Goal: Transaction & Acquisition: Purchase product/service

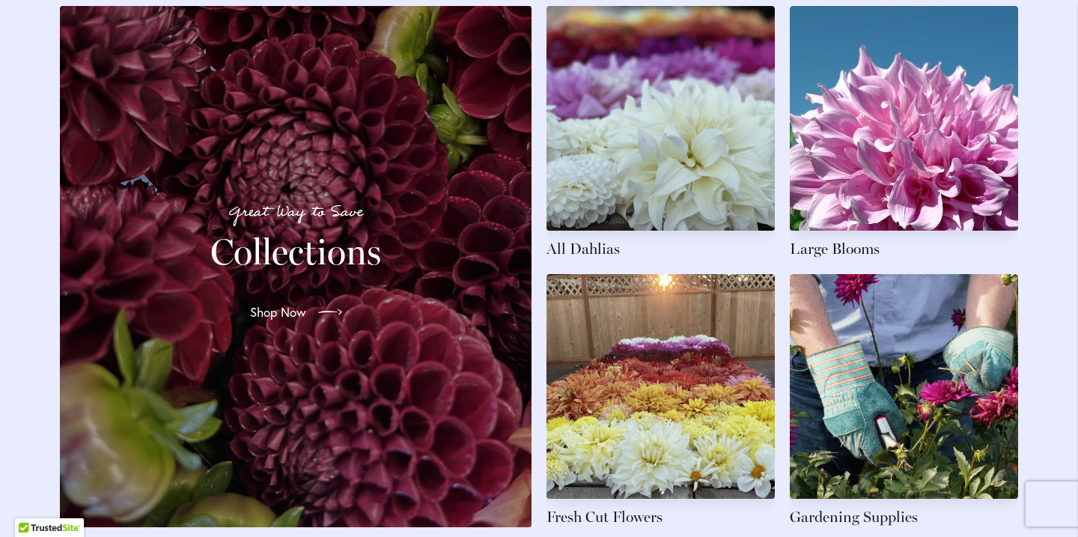
scroll to position [2288, 0]
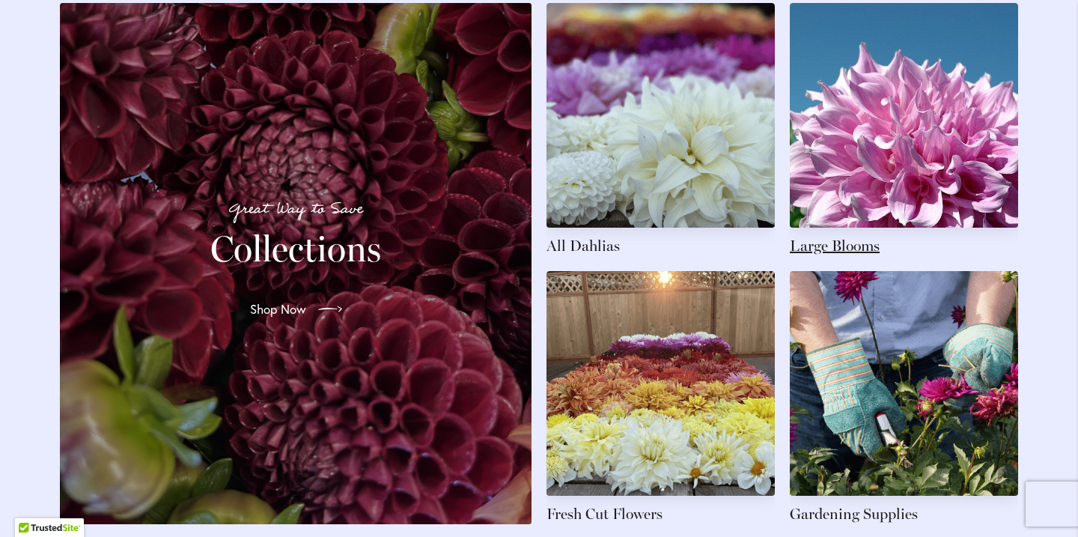
click at [837, 177] on link at bounding box center [904, 129] width 228 height 253
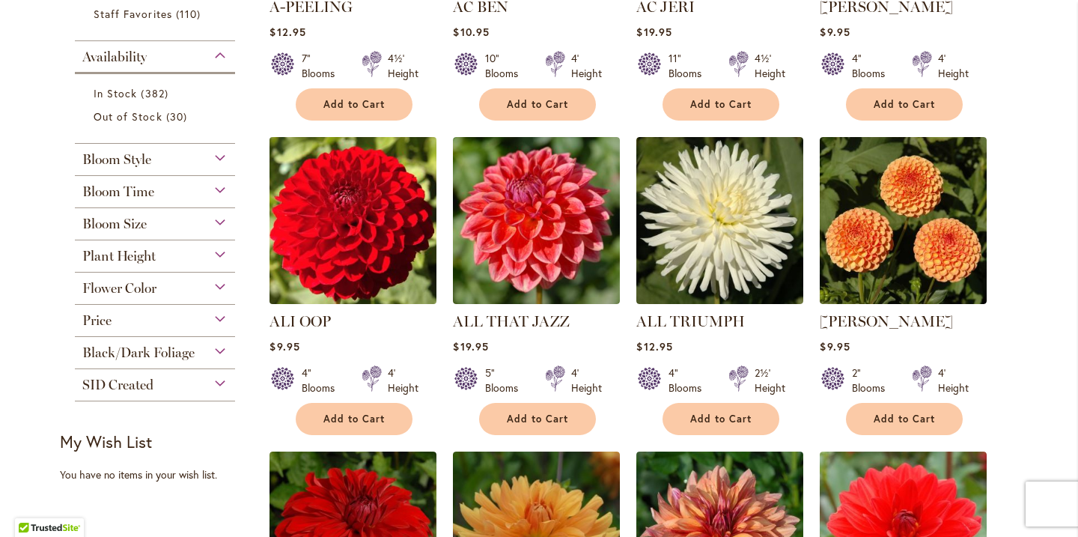
scroll to position [541, 0]
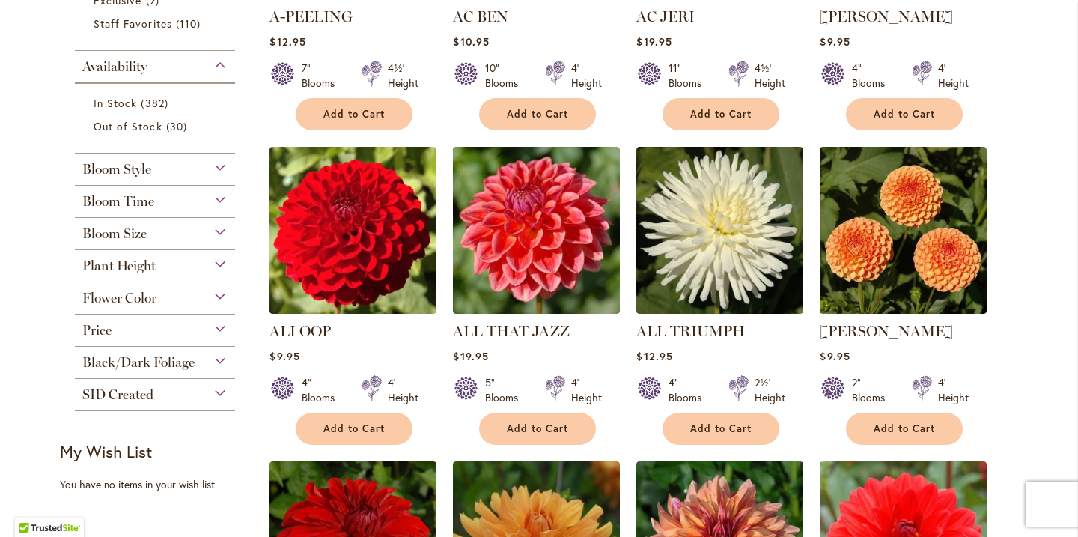
click at [219, 173] on div "Bloom Style" at bounding box center [155, 165] width 160 height 24
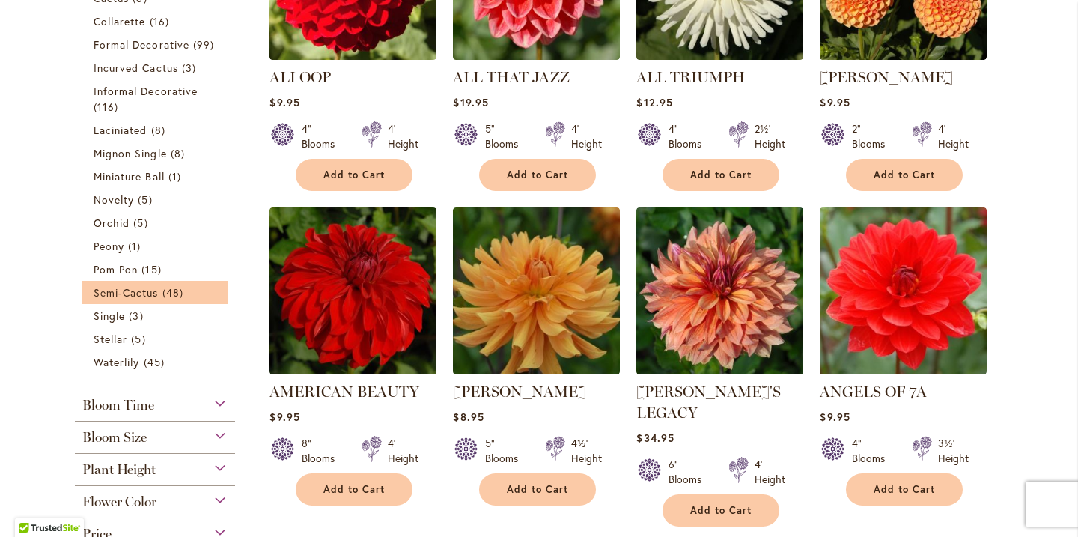
scroll to position [850, 0]
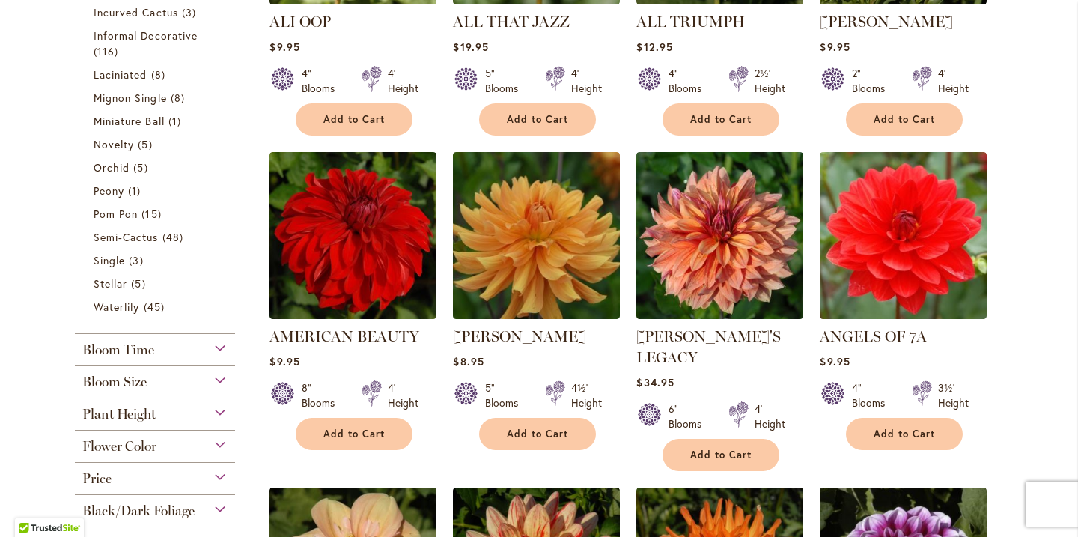
click at [212, 376] on div "Bloom Size" at bounding box center [155, 378] width 160 height 24
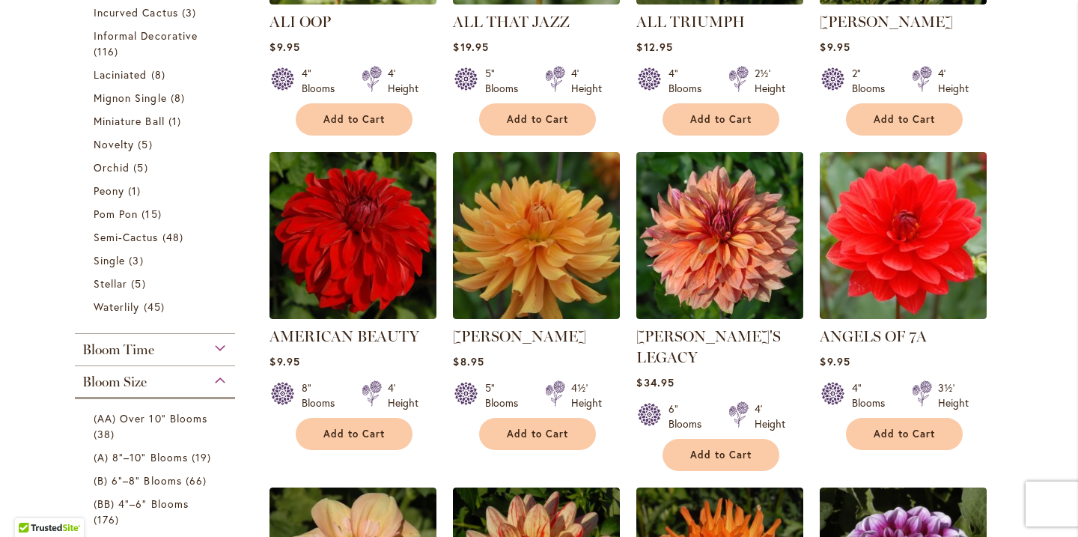
scroll to position [1220, 0]
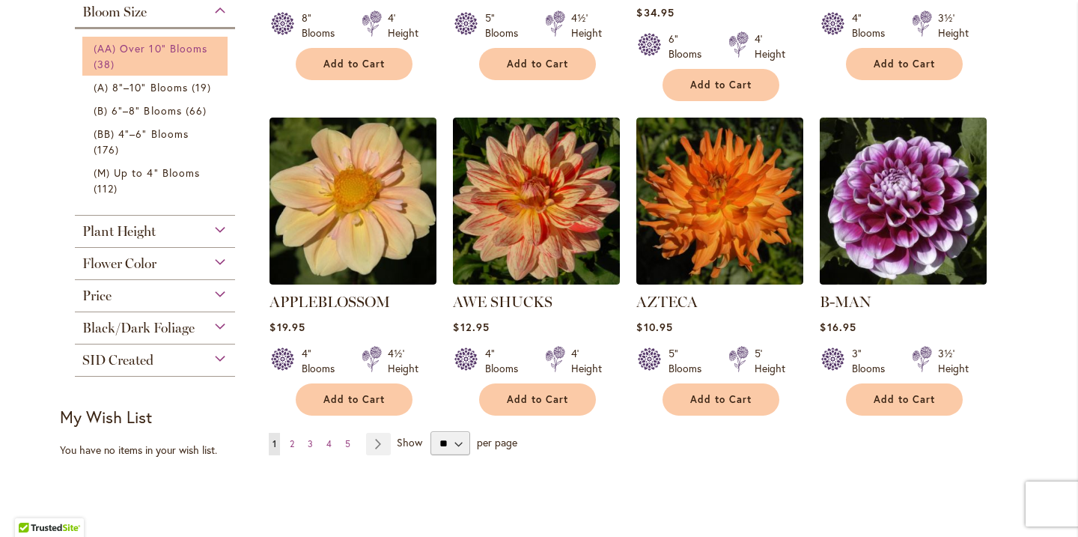
click at [159, 62] on link "(AA) Over 10" Blooms 38 items" at bounding box center [157, 55] width 126 height 31
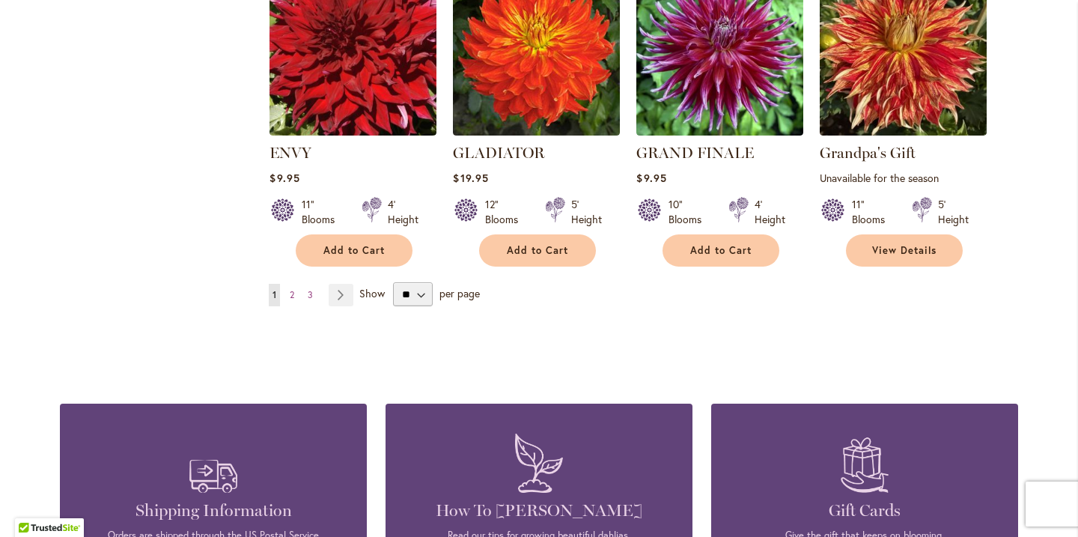
scroll to position [1339, 0]
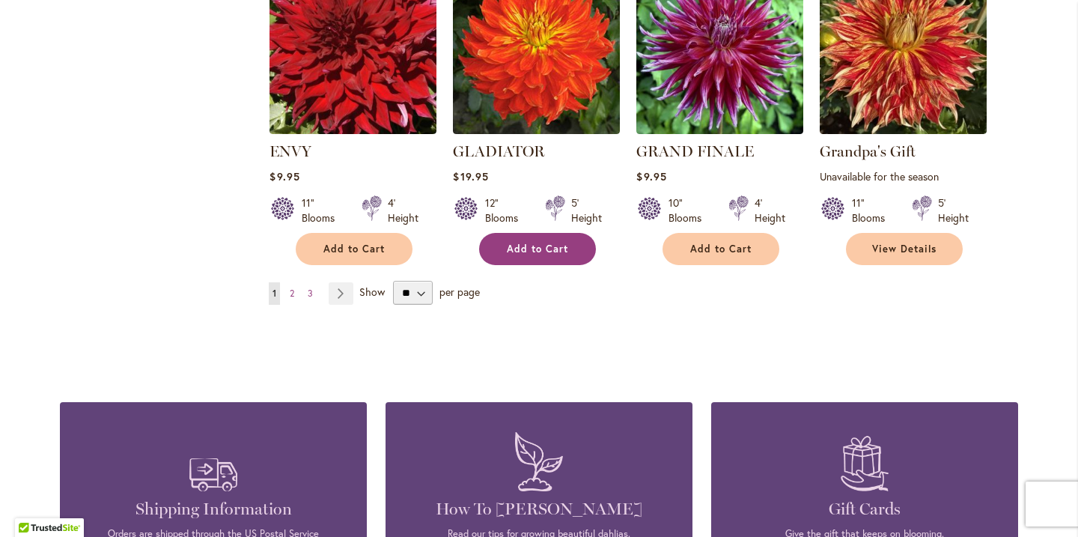
click at [537, 255] on span "Add to Cart" at bounding box center [537, 248] width 61 height 13
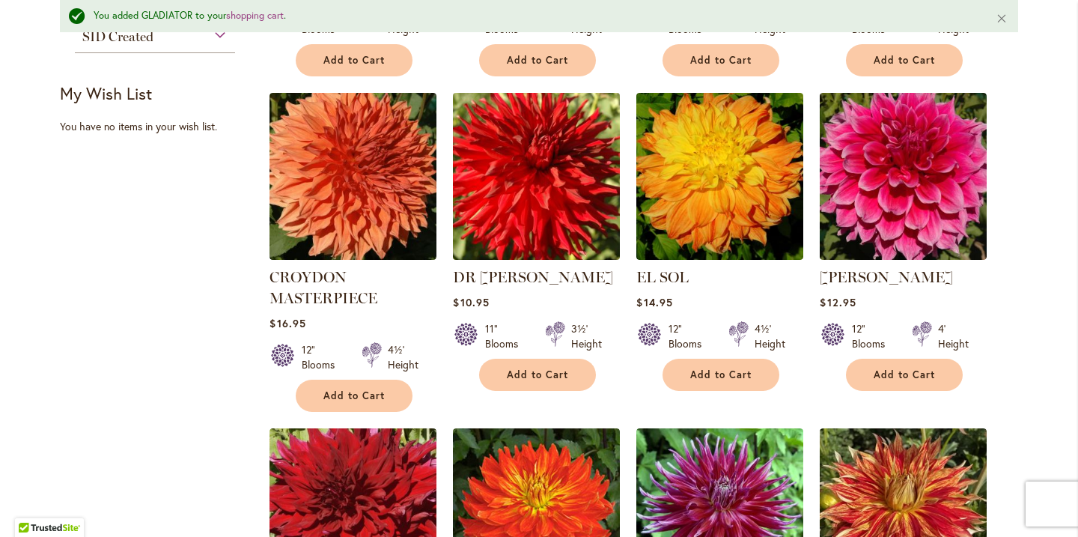
scroll to position [893, 0]
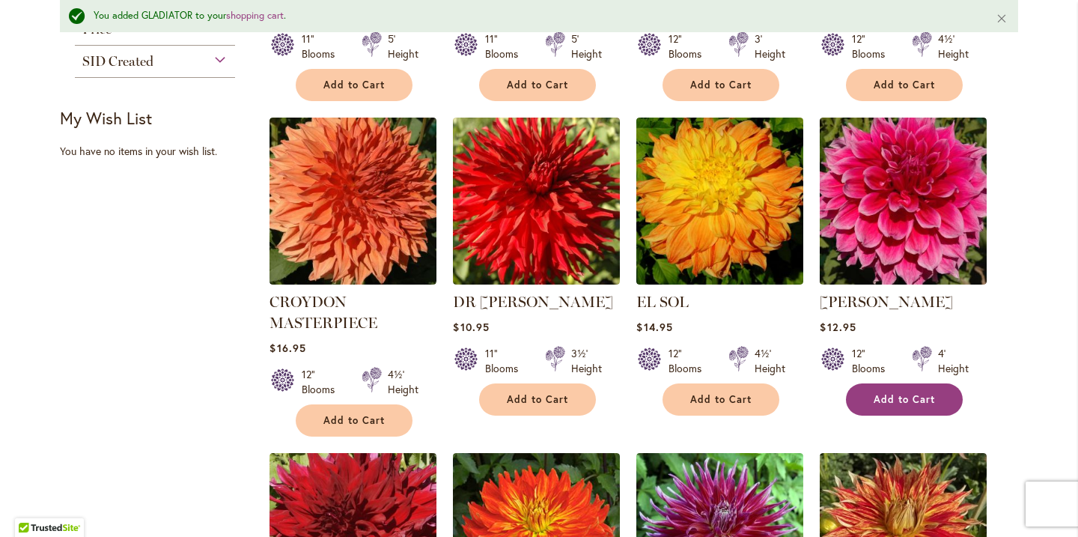
click at [882, 404] on span "Add to Cart" at bounding box center [903, 399] width 61 height 13
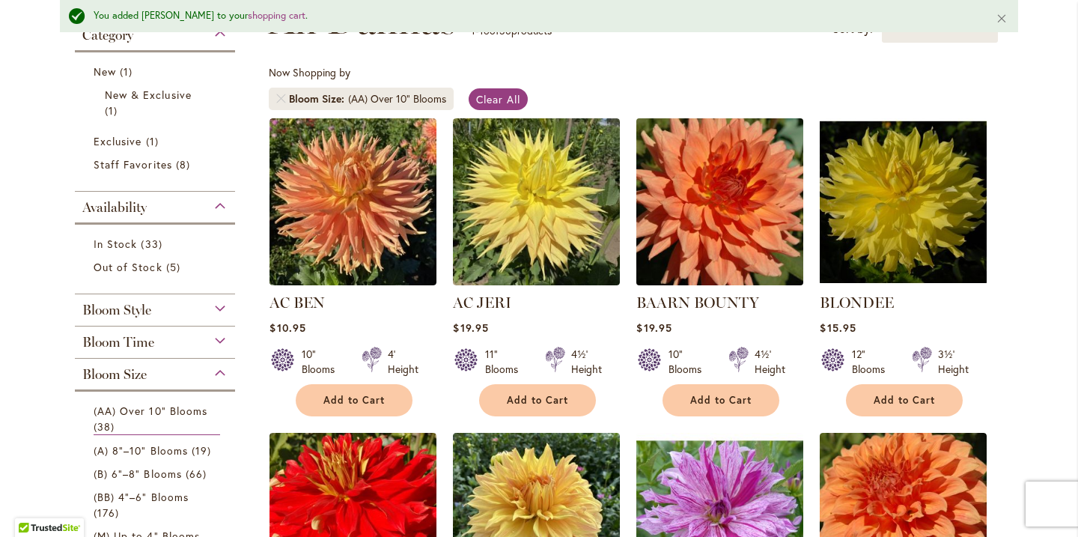
scroll to position [258, 0]
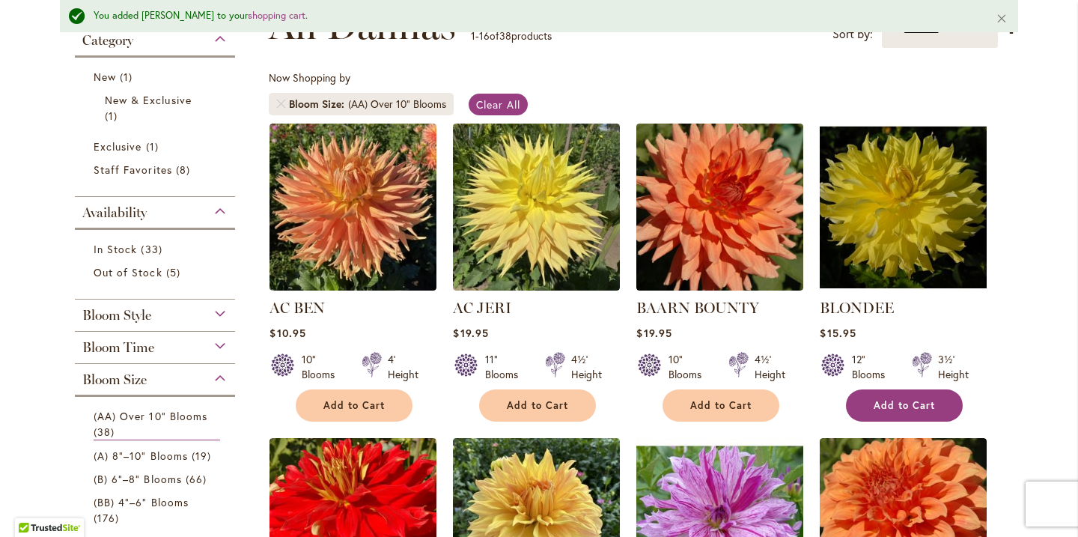
click at [932, 406] on span "Add to Cart" at bounding box center [903, 405] width 61 height 13
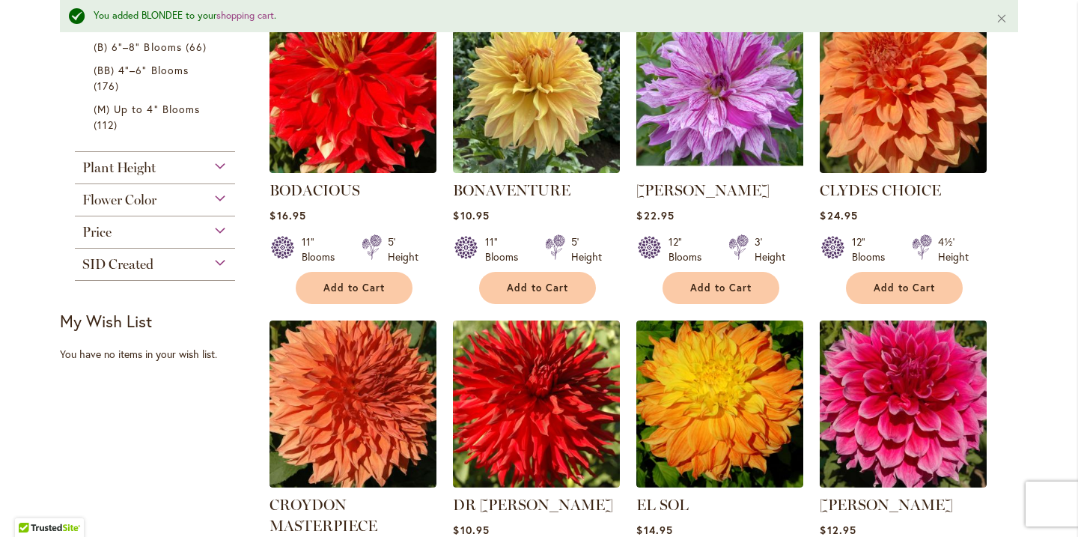
scroll to position [667, 0]
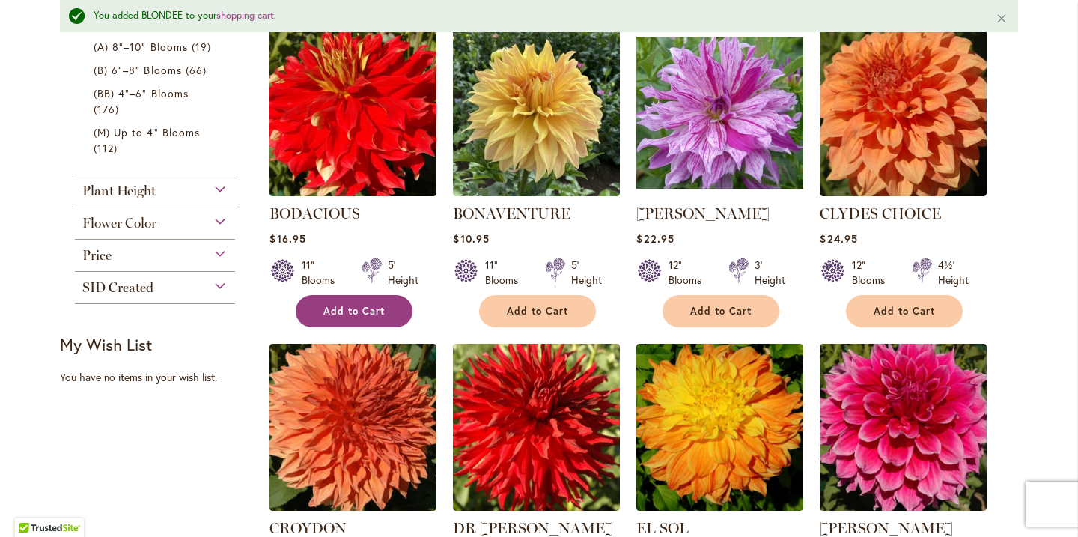
click at [374, 313] on span "Add to Cart" at bounding box center [353, 311] width 61 height 13
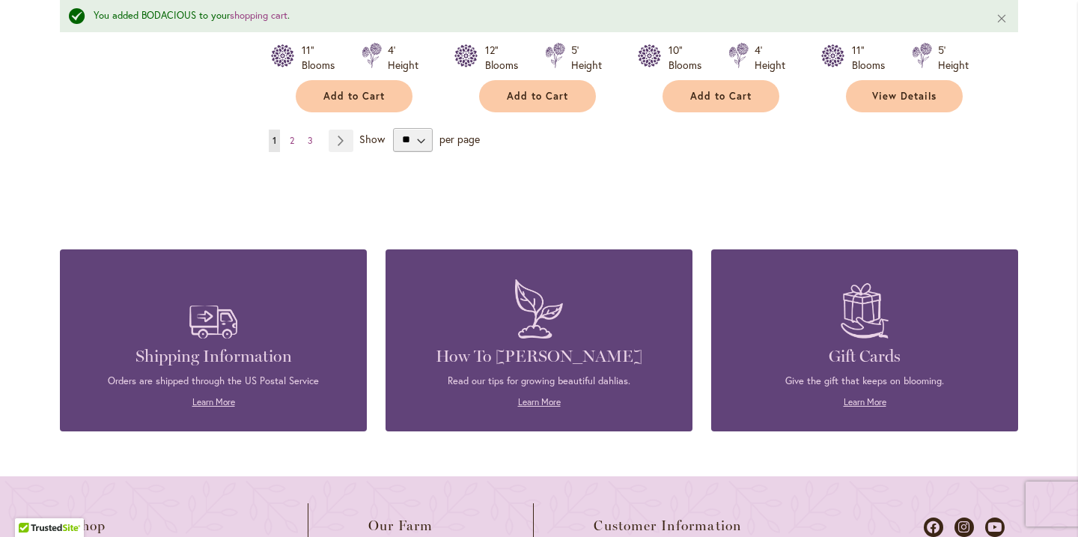
scroll to position [1541, 0]
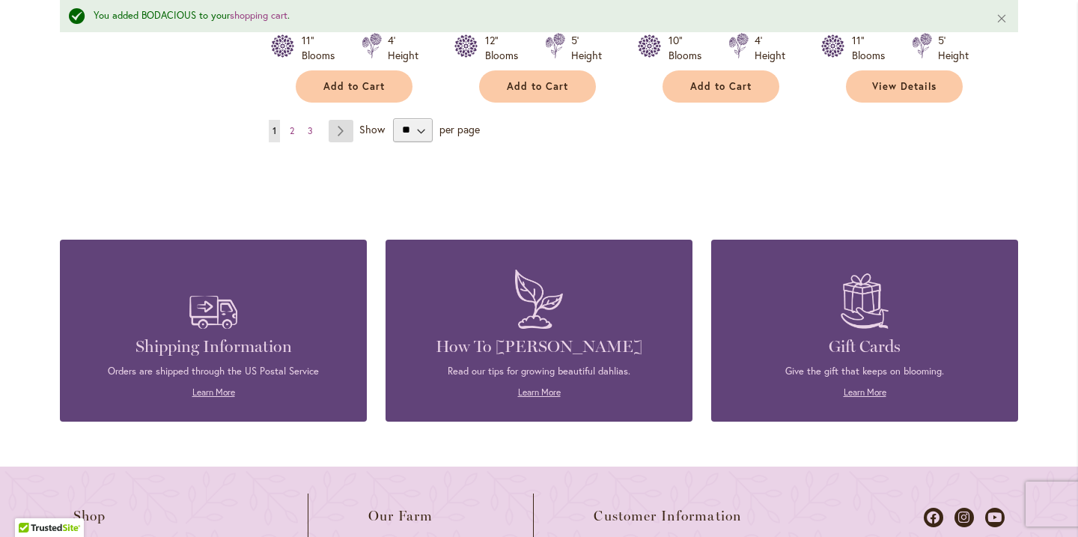
click at [344, 135] on link "Page Next" at bounding box center [341, 131] width 25 height 22
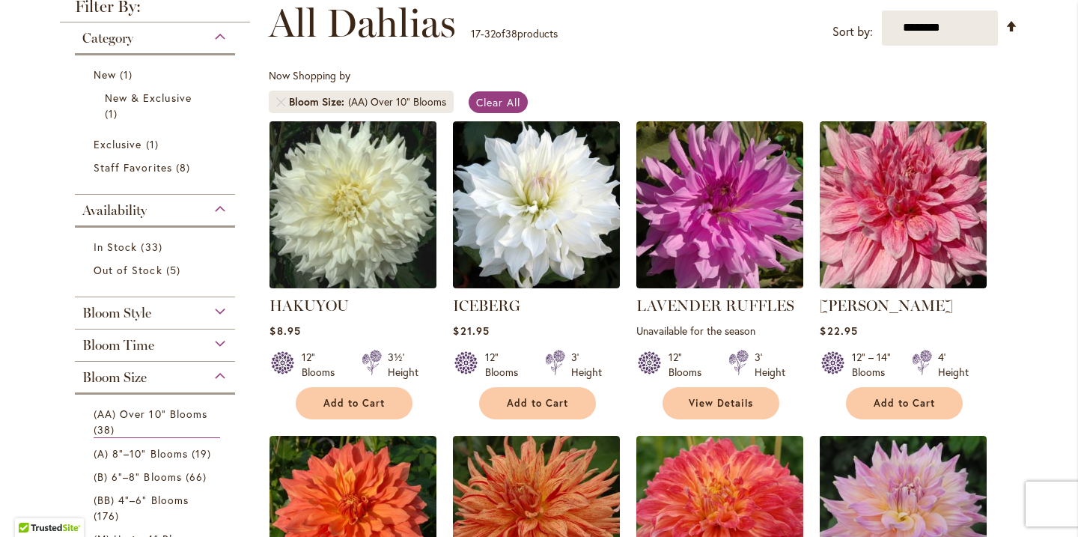
scroll to position [344, 0]
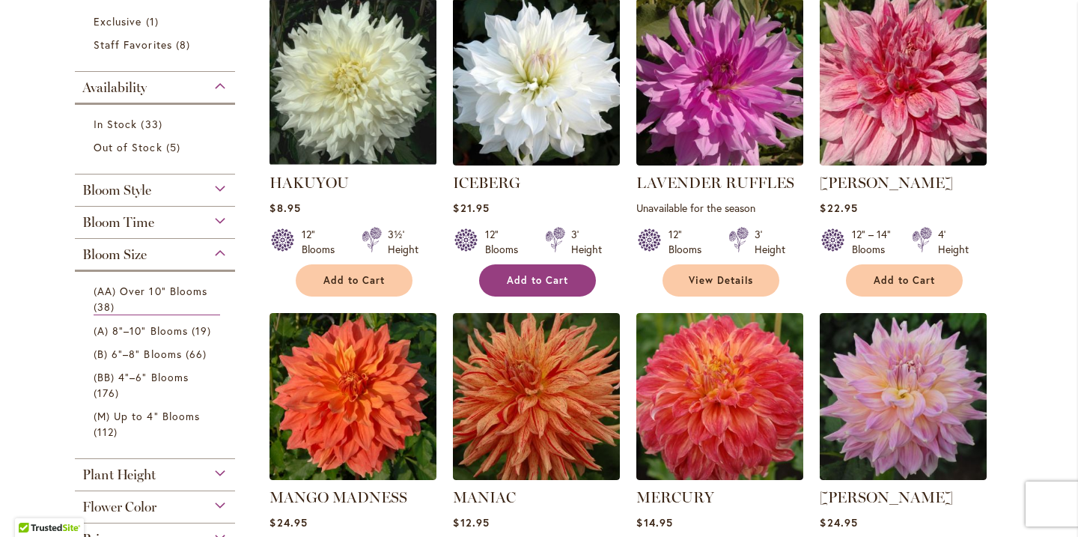
click at [541, 281] on span "Add to Cart" at bounding box center [537, 280] width 61 height 13
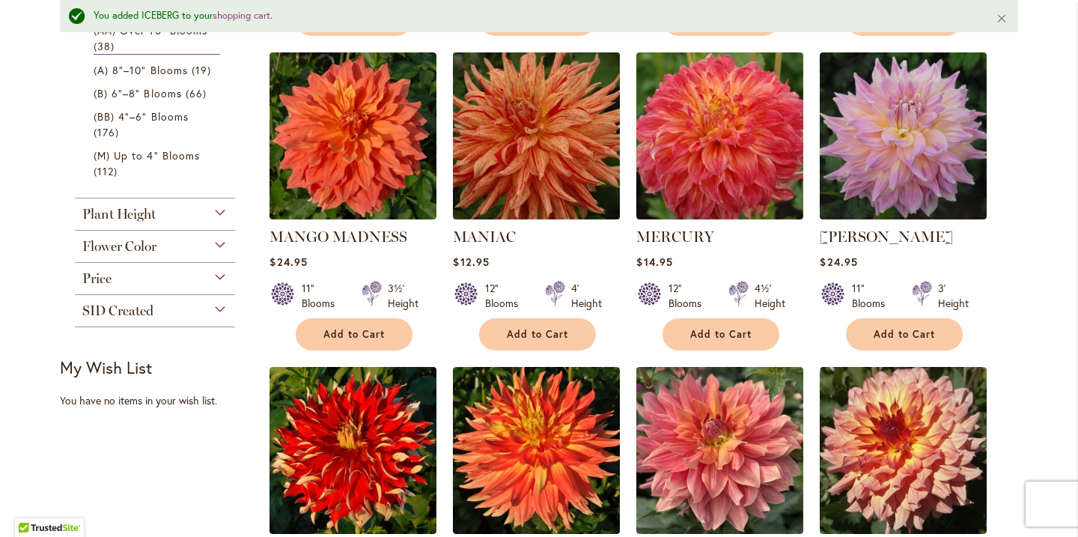
scroll to position [644, 0]
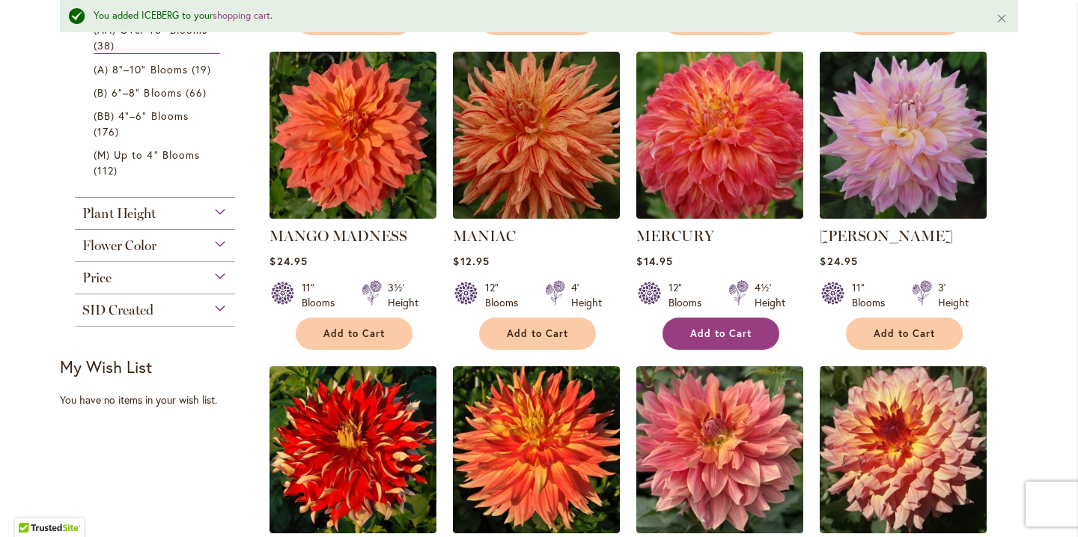
click at [712, 338] on span "Add to Cart" at bounding box center [720, 333] width 61 height 13
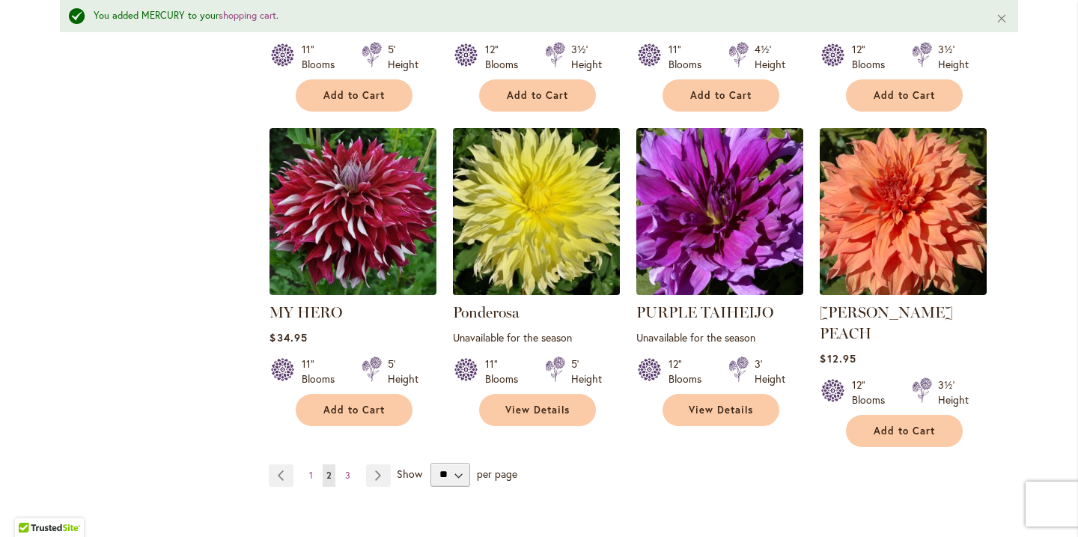
scroll to position [1249, 0]
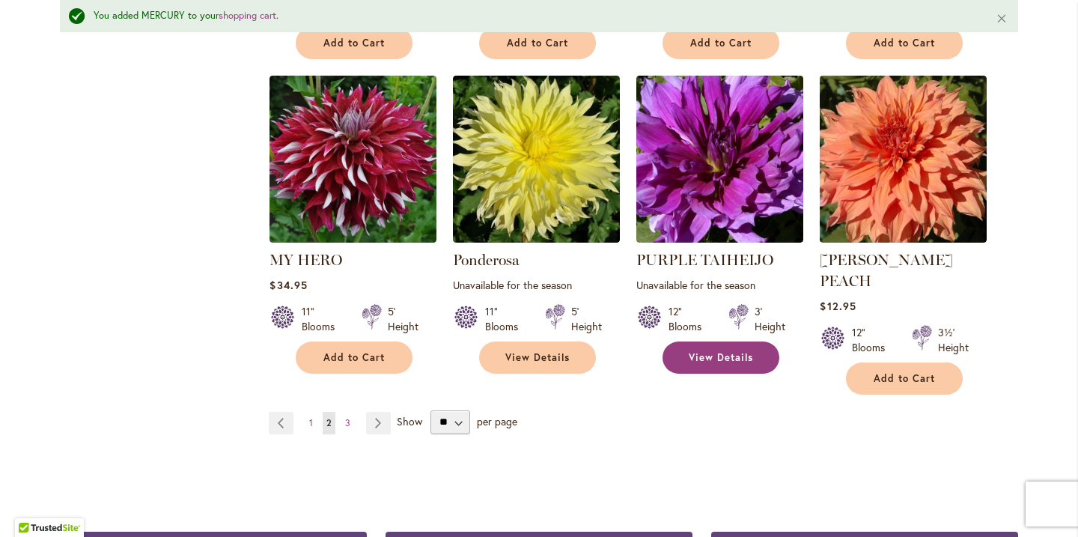
click at [712, 364] on span "View Details" at bounding box center [721, 357] width 64 height 13
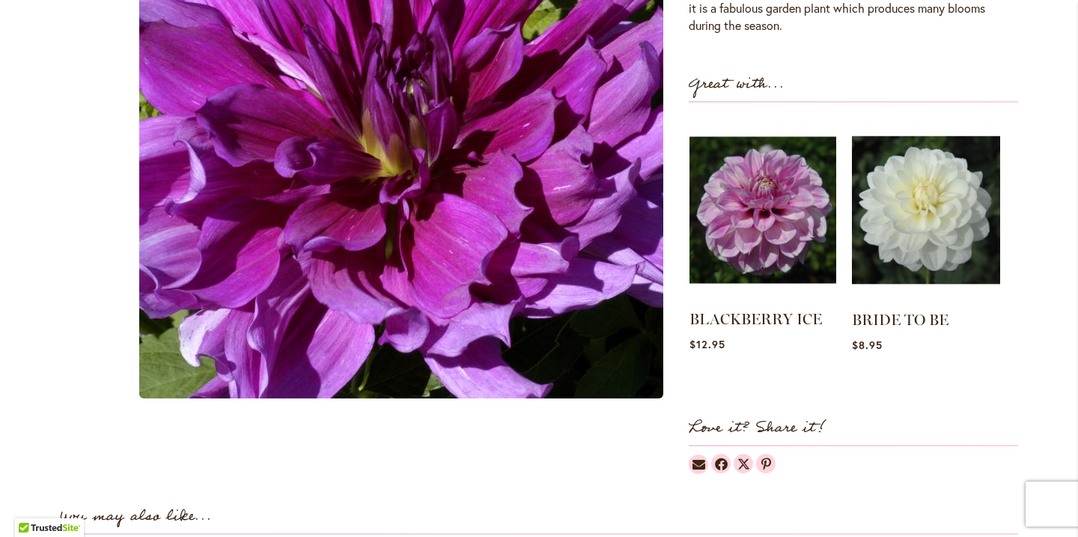
scroll to position [580, 0]
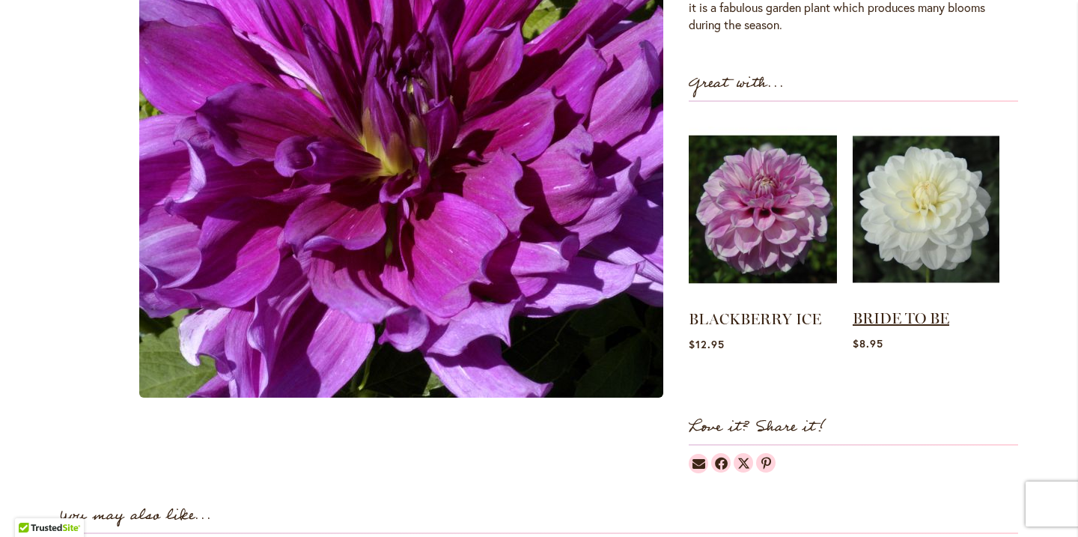
click at [897, 320] on link "BRIDE TO BE" at bounding box center [900, 318] width 97 height 18
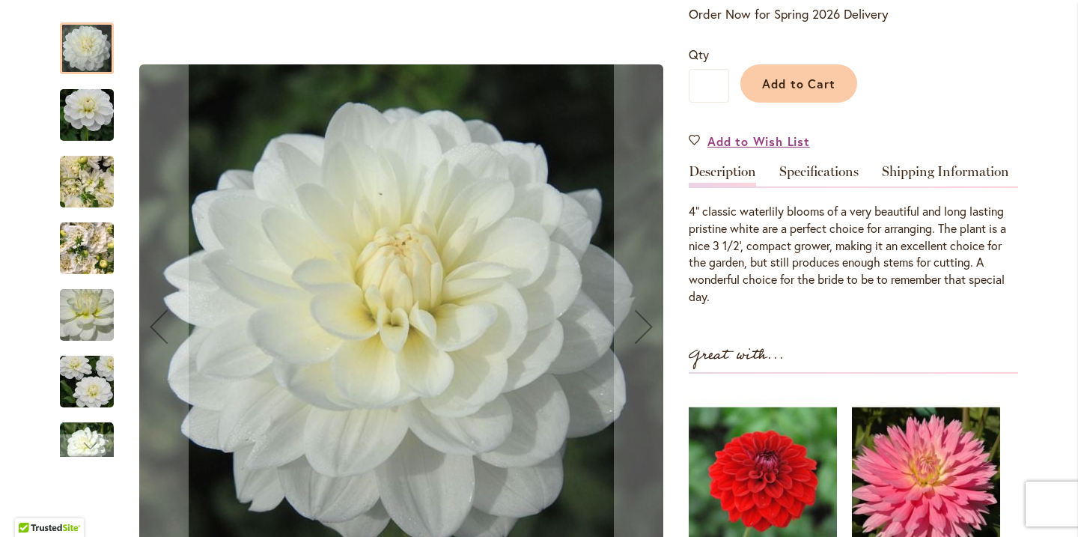
scroll to position [333, 0]
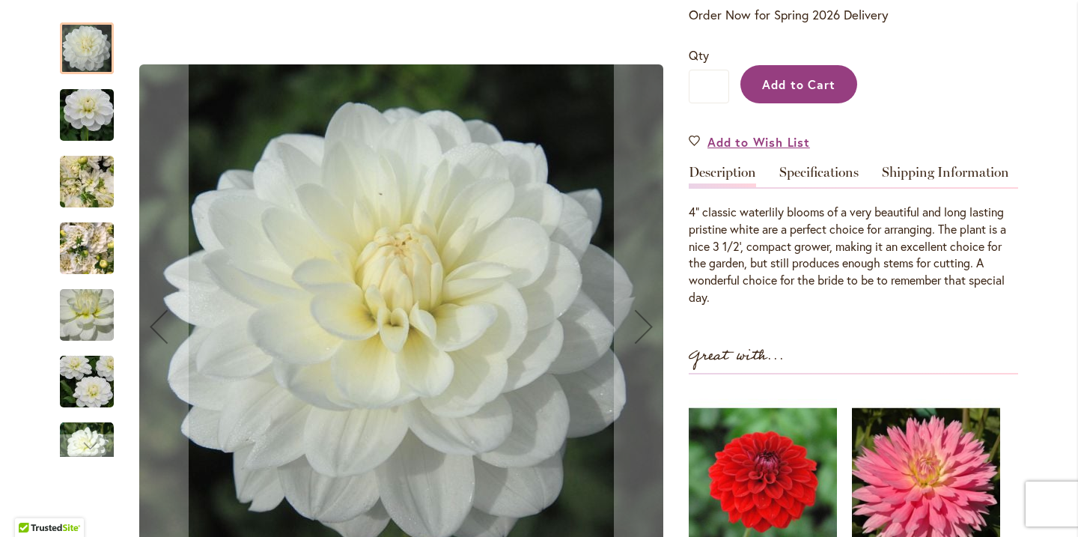
click at [784, 91] on span "Add to Cart" at bounding box center [799, 84] width 74 height 16
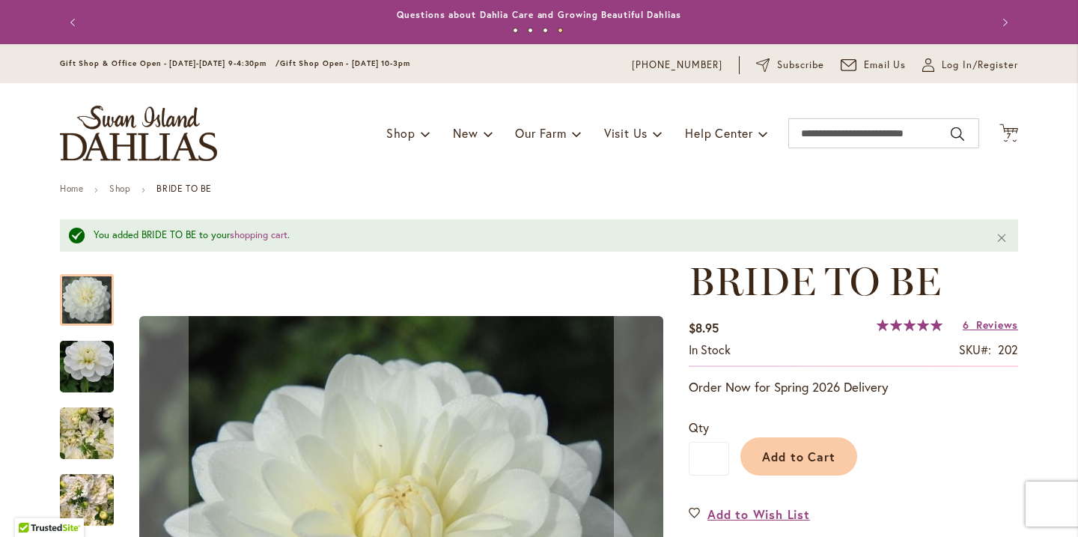
scroll to position [0, 0]
click at [1010, 132] on span "7" at bounding box center [1009, 136] width 4 height 10
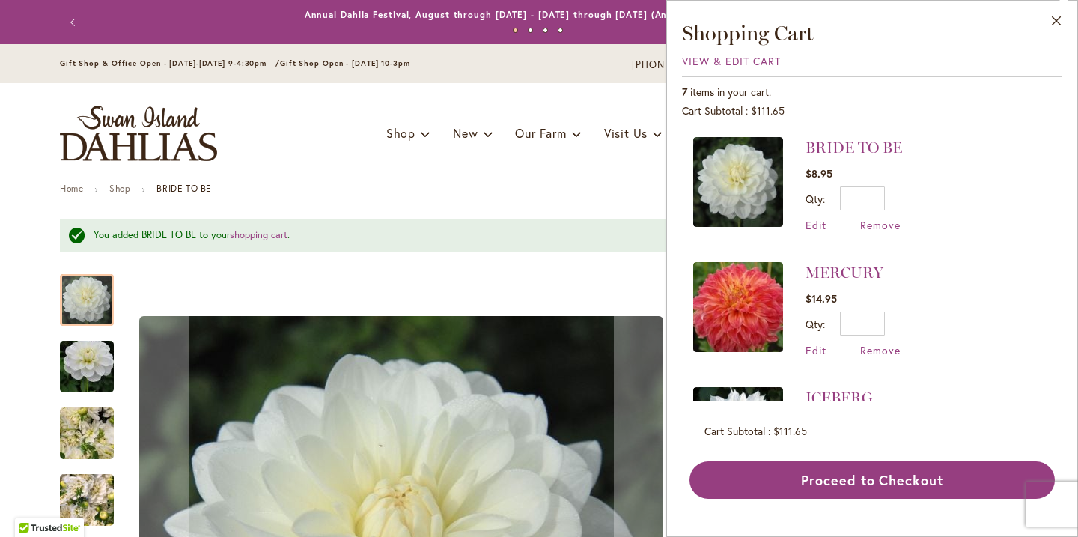
click at [745, 308] on img at bounding box center [738, 307] width 90 height 90
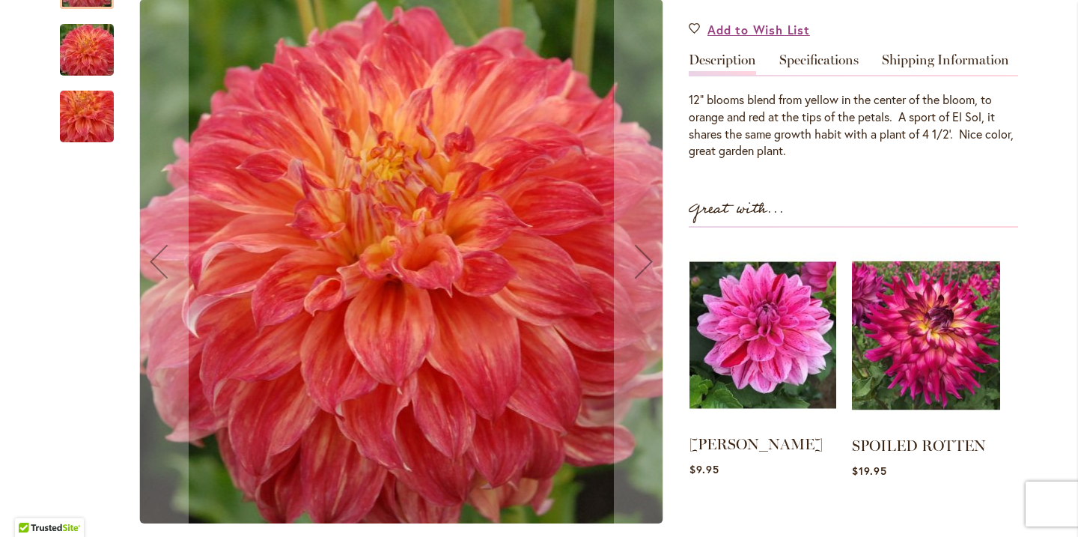
scroll to position [459, 0]
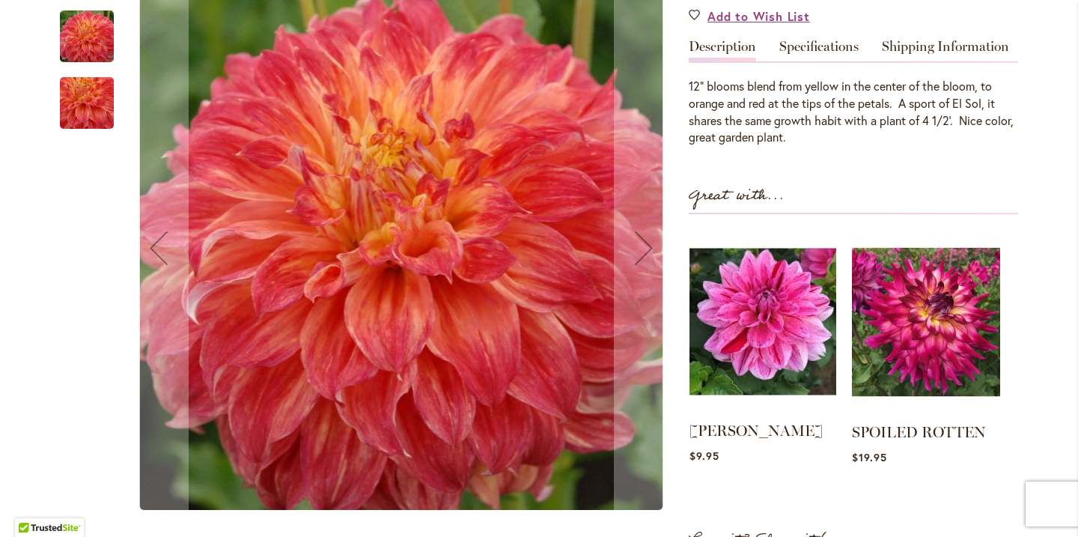
click at [777, 344] on img at bounding box center [762, 321] width 147 height 183
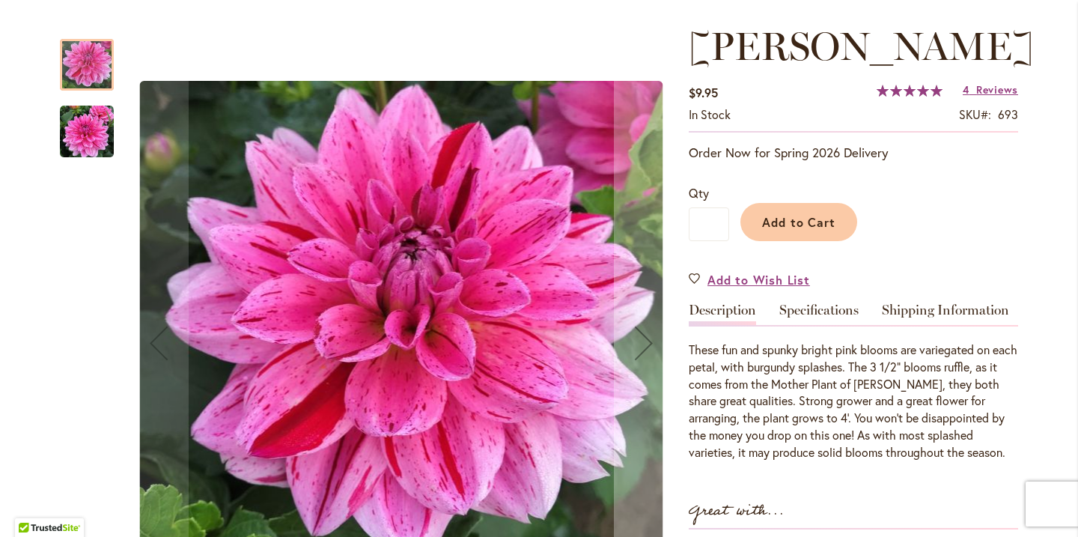
scroll to position [219, 0]
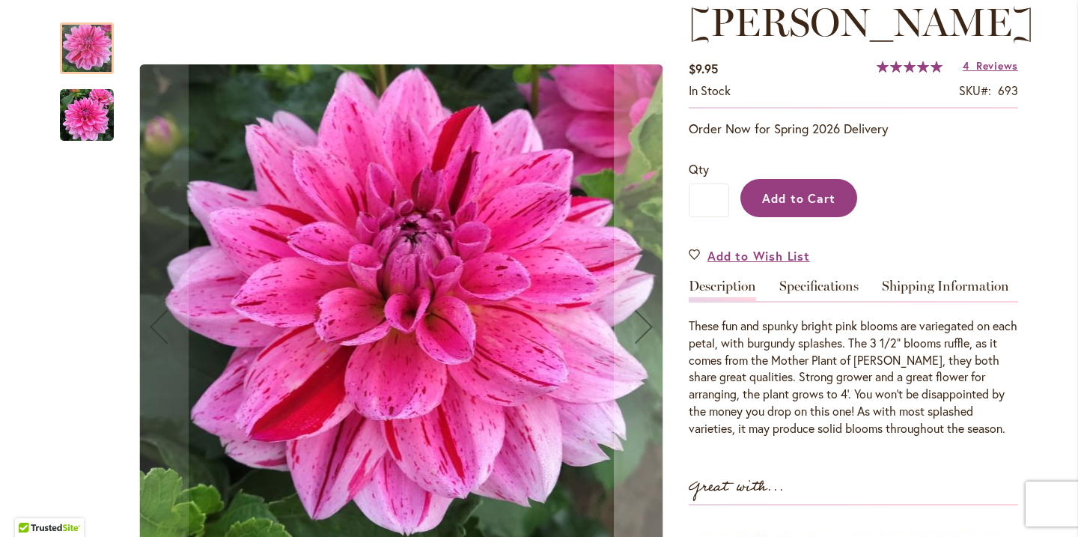
click at [794, 198] on span "Add to Cart" at bounding box center [799, 198] width 74 height 16
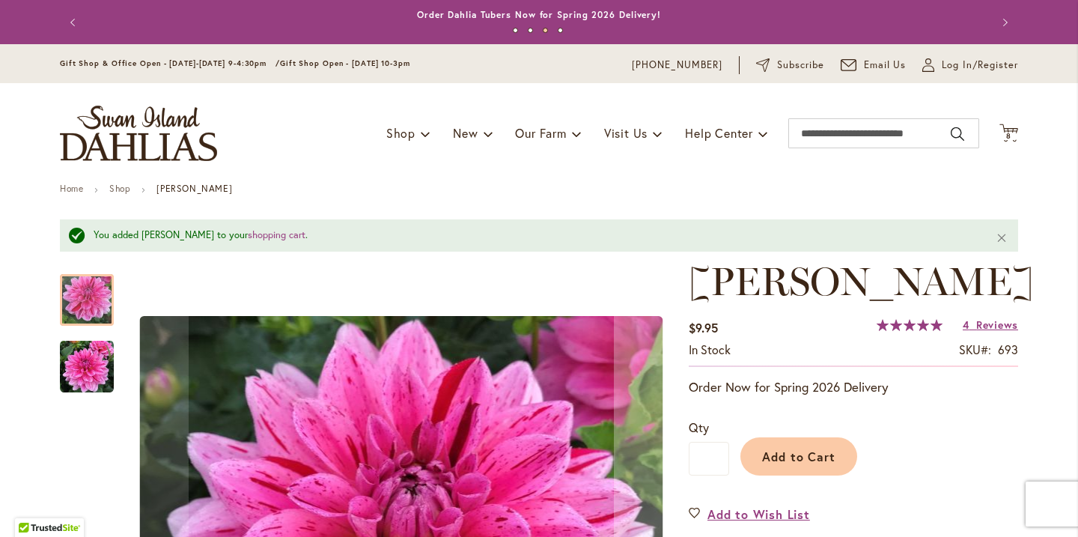
scroll to position [0, 0]
click at [1009, 133] on span "8" at bounding box center [1008, 136] width 5 height 10
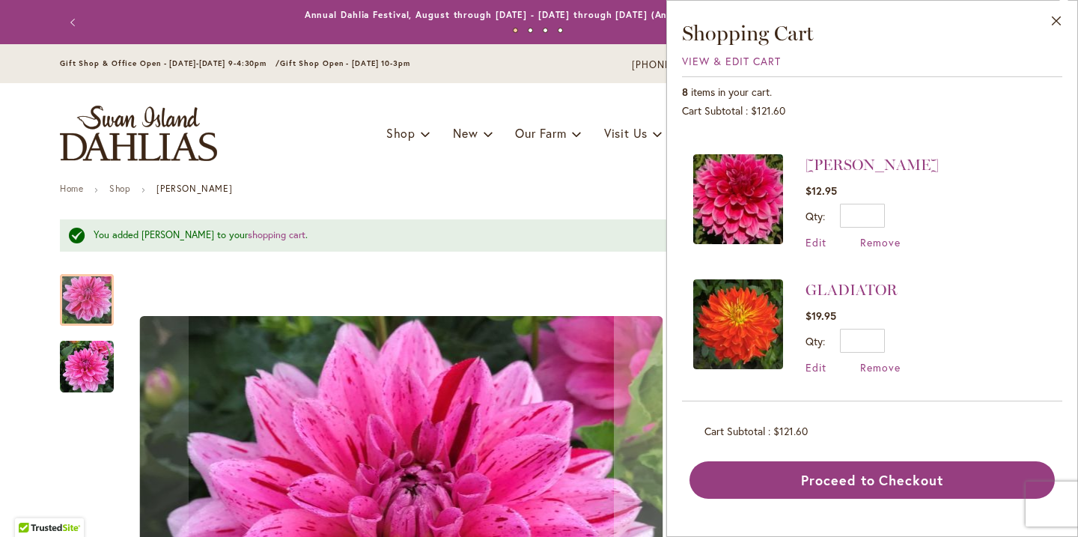
click at [768, 318] on img at bounding box center [738, 324] width 90 height 90
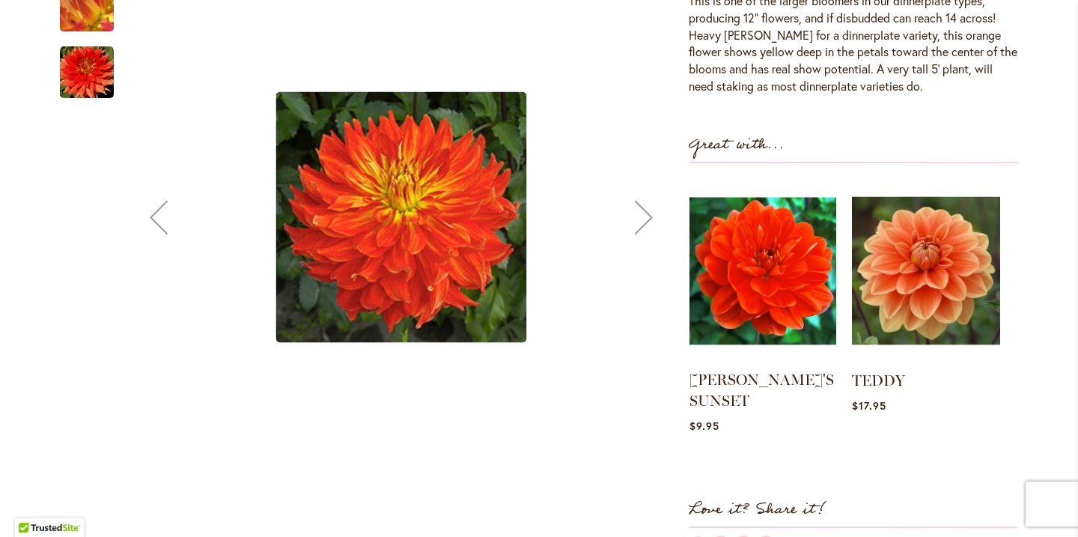
scroll to position [543, 0]
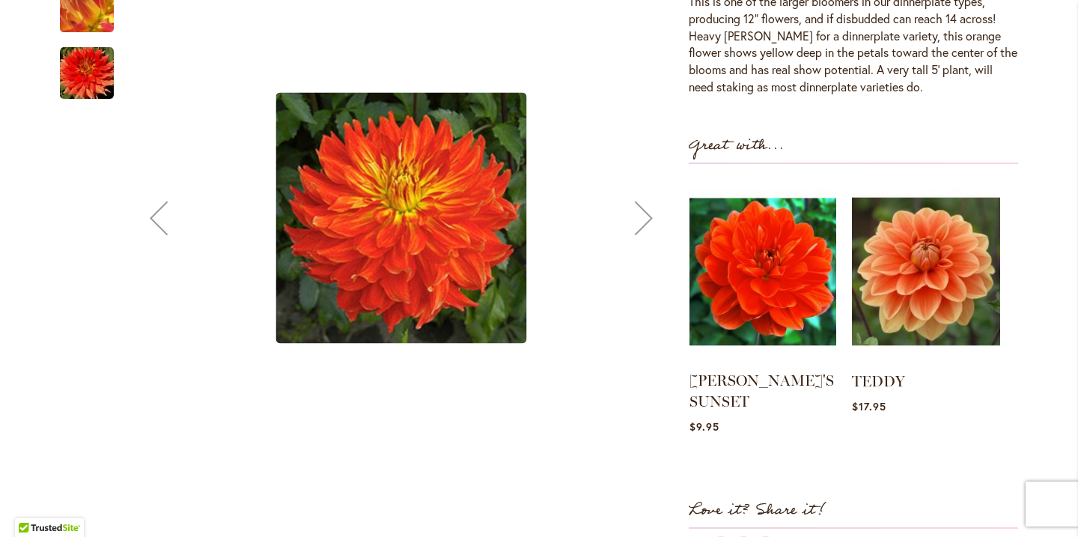
click at [816, 287] on img at bounding box center [762, 271] width 147 height 183
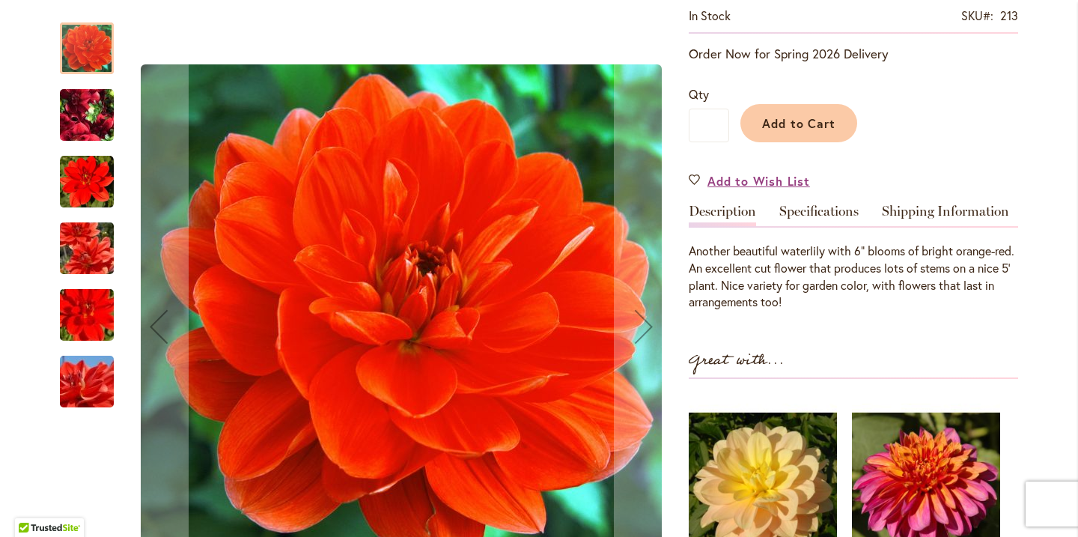
scroll to position [343, 0]
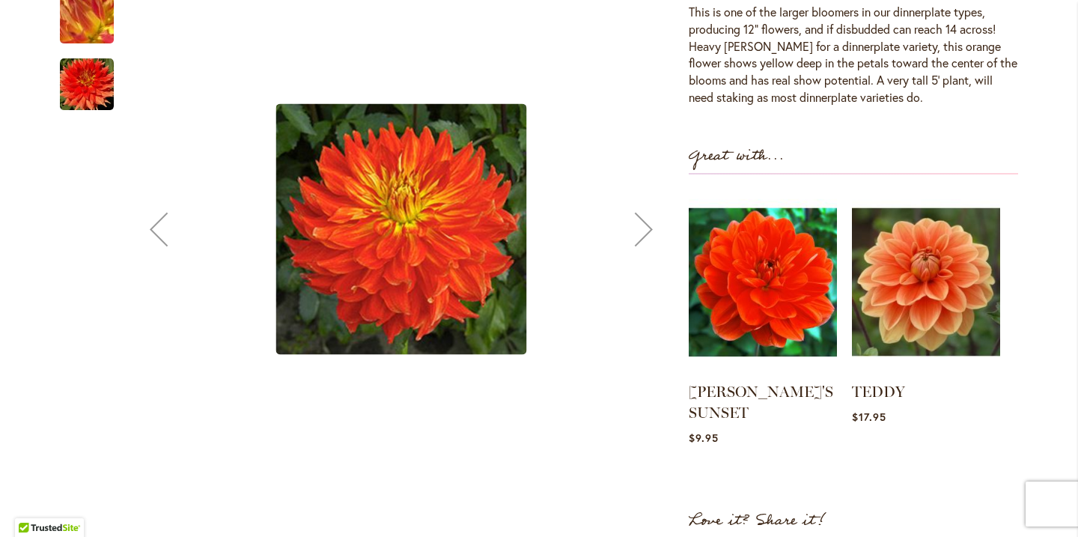
scroll to position [599, 0]
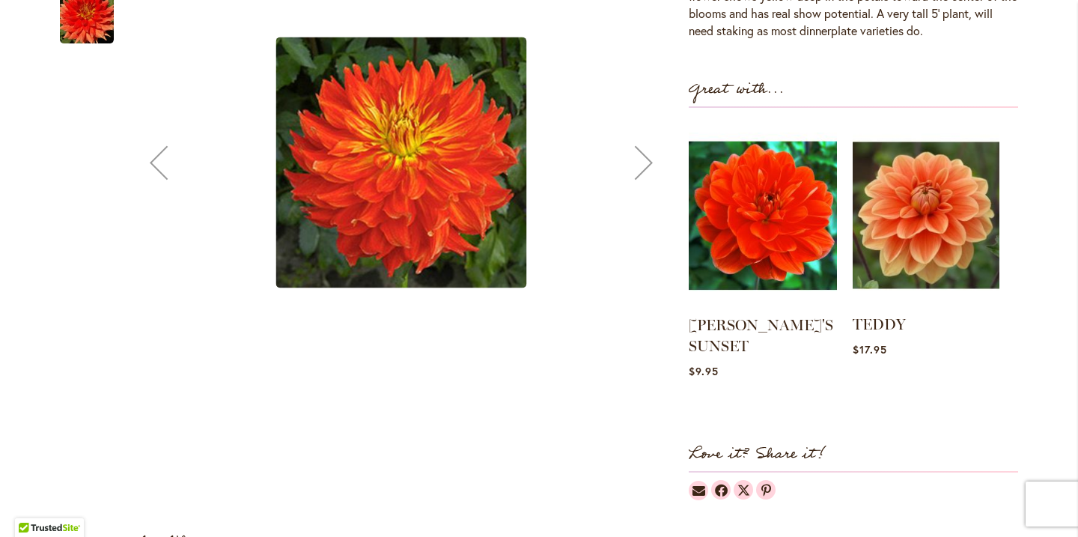
click at [929, 223] on img at bounding box center [925, 214] width 147 height 183
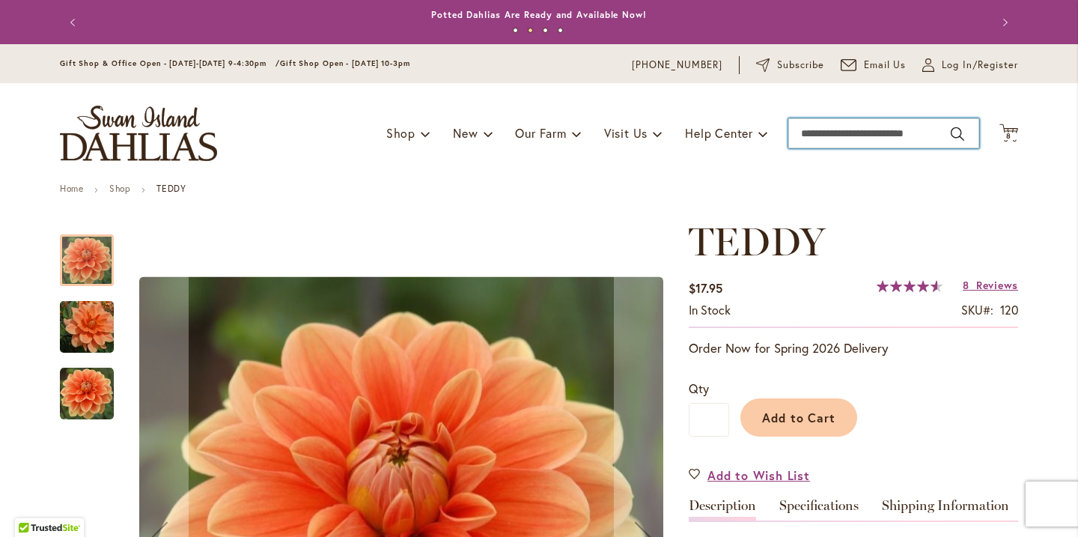
click at [866, 138] on input "Search" at bounding box center [883, 133] width 191 height 30
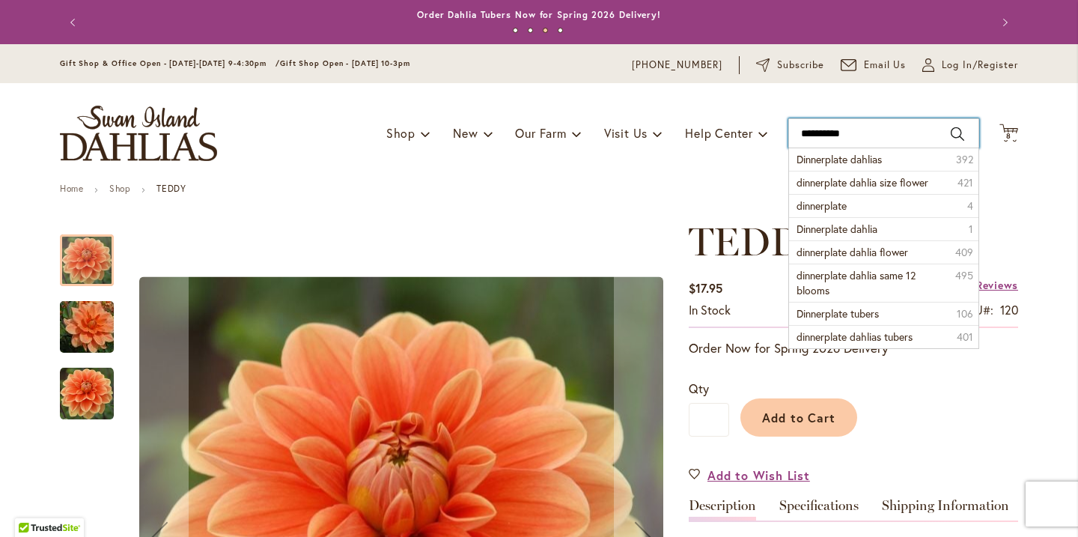
type input "**********"
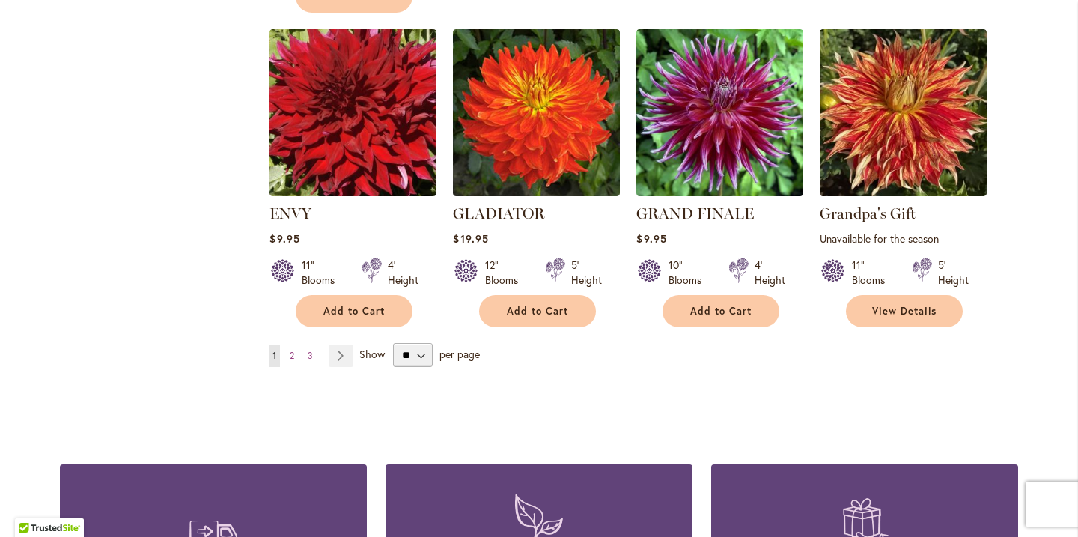
scroll to position [1323, 0]
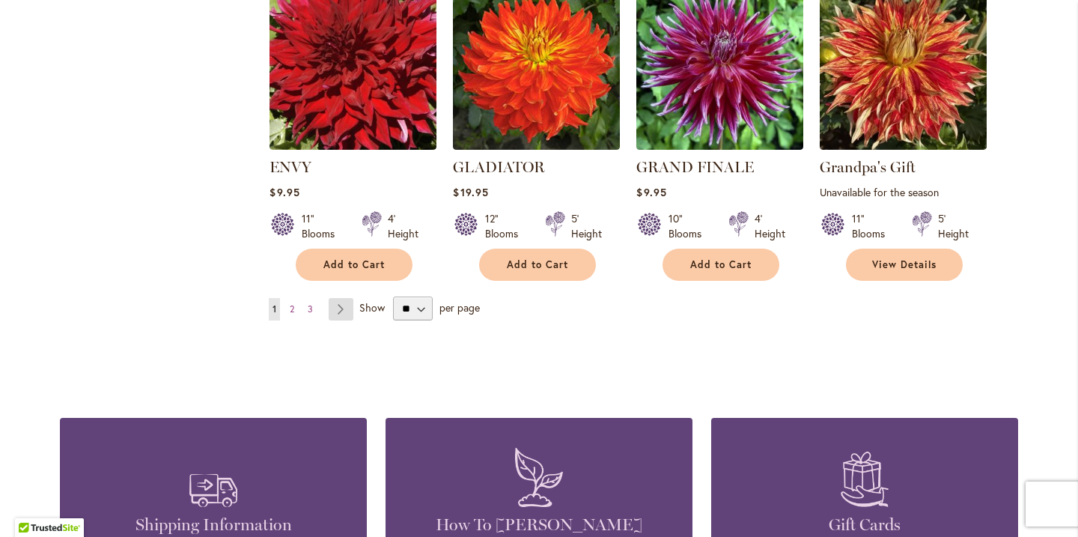
click at [346, 314] on link "Page Next" at bounding box center [341, 309] width 25 height 22
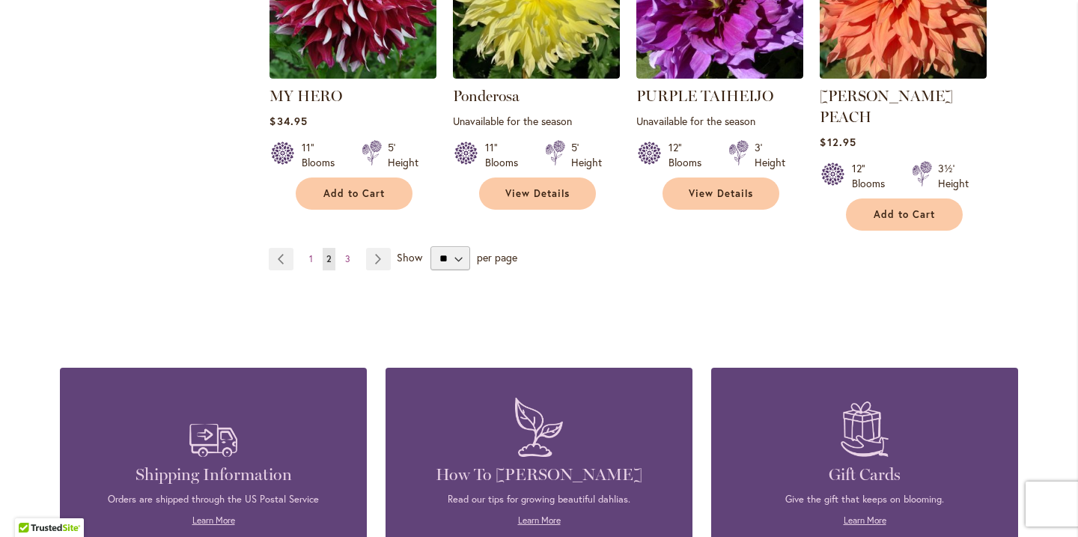
scroll to position [1374, 0]
click at [377, 247] on link "Page Next" at bounding box center [378, 258] width 25 height 22
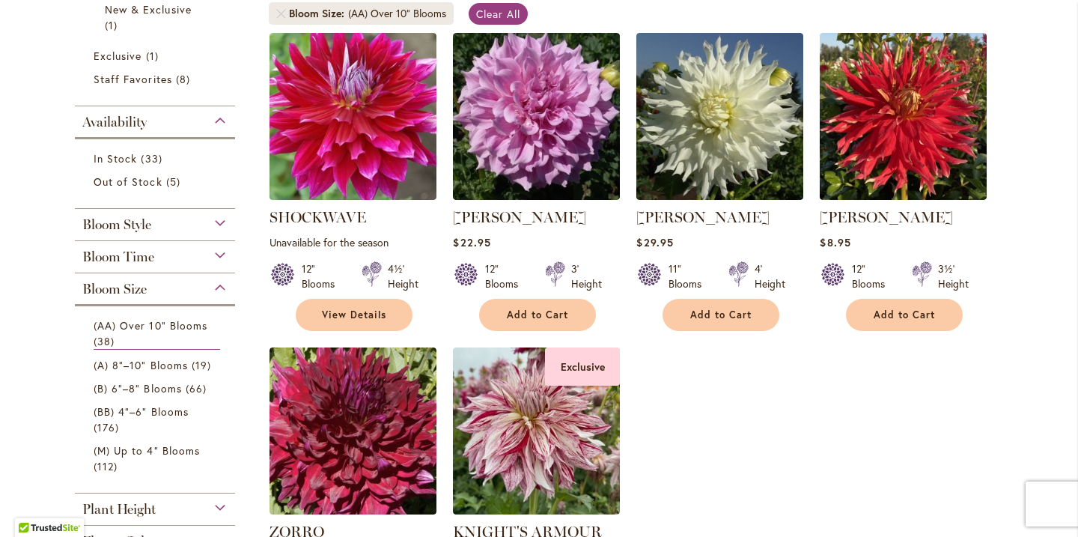
scroll to position [306, 0]
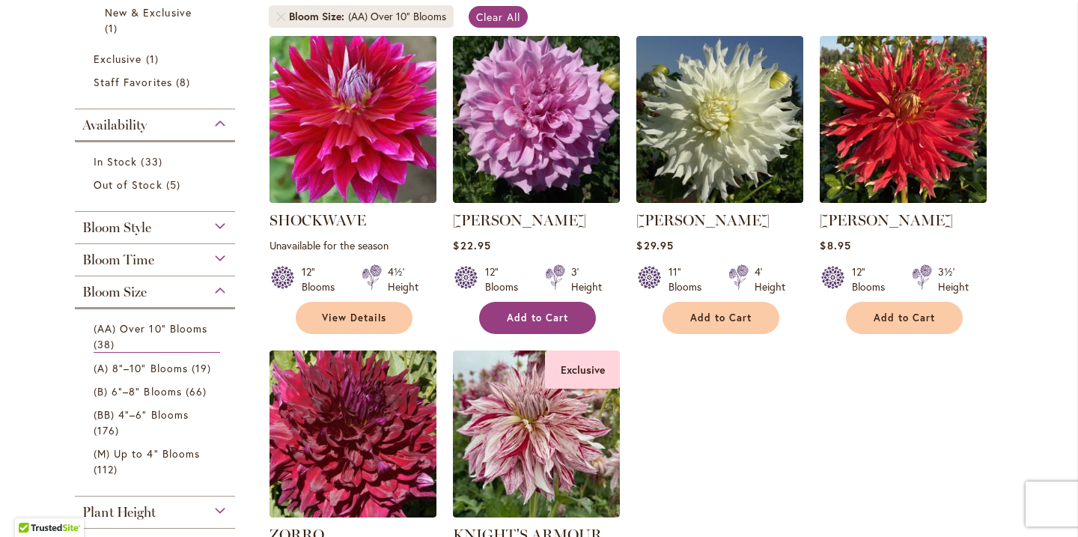
click at [528, 324] on span "Add to Cart" at bounding box center [537, 317] width 61 height 13
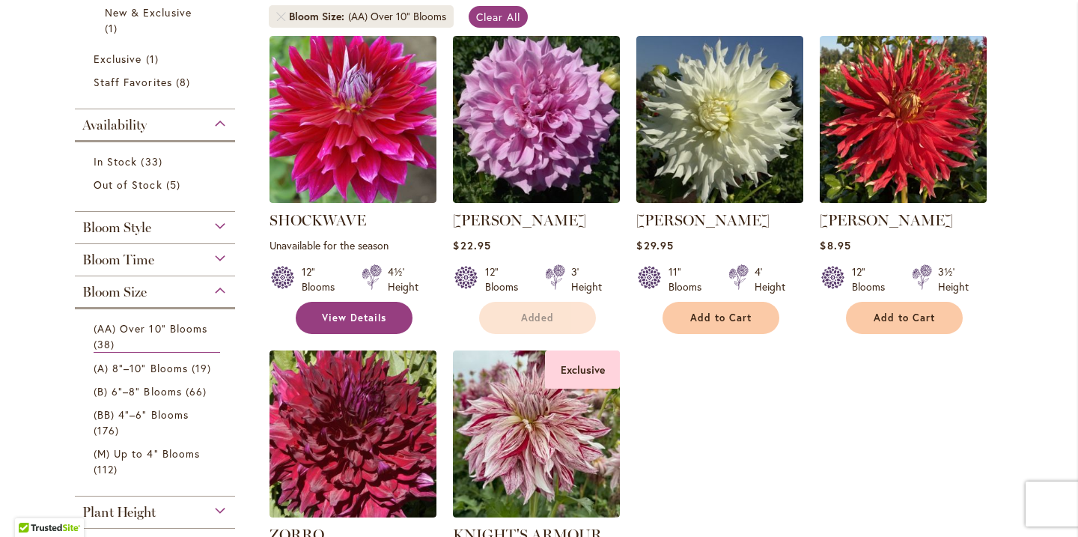
click at [389, 323] on link "View Details" at bounding box center [354, 318] width 117 height 32
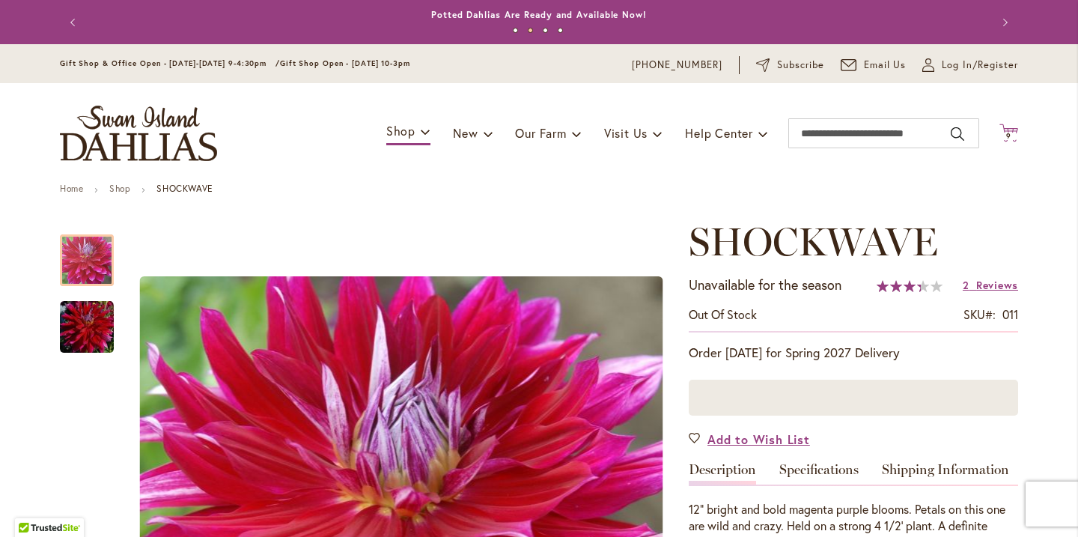
click at [1008, 131] on span "9" at bounding box center [1008, 136] width 5 height 10
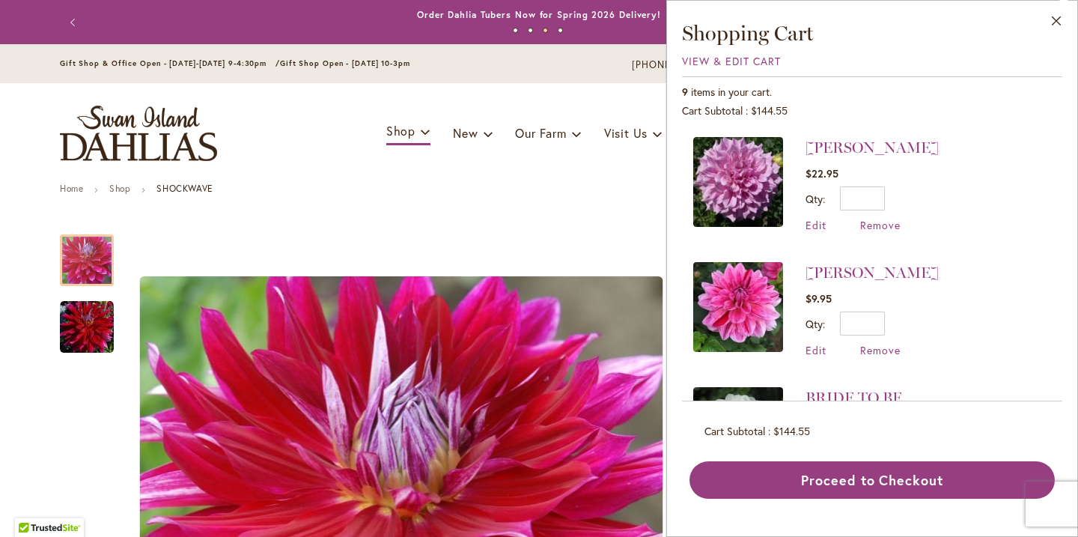
click at [766, 196] on img at bounding box center [738, 182] width 90 height 90
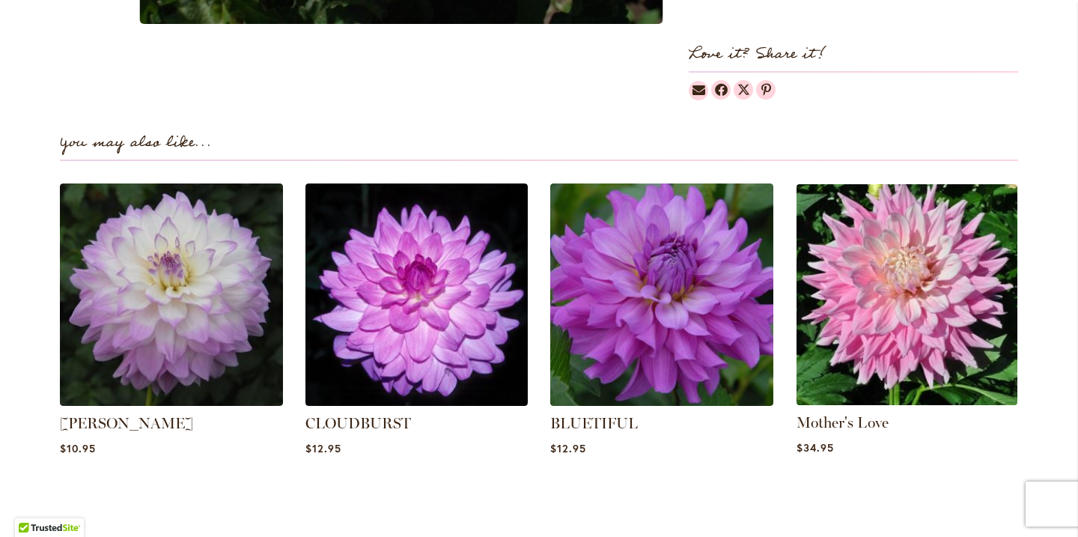
scroll to position [942, 0]
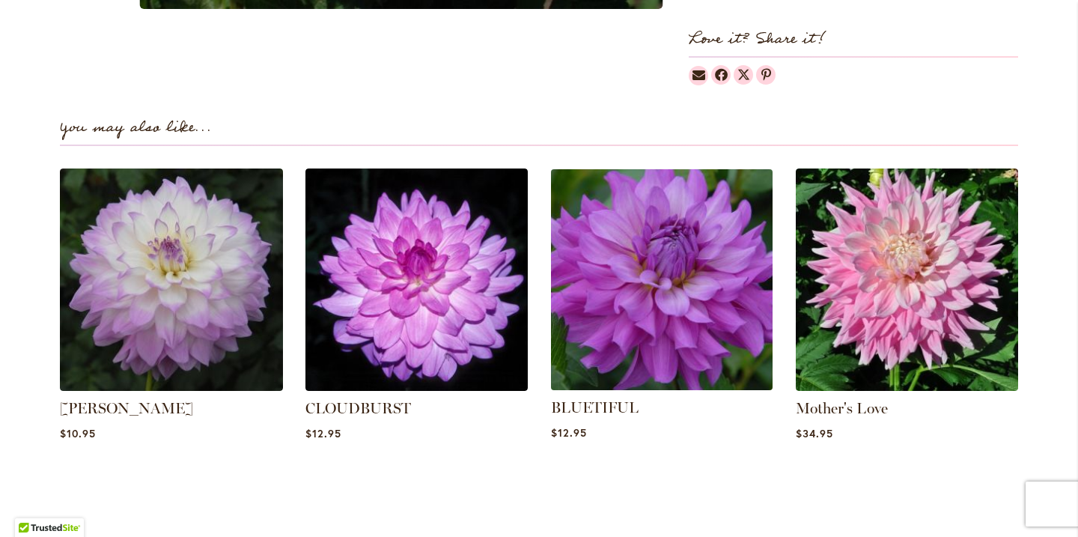
click at [703, 329] on img at bounding box center [662, 279] width 232 height 232
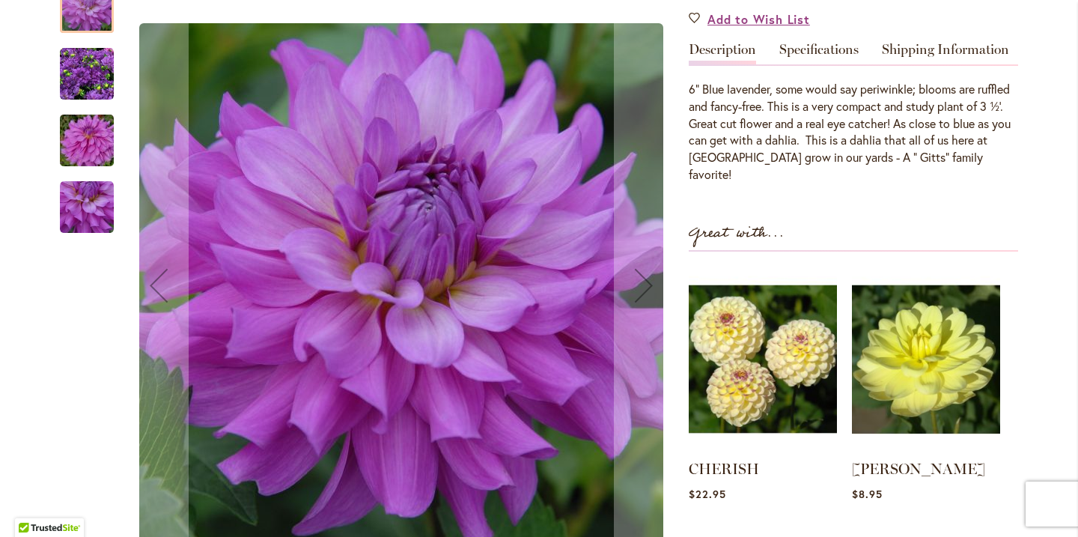
scroll to position [462, 0]
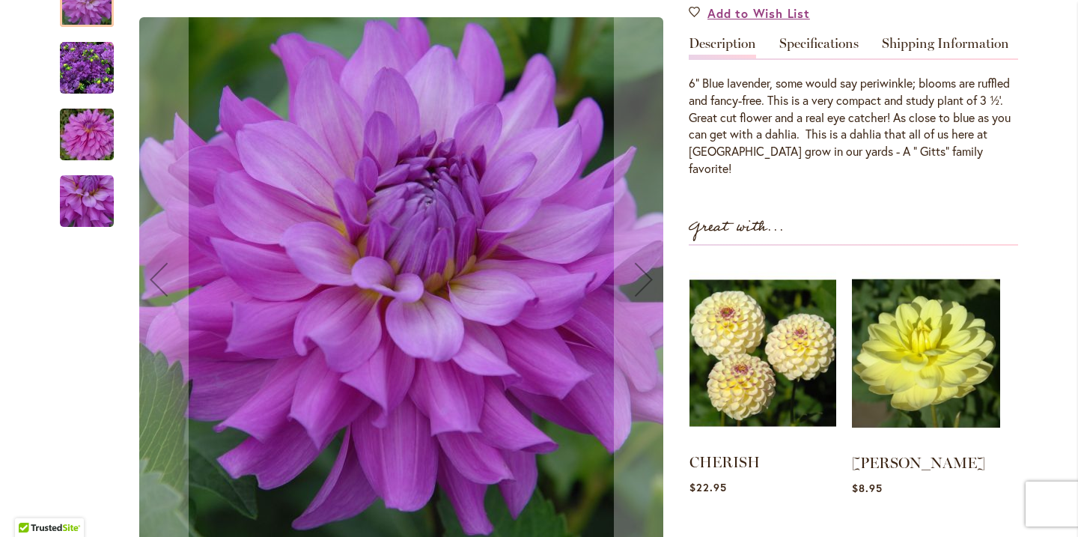
click at [703, 329] on img at bounding box center [762, 352] width 147 height 183
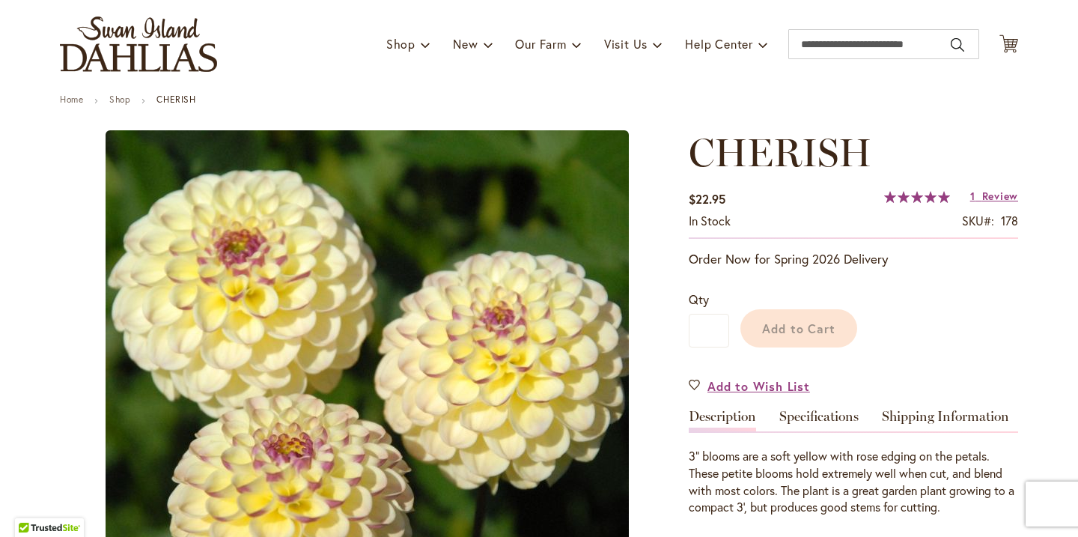
scroll to position [88, 0]
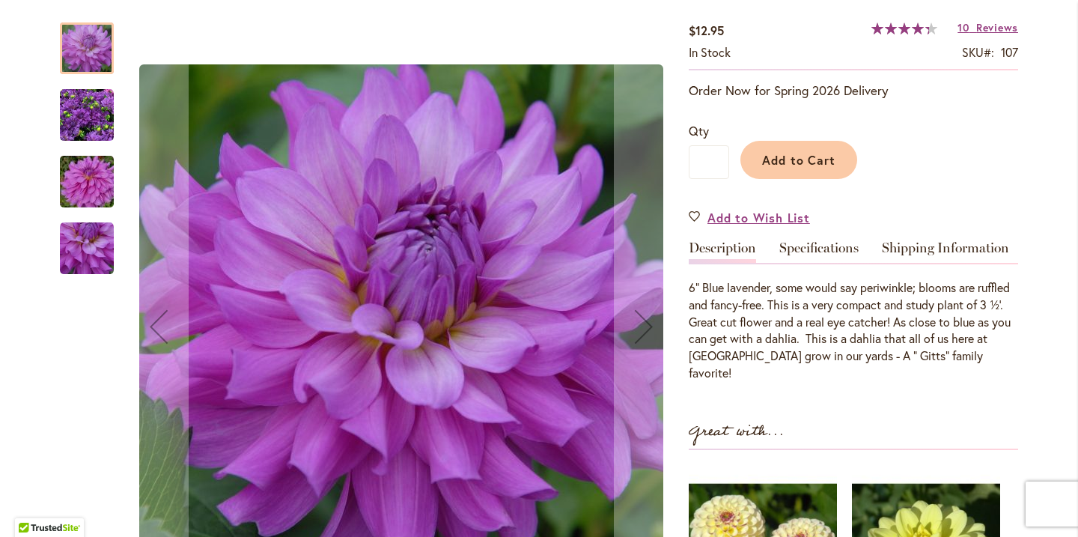
scroll to position [248, 0]
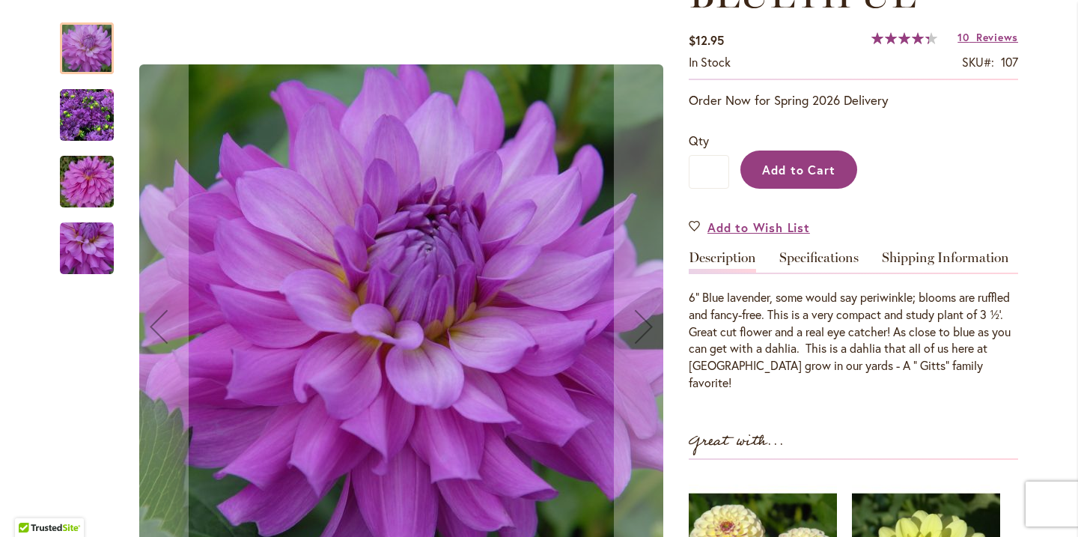
click at [796, 177] on span "Add to Cart" at bounding box center [799, 170] width 74 height 16
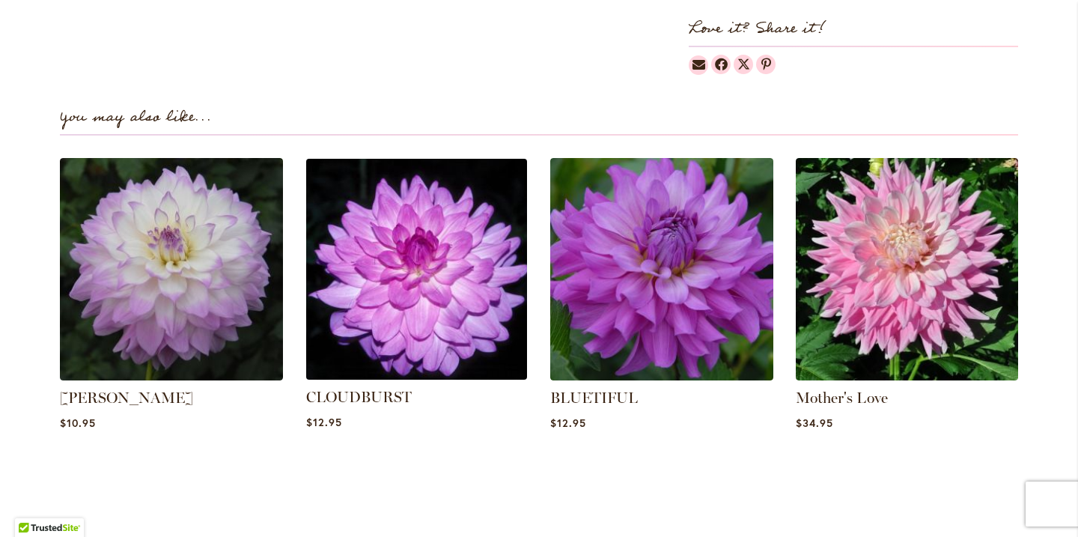
scroll to position [969, 0]
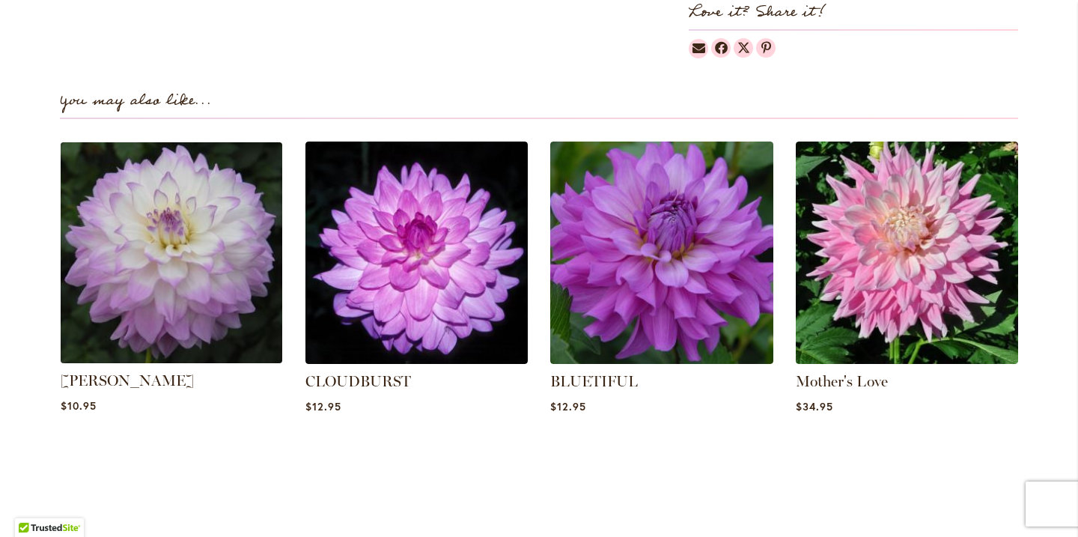
click at [219, 284] on img at bounding box center [171, 252] width 232 height 232
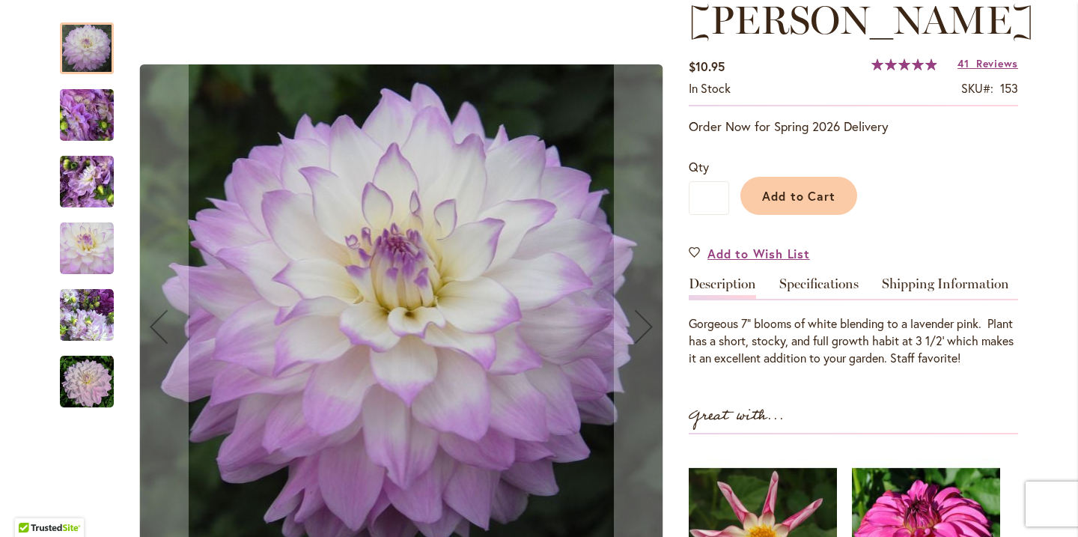
scroll to position [262, 0]
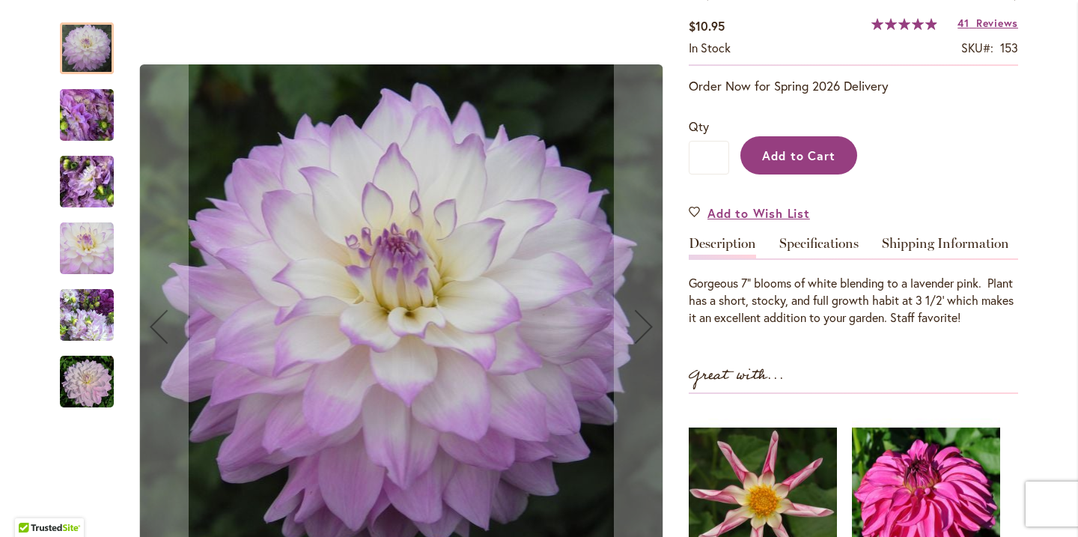
click at [813, 163] on span "Add to Cart" at bounding box center [799, 155] width 74 height 16
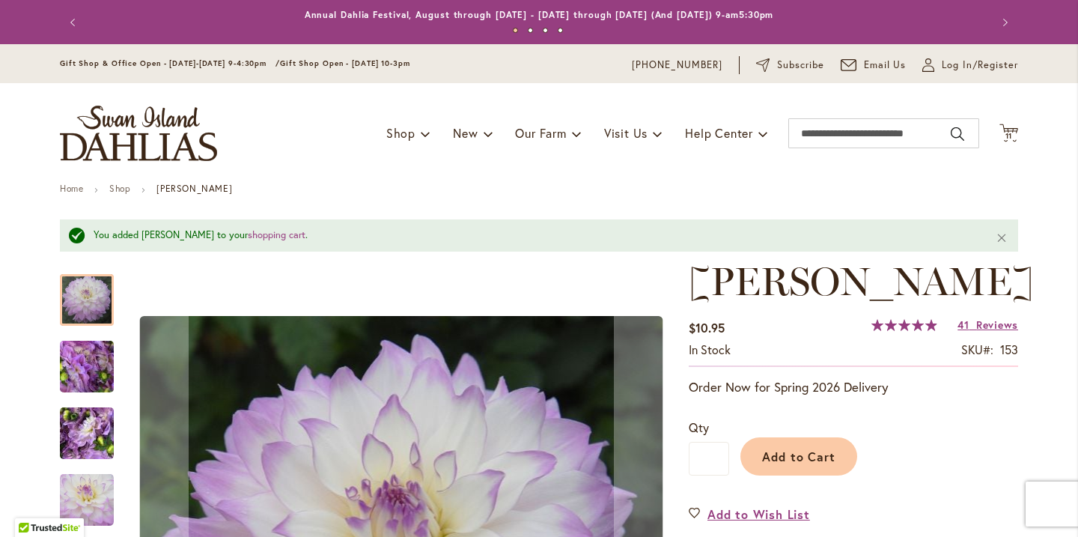
scroll to position [0, 0]
click at [879, 135] on input "Search" at bounding box center [883, 133] width 191 height 30
type input "***"
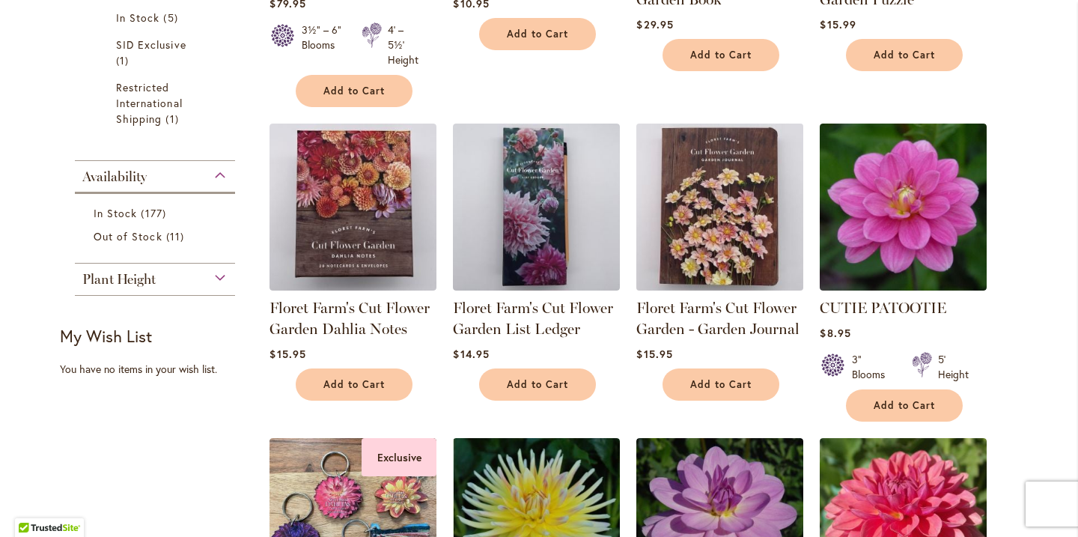
scroll to position [640, 0]
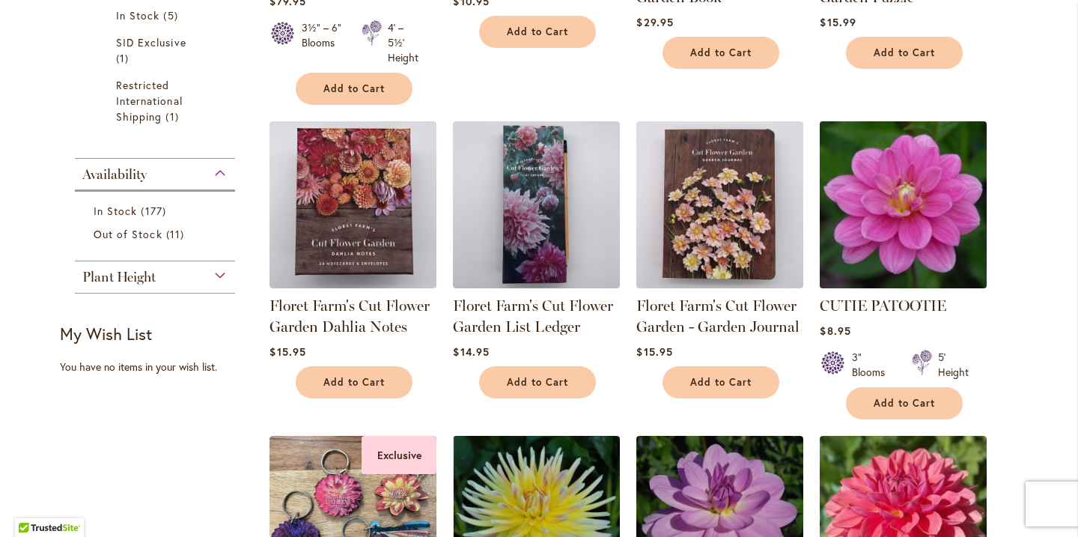
click at [910, 226] on img at bounding box center [903, 204] width 175 height 175
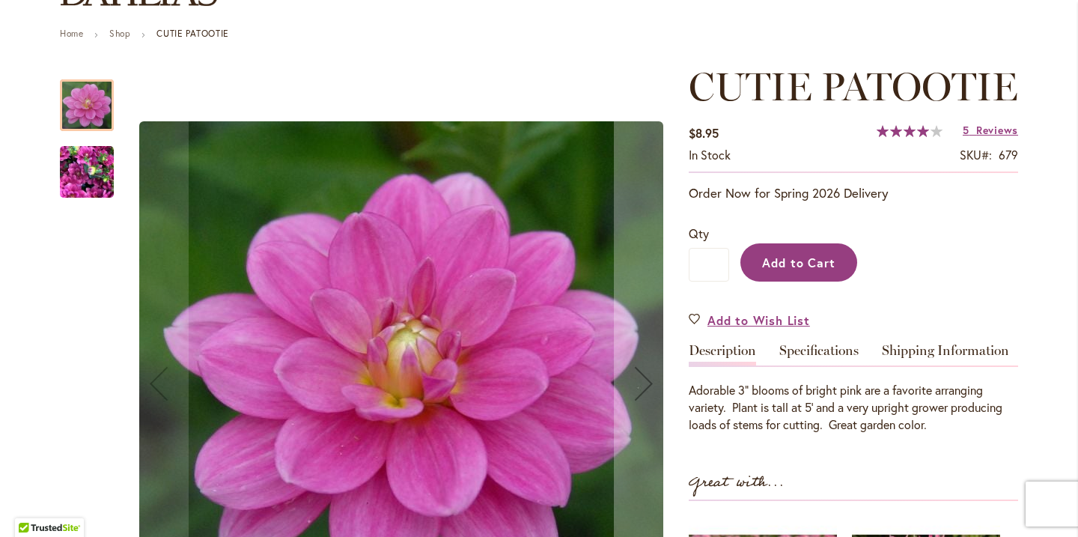
scroll to position [170, 0]
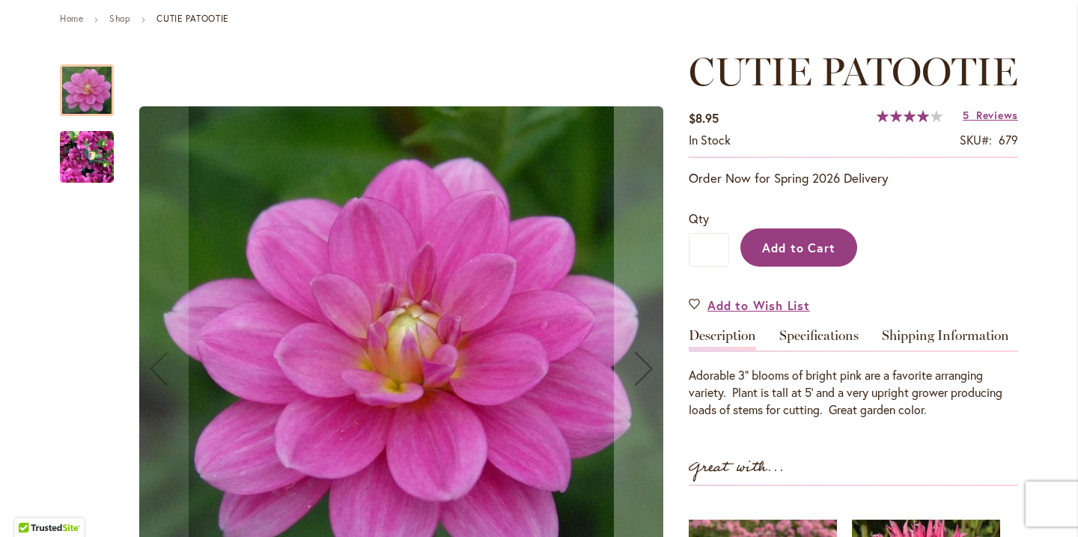
click at [837, 266] on button "Add to Cart" at bounding box center [798, 247] width 117 height 38
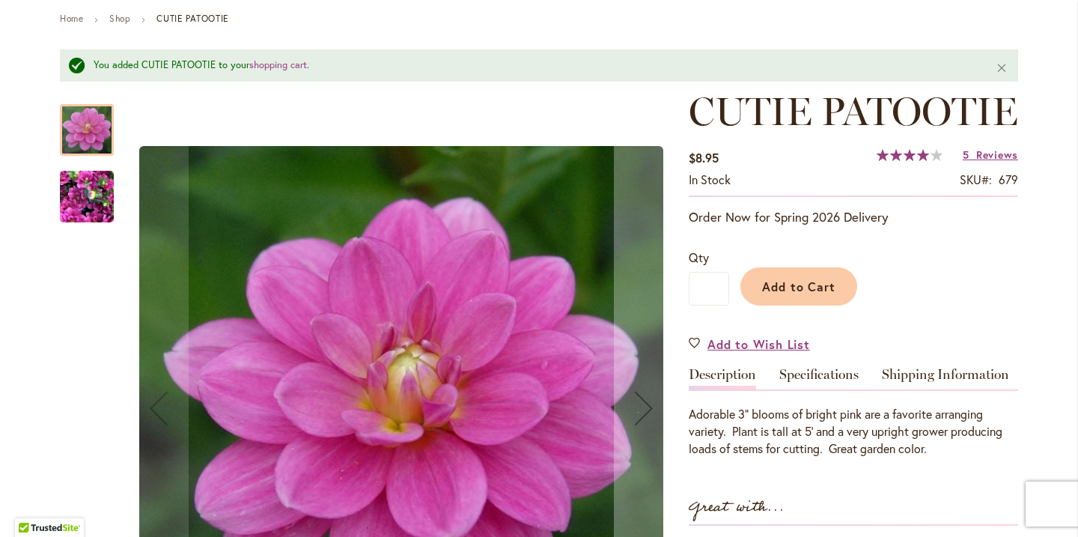
click at [94, 169] on div "CUTIE PATOOTIE" at bounding box center [87, 189] width 54 height 67
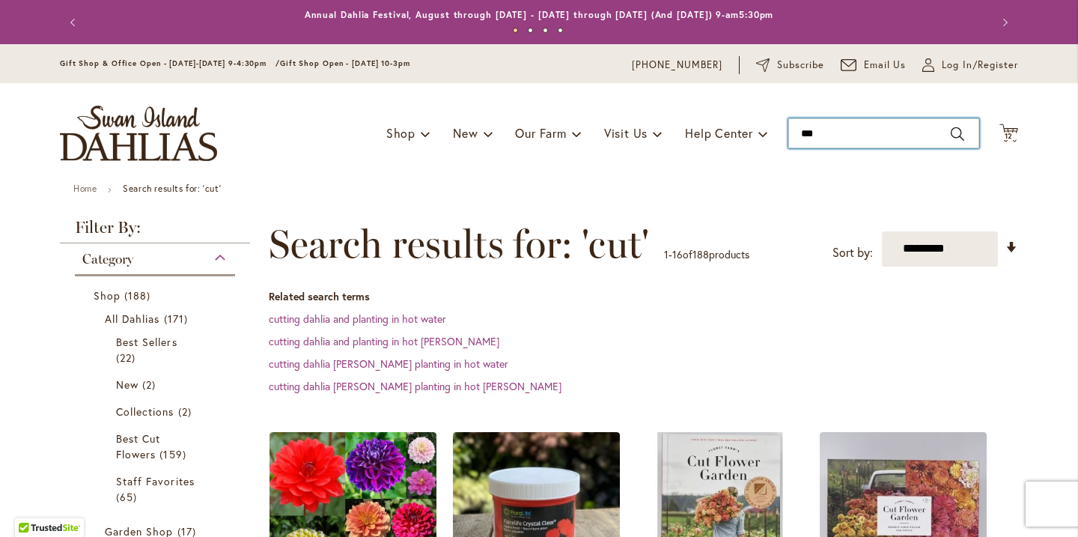
drag, startPoint x: 834, startPoint y: 134, endPoint x: 775, endPoint y: 135, distance: 58.4
click at [775, 135] on div "Toggle Nav Shop Dahlia Tubers Collections Fresh Cut Dahlias Gardening Supplies …" at bounding box center [539, 133] width 988 height 100
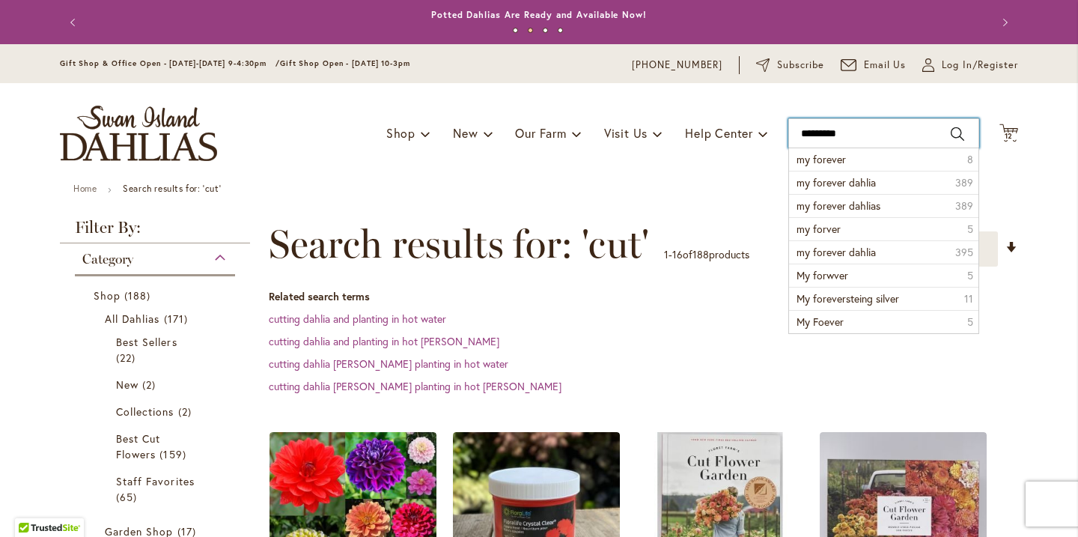
type input "**********"
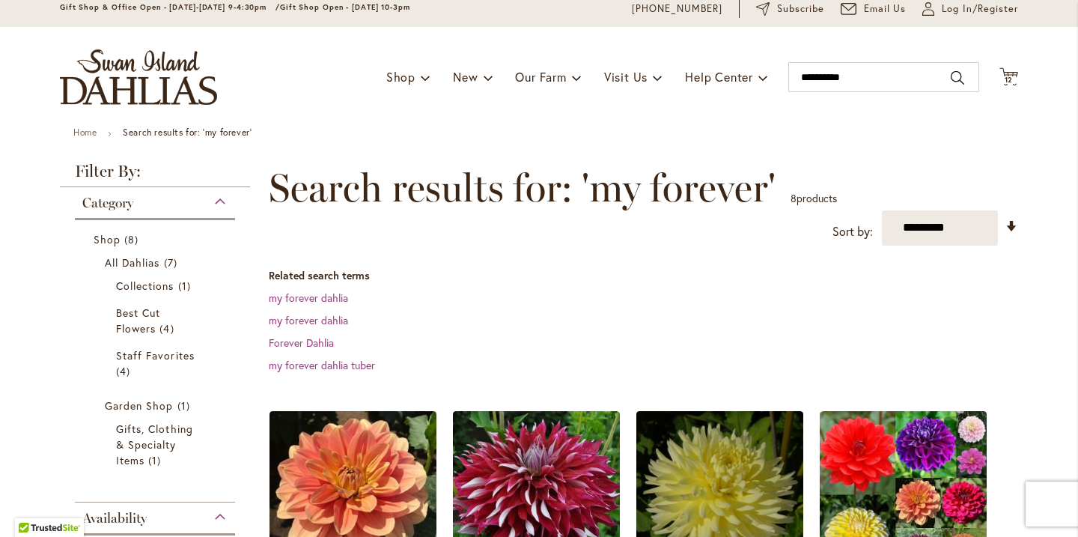
scroll to position [50, 0]
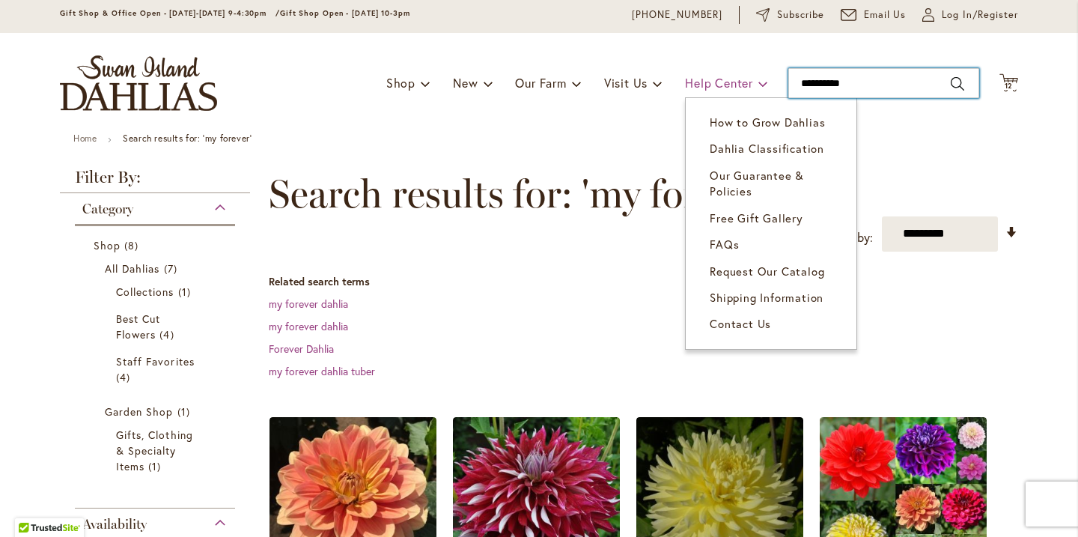
drag, startPoint x: 862, startPoint y: 82, endPoint x: 737, endPoint y: 75, distance: 125.2
click at [737, 75] on div "Toggle Nav Shop Dahlia Tubers Collections Fresh Cut Dahlias Gardening Supplies …" at bounding box center [539, 83] width 988 height 100
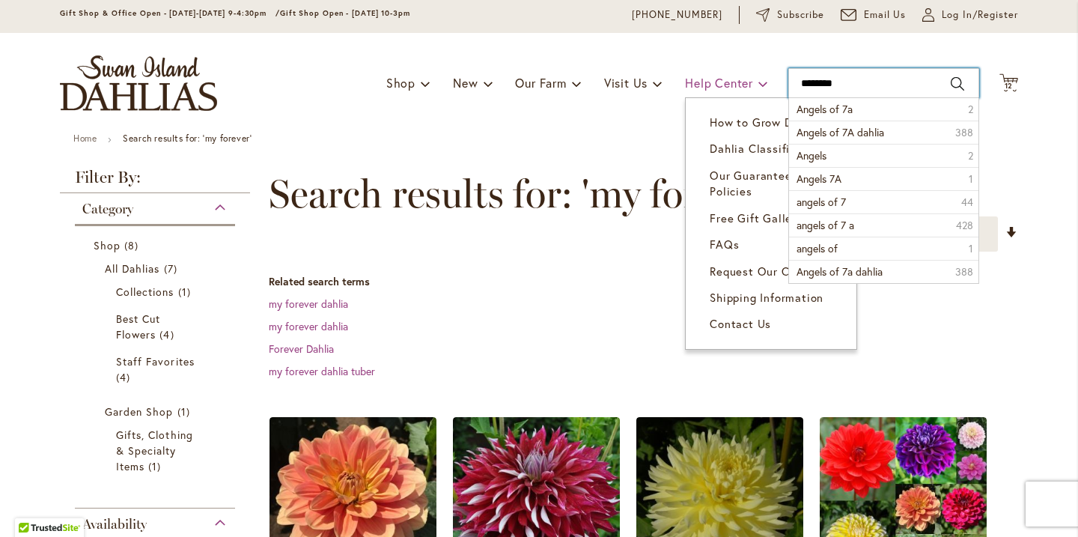
type input "*********"
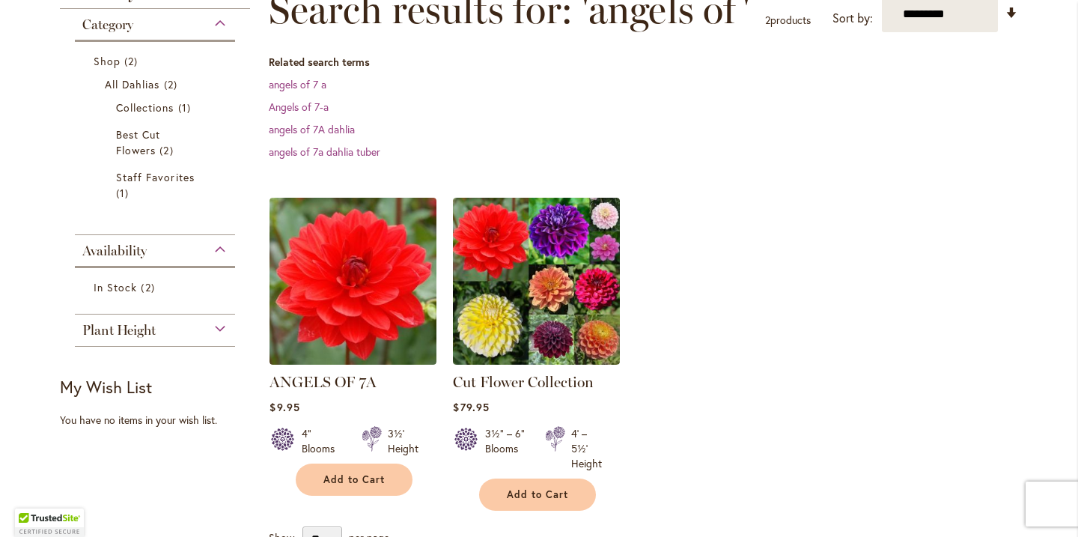
scroll to position [241, 0]
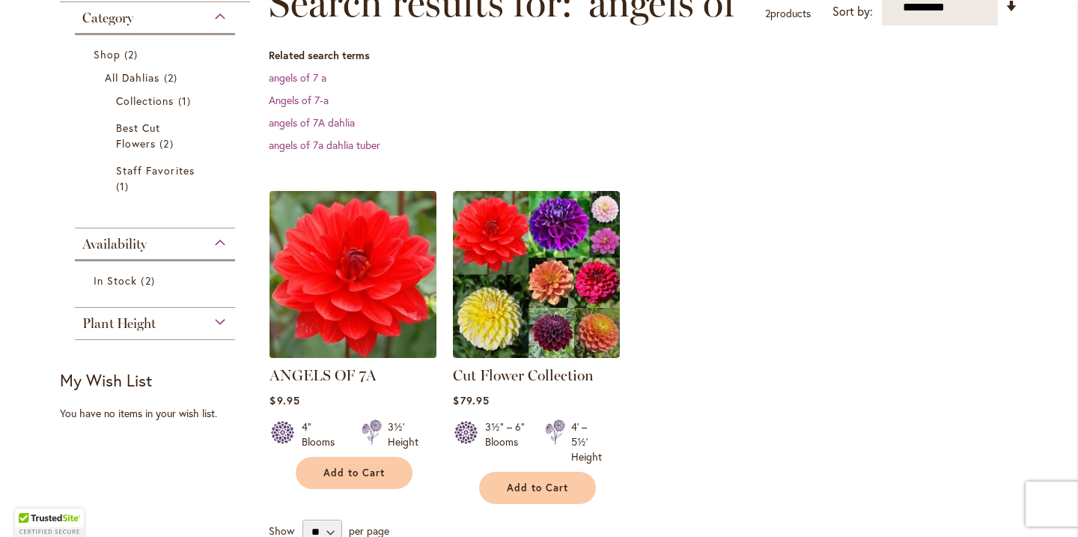
click at [358, 314] on img at bounding box center [353, 273] width 175 height 175
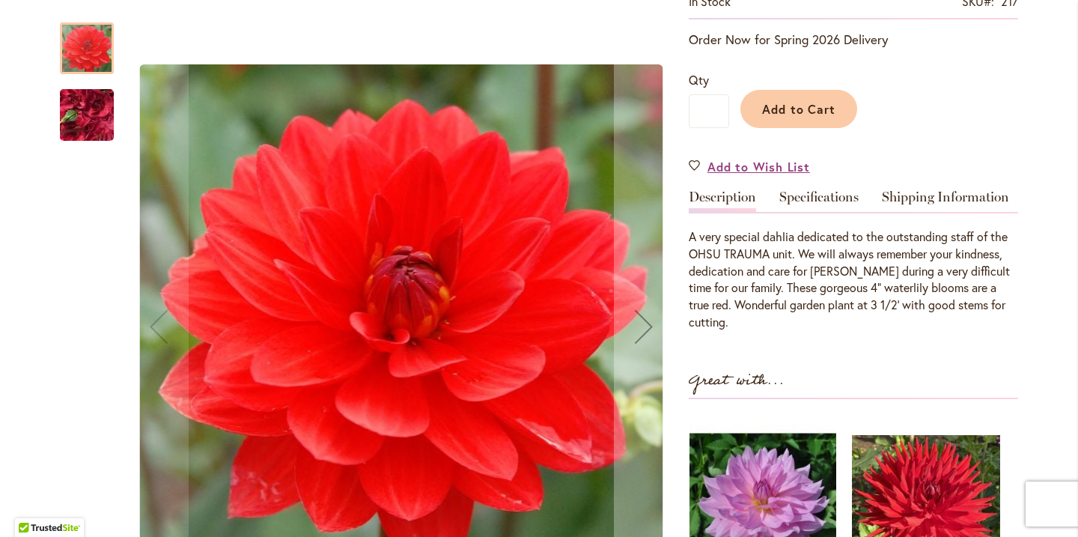
scroll to position [299, 0]
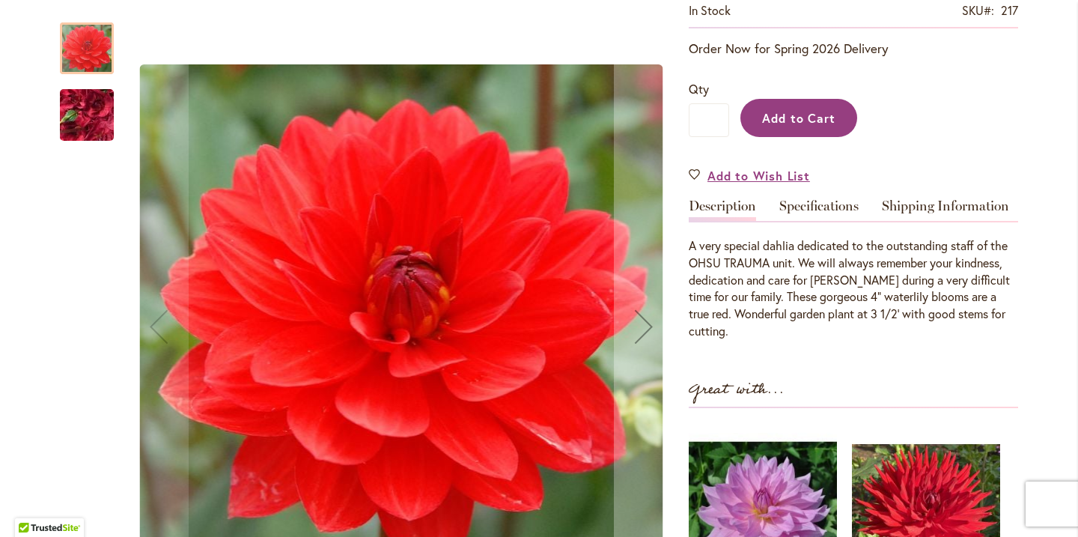
click at [811, 124] on span "Add to Cart" at bounding box center [799, 118] width 74 height 16
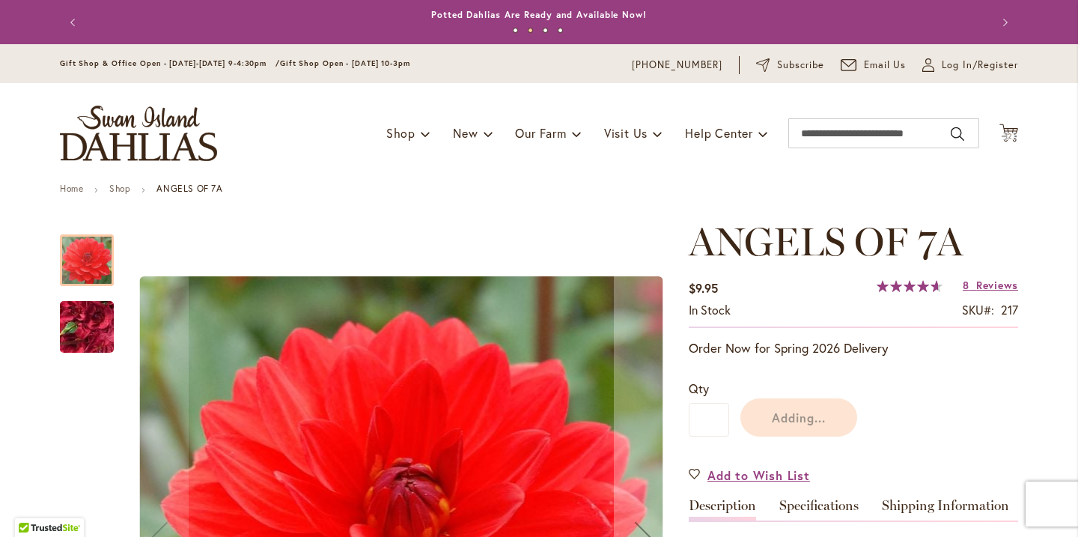
scroll to position [0, 0]
click at [827, 137] on input "Search" at bounding box center [883, 133] width 191 height 30
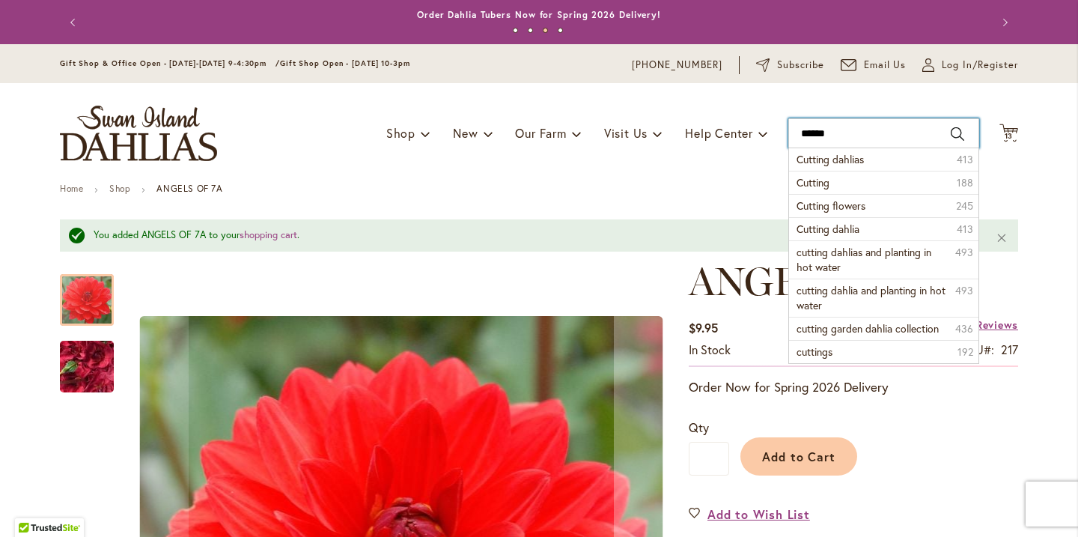
type input "*******"
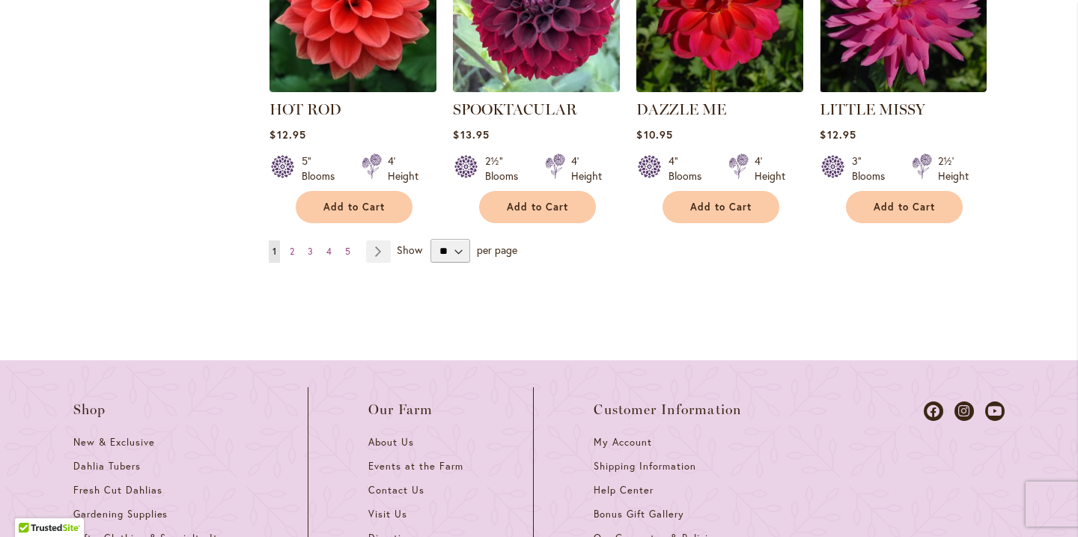
scroll to position [1441, 0]
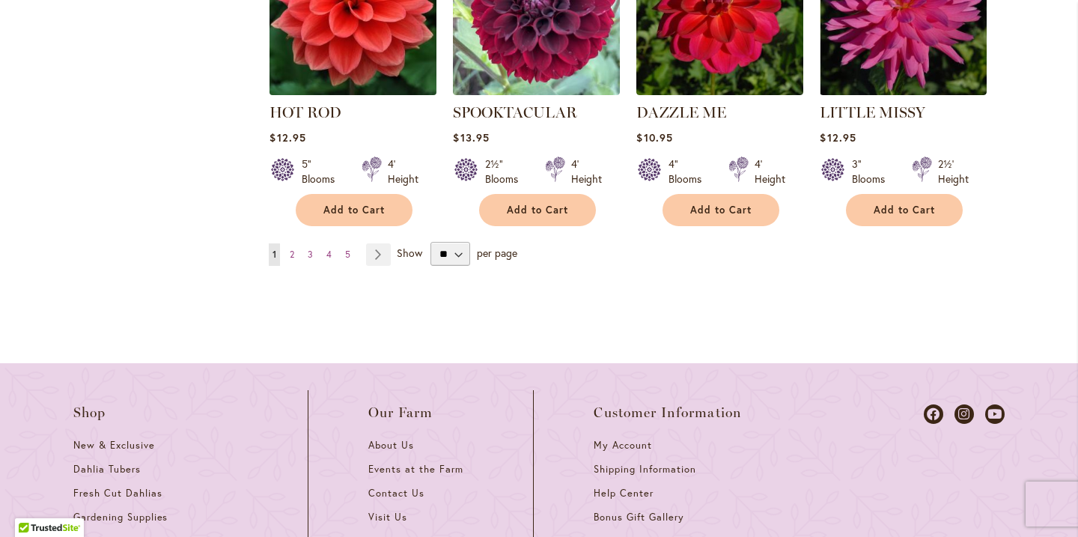
click at [381, 64] on img at bounding box center [353, 11] width 175 height 175
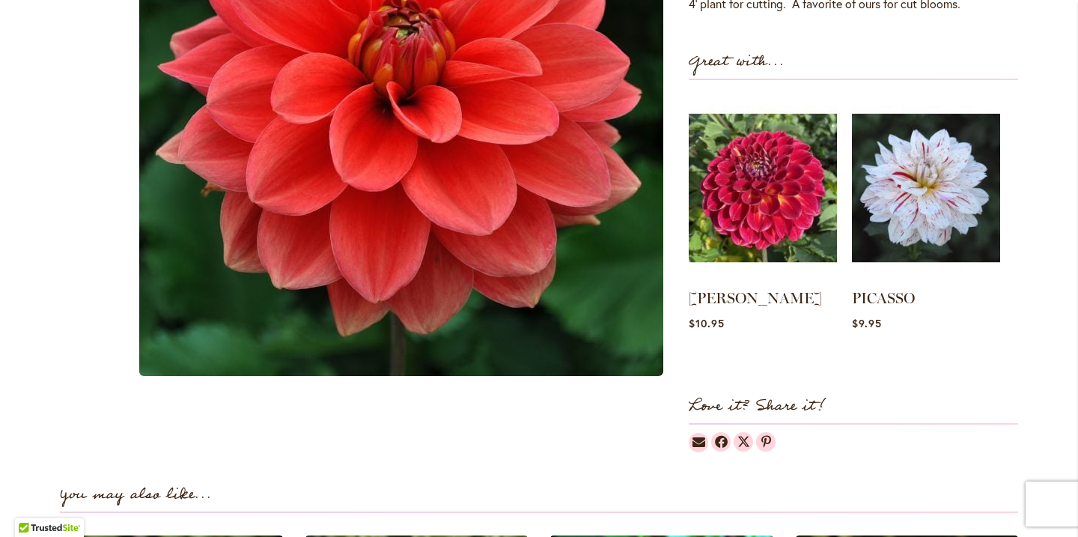
scroll to position [336, 0]
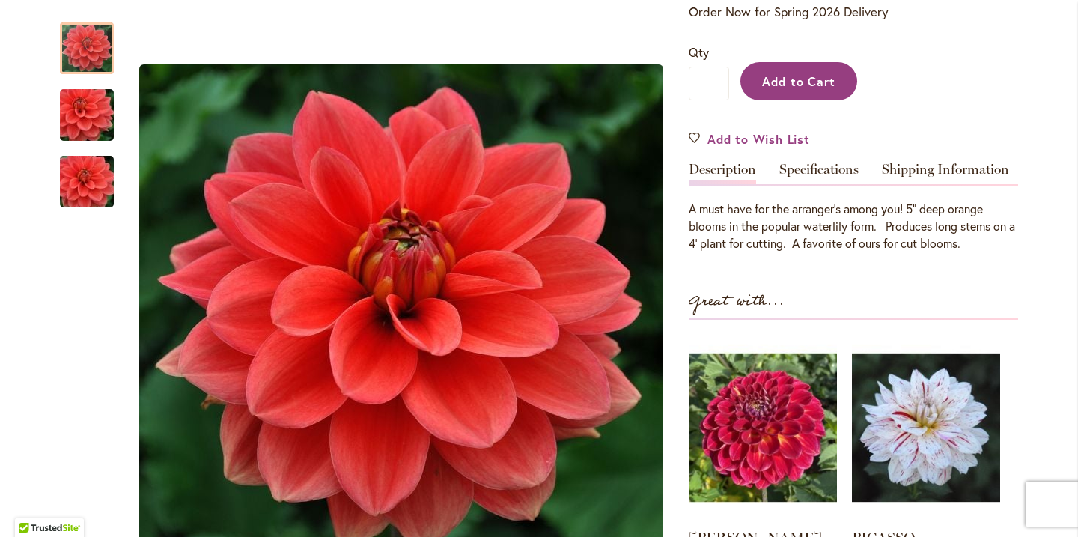
click at [785, 82] on span "Add to Cart" at bounding box center [799, 81] width 74 height 16
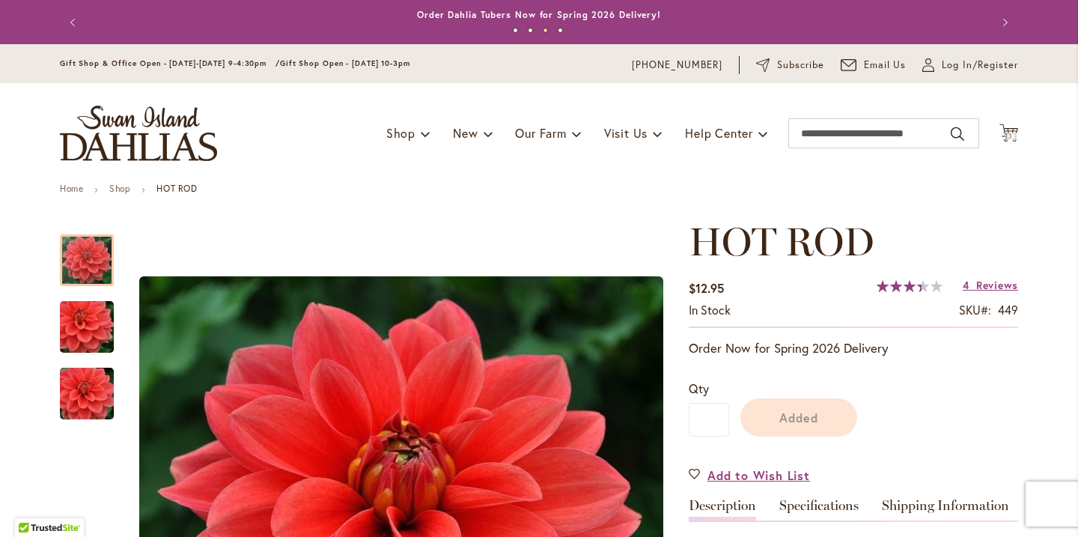
scroll to position [0, 0]
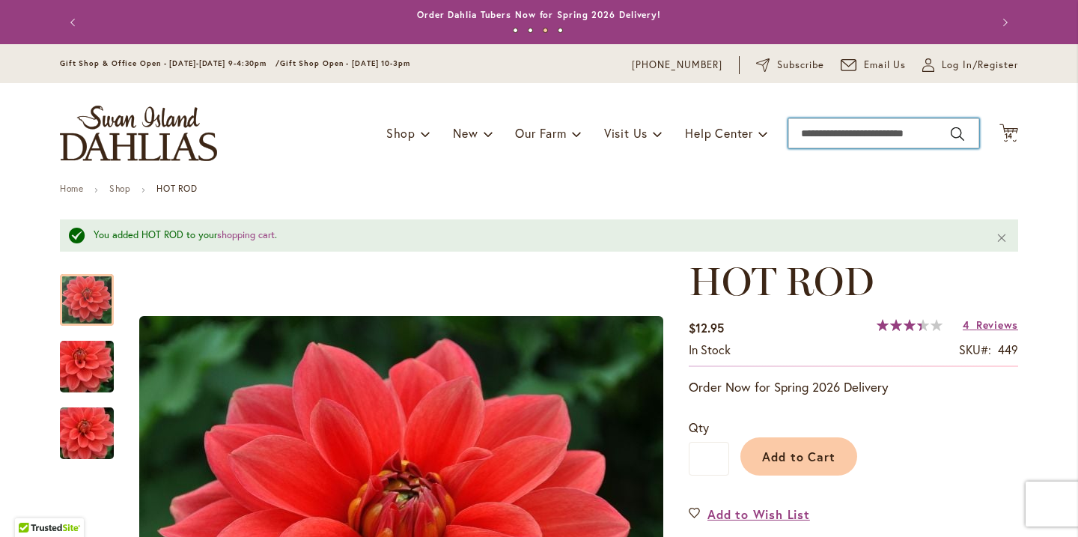
click at [856, 136] on input "Search" at bounding box center [883, 133] width 191 height 30
type input "**********"
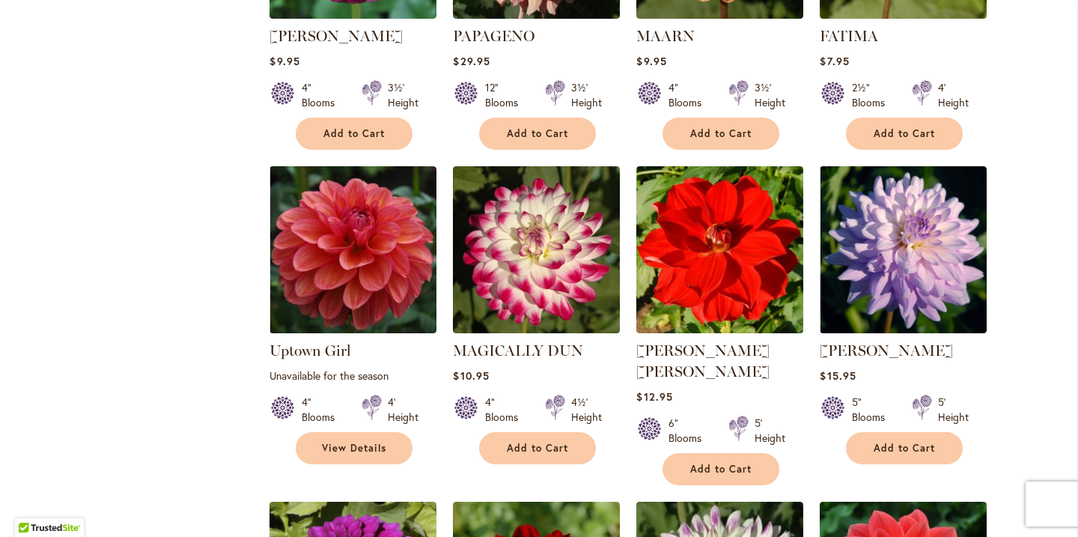
scroll to position [1072, 0]
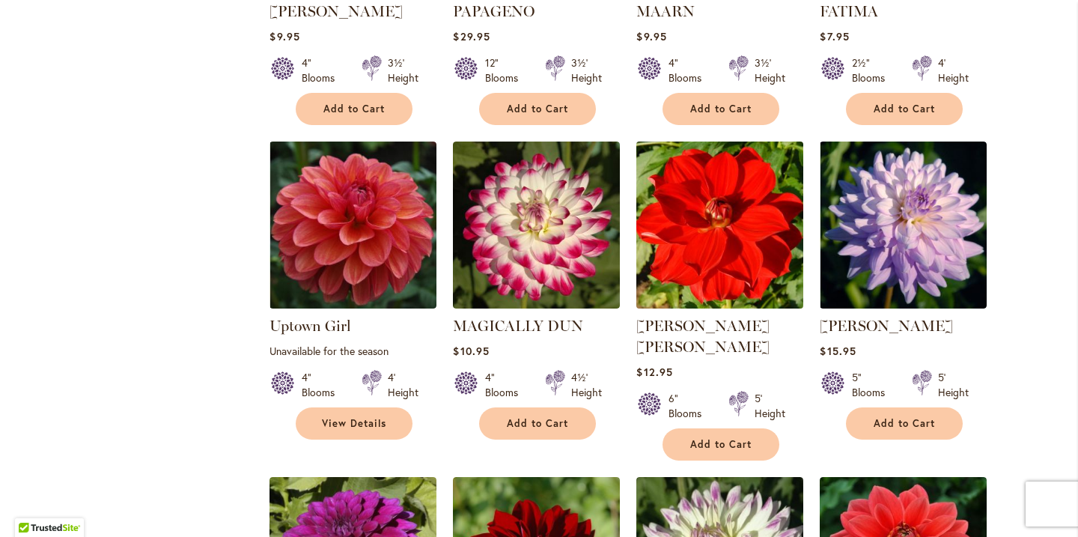
click at [749, 231] on img at bounding box center [719, 224] width 175 height 175
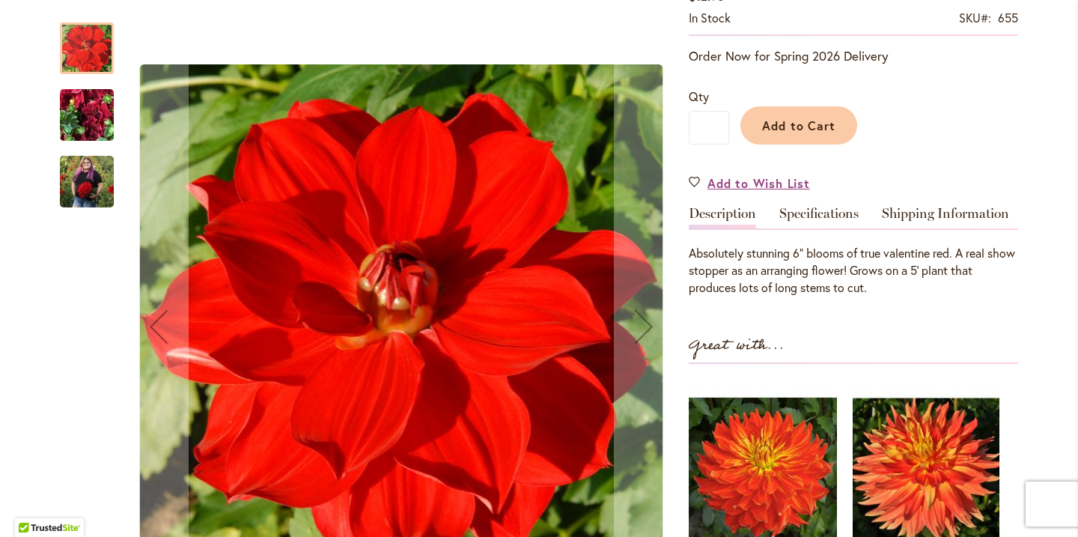
scroll to position [308, 0]
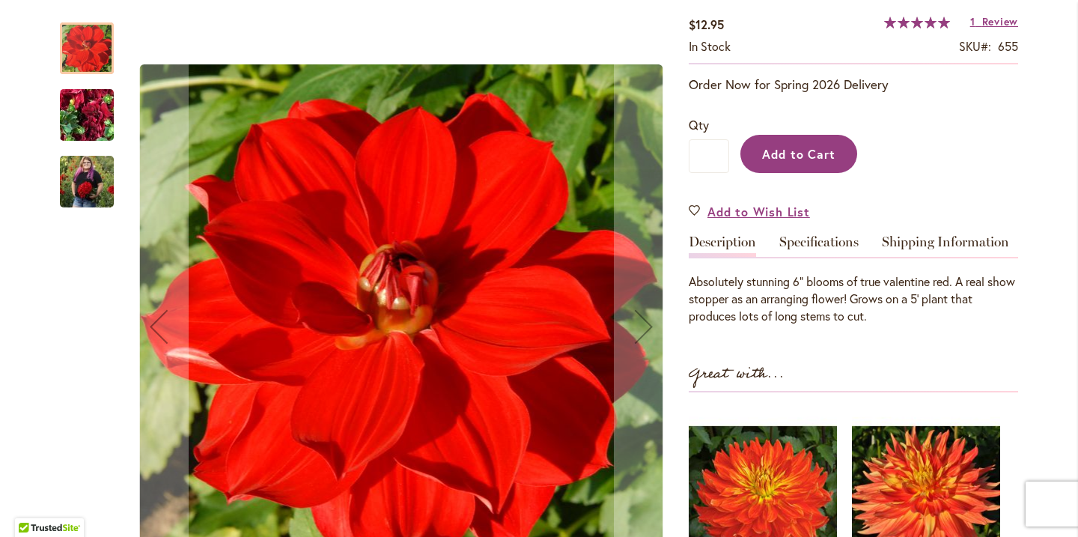
click at [819, 146] on span "Add to Cart" at bounding box center [799, 154] width 74 height 16
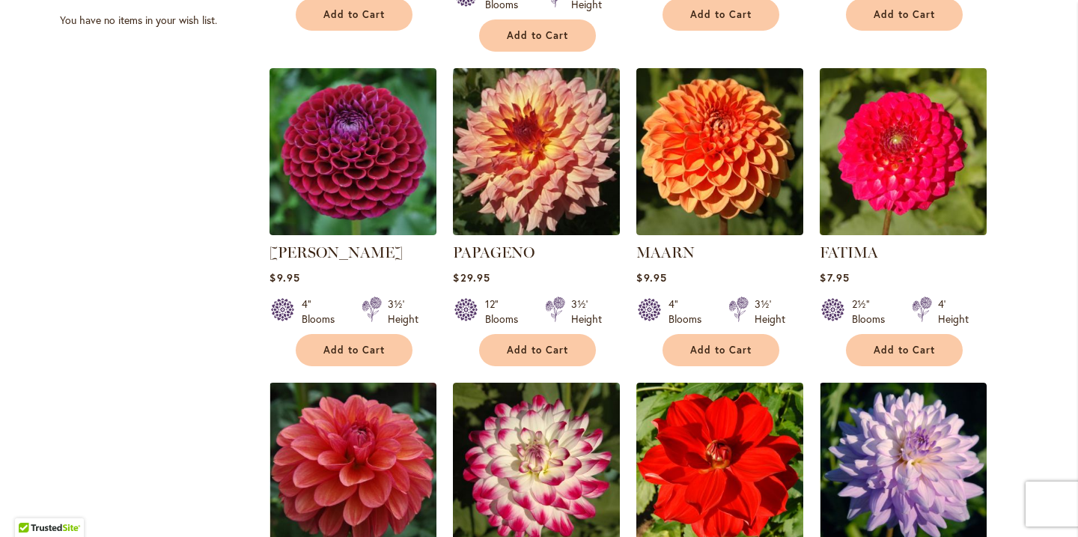
scroll to position [826, 0]
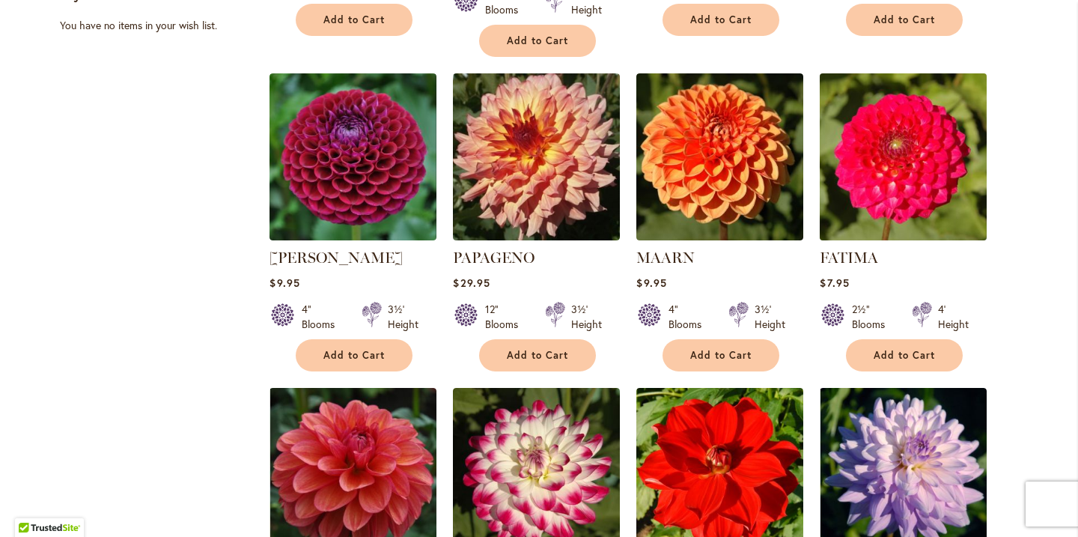
click at [929, 137] on img at bounding box center [903, 156] width 175 height 175
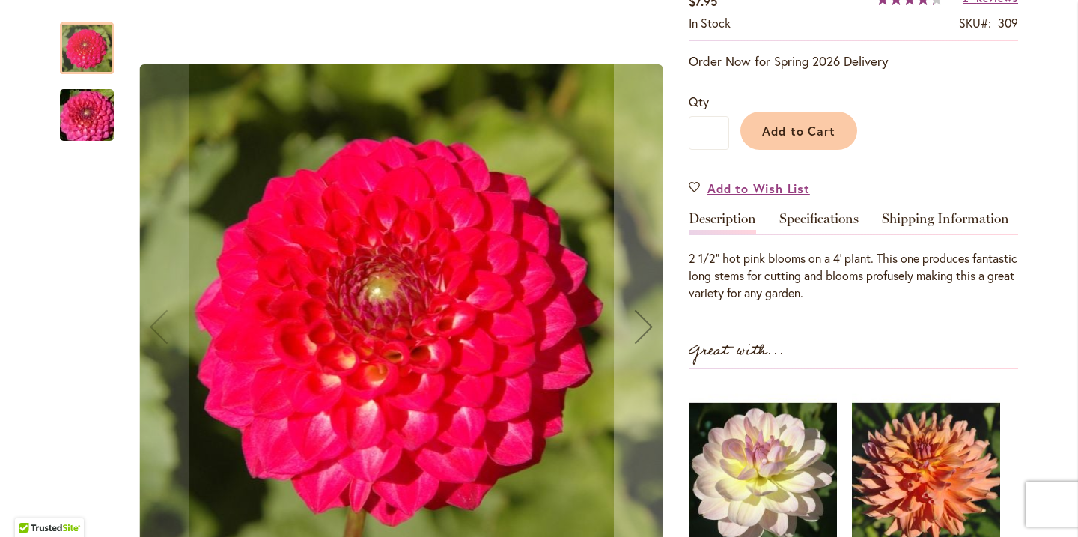
scroll to position [287, 0]
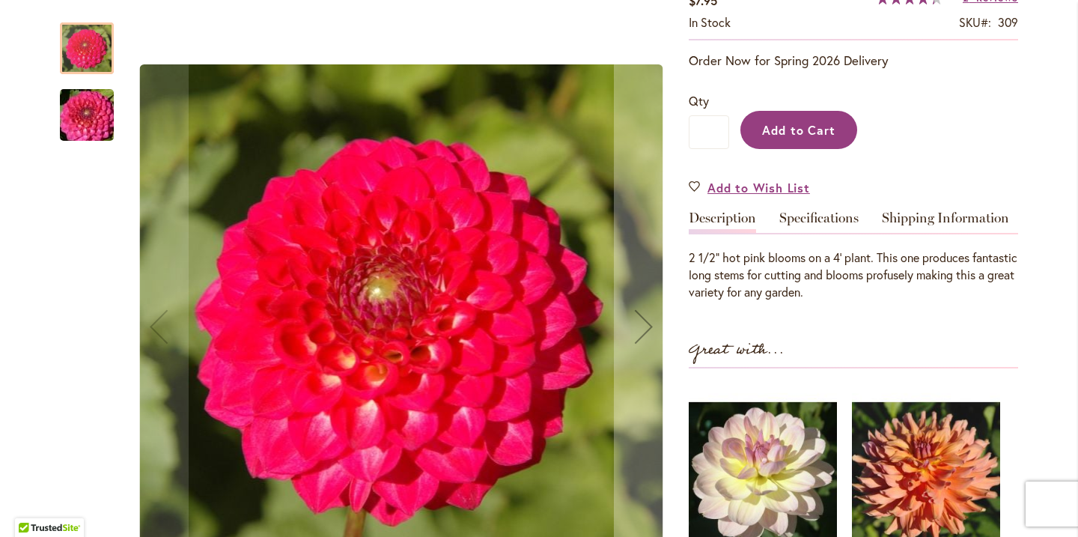
click at [796, 132] on span "Add to Cart" at bounding box center [799, 130] width 74 height 16
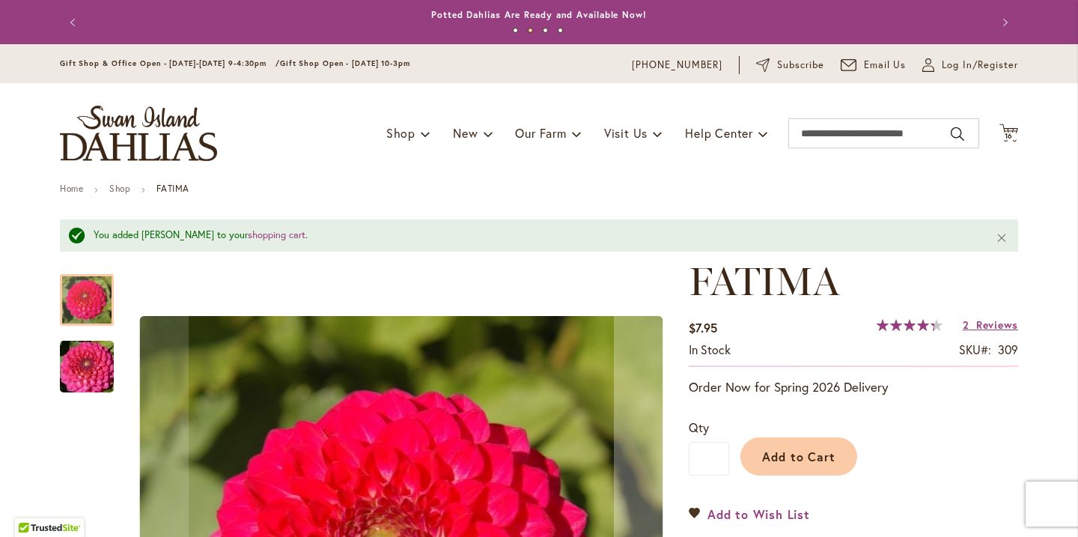
scroll to position [0, 0]
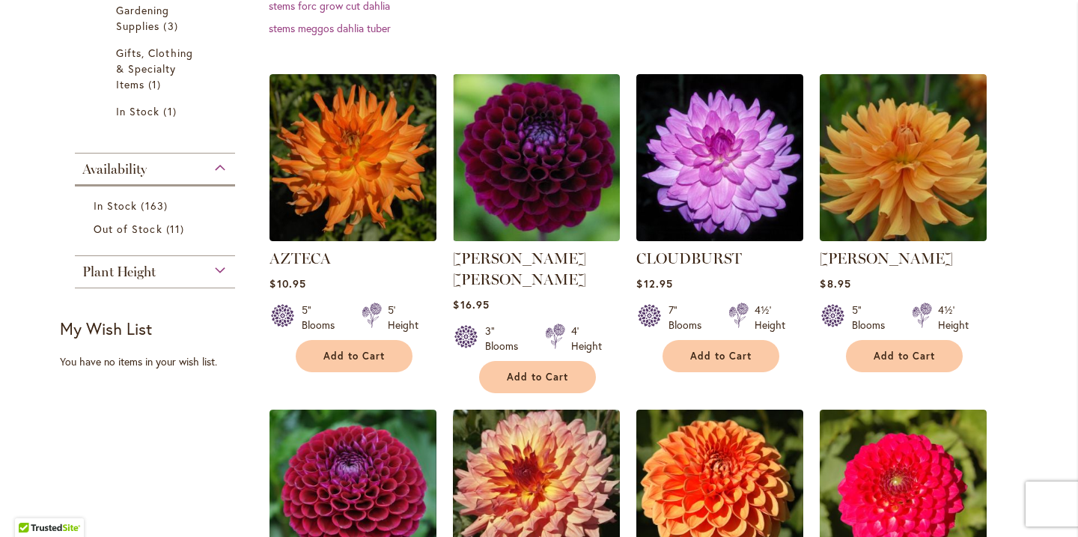
scroll to position [488, 0]
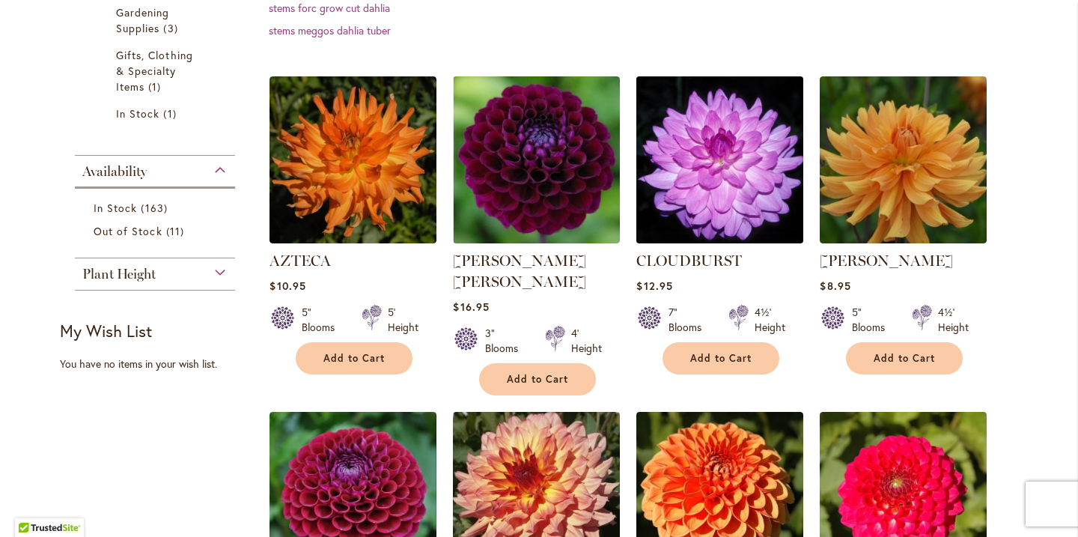
click at [712, 217] on img at bounding box center [719, 159] width 175 height 175
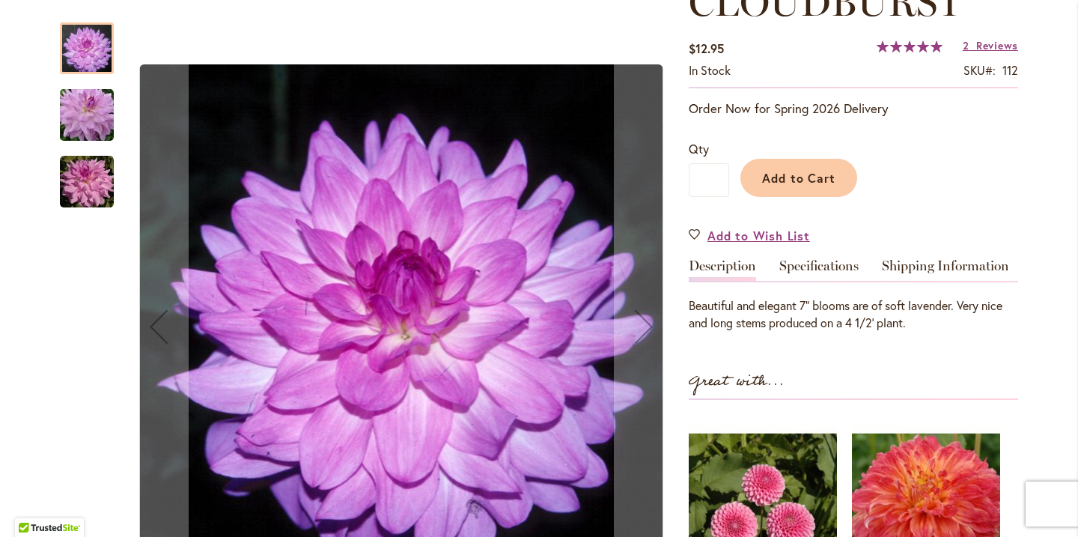
scroll to position [236, 0]
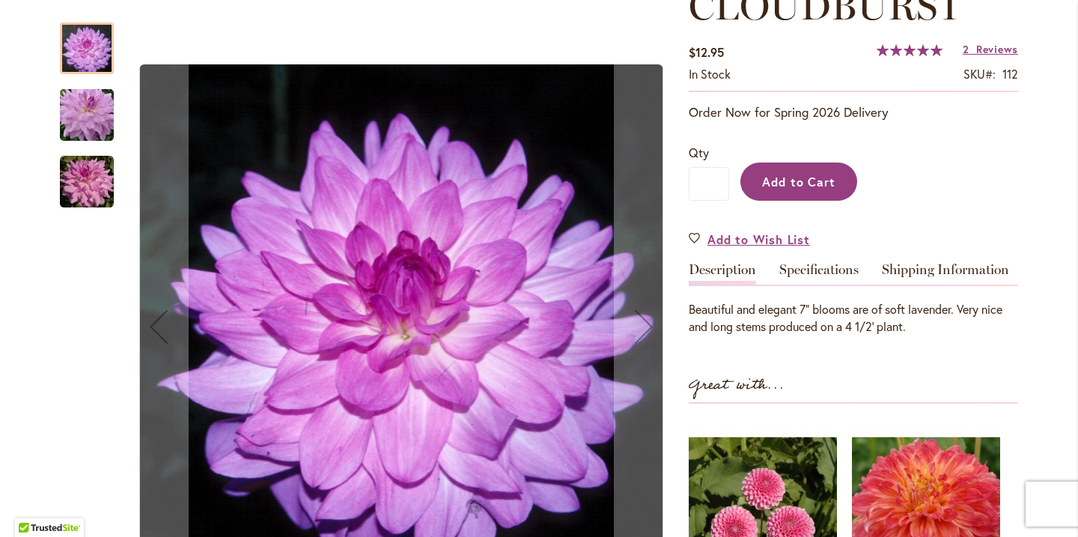
click at [803, 189] on span "Add to Cart" at bounding box center [799, 182] width 74 height 16
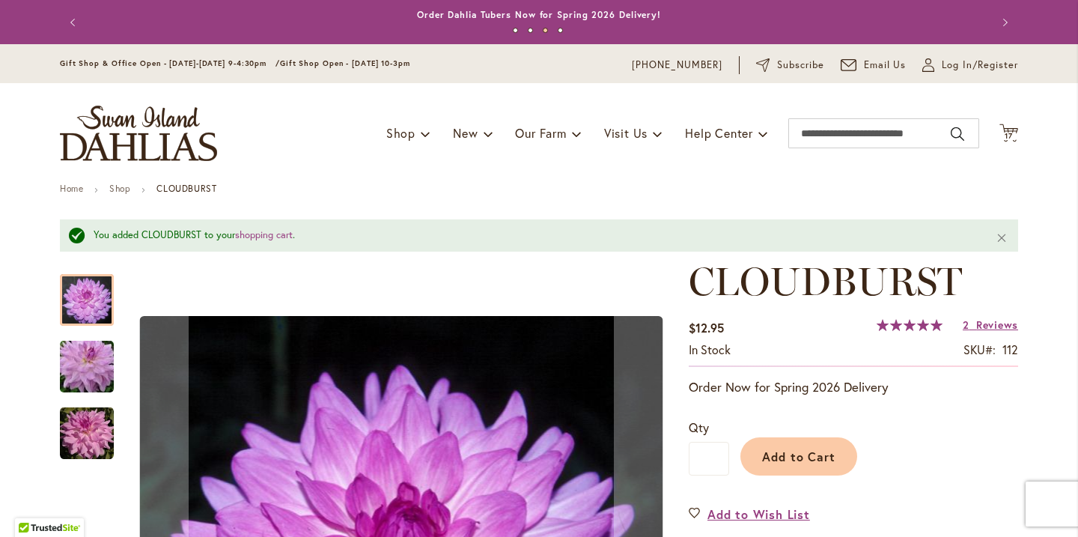
scroll to position [0, 0]
click at [1011, 135] on span "17" at bounding box center [1008, 136] width 8 height 10
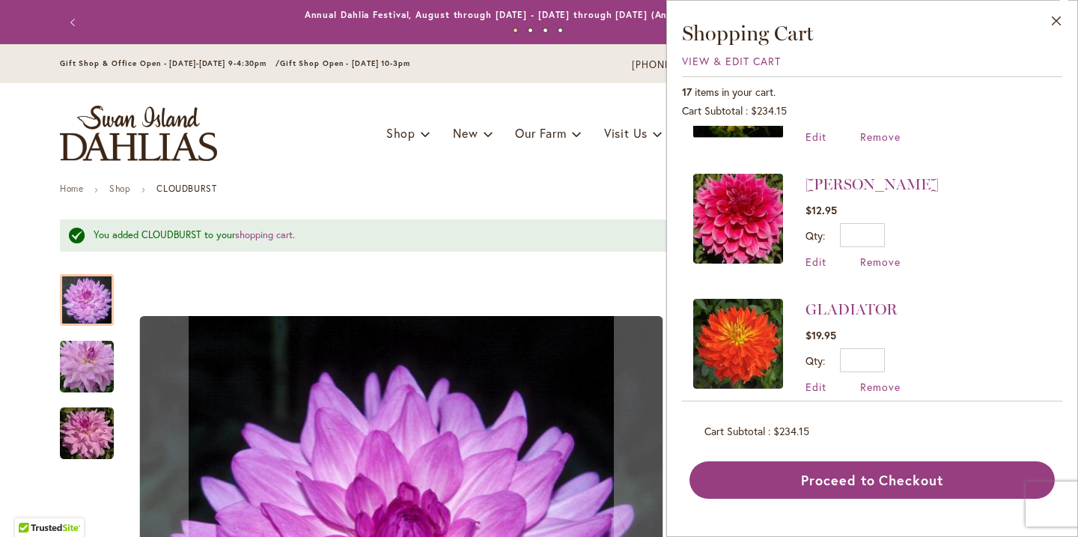
scroll to position [1857, 0]
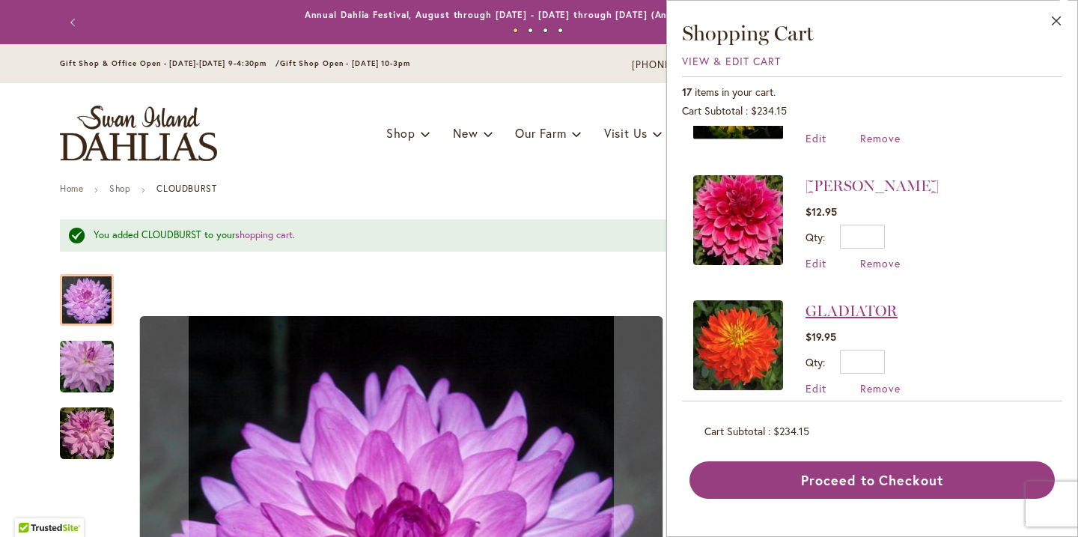
click at [830, 302] on link "GLADIATOR" at bounding box center [851, 311] width 92 height 18
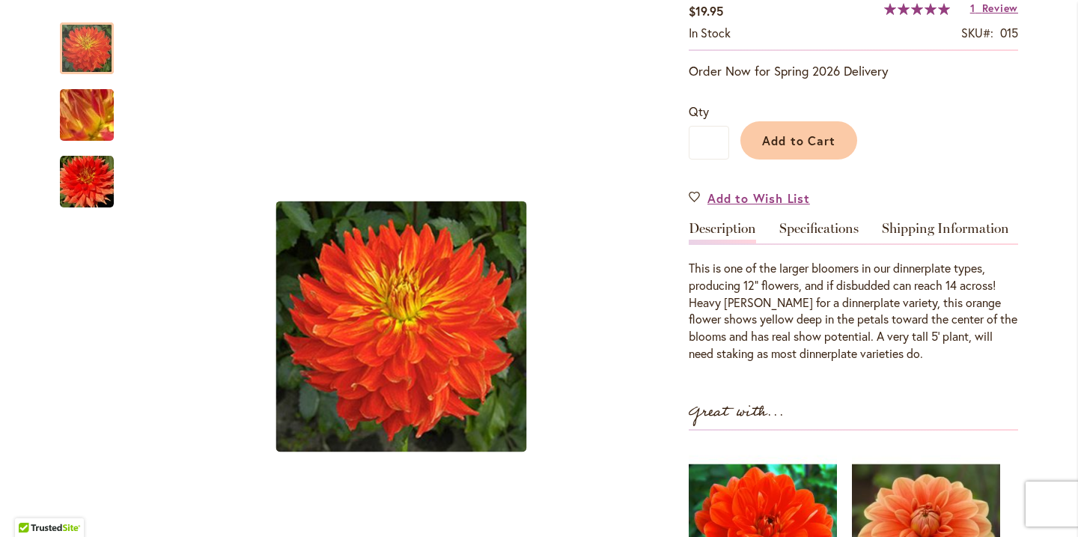
scroll to position [290, 0]
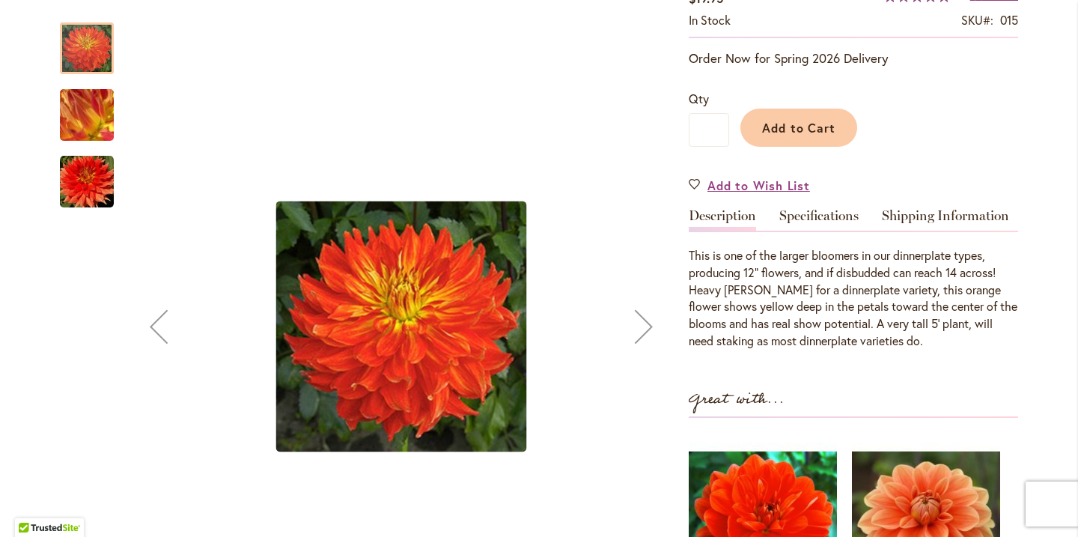
click at [103, 112] on img "Gladiator" at bounding box center [87, 115] width 108 height 81
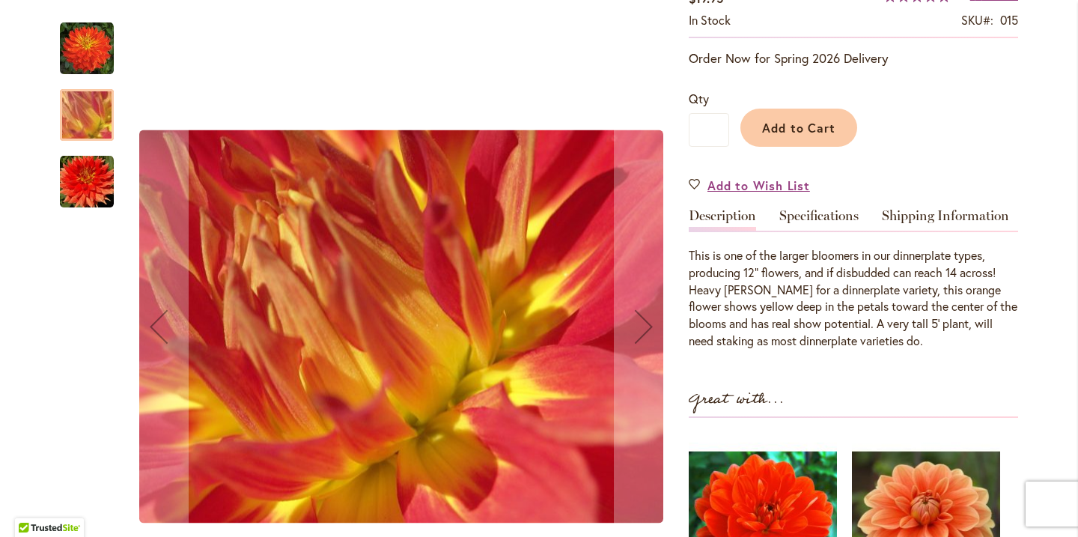
click at [104, 183] on img "Gladiator" at bounding box center [87, 182] width 54 height 54
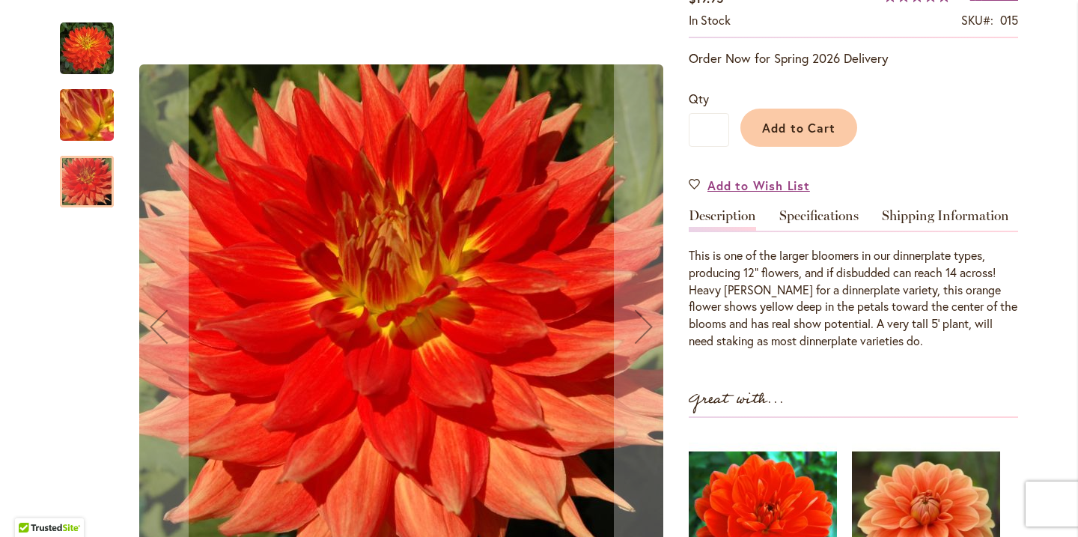
click at [88, 61] on img "Gladiator" at bounding box center [87, 49] width 54 height 54
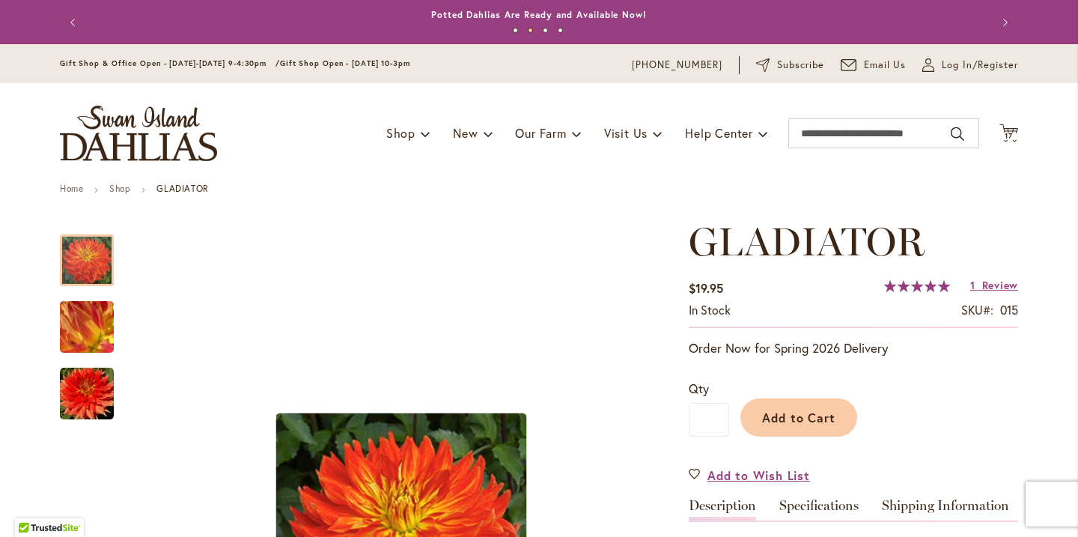
scroll to position [0, 0]
click at [1011, 132] on span "17" at bounding box center [1008, 136] width 8 height 10
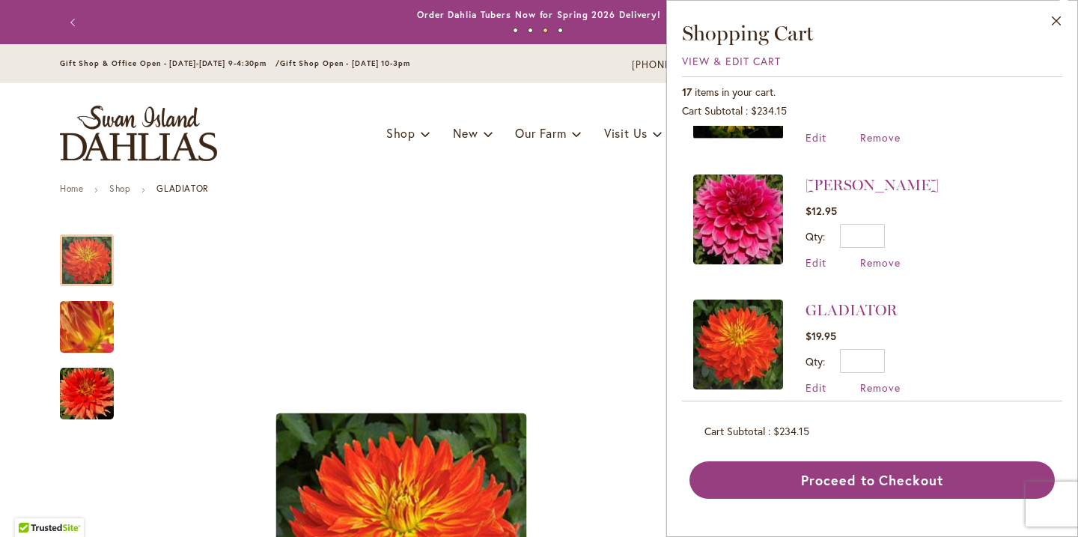
scroll to position [1857, 0]
click at [819, 177] on link "[PERSON_NAME]" at bounding box center [871, 186] width 133 height 18
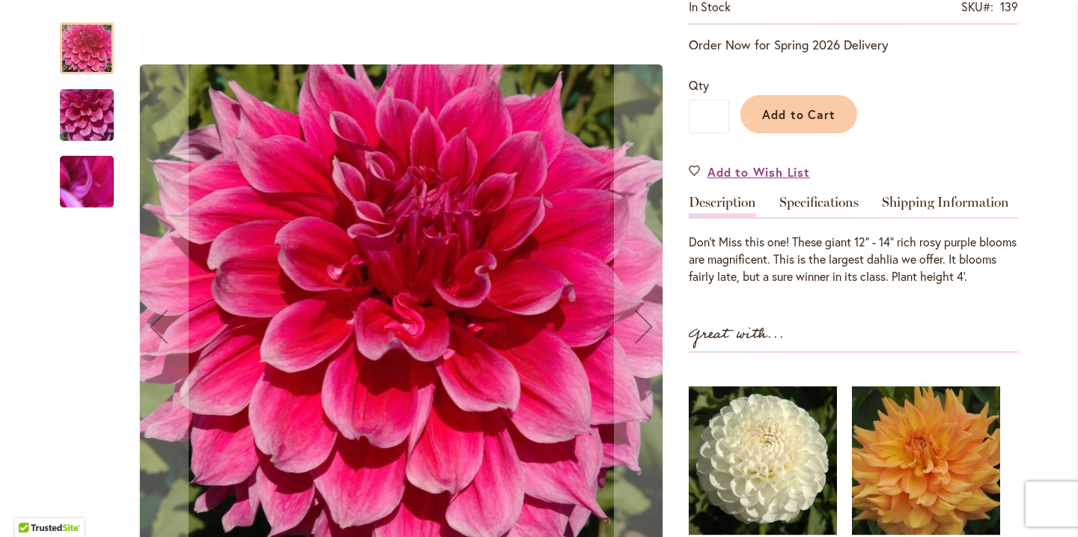
scroll to position [281, 0]
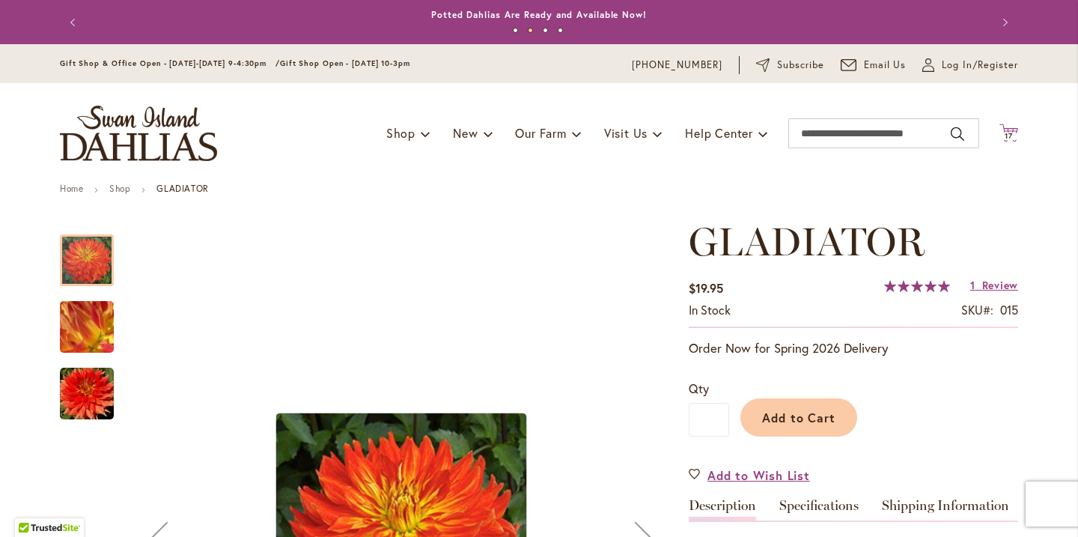
click at [1009, 135] on span "17" at bounding box center [1008, 136] width 8 height 10
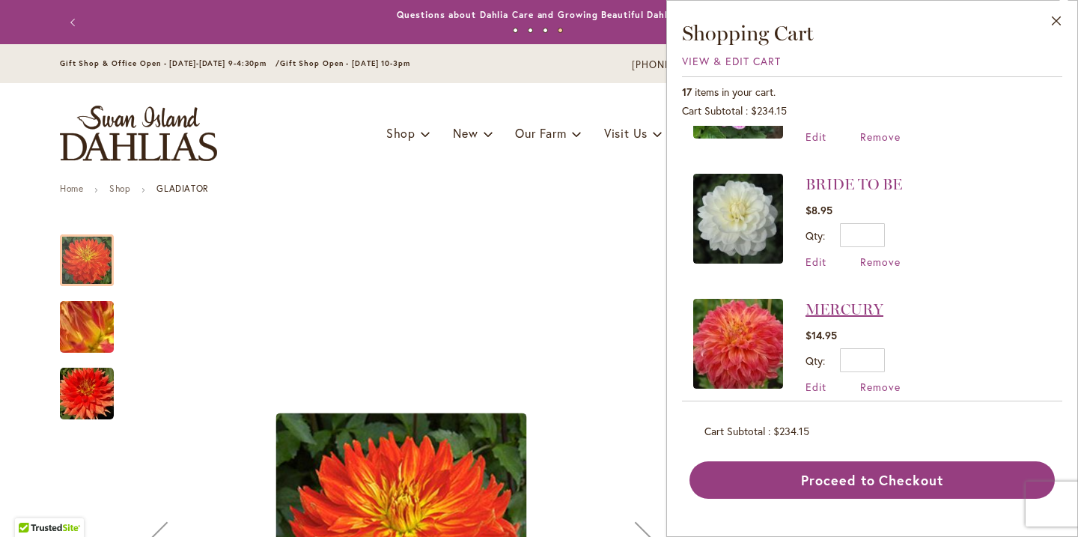
scroll to position [1177, 0]
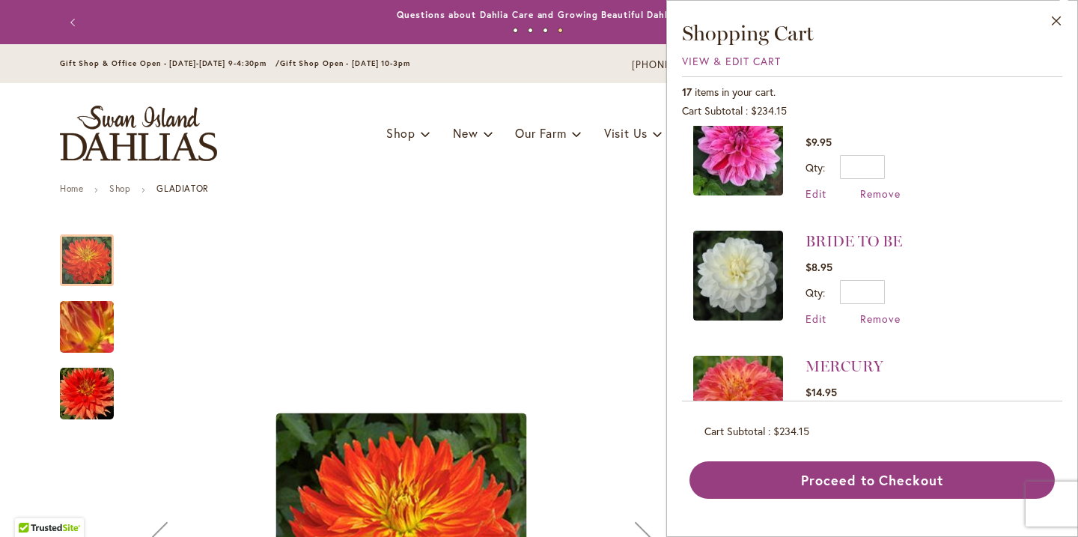
click at [617, 343] on button "Next" at bounding box center [644, 538] width 60 height 638
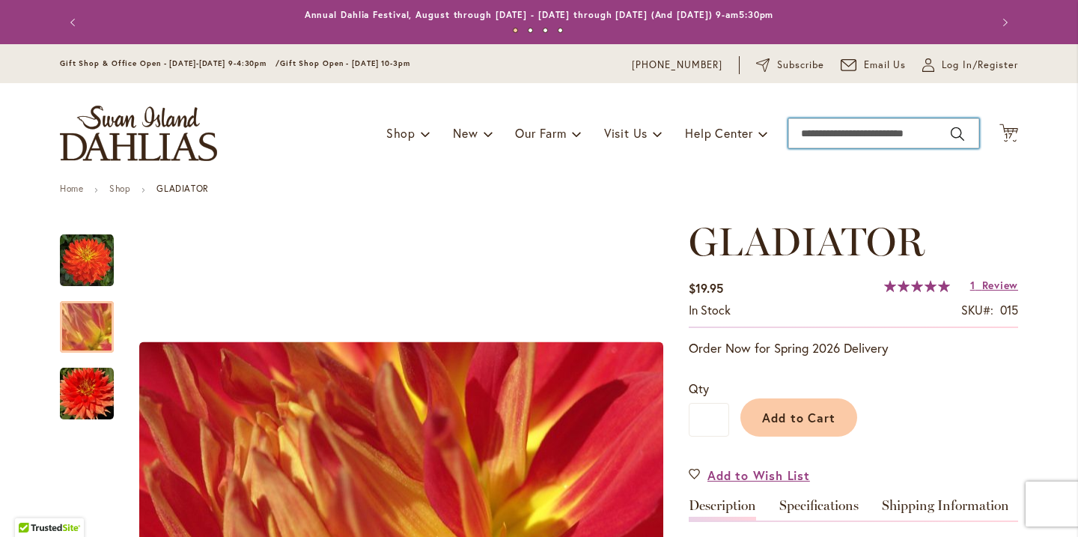
click at [817, 135] on input "Search" at bounding box center [883, 133] width 191 height 30
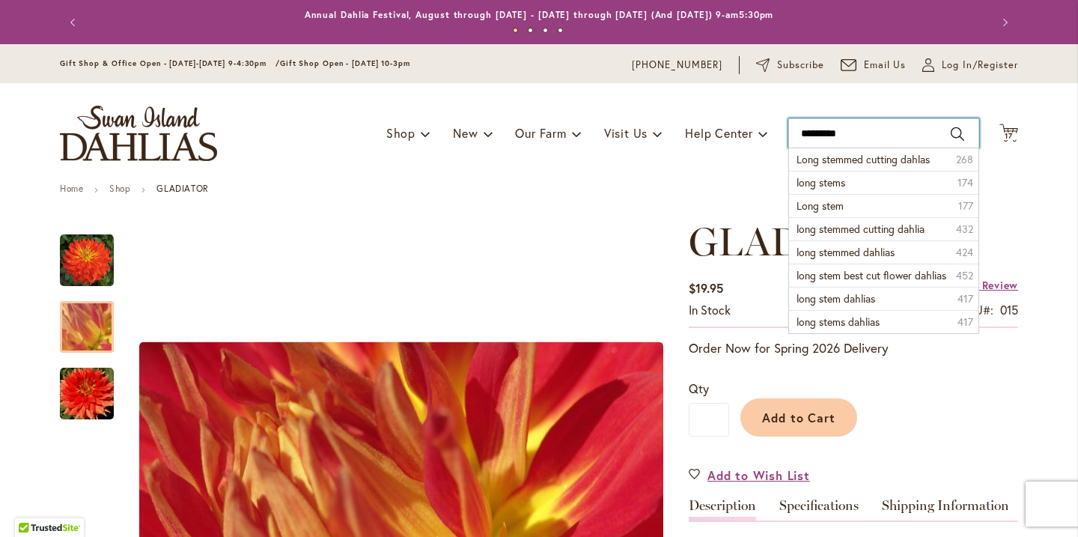
type input "**********"
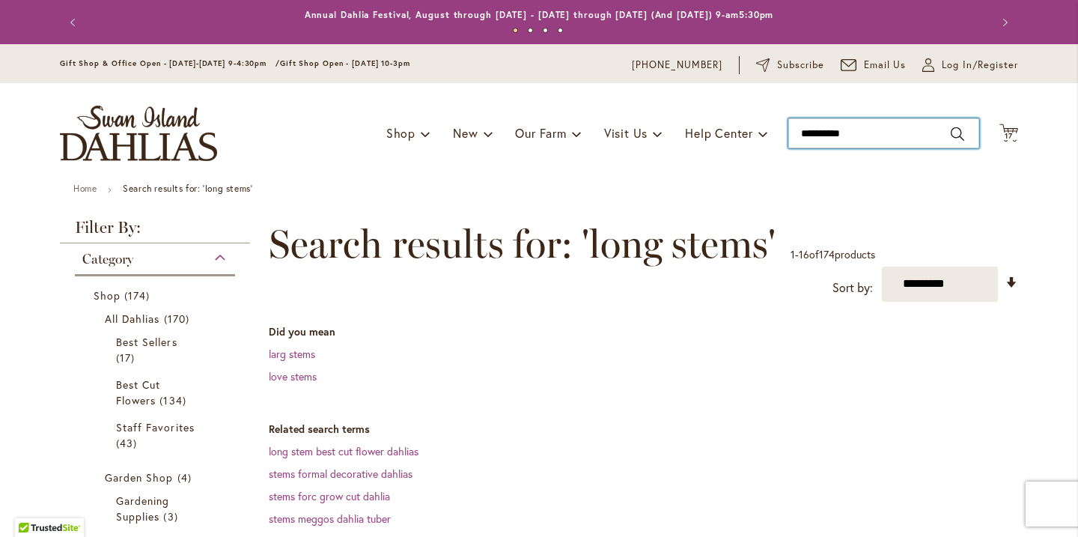
click at [864, 132] on input "**********" at bounding box center [883, 133] width 191 height 30
type input "**********"
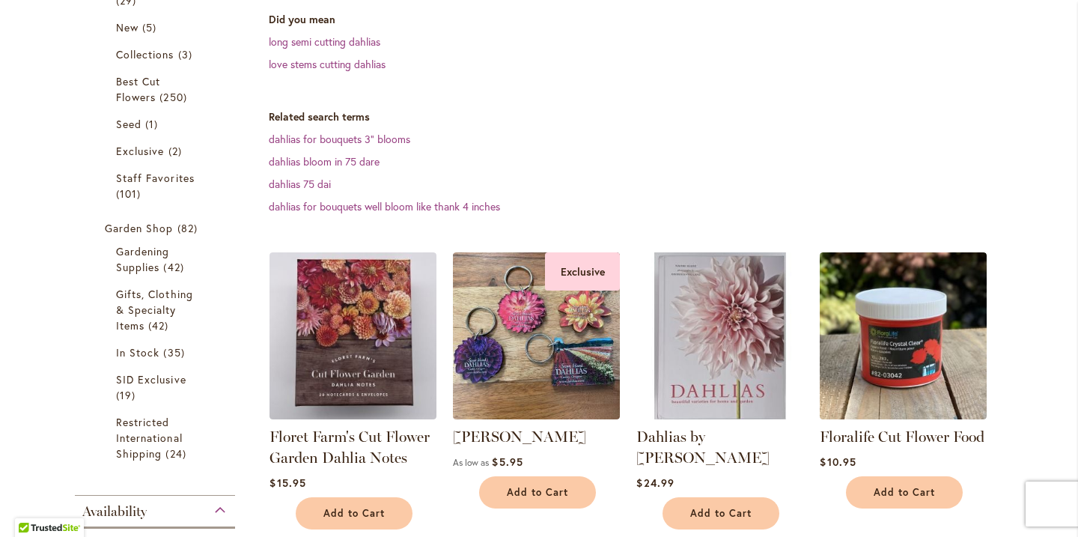
scroll to position [356, 0]
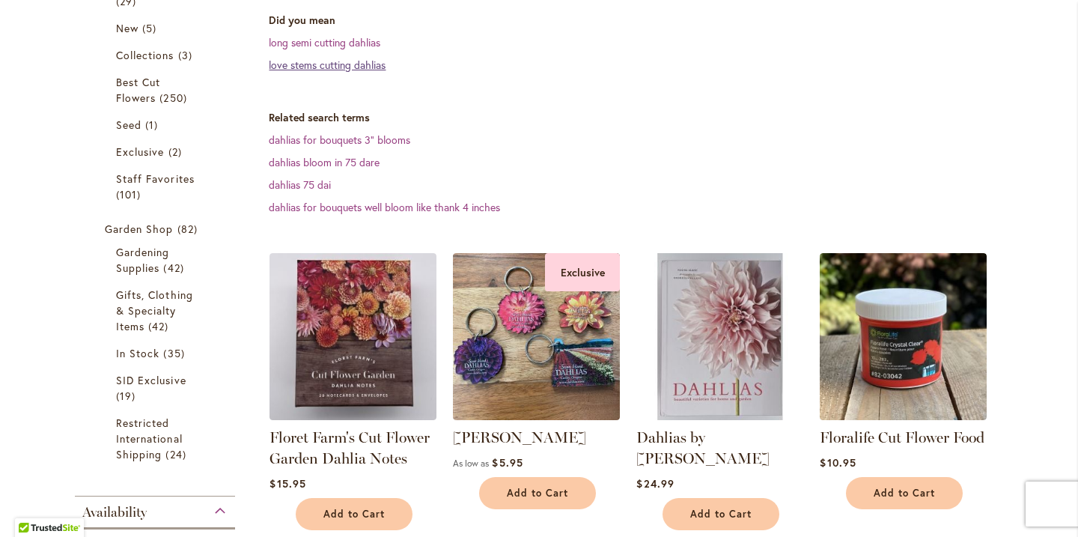
click at [372, 70] on link "love stems cutting dahlias" at bounding box center [327, 65] width 117 height 14
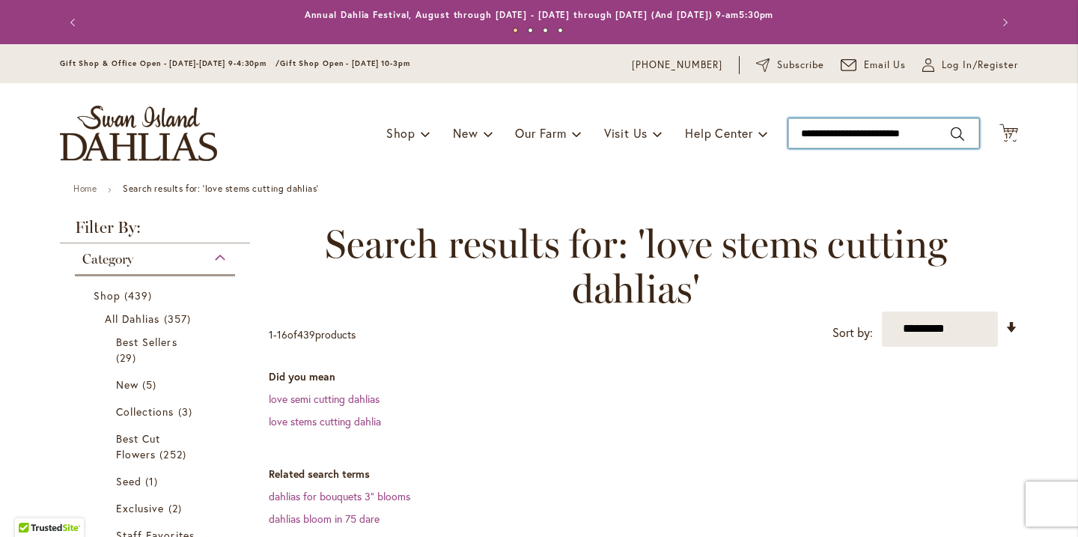
click at [936, 135] on input "**********" at bounding box center [883, 133] width 191 height 30
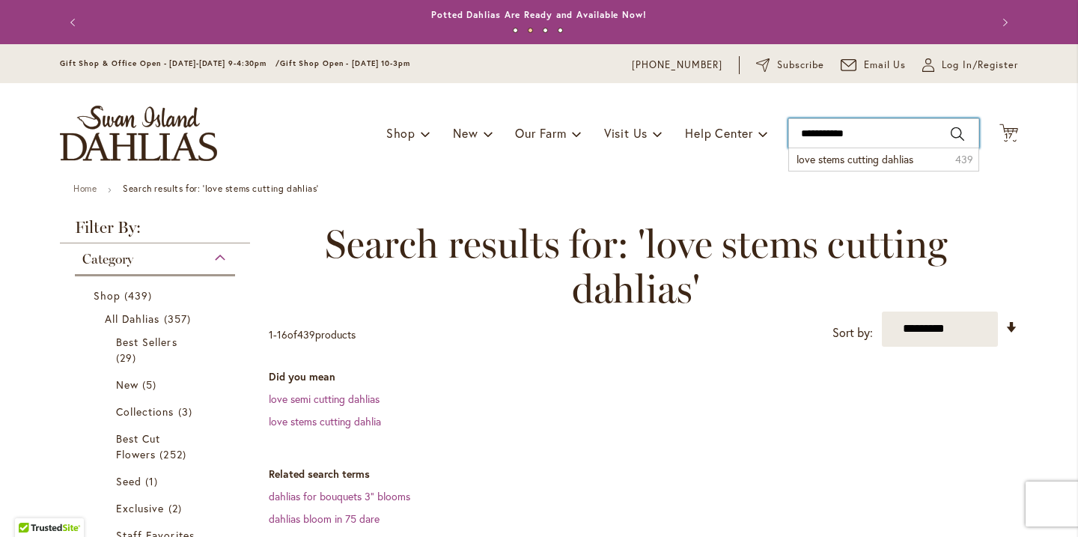
type input "**********"
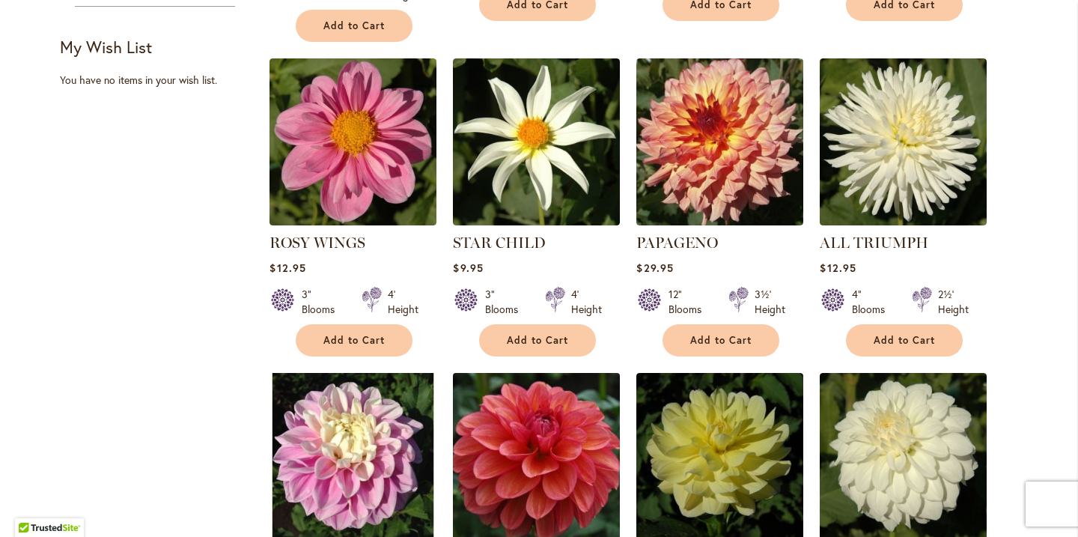
scroll to position [855, 0]
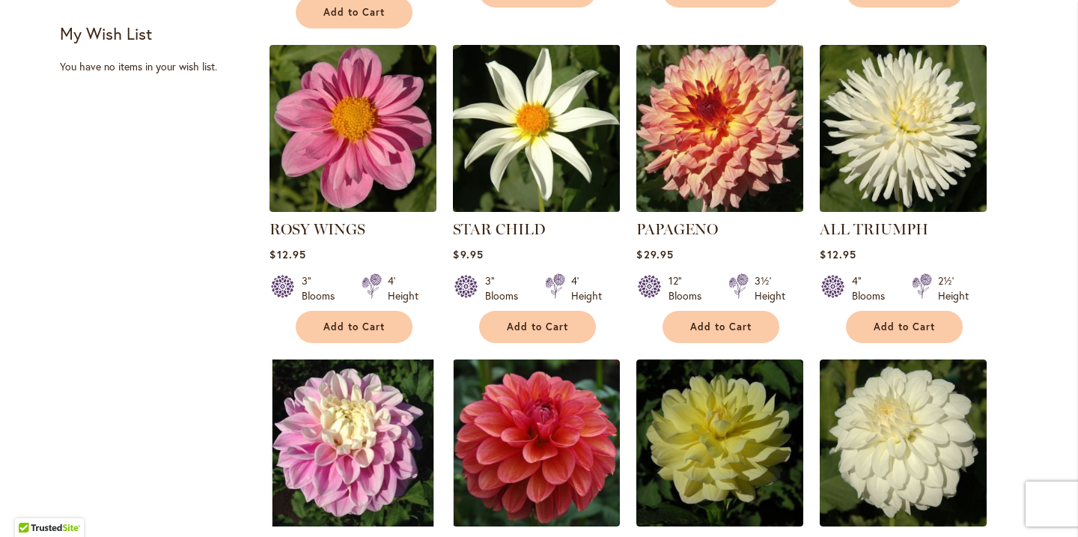
click at [530, 161] on img at bounding box center [536, 127] width 175 height 175
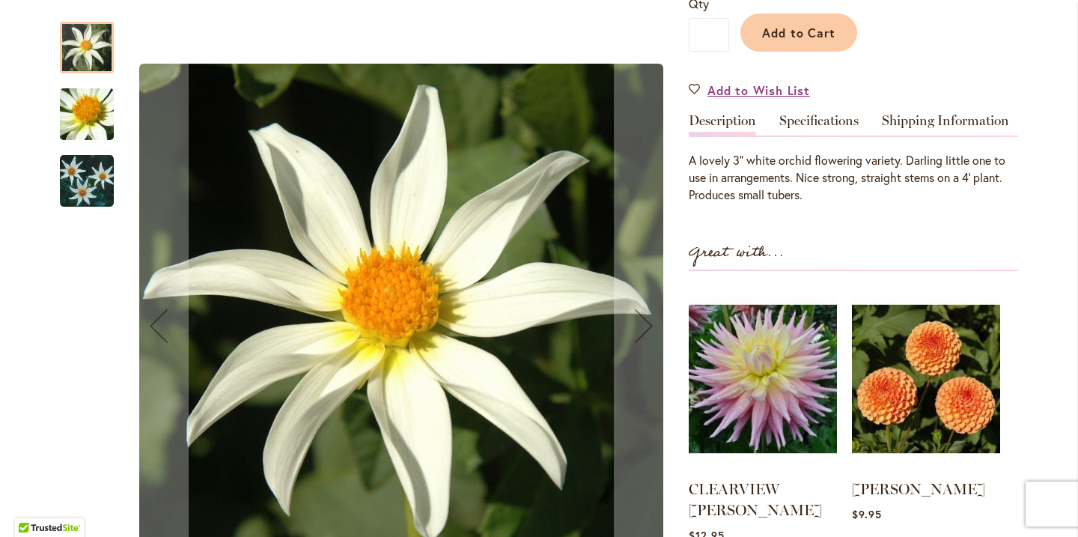
scroll to position [362, 0]
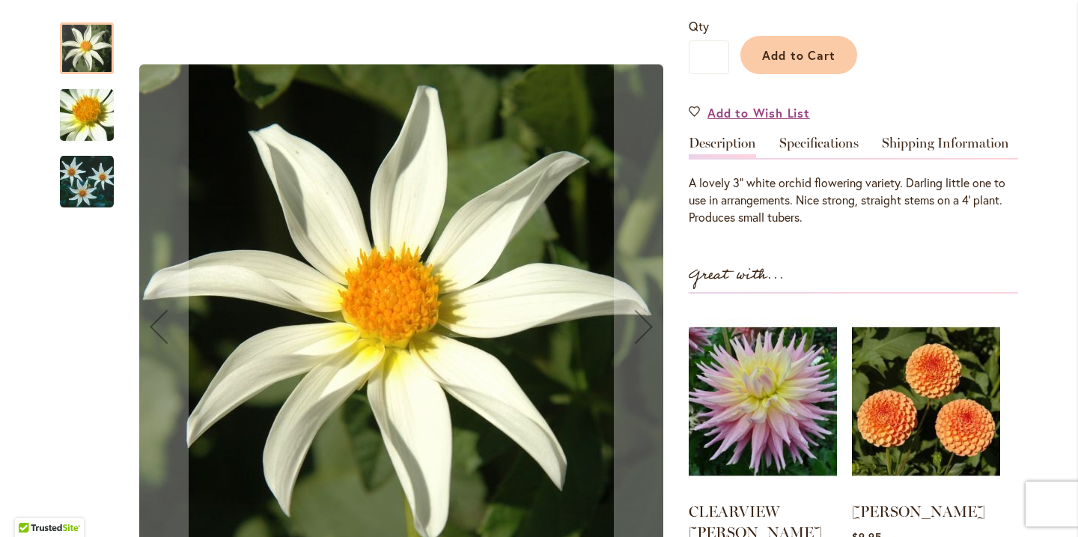
click at [73, 174] on img "STAR CHILD" at bounding box center [87, 181] width 54 height 55
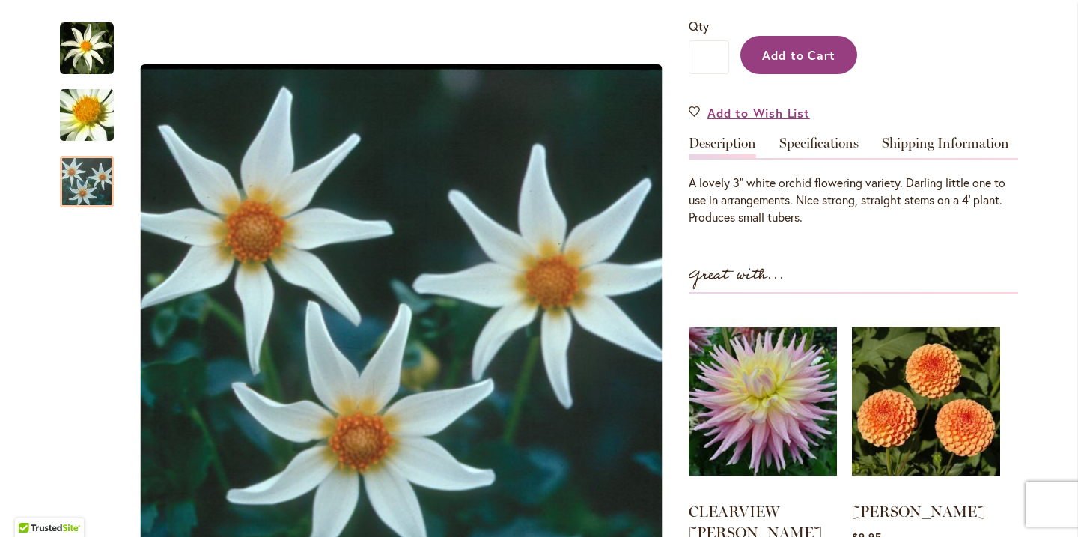
click at [806, 69] on button "Add to Cart" at bounding box center [798, 55] width 117 height 38
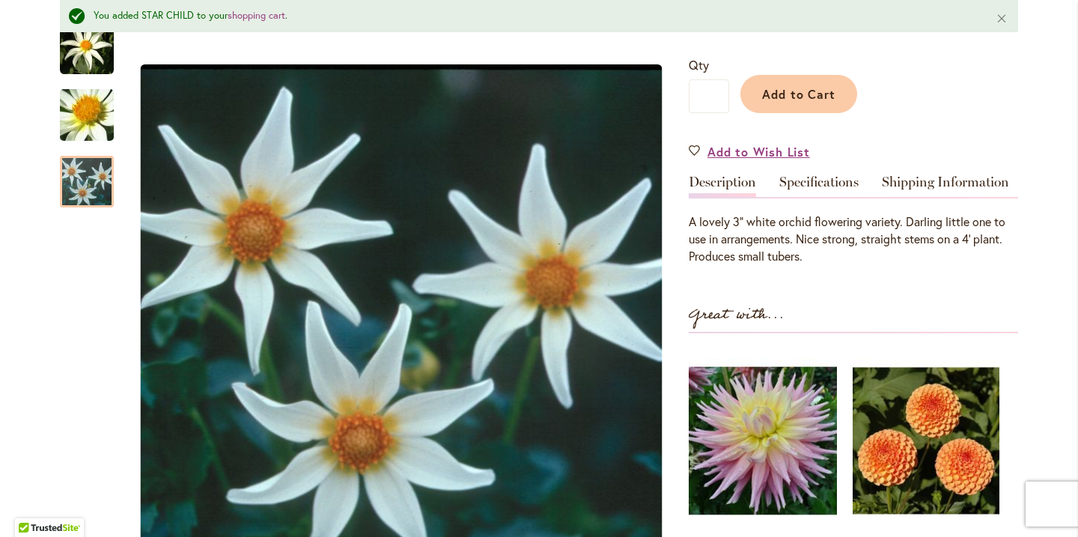
click at [901, 406] on img at bounding box center [925, 440] width 147 height 183
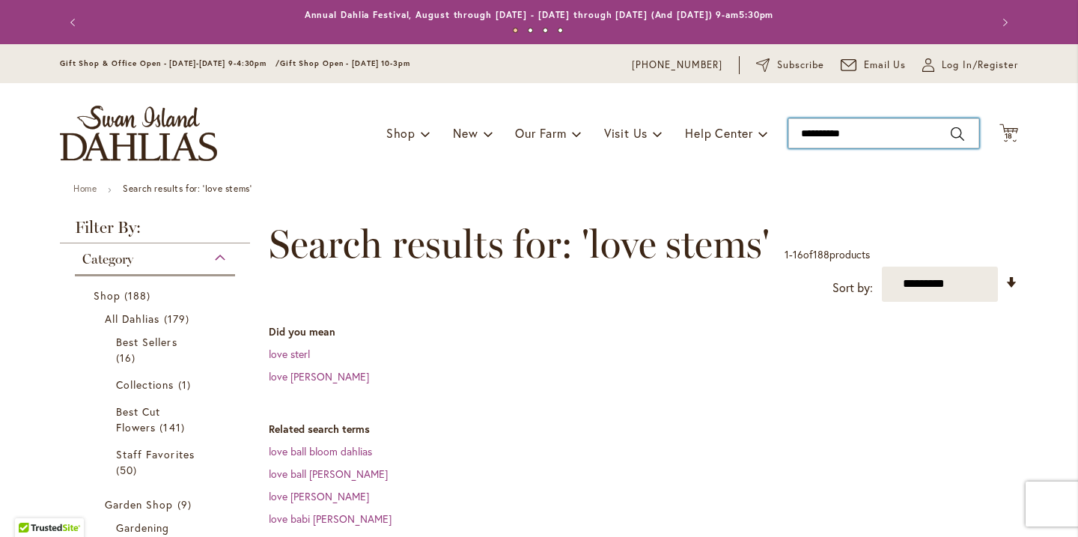
click at [820, 135] on input "**********" at bounding box center [883, 133] width 191 height 30
type input "**********"
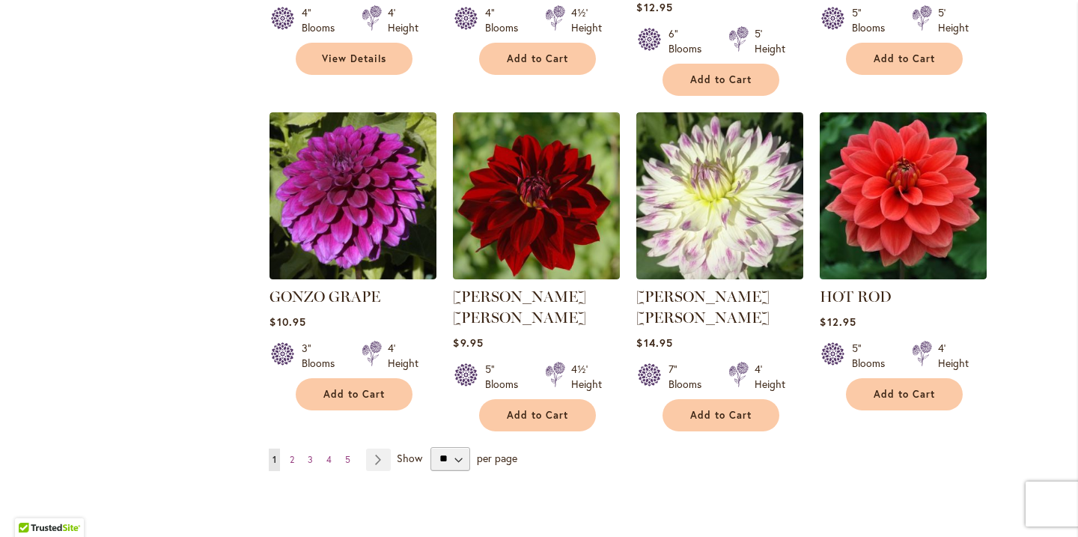
scroll to position [1441, 0]
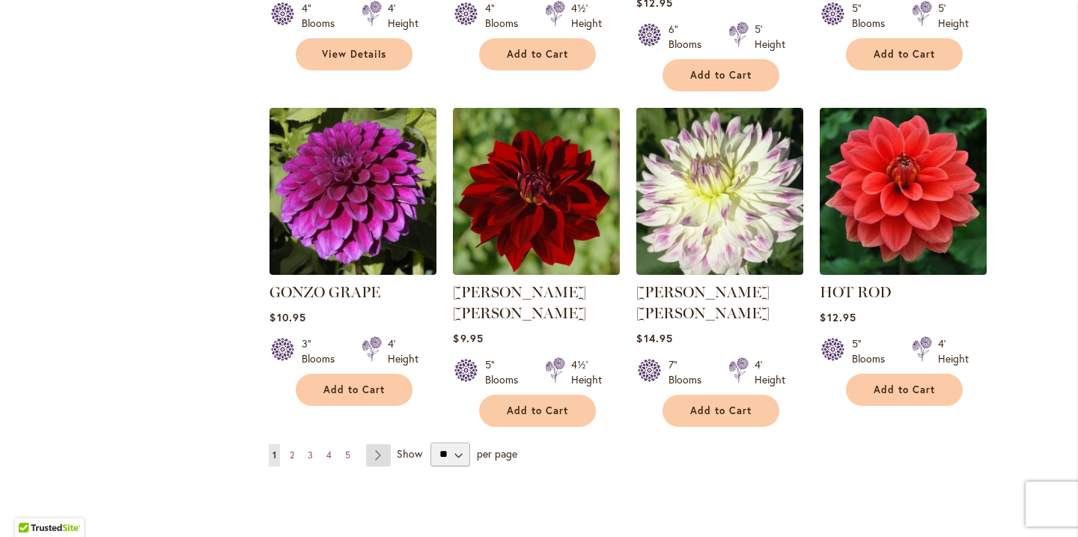
click at [379, 444] on link "Page Next" at bounding box center [378, 455] width 25 height 22
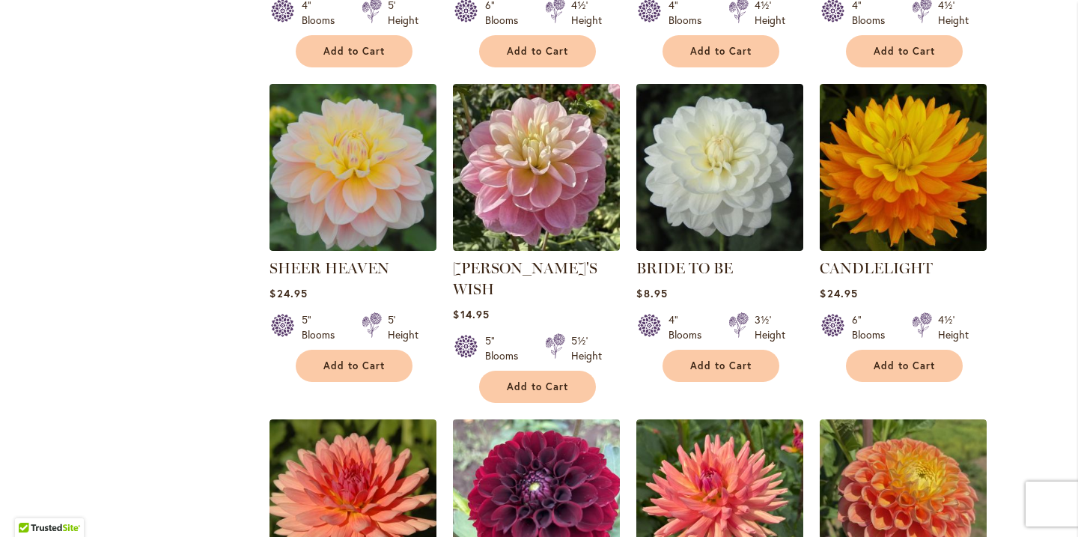
scroll to position [1078, 0]
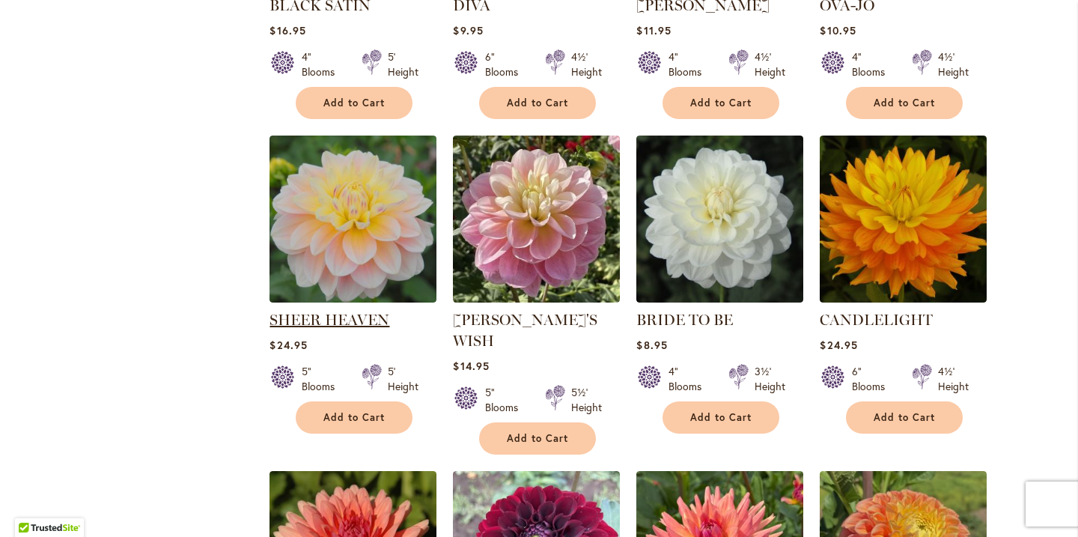
click at [331, 311] on link "SHEER HEAVEN" at bounding box center [329, 320] width 120 height 18
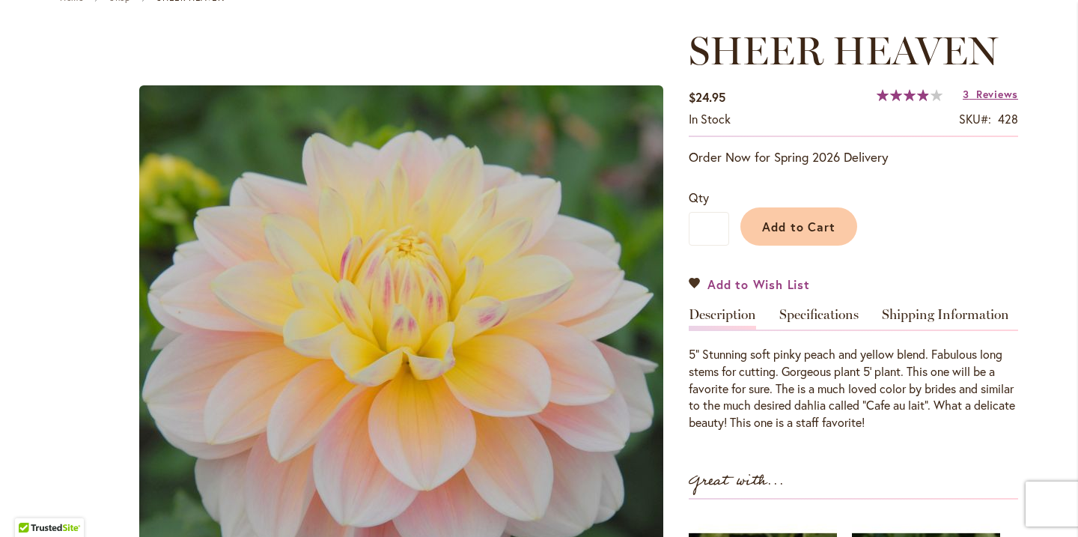
scroll to position [195, 0]
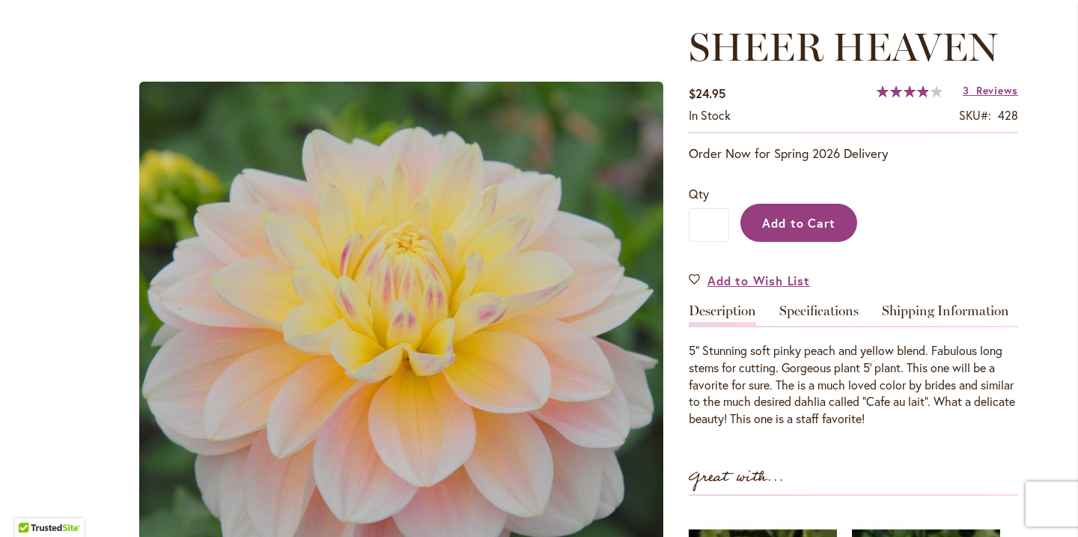
click at [782, 225] on span "Add to Cart" at bounding box center [799, 223] width 74 height 16
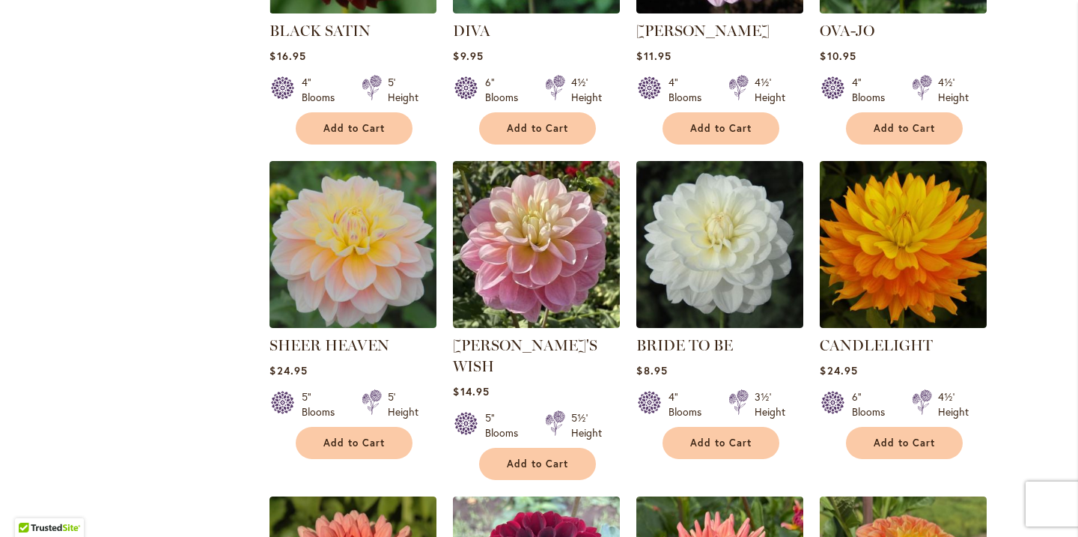
scroll to position [1081, 0]
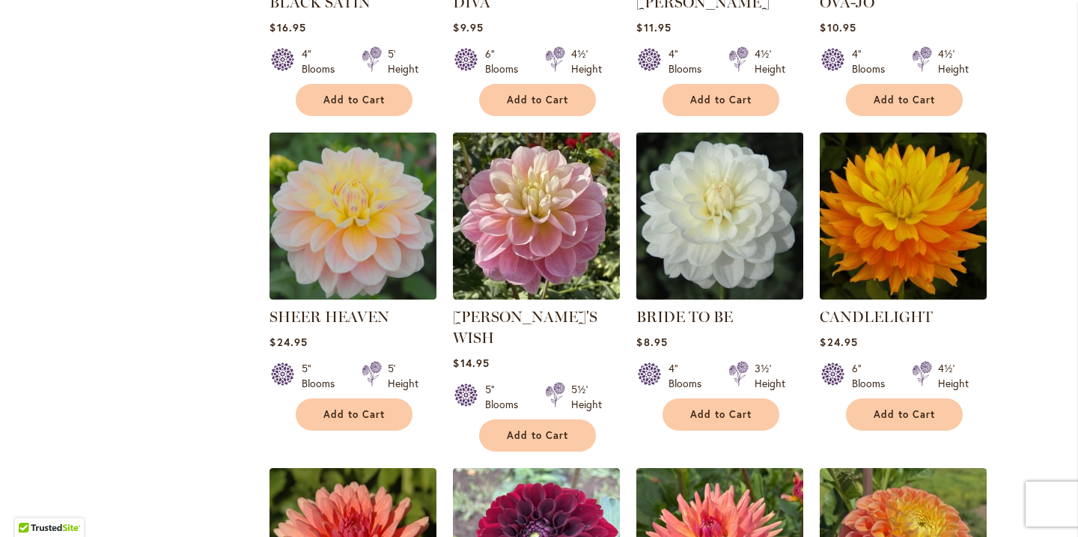
click at [688, 245] on img at bounding box center [719, 215] width 175 height 175
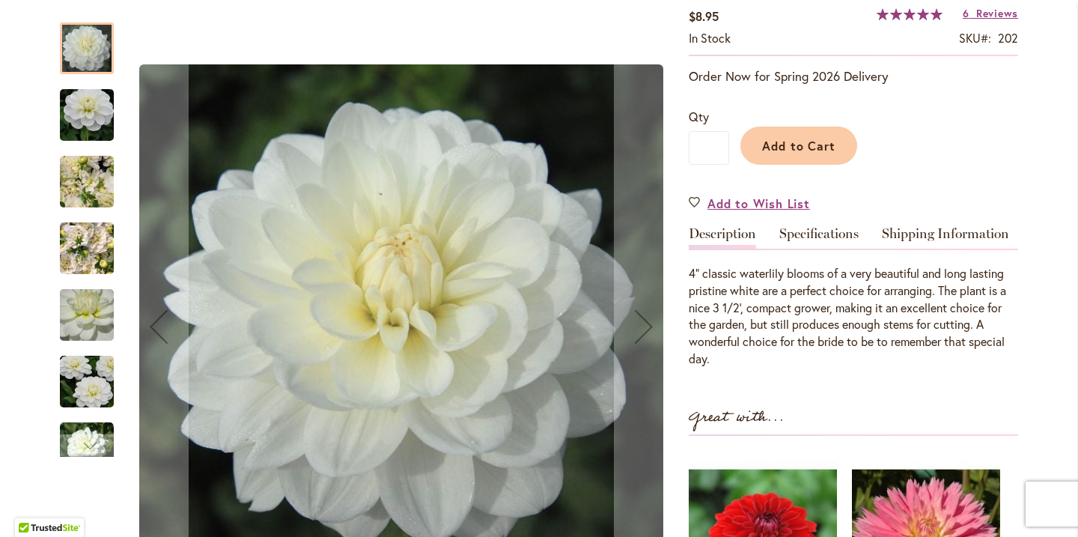
scroll to position [277, 0]
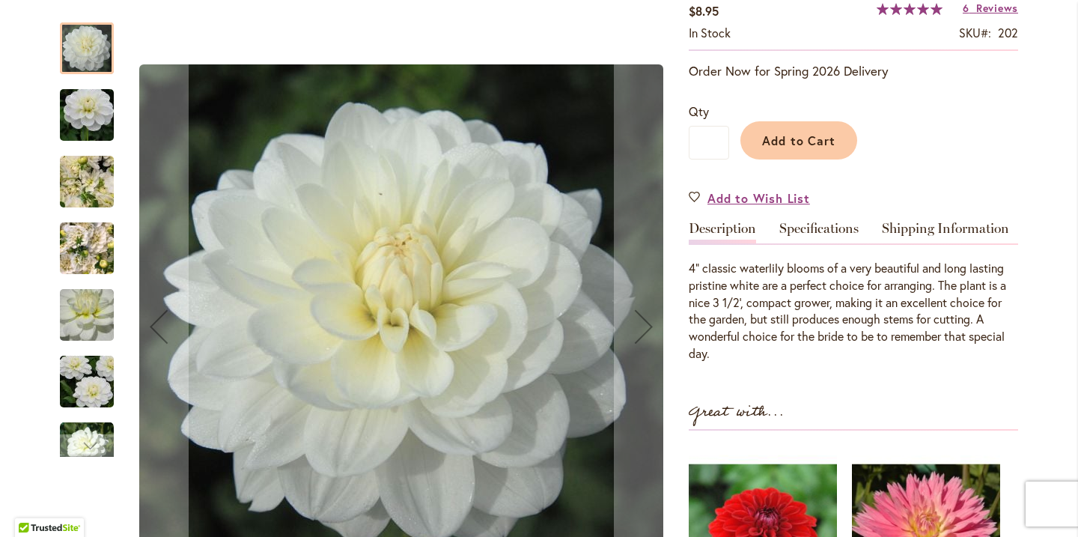
click at [82, 189] on img "BRIDE TO BE" at bounding box center [87, 181] width 108 height 81
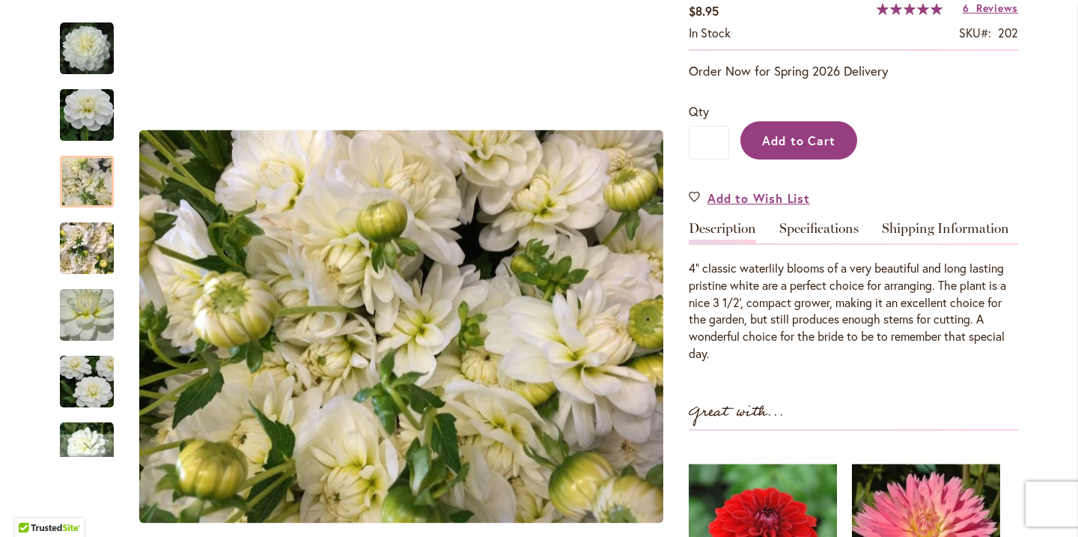
click at [815, 151] on button "Add to Cart" at bounding box center [798, 140] width 117 height 38
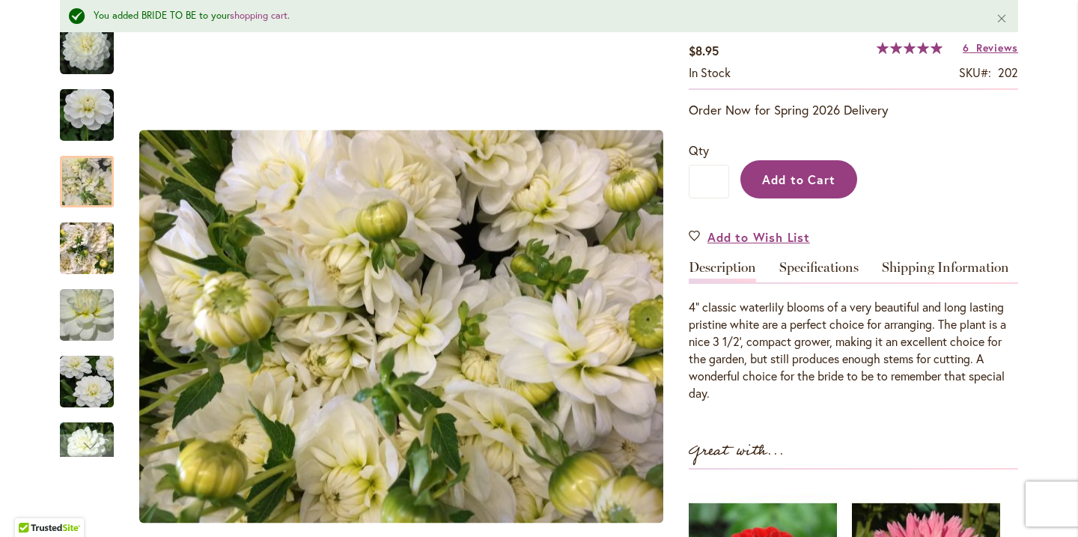
click at [804, 178] on span "Add to Cart" at bounding box center [799, 179] width 74 height 16
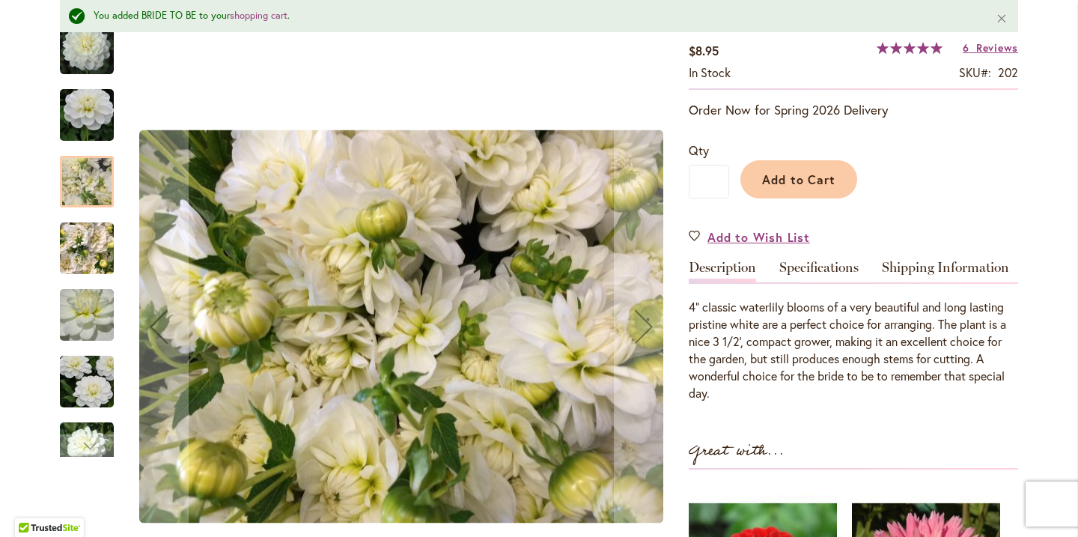
click at [81, 250] on img "BRIDE TO BE" at bounding box center [87, 249] width 54 height 72
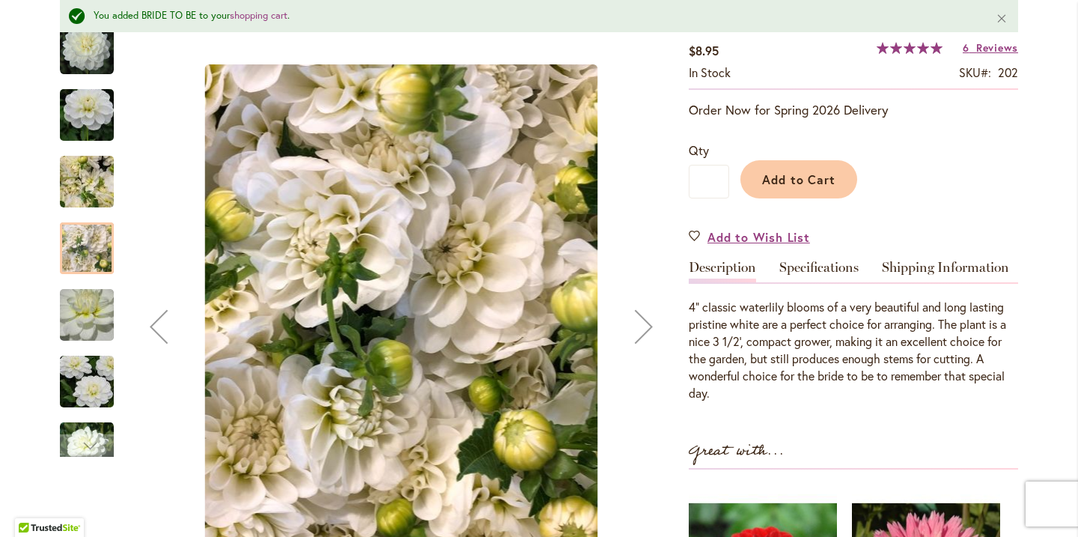
click at [97, 393] on img "BRIDE TO BE" at bounding box center [87, 382] width 108 height 72
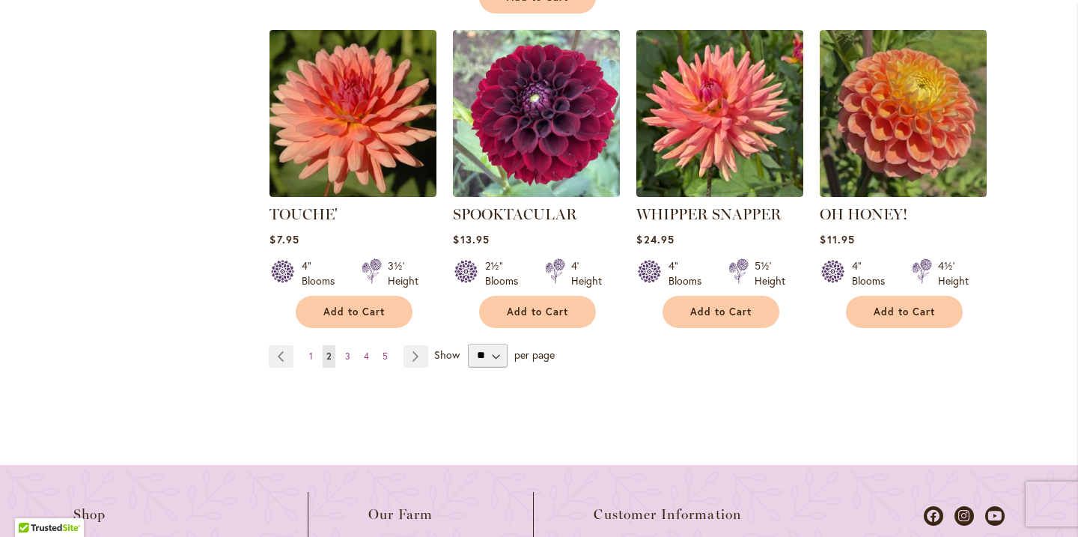
scroll to position [1530, 0]
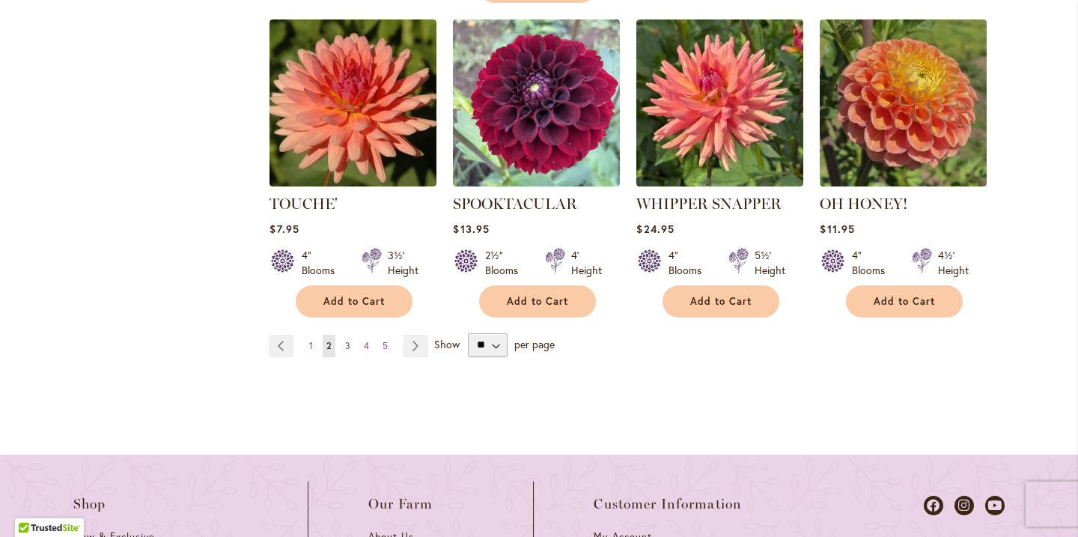
click at [349, 340] on span "3" at bounding box center [347, 345] width 5 height 11
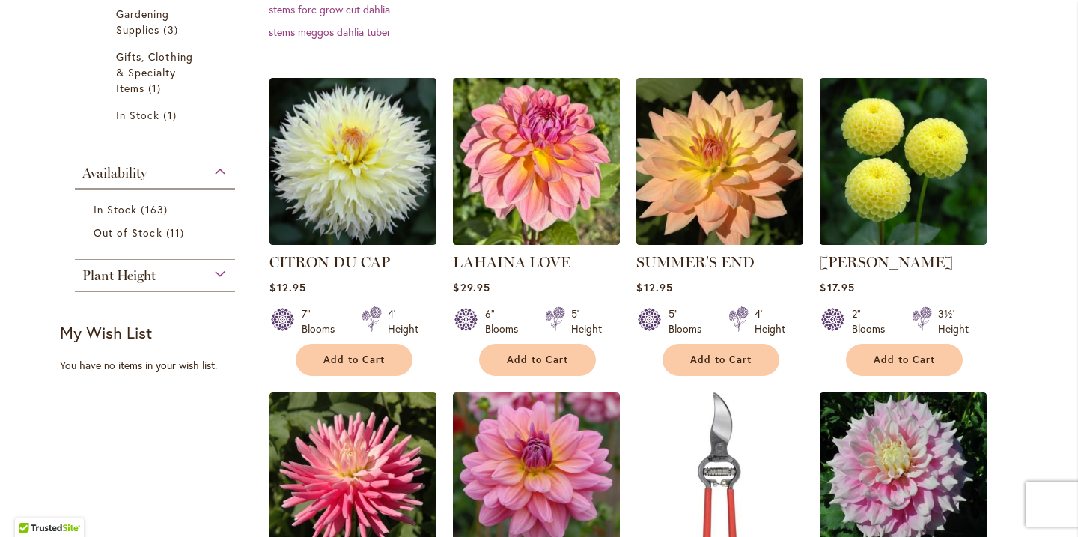
scroll to position [489, 0]
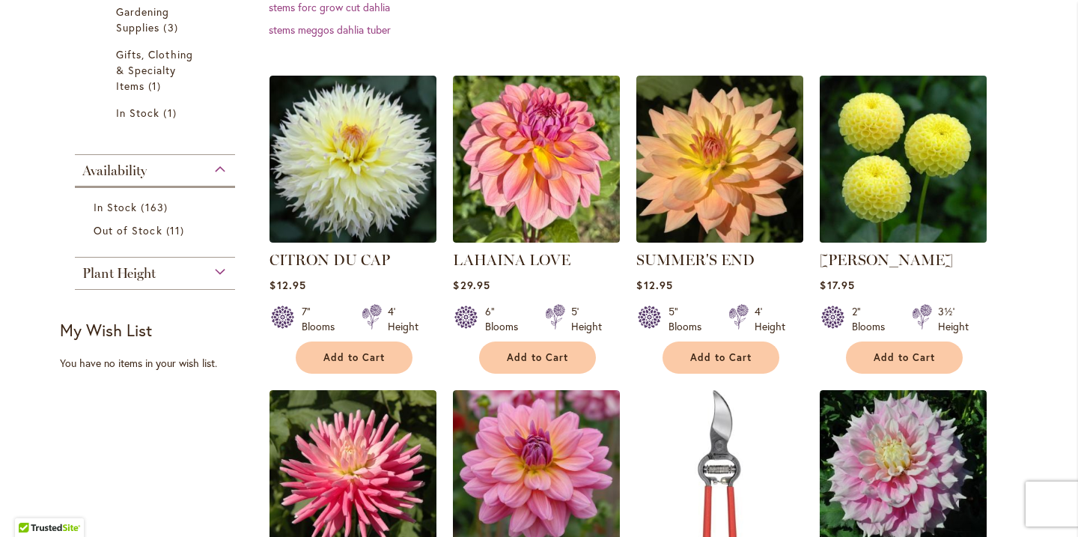
click at [896, 218] on img at bounding box center [903, 158] width 175 height 175
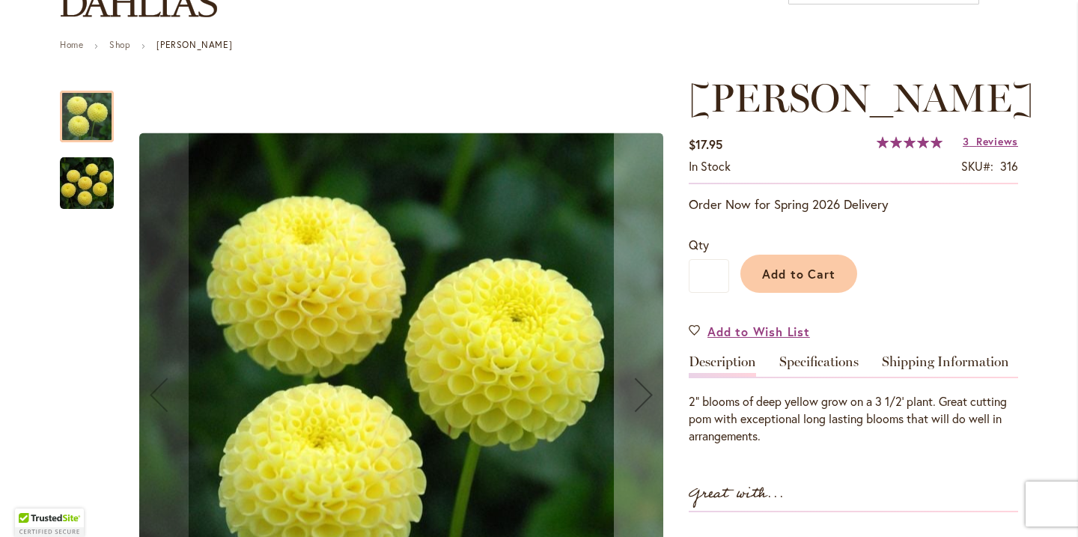
scroll to position [214, 0]
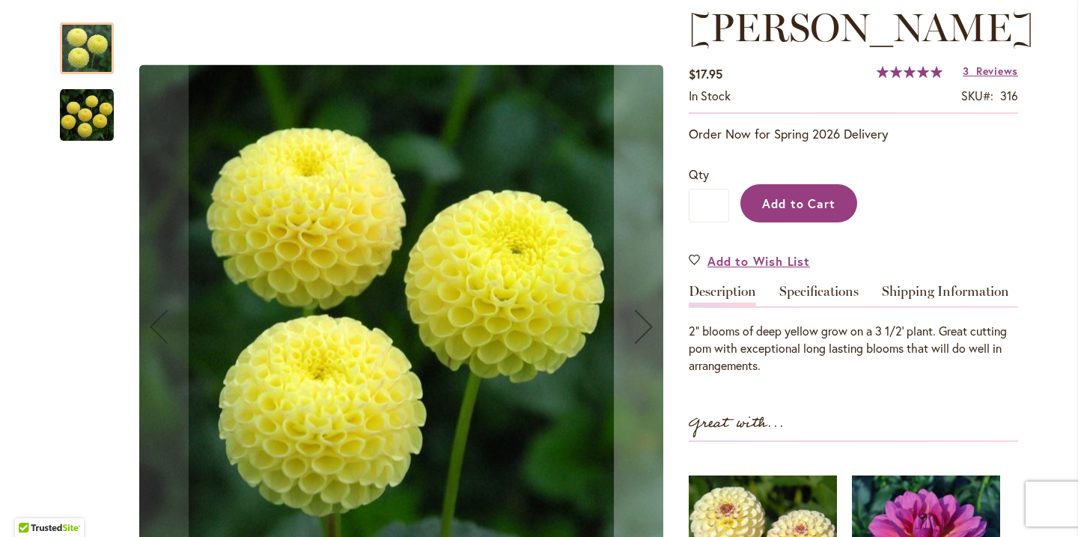
click at [775, 209] on span "Add to Cart" at bounding box center [799, 203] width 74 height 16
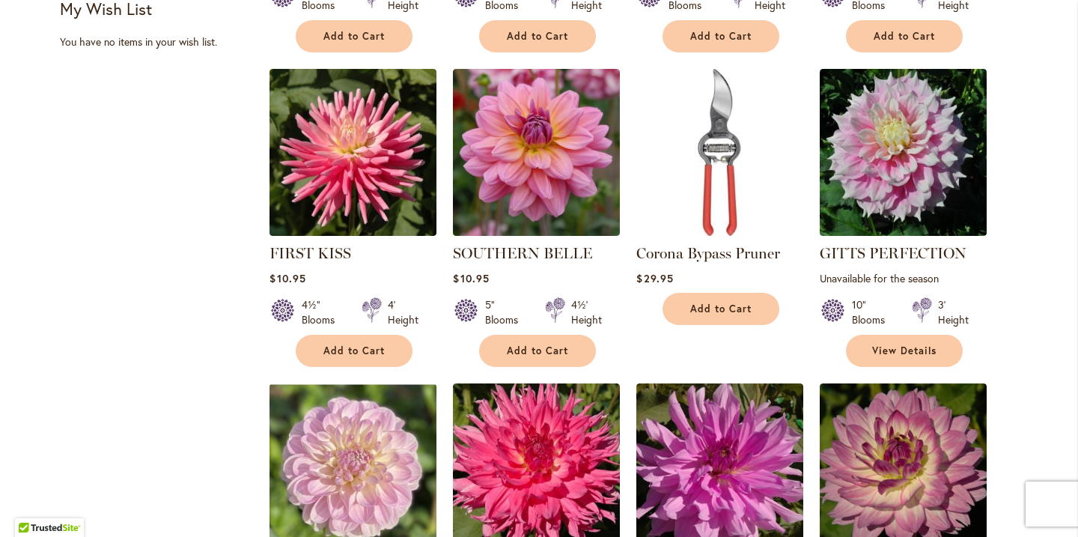
scroll to position [812, 0]
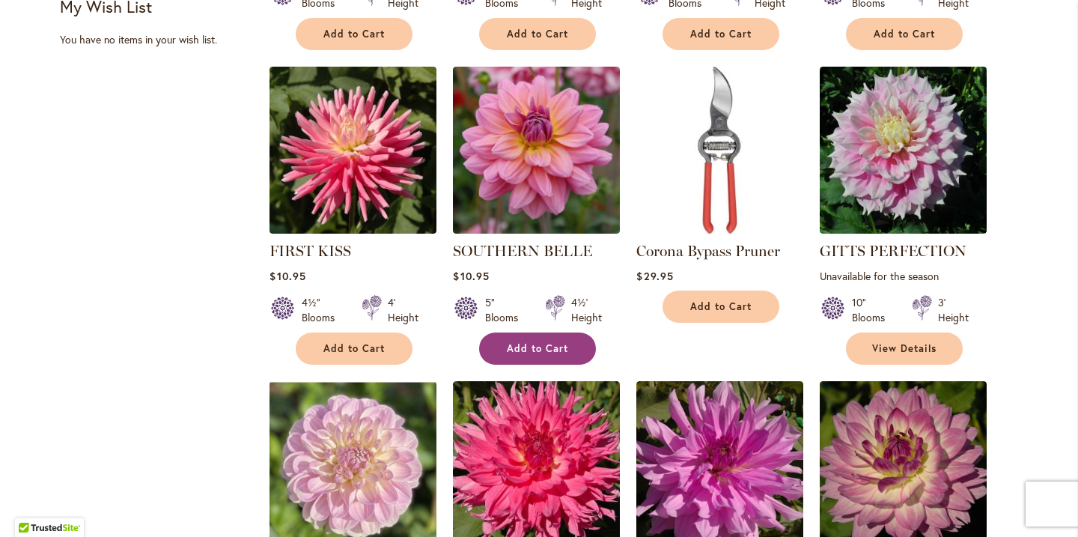
click at [531, 347] on span "Add to Cart" at bounding box center [537, 348] width 61 height 13
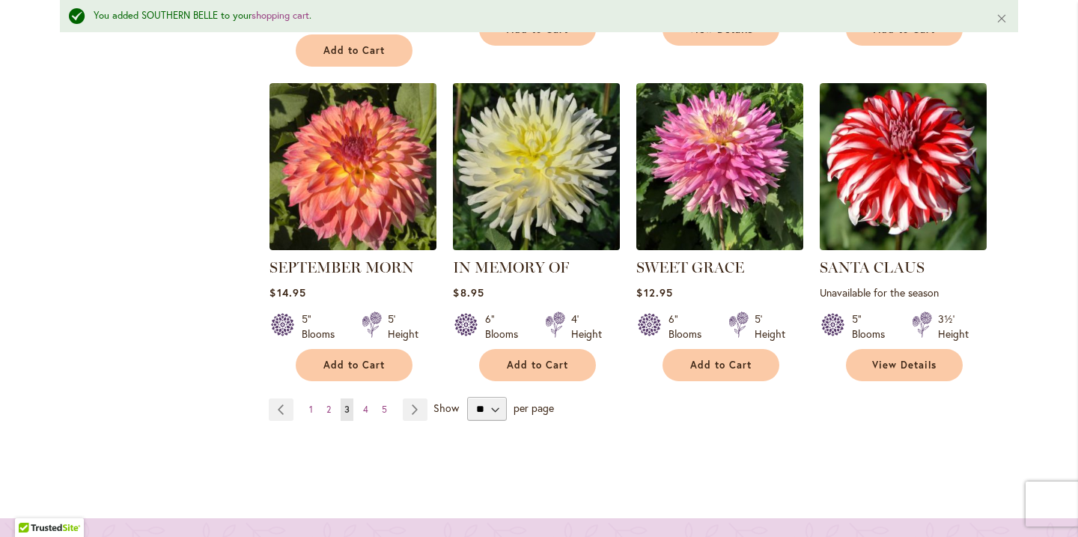
scroll to position [1469, 0]
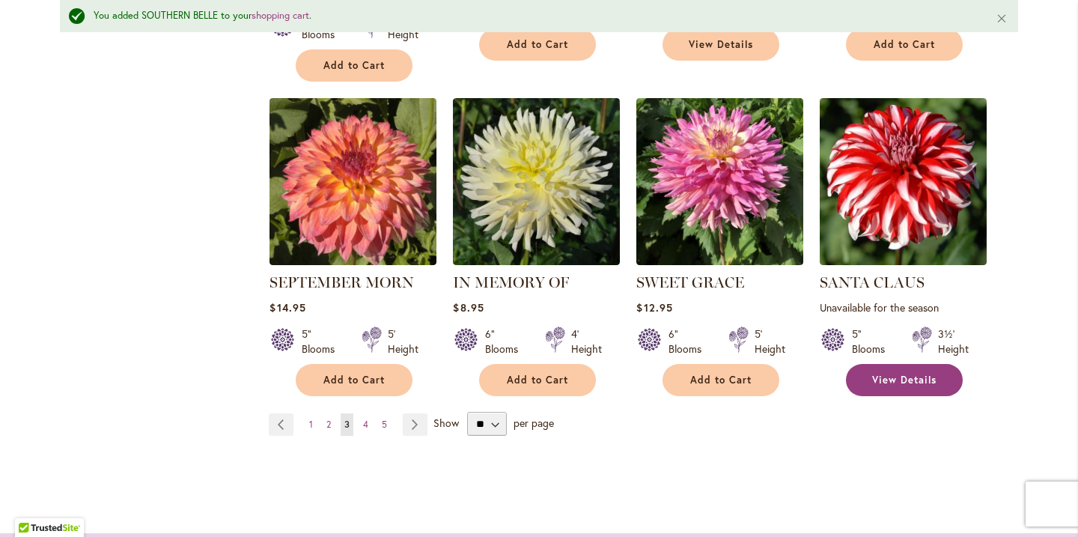
click at [899, 383] on span "View Details" at bounding box center [904, 379] width 64 height 13
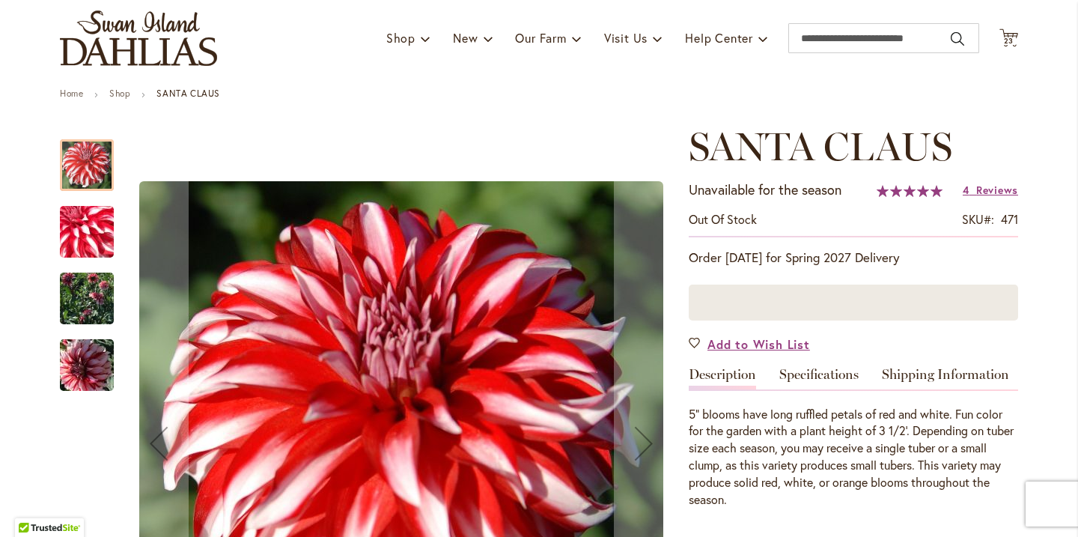
scroll to position [126, 0]
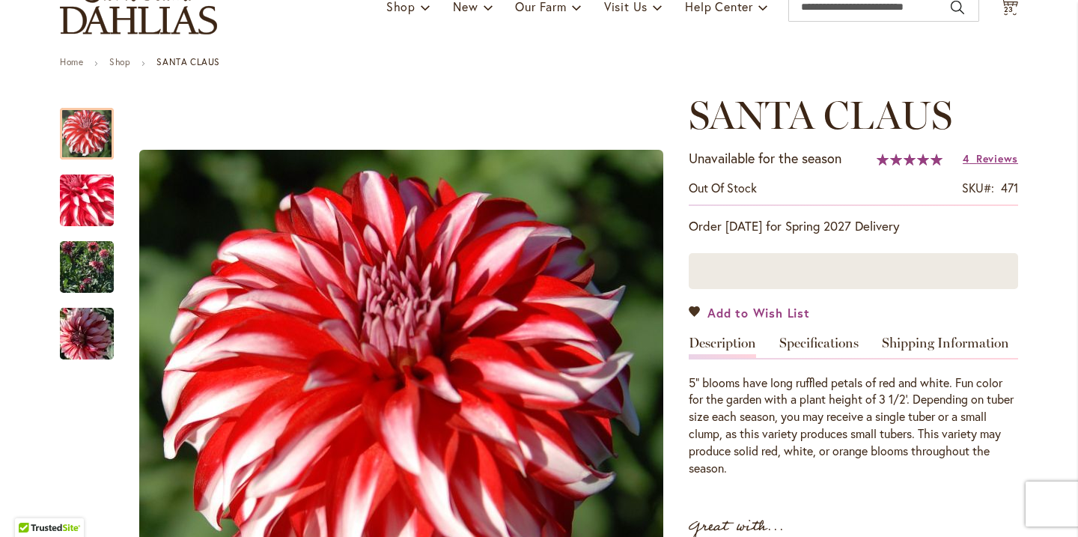
click at [733, 312] on span "Add to Wish List" at bounding box center [758, 312] width 103 height 17
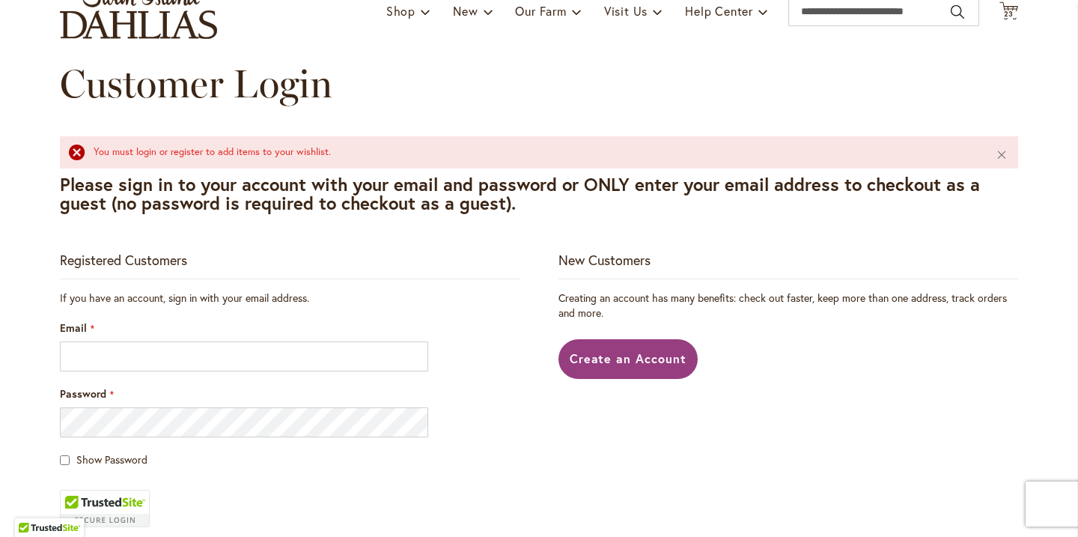
scroll to position [148, 0]
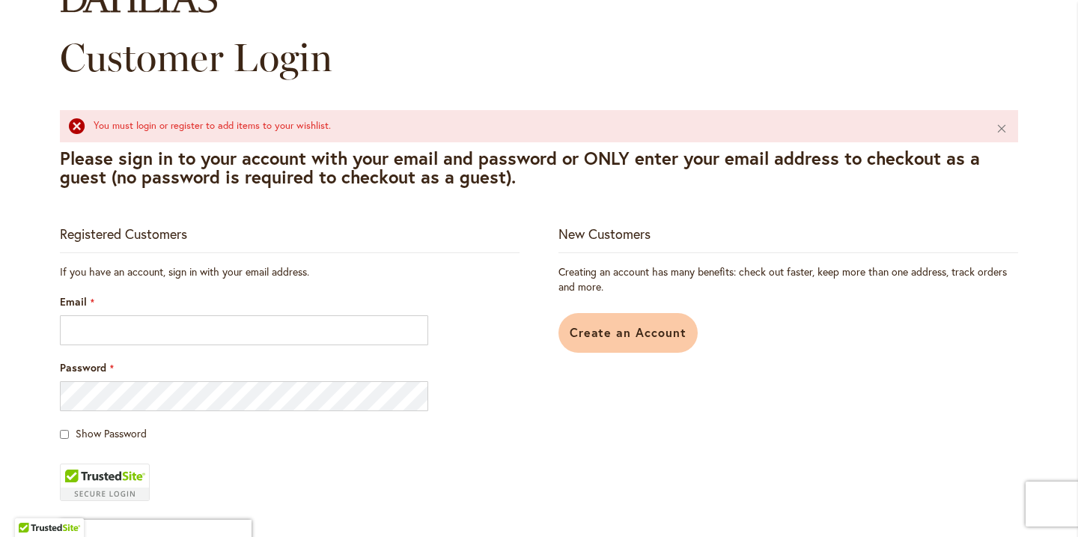
click at [650, 326] on span "Create an Account" at bounding box center [628, 332] width 117 height 16
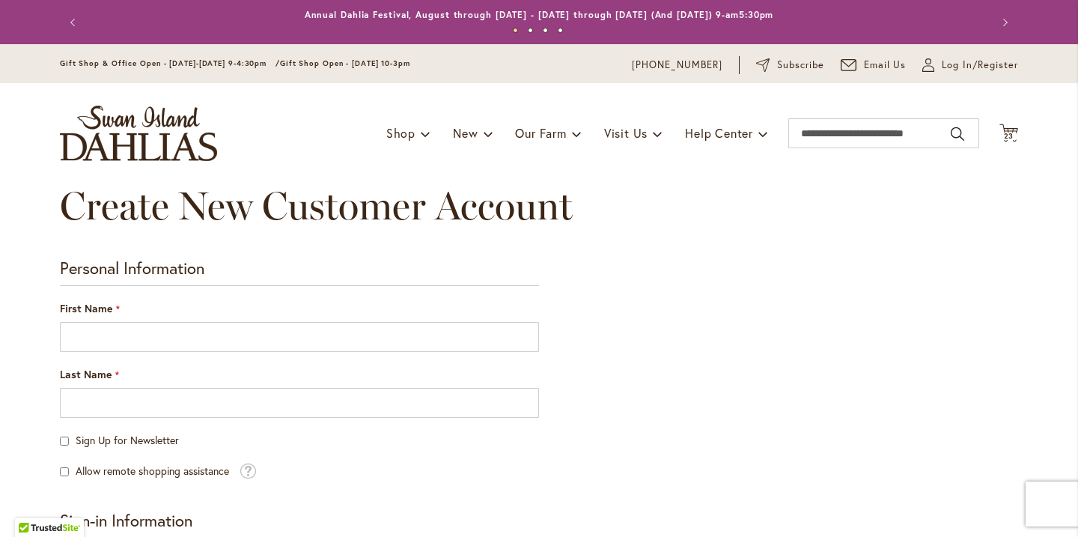
click at [434, 314] on div "First Name" at bounding box center [299, 326] width 479 height 51
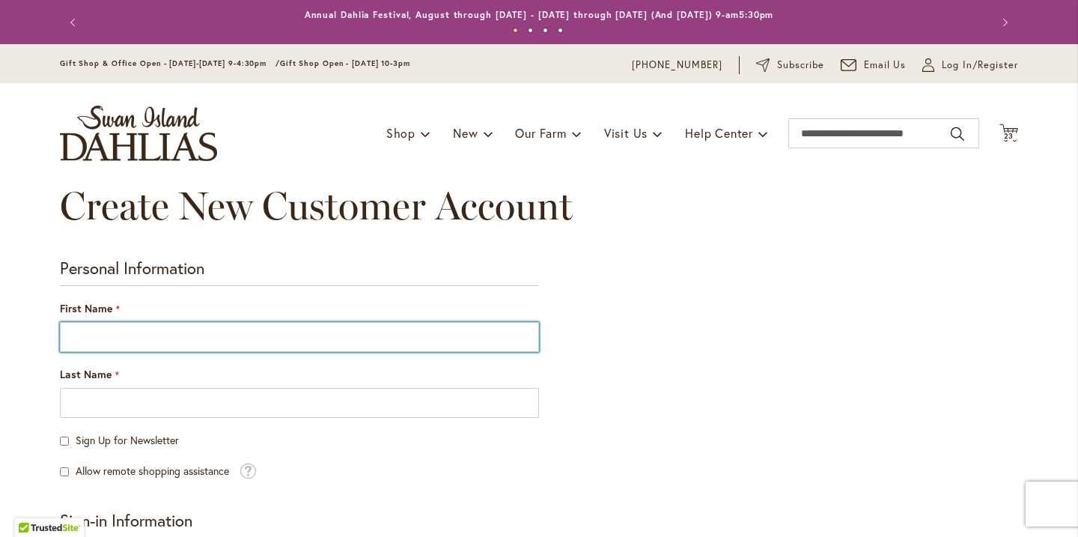
type input "****"
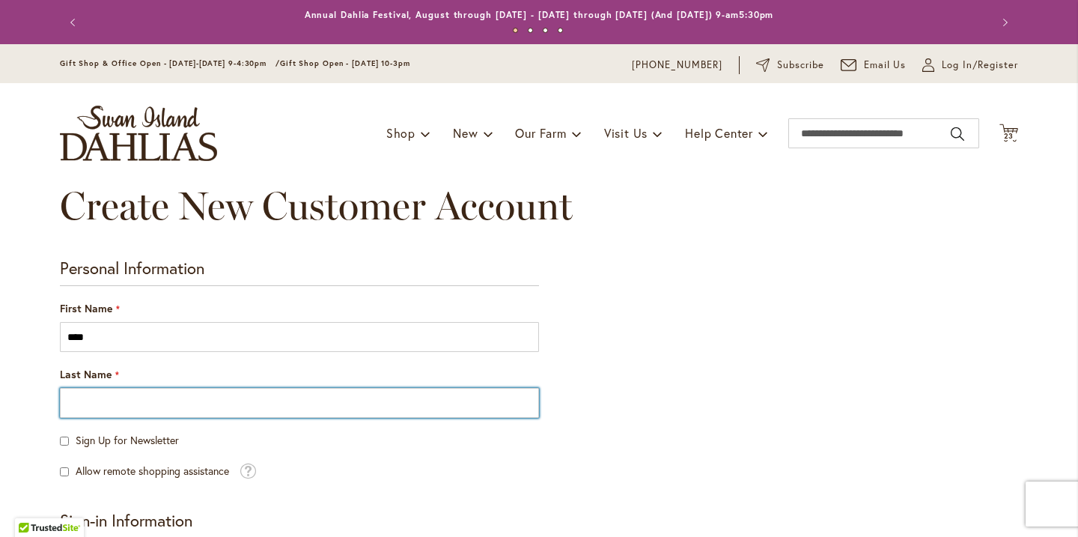
type input "*****"
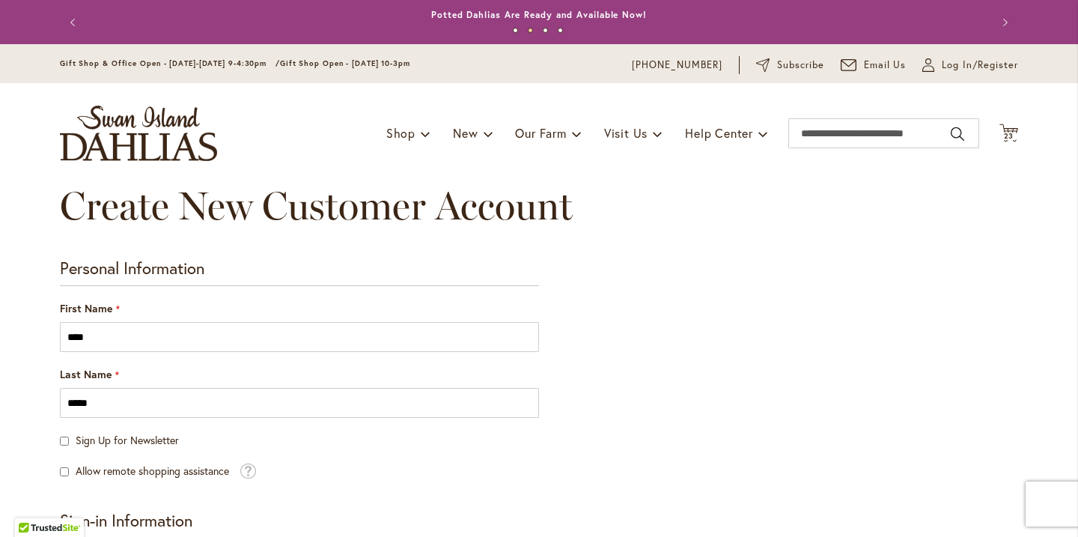
click at [69, 442] on div "Sign Up for Newsletter" at bounding box center [299, 440] width 479 height 15
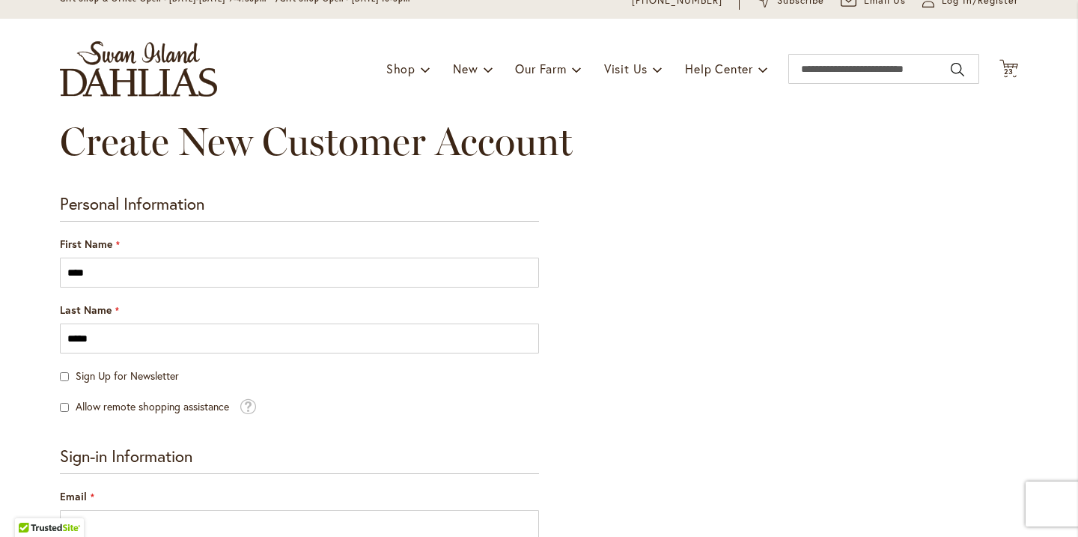
scroll to position [98, 0]
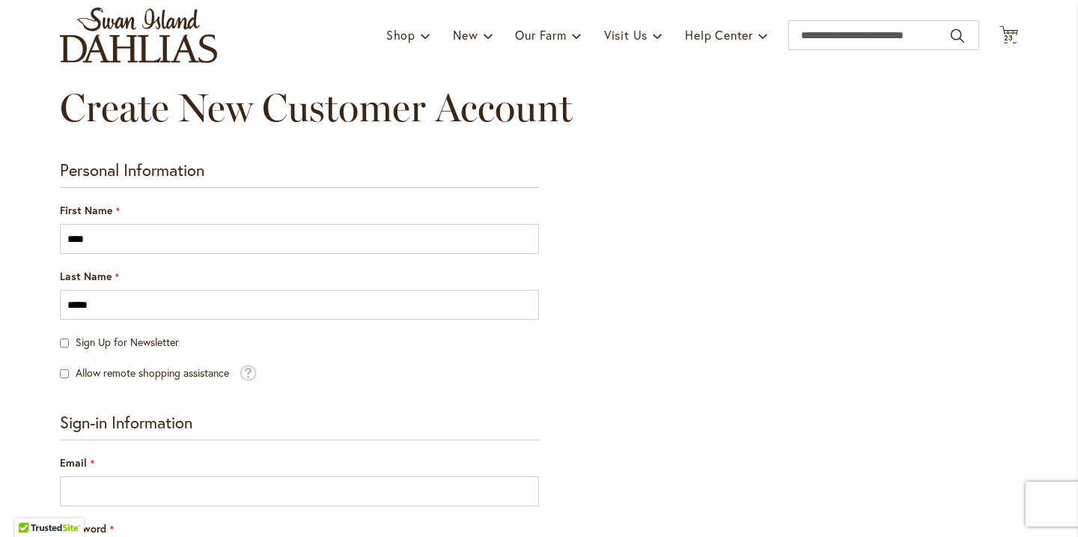
click at [165, 457] on div "Email" at bounding box center [299, 480] width 479 height 51
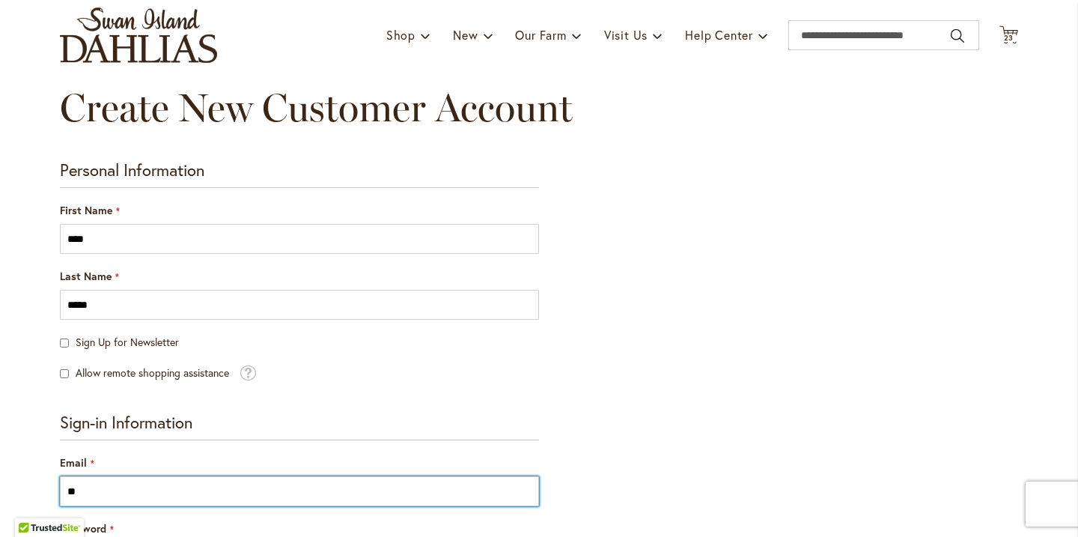
type input "*"
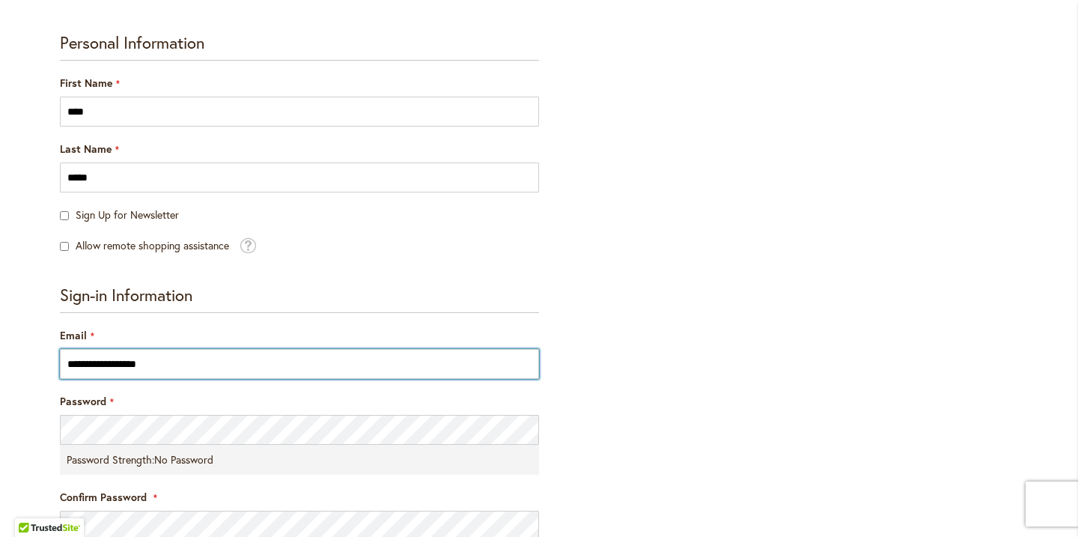
scroll to position [228, 0]
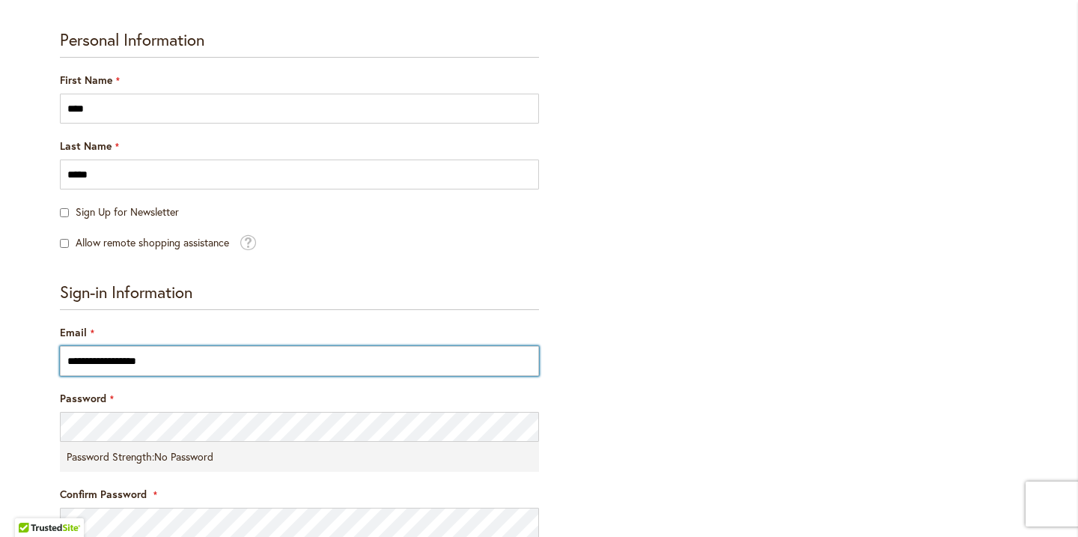
type input "**********"
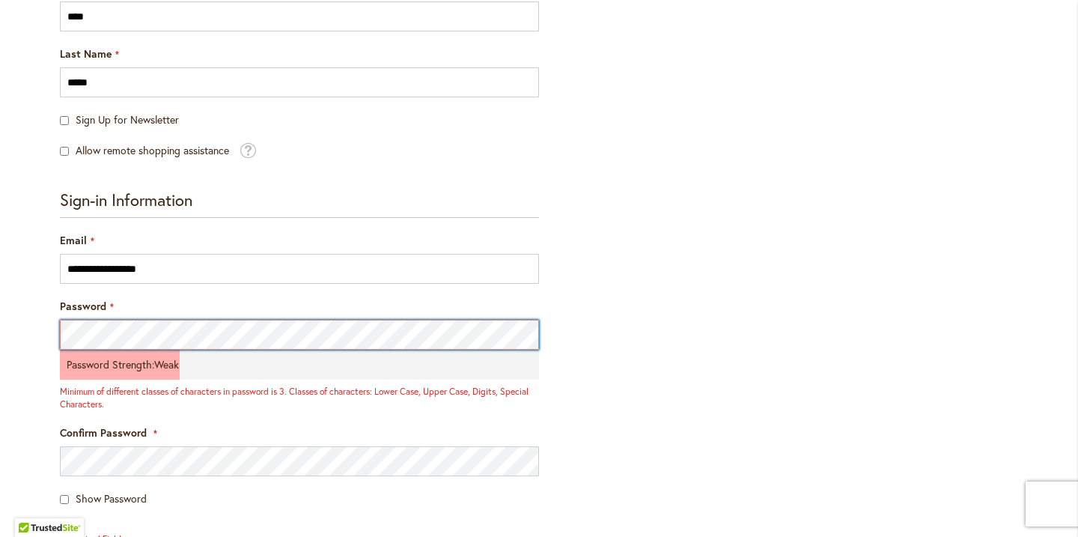
scroll to position [315, 0]
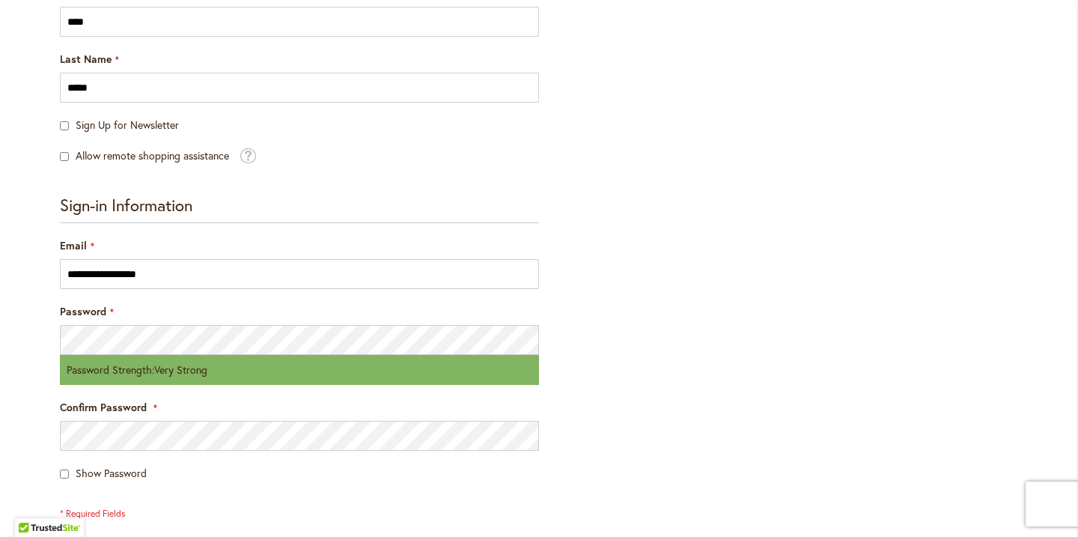
click at [208, 488] on fieldset "**********" at bounding box center [299, 357] width 479 height 325
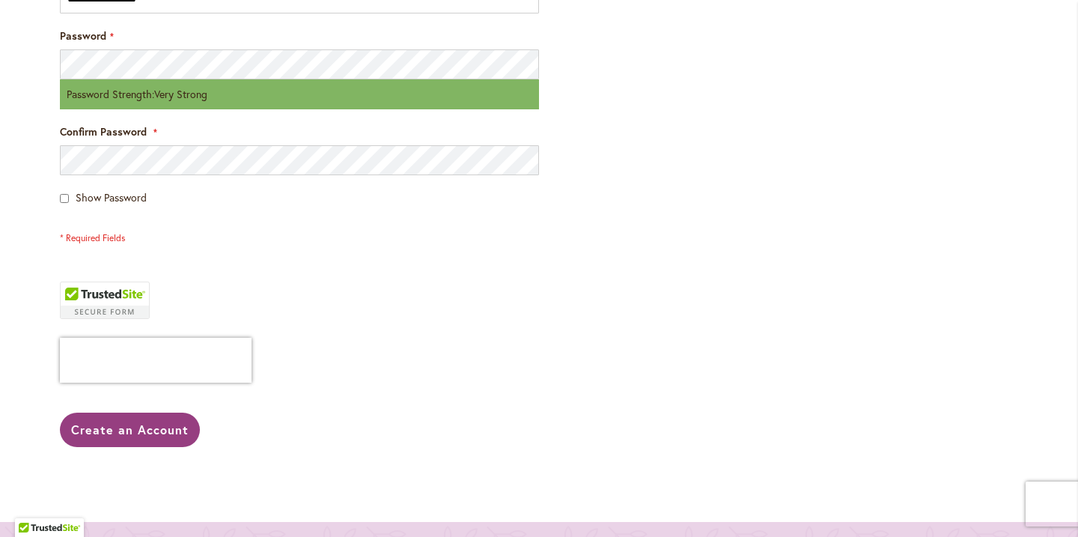
scroll to position [590, 0]
click at [137, 435] on span "Create an Account" at bounding box center [129, 429] width 117 height 16
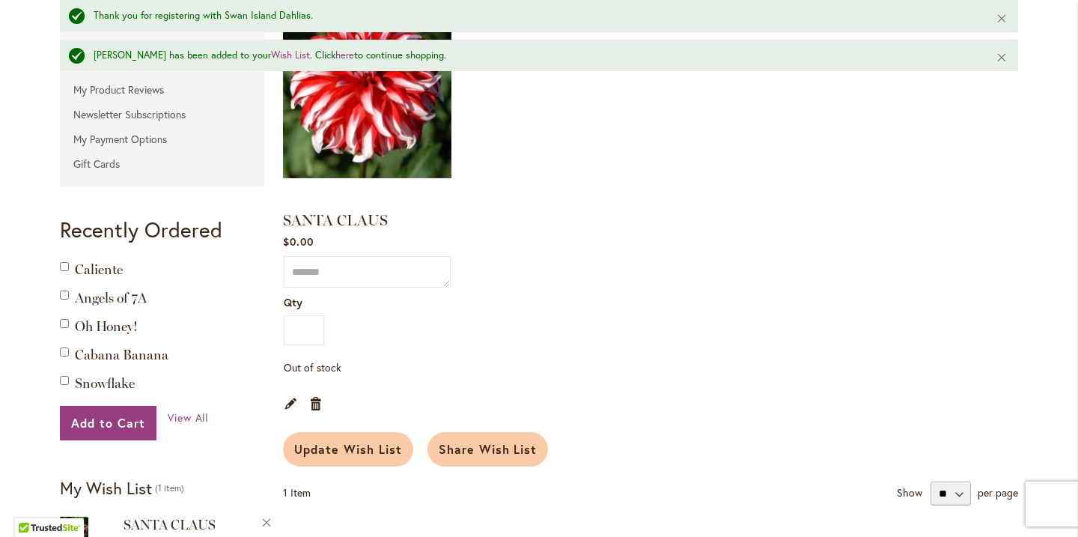
scroll to position [412, 0]
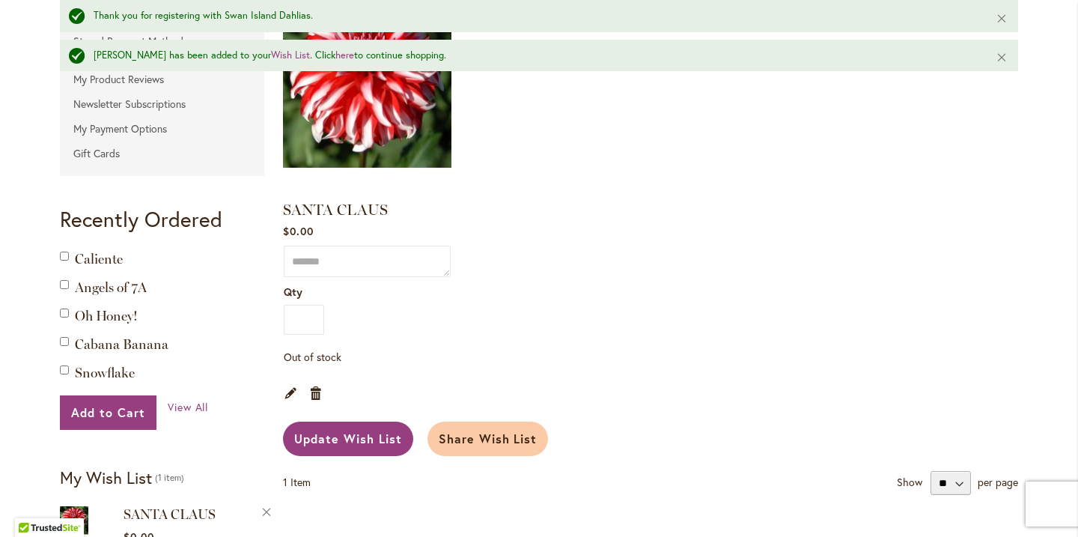
click at [373, 433] on span "Update Wish List" at bounding box center [348, 438] width 108 height 16
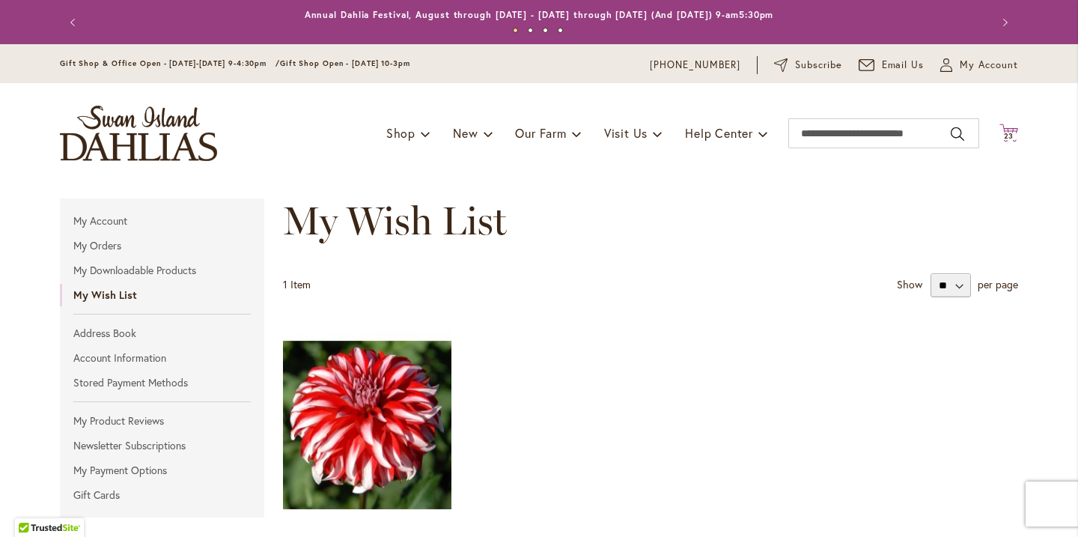
click at [1010, 135] on span "23" at bounding box center [1009, 136] width 10 height 10
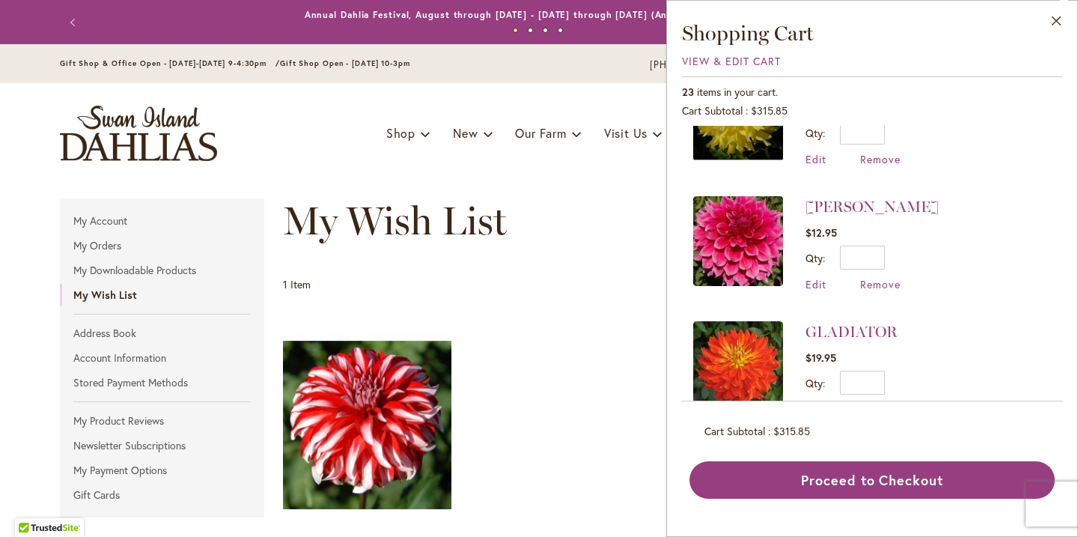
scroll to position [2339, 0]
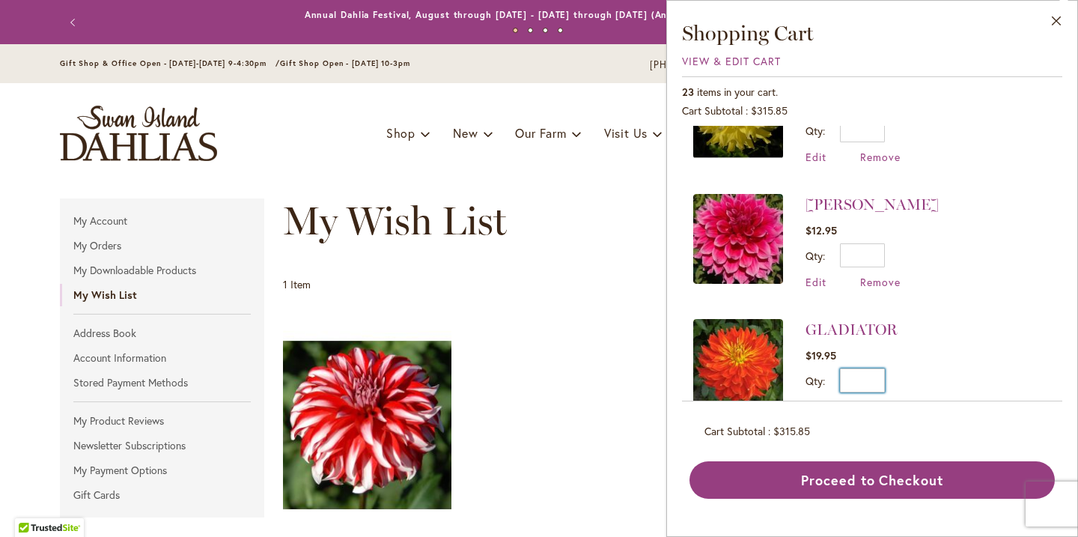
drag, startPoint x: 870, startPoint y: 363, endPoint x: 883, endPoint y: 359, distance: 14.0
click at [883, 368] on input "*" at bounding box center [862, 380] width 45 height 24
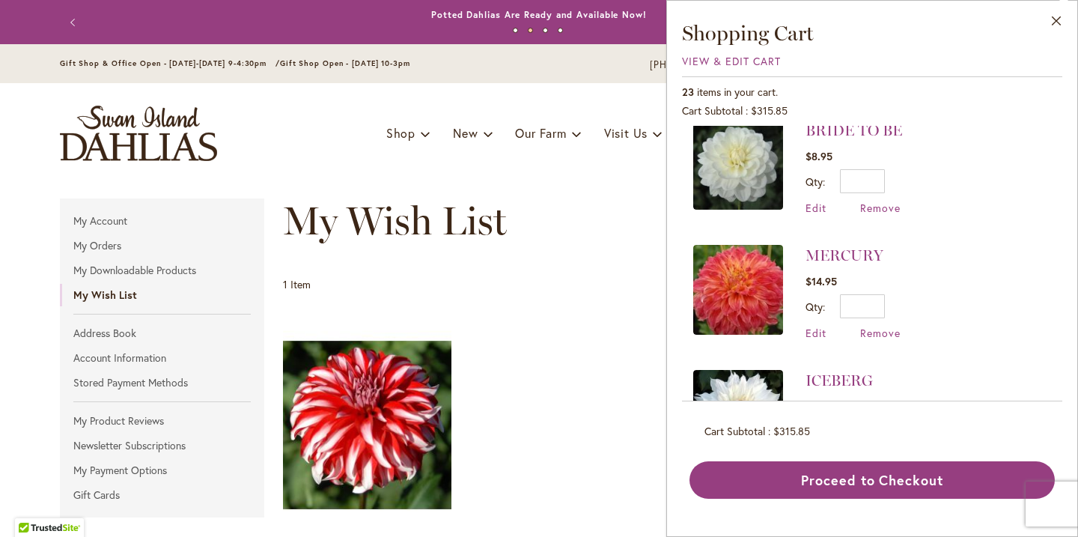
scroll to position [1786, 0]
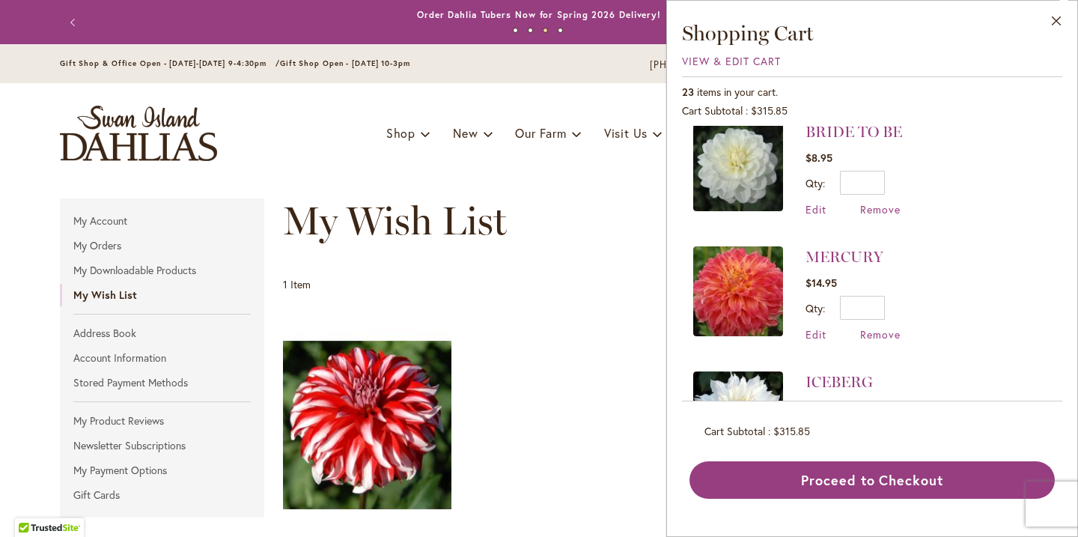
type input "*"
drag, startPoint x: 872, startPoint y: 287, endPoint x: 888, endPoint y: 286, distance: 16.5
click at [888, 296] on div "Qty * Update" at bounding box center [852, 308] width 95 height 24
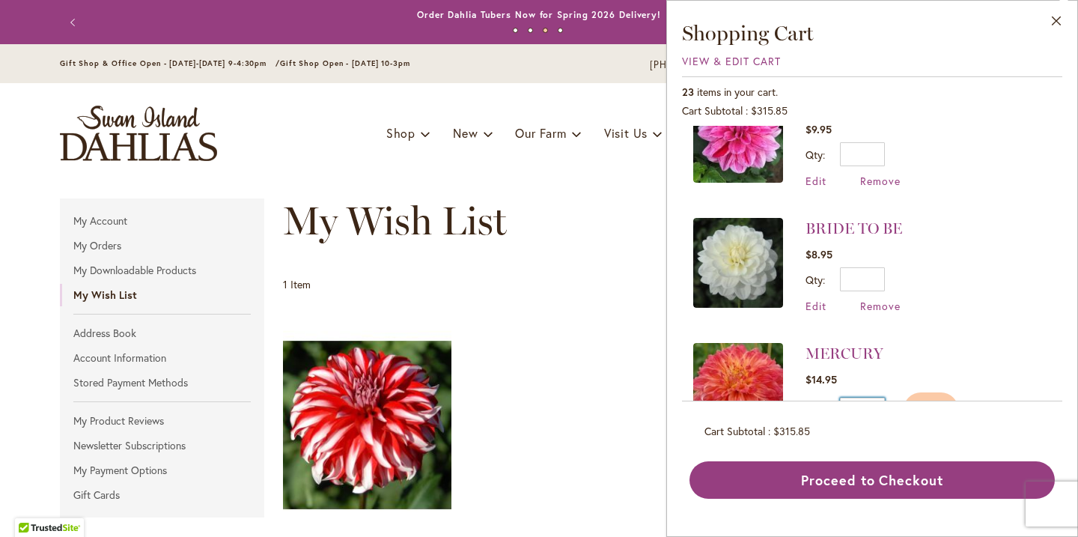
scroll to position [1688, 0]
type input "*"
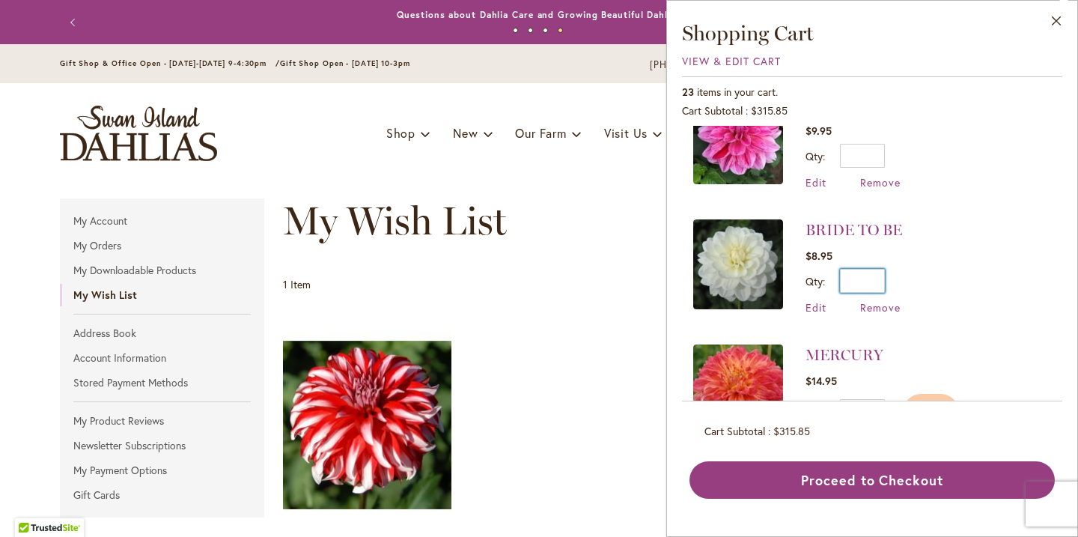
drag, startPoint x: 869, startPoint y: 263, endPoint x: 887, endPoint y: 260, distance: 18.3
click at [887, 269] on div "Qty * Update" at bounding box center [853, 281] width 97 height 24
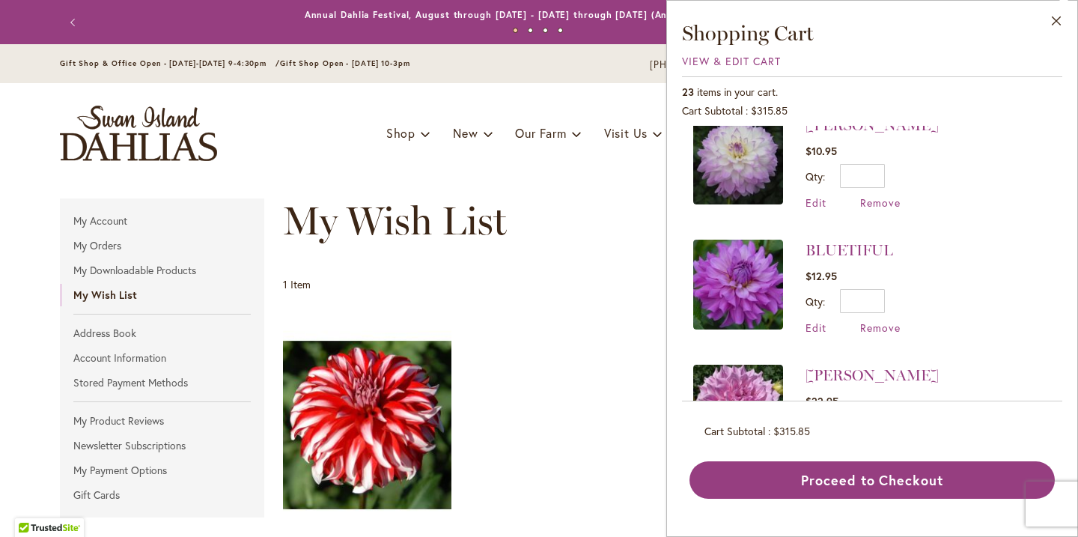
scroll to position [1292, 0]
type input "*"
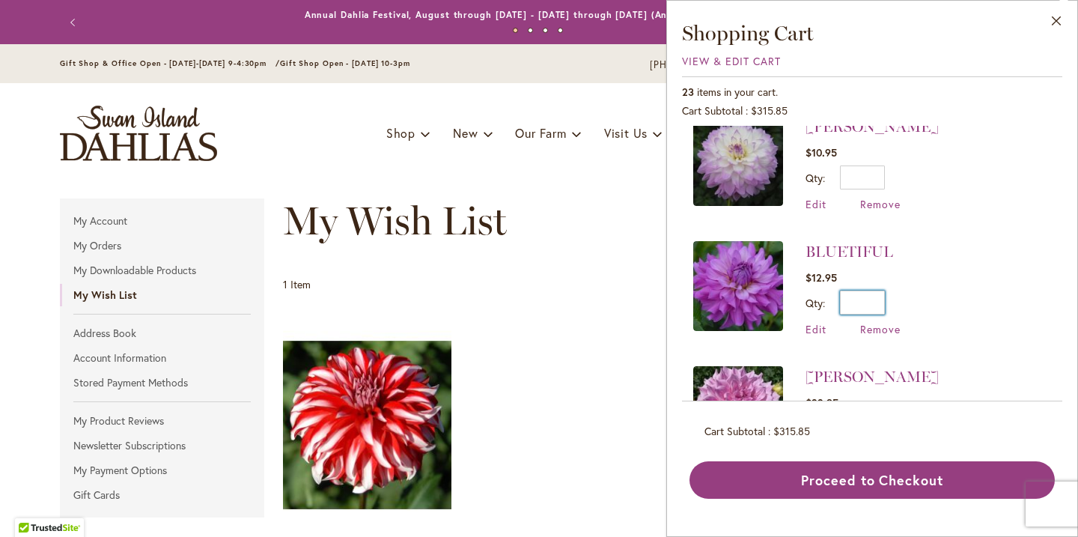
drag, startPoint x: 868, startPoint y: 278, endPoint x: 895, endPoint y: 281, distance: 27.0
click at [895, 290] on div "Qty * Update" at bounding box center [852, 302] width 95 height 24
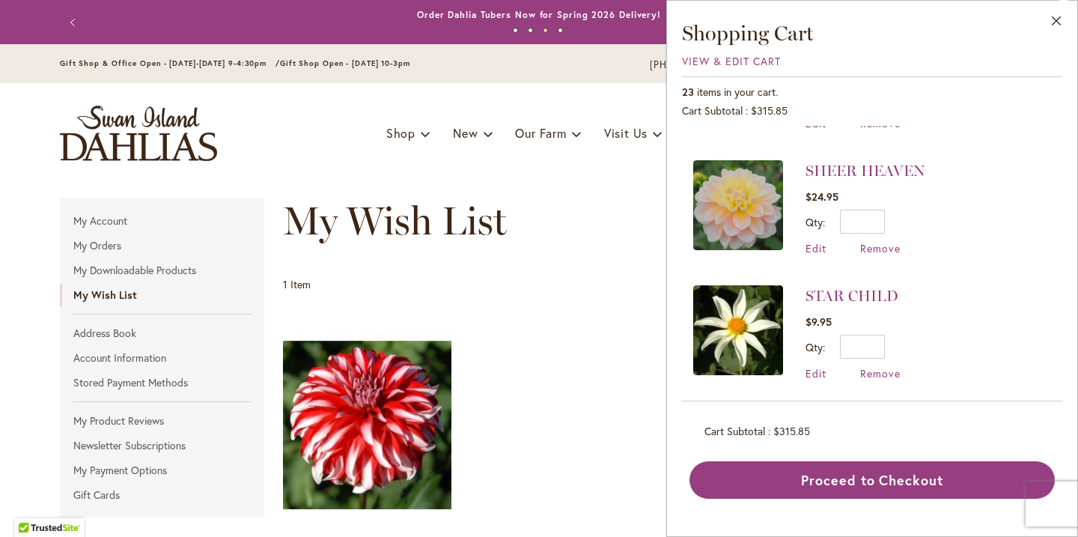
scroll to position [222, 0]
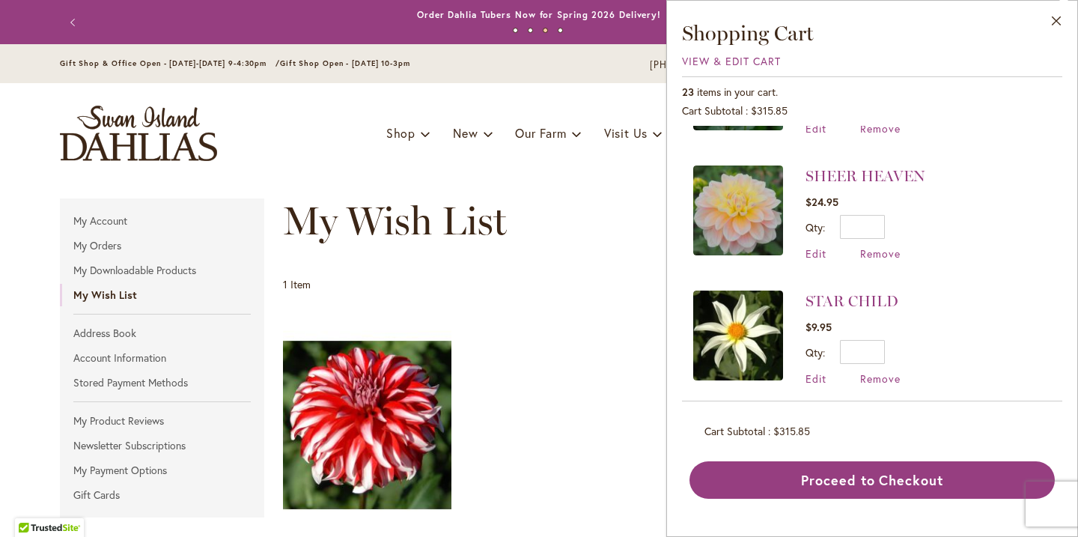
type input "*"
drag, startPoint x: 868, startPoint y: 225, endPoint x: 891, endPoint y: 225, distance: 23.2
click at [891, 225] on div "Qty * Update" at bounding box center [865, 227] width 120 height 24
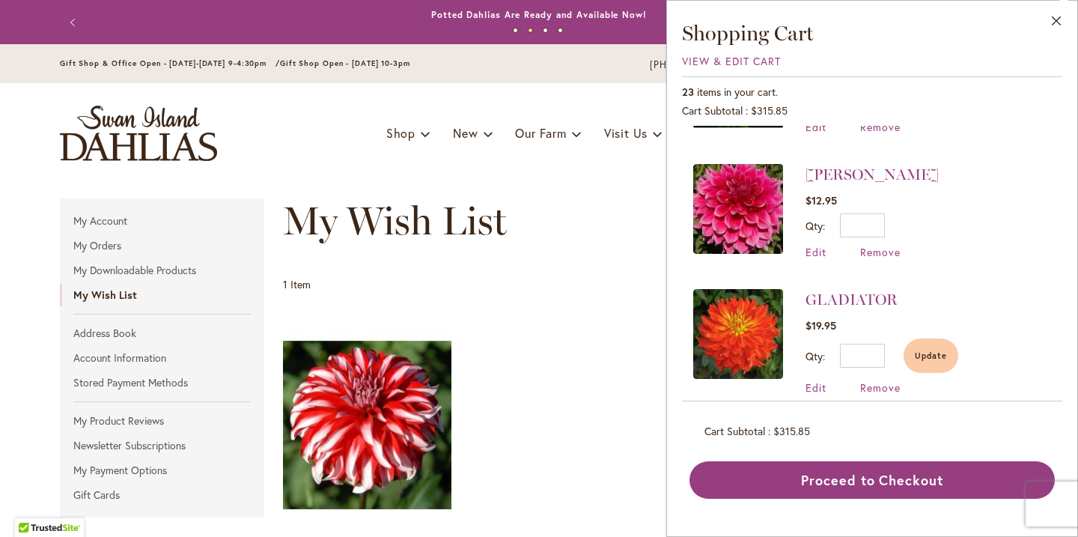
scroll to position [2410, 0]
type input "*"
click at [570, 293] on div "1 Item Show ** ** ** per page" at bounding box center [650, 285] width 735 height 24
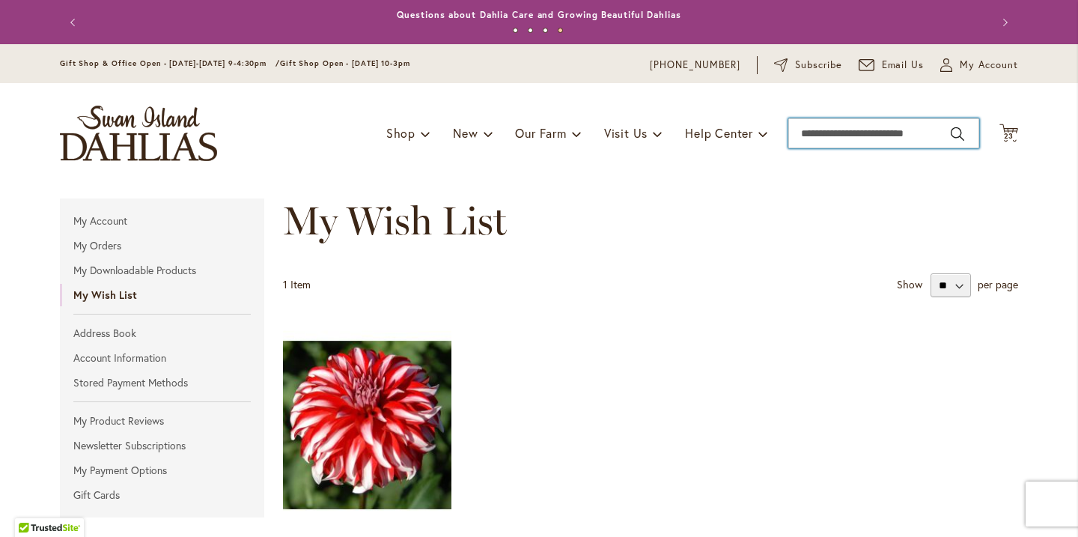
click at [822, 138] on input "Search" at bounding box center [883, 133] width 191 height 30
type input "******"
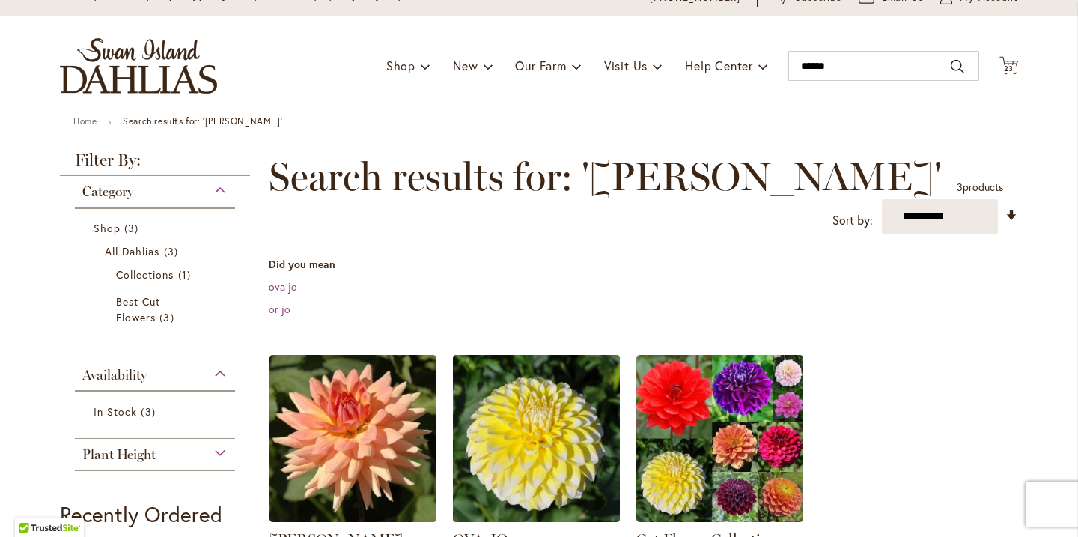
scroll to position [194, 0]
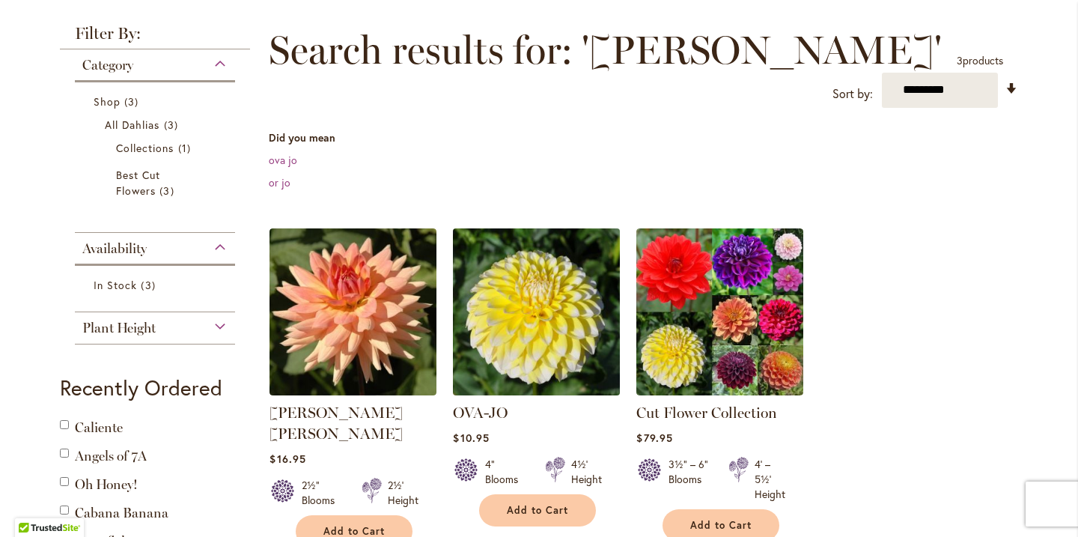
click at [570, 336] on img at bounding box center [536, 311] width 175 height 175
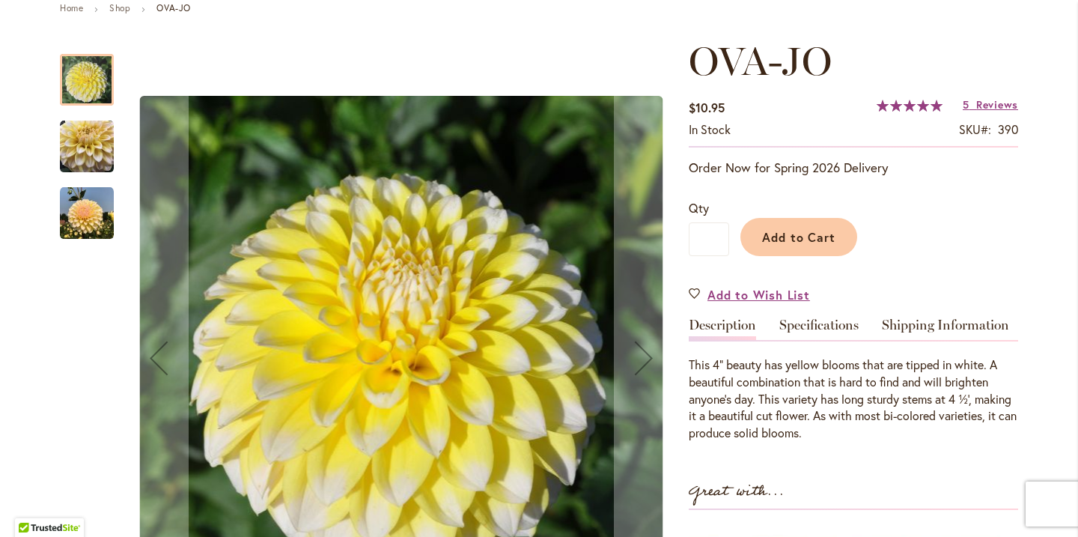
type input "****"
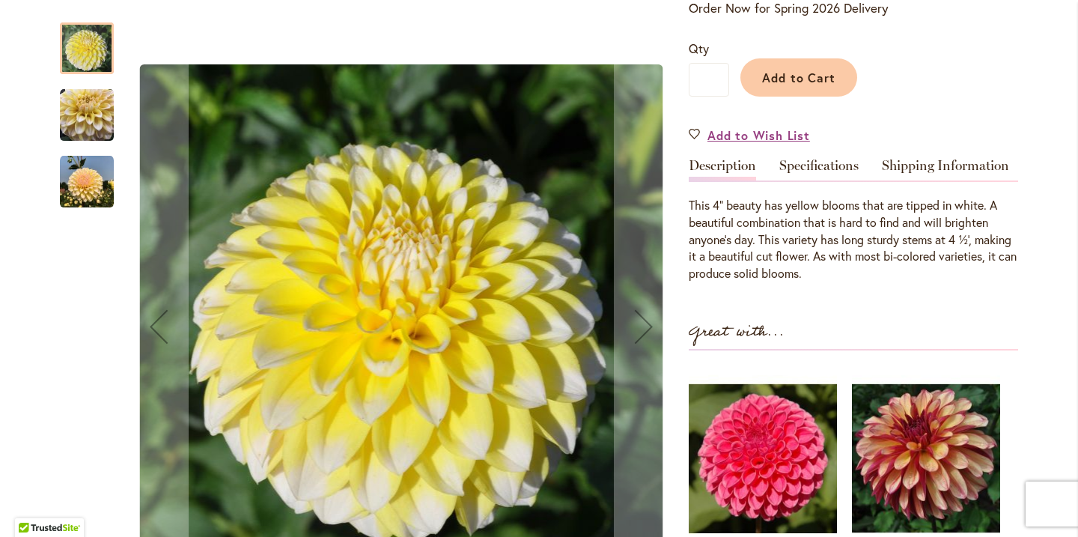
scroll to position [326, 0]
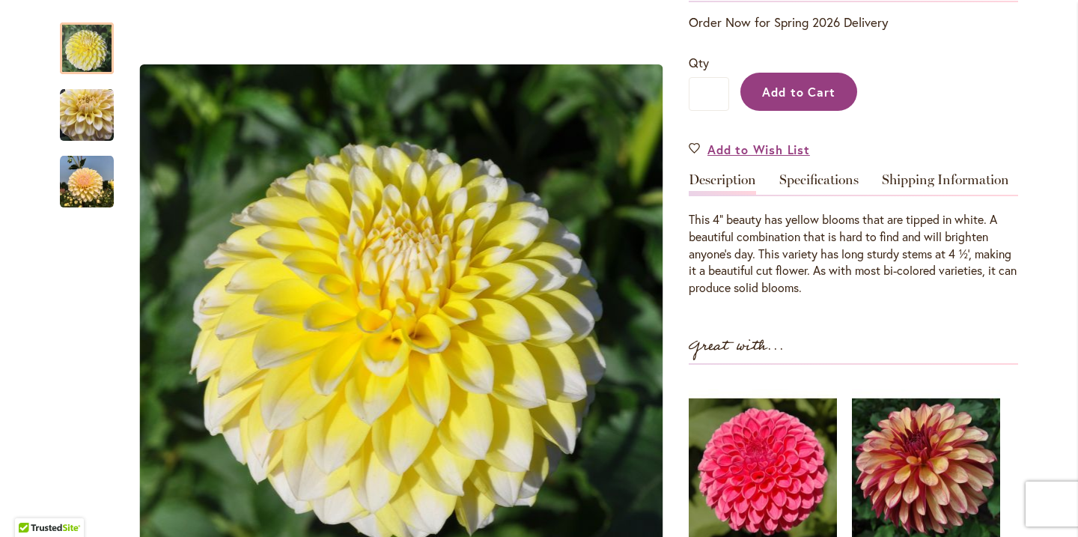
click at [807, 99] on span "Add to Cart" at bounding box center [799, 92] width 74 height 16
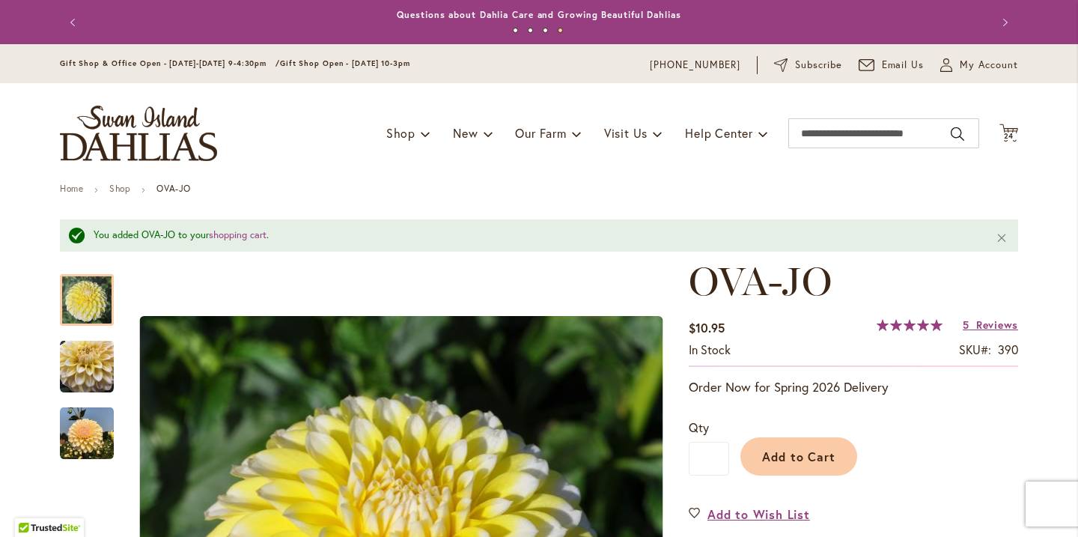
scroll to position [0, 0]
click at [832, 132] on input "Search" at bounding box center [883, 133] width 191 height 30
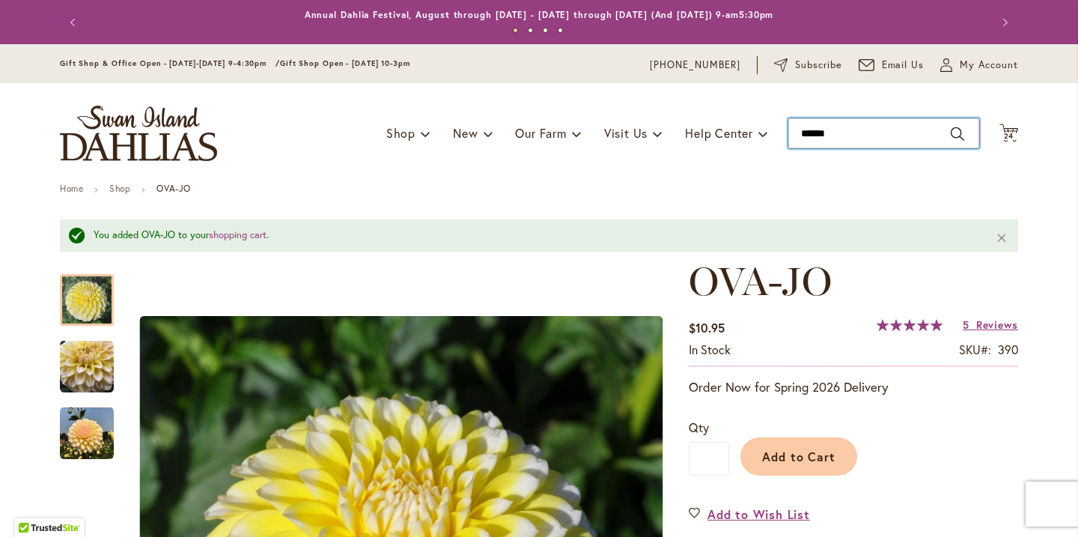
type input "******"
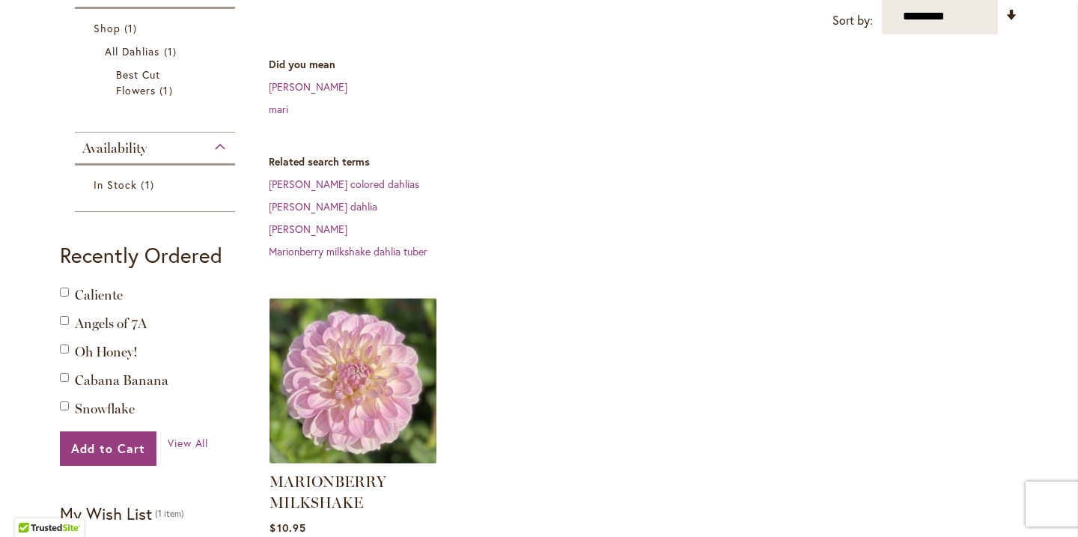
scroll to position [267, 0]
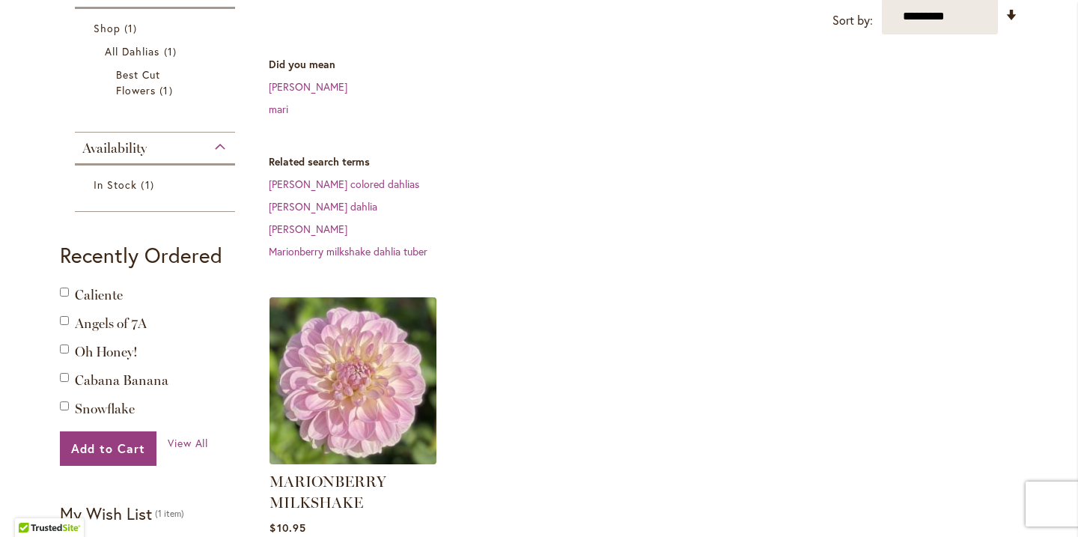
click at [396, 378] on img at bounding box center [353, 380] width 175 height 175
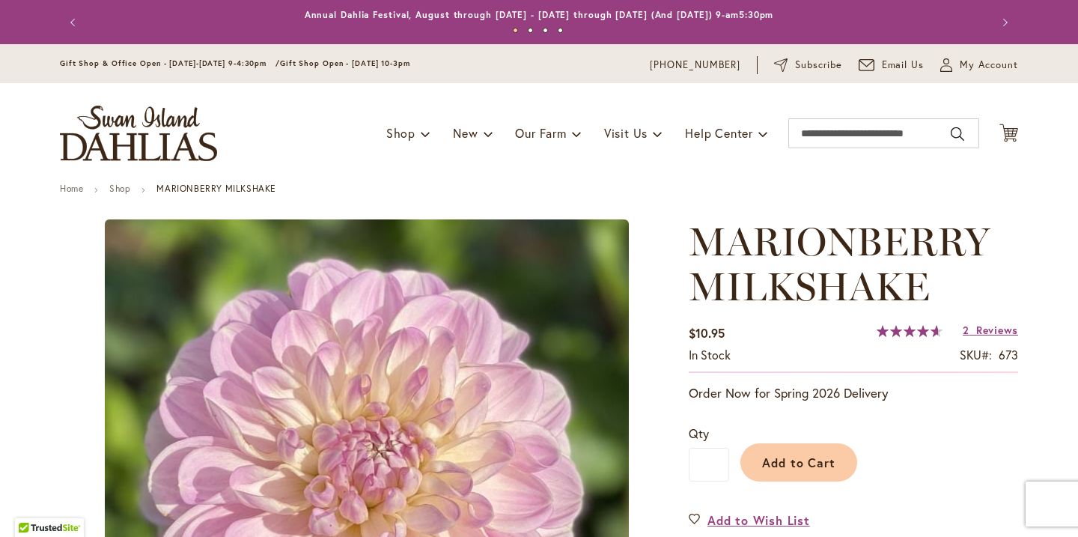
type input "****"
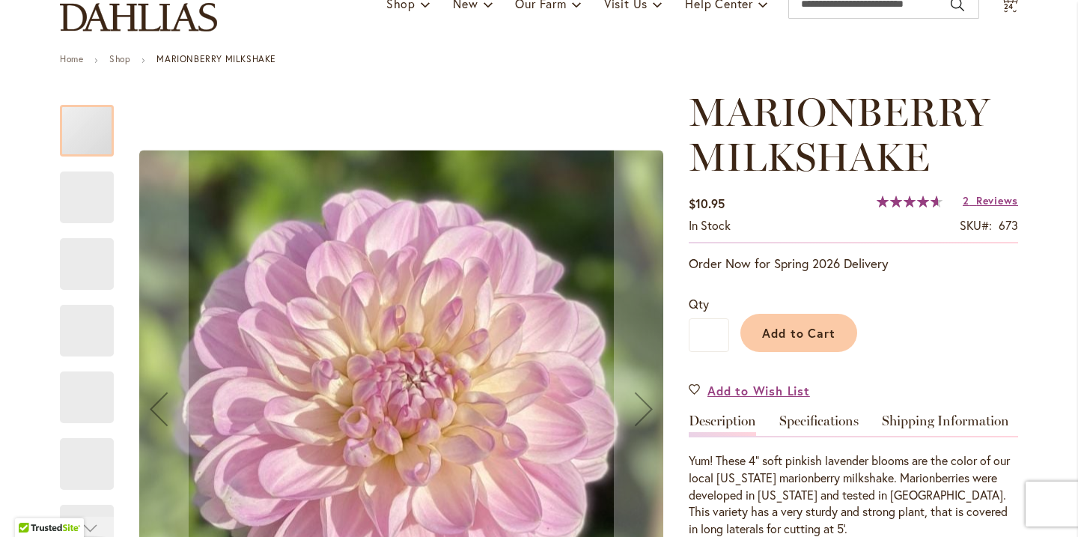
scroll to position [341, 0]
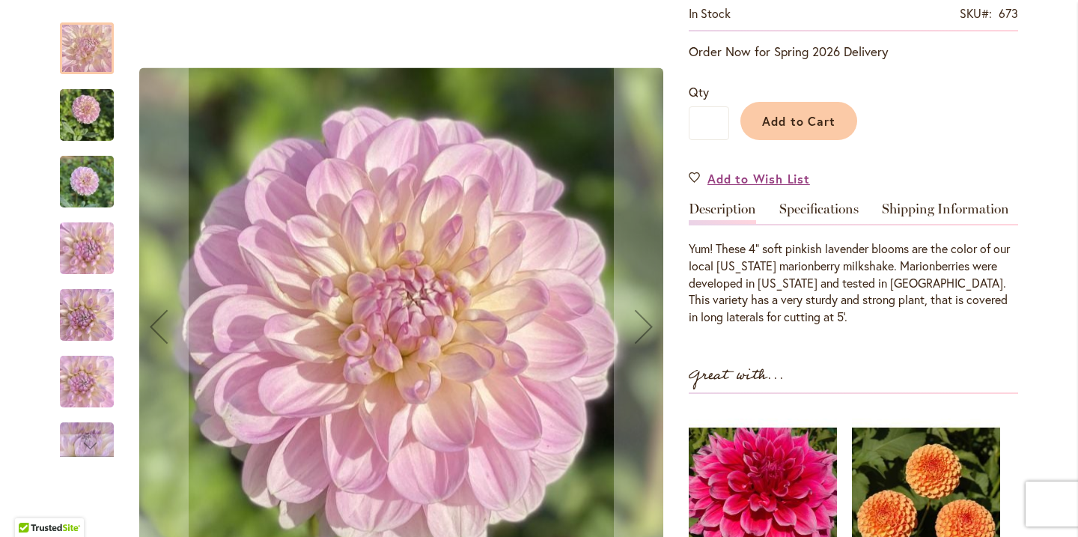
click at [102, 239] on img "MARIONBERRY MILKSHAKE" at bounding box center [87, 248] width 108 height 61
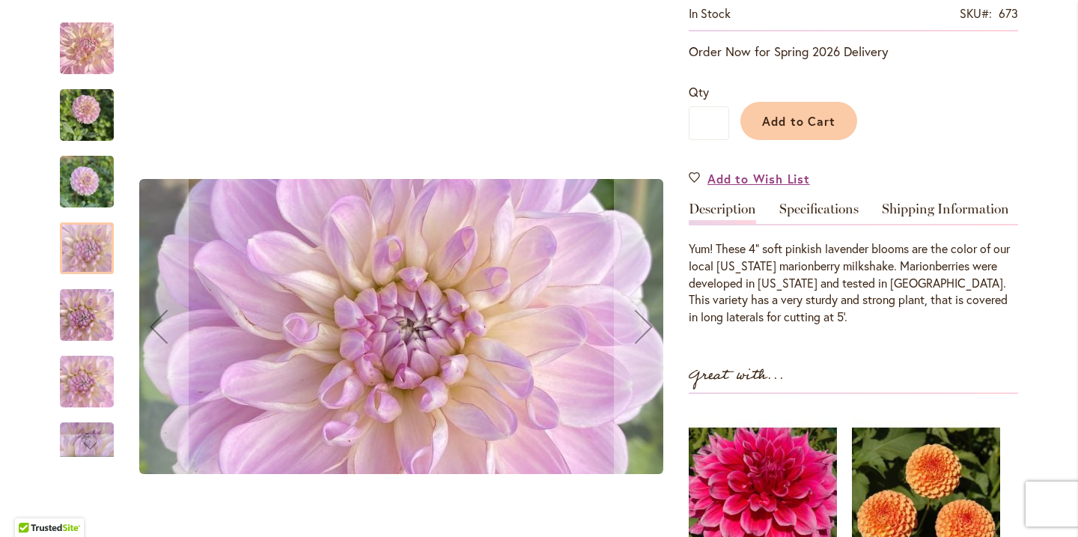
click at [88, 184] on img "MARIONBERRY MILKSHAKE" at bounding box center [87, 182] width 54 height 72
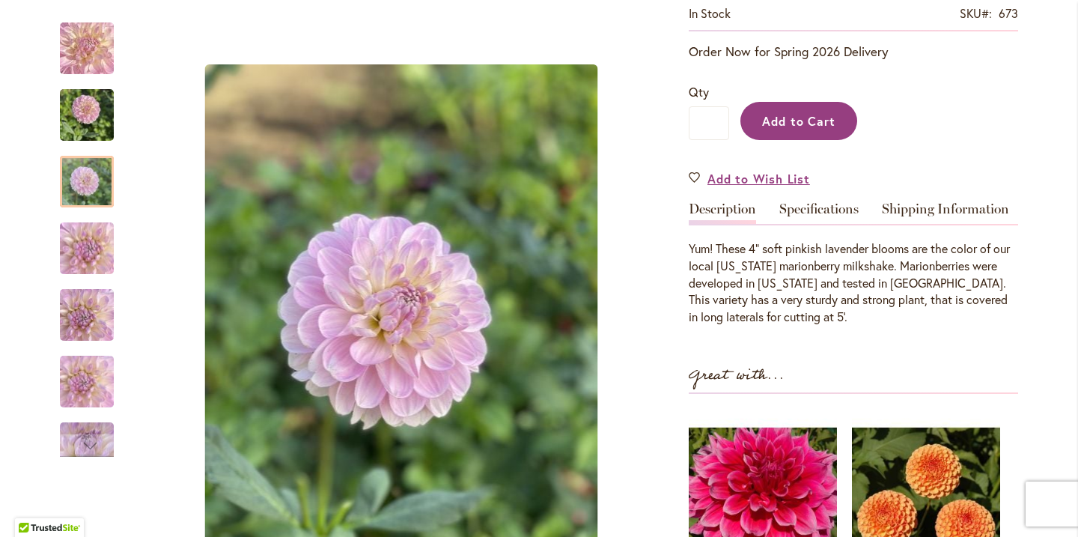
click at [790, 129] on span "Add to Cart" at bounding box center [799, 121] width 74 height 16
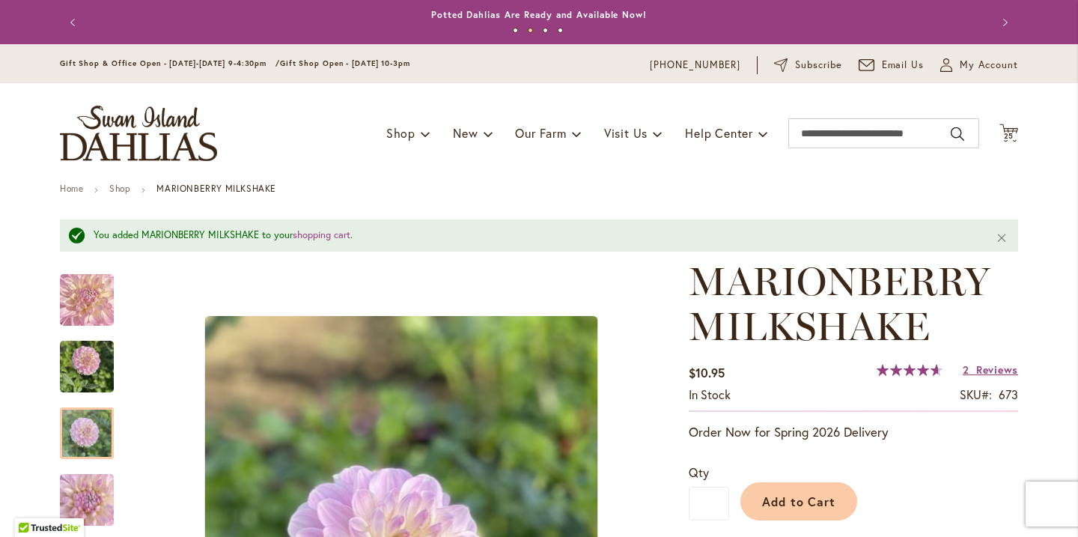
scroll to position [0, 0]
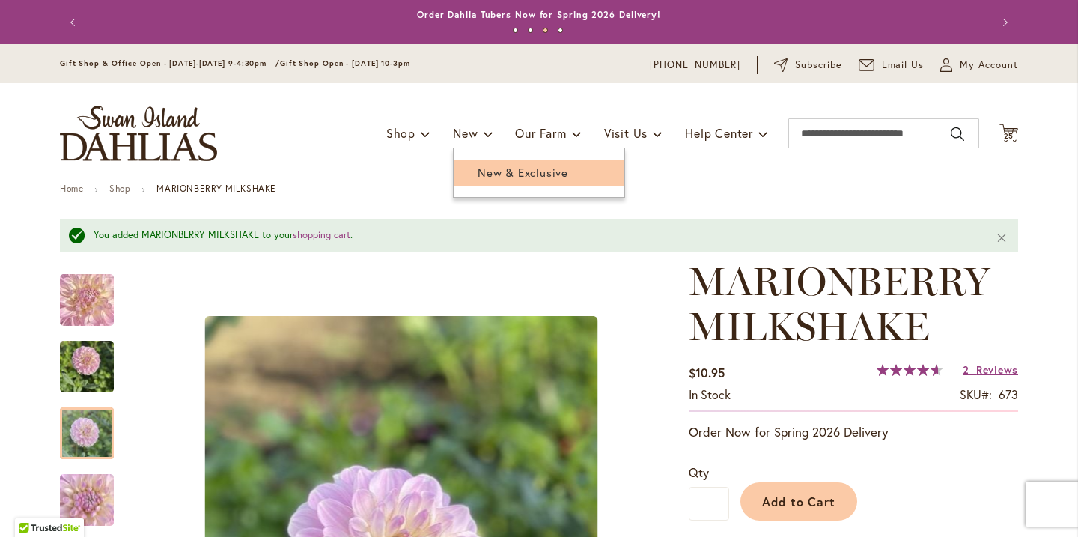
click at [492, 166] on span "New & Exclusive" at bounding box center [522, 172] width 91 height 15
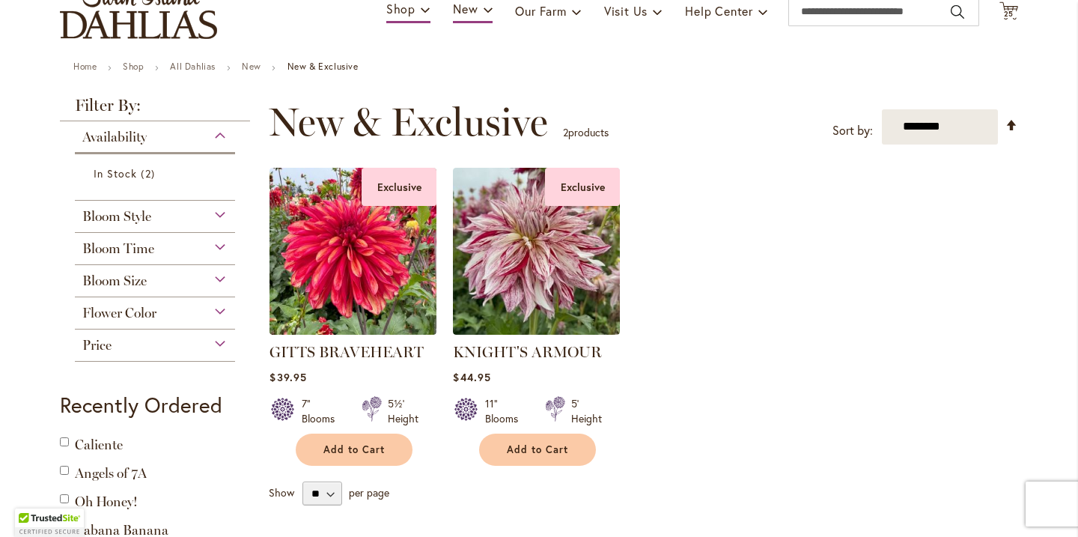
scroll to position [127, 0]
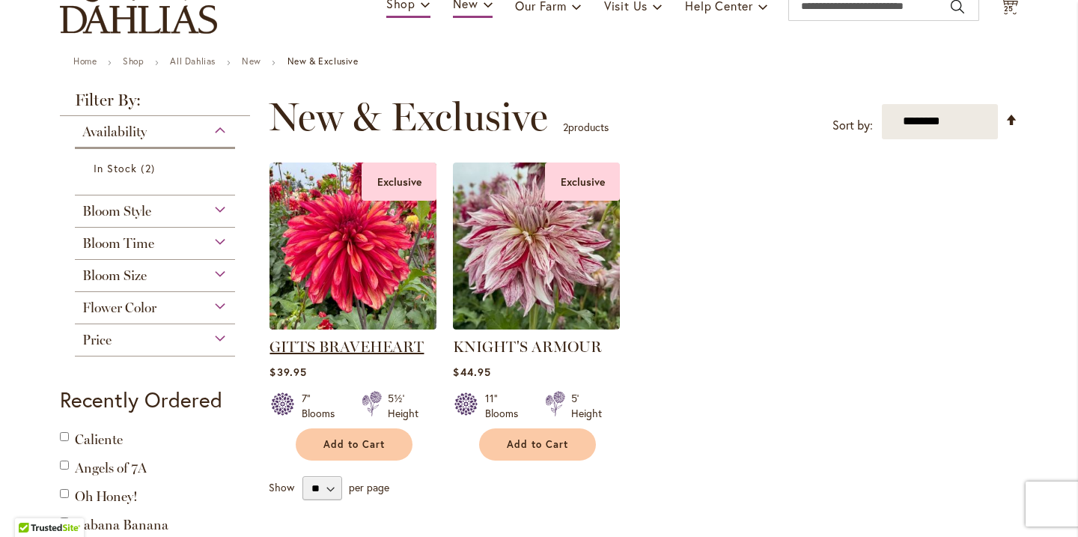
click at [364, 350] on link "GITTS BRAVEHEART" at bounding box center [346, 347] width 154 height 18
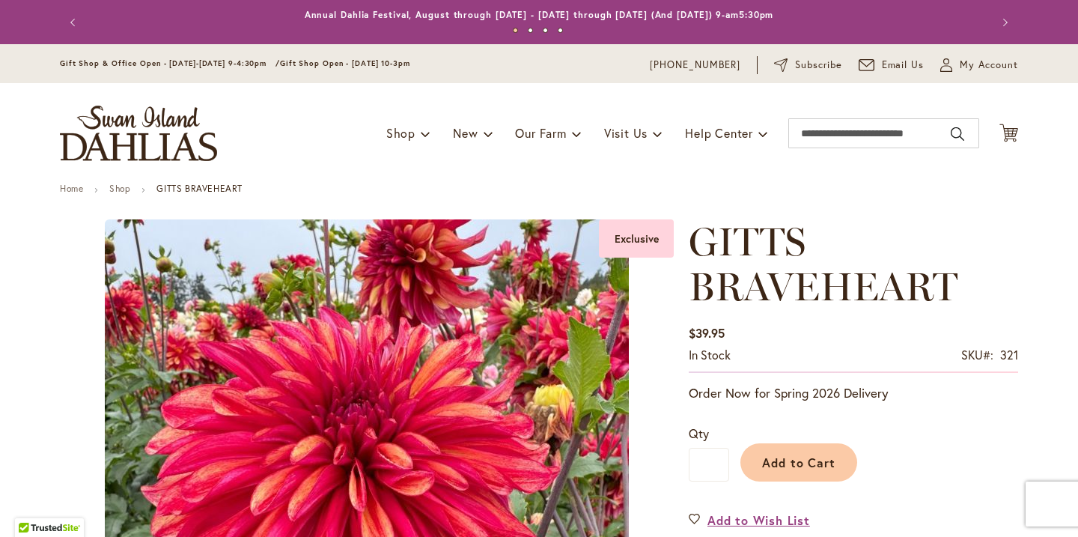
type input "****"
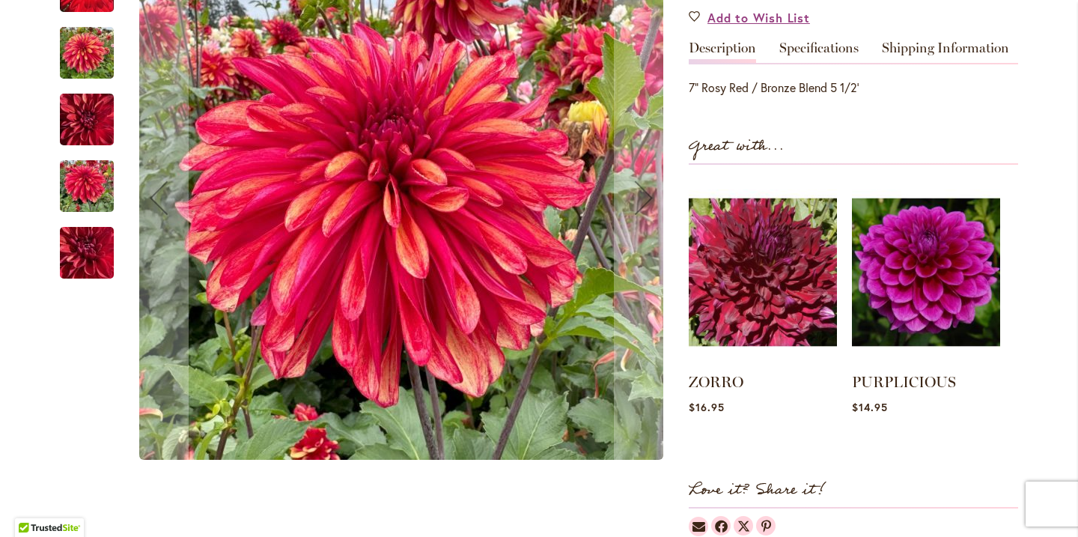
scroll to position [500, 0]
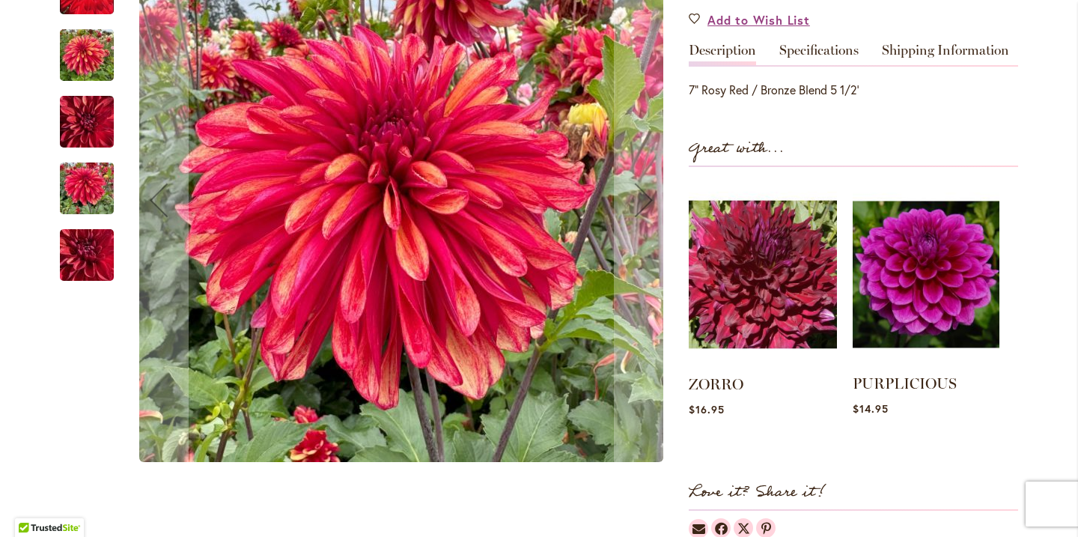
click at [909, 300] on img at bounding box center [925, 274] width 147 height 183
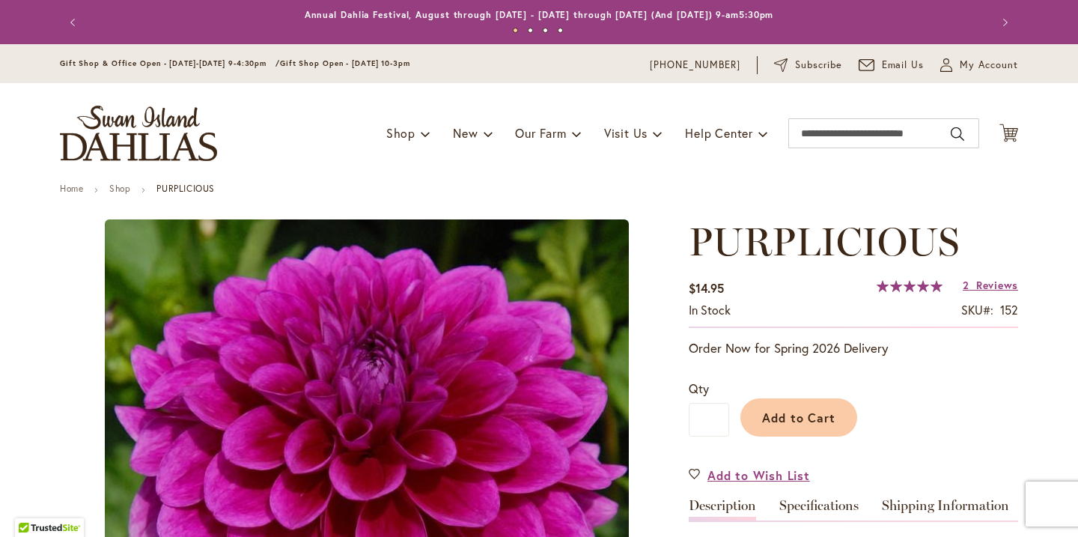
type input "****"
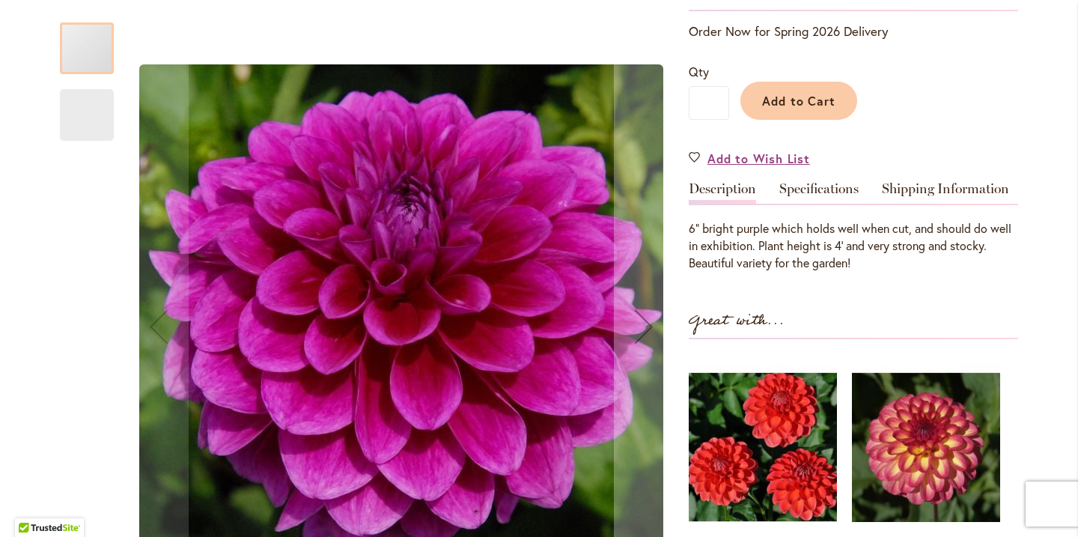
scroll to position [400, 0]
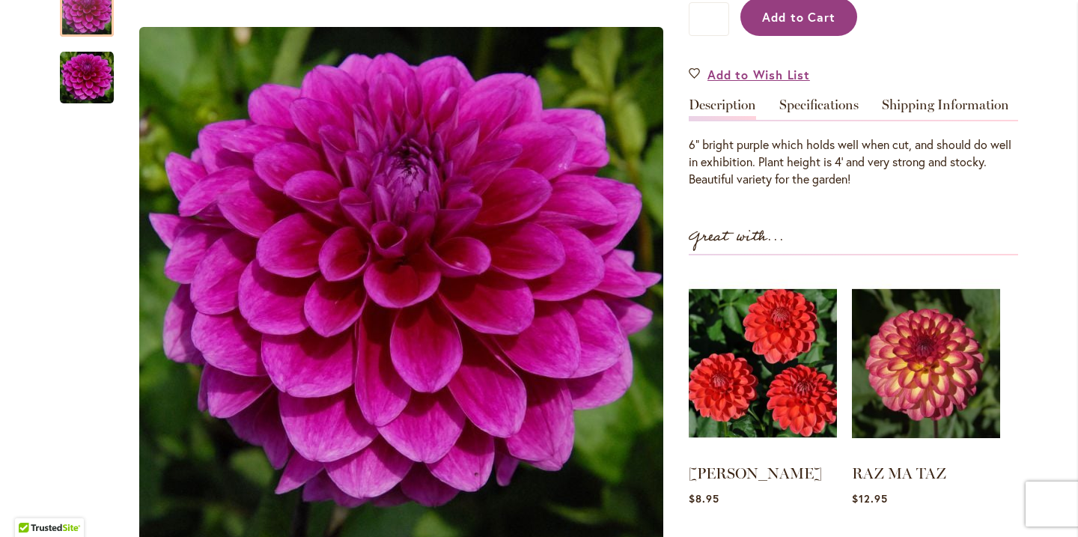
click at [796, 22] on span "Add to Cart" at bounding box center [799, 17] width 74 height 16
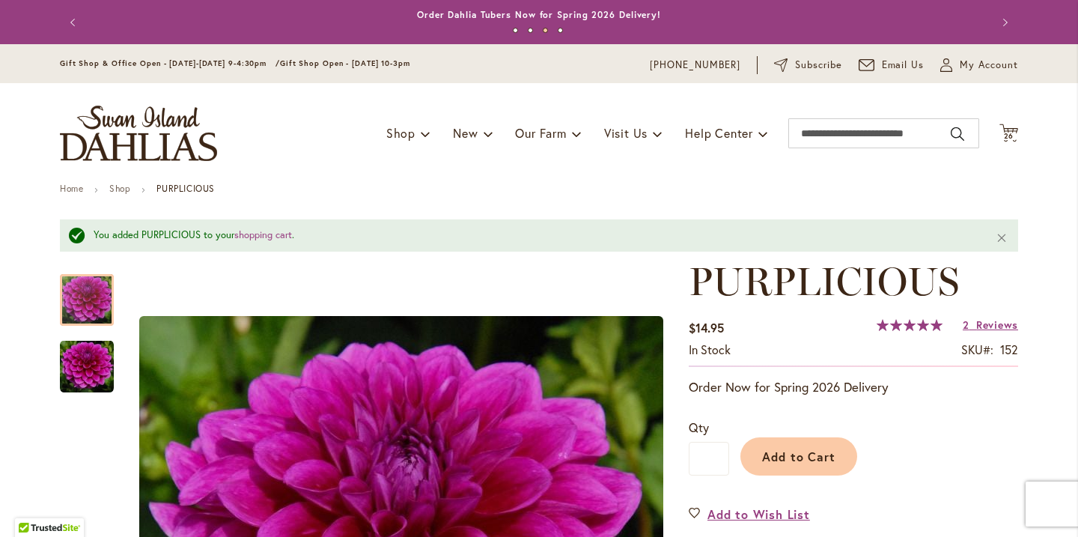
scroll to position [0, 0]
click at [814, 128] on input "Search" at bounding box center [883, 133] width 191 height 30
type input "****"
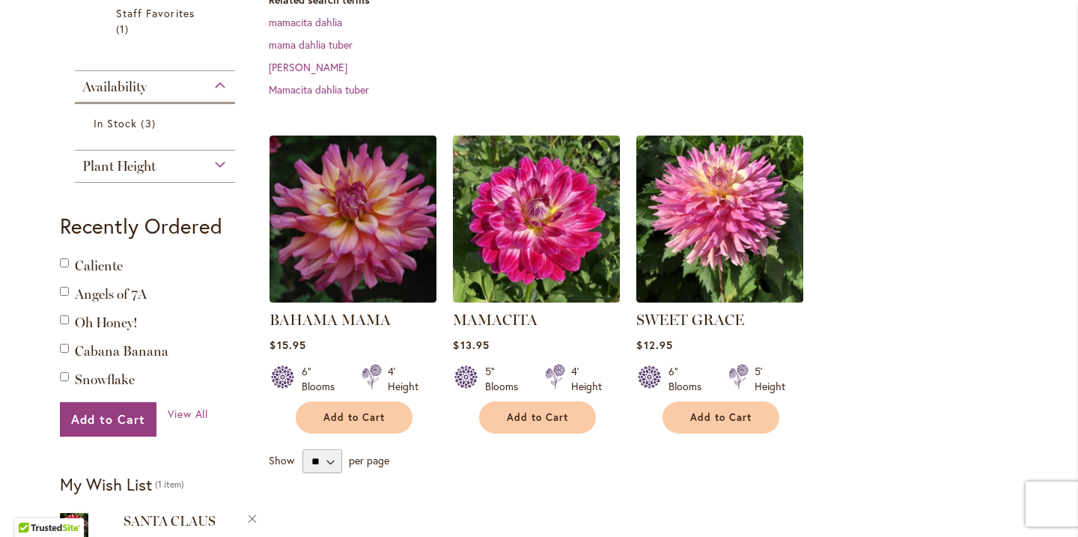
scroll to position [372, 0]
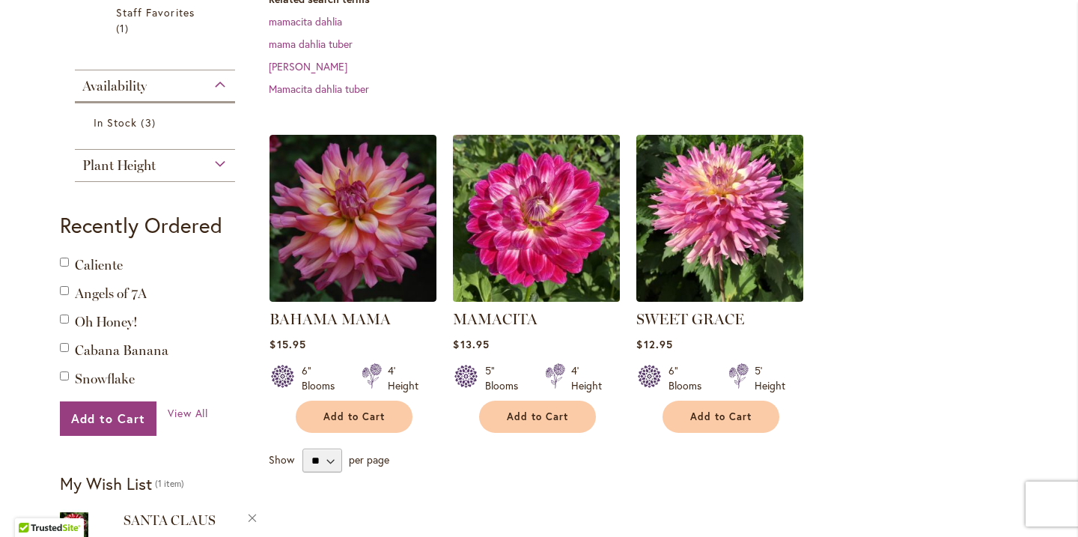
click at [567, 248] on img at bounding box center [536, 217] width 175 height 175
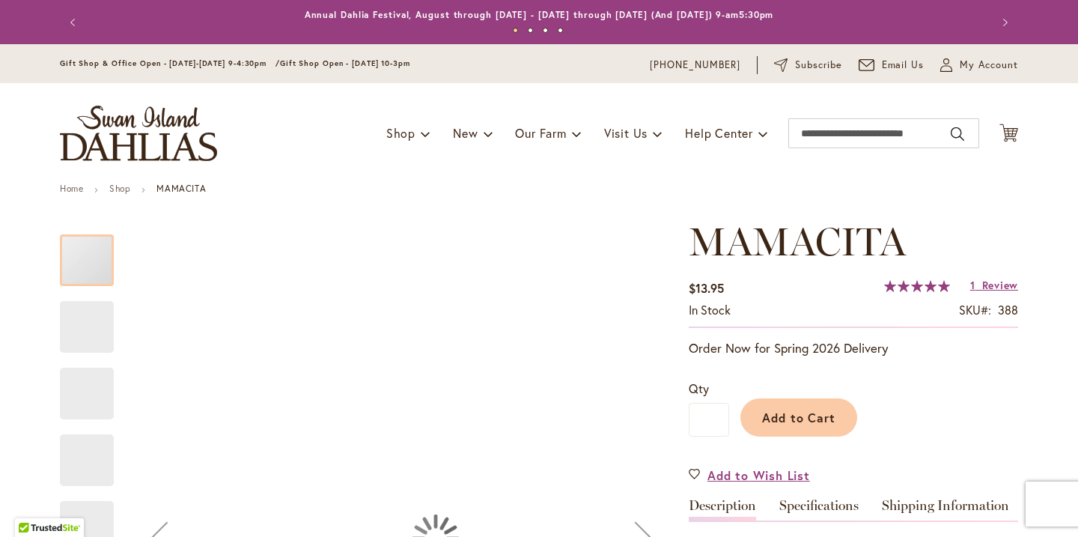
type input "****"
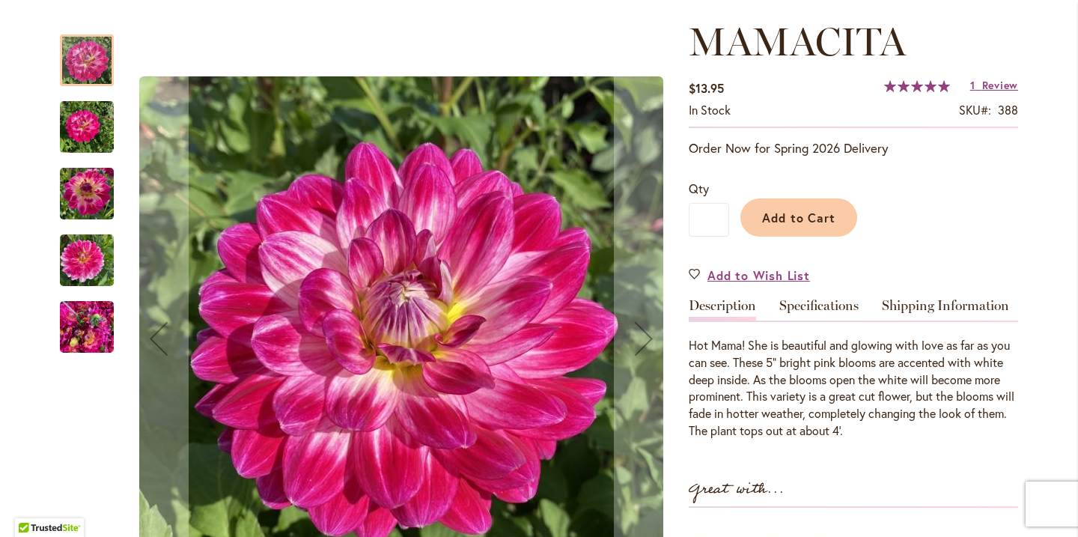
scroll to position [201, 0]
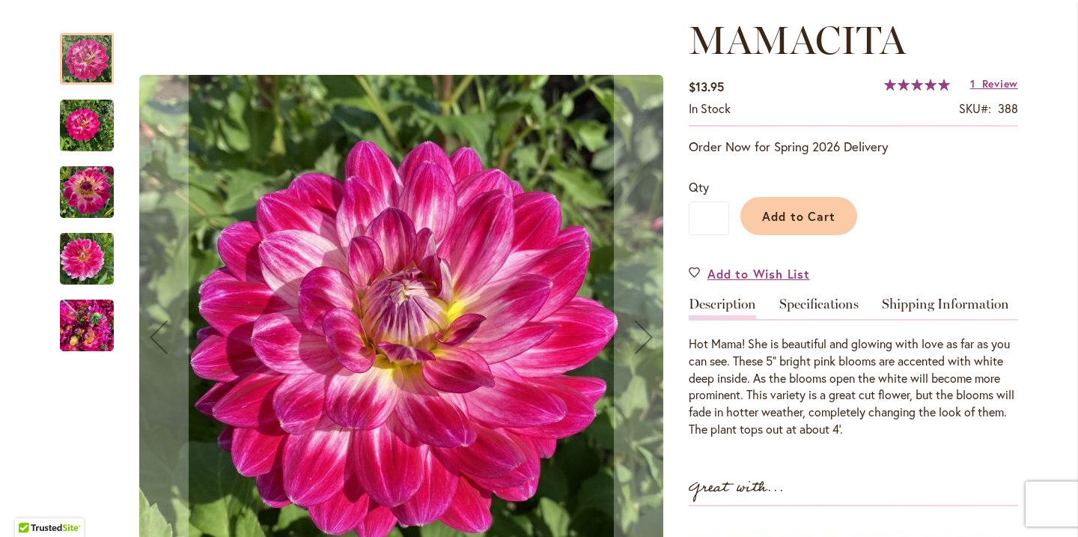
click at [104, 332] on img "Mamacita" at bounding box center [87, 326] width 54 height 72
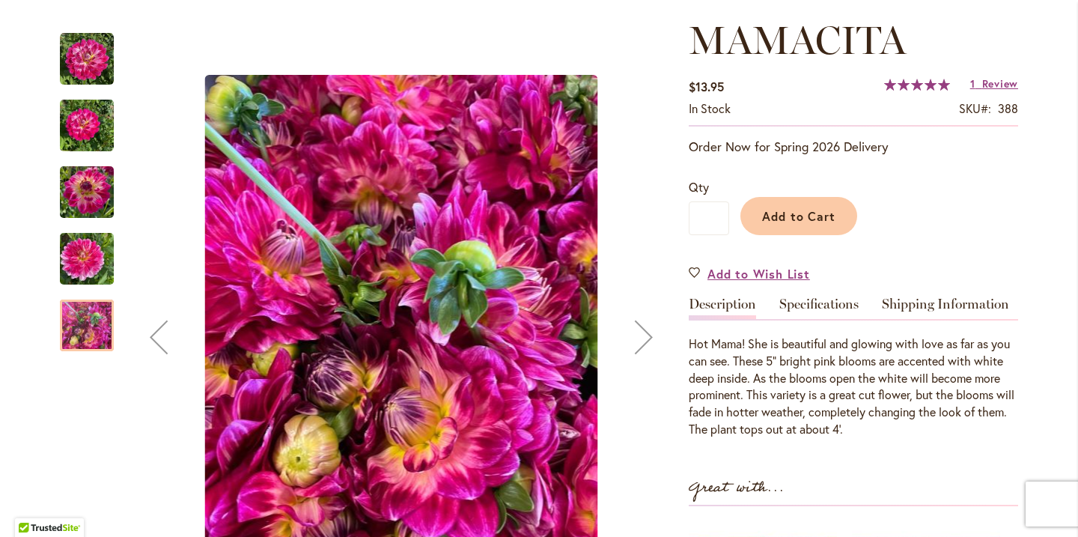
click at [94, 266] on img "Mamacita" at bounding box center [87, 259] width 54 height 72
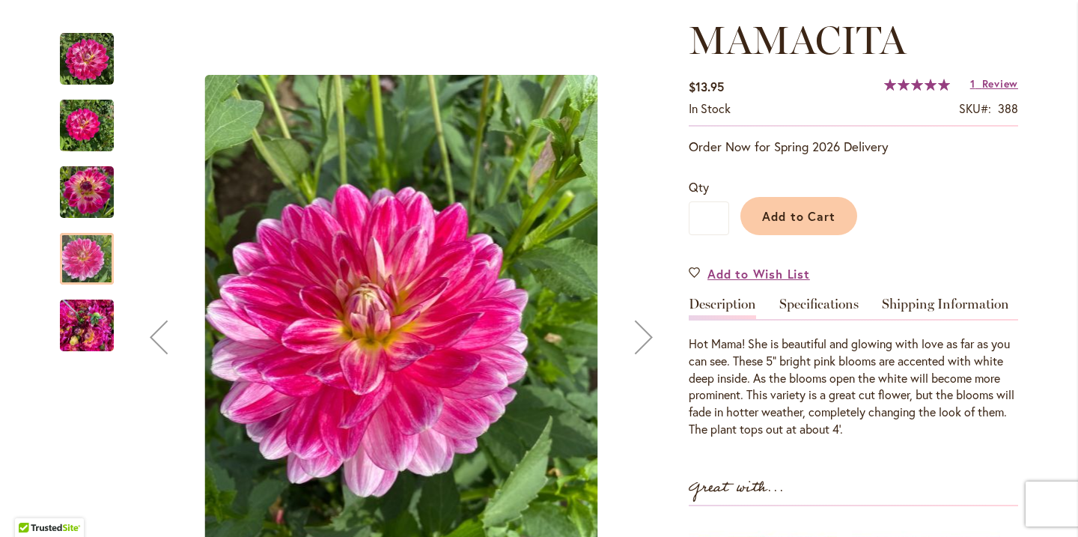
click at [85, 202] on img "Mamacita" at bounding box center [87, 192] width 54 height 72
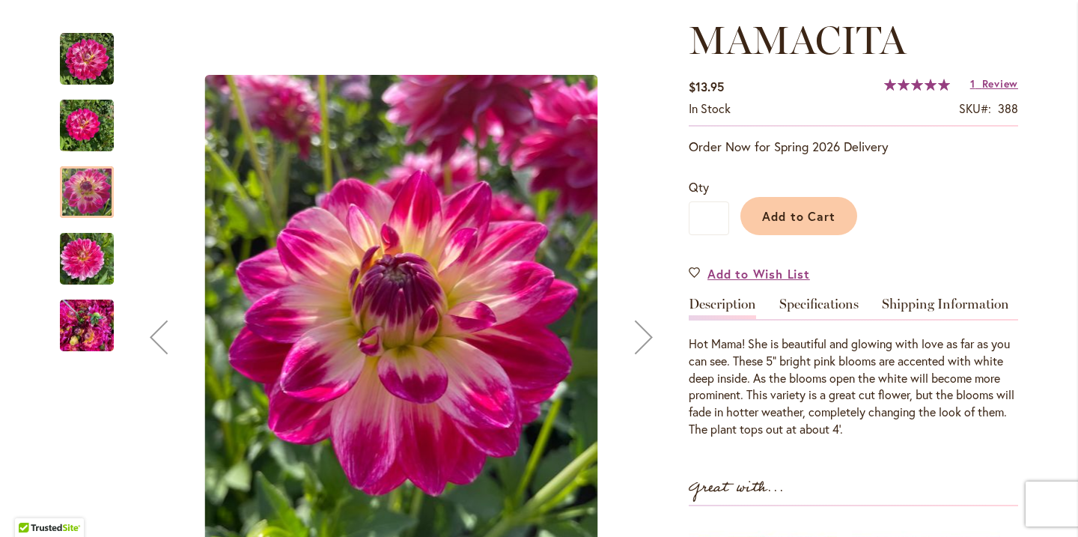
click at [83, 143] on img "Mamacita" at bounding box center [87, 126] width 54 height 72
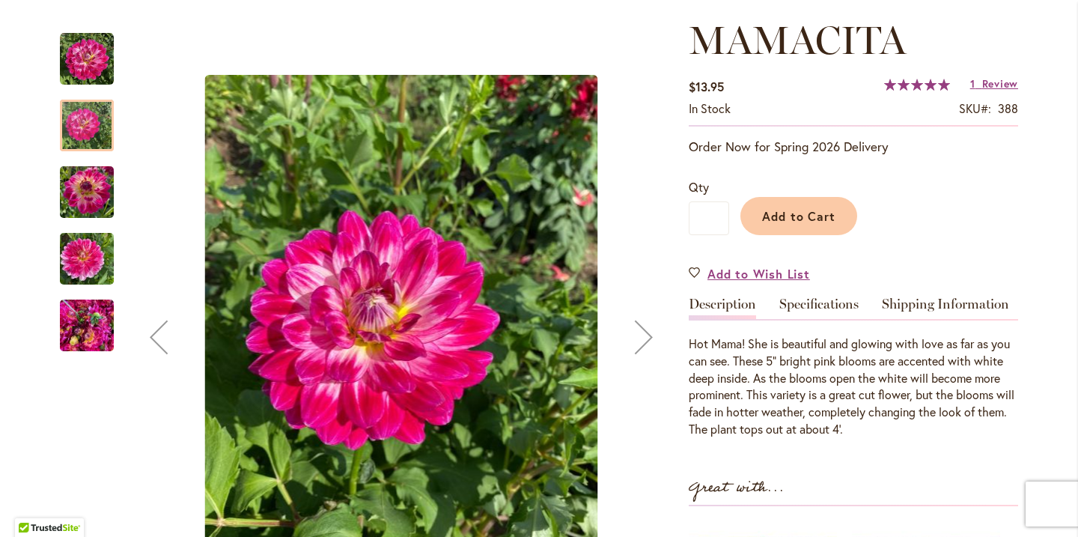
click at [83, 71] on img "Mamacita" at bounding box center [87, 59] width 54 height 54
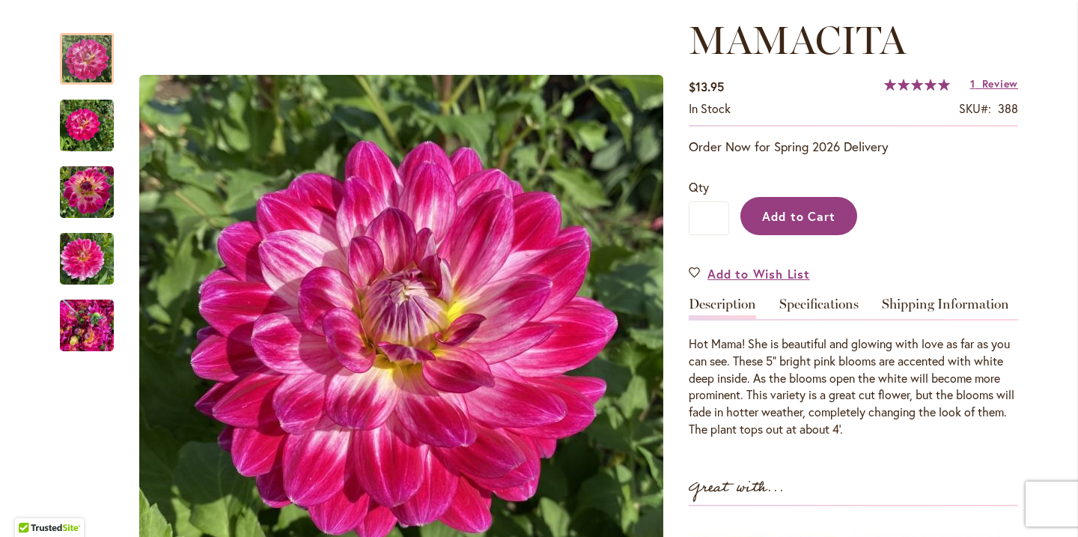
click at [796, 224] on span "Add to Cart" at bounding box center [799, 216] width 74 height 16
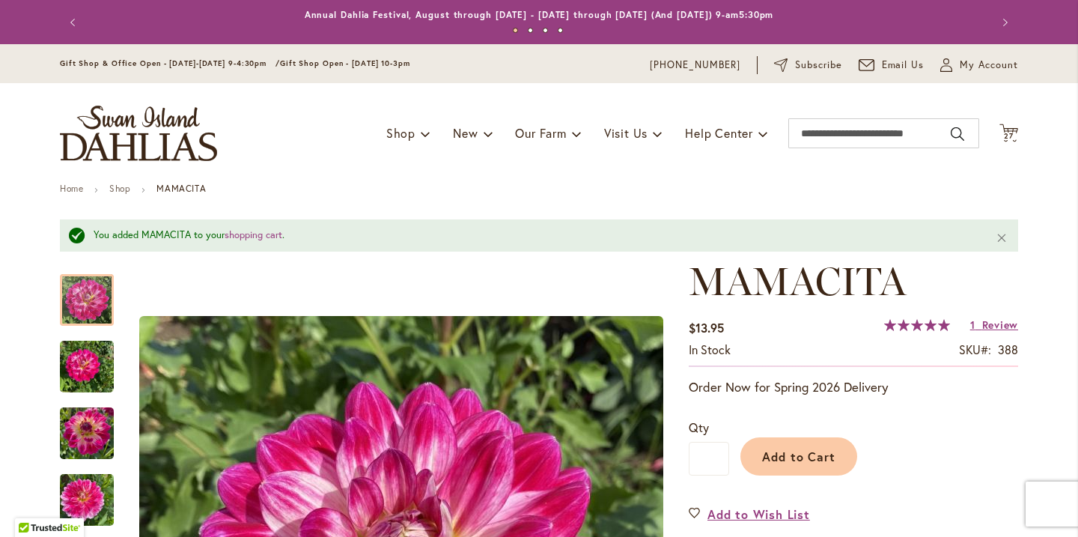
scroll to position [0, 0]
click at [814, 137] on input "Search" at bounding box center [883, 133] width 191 height 30
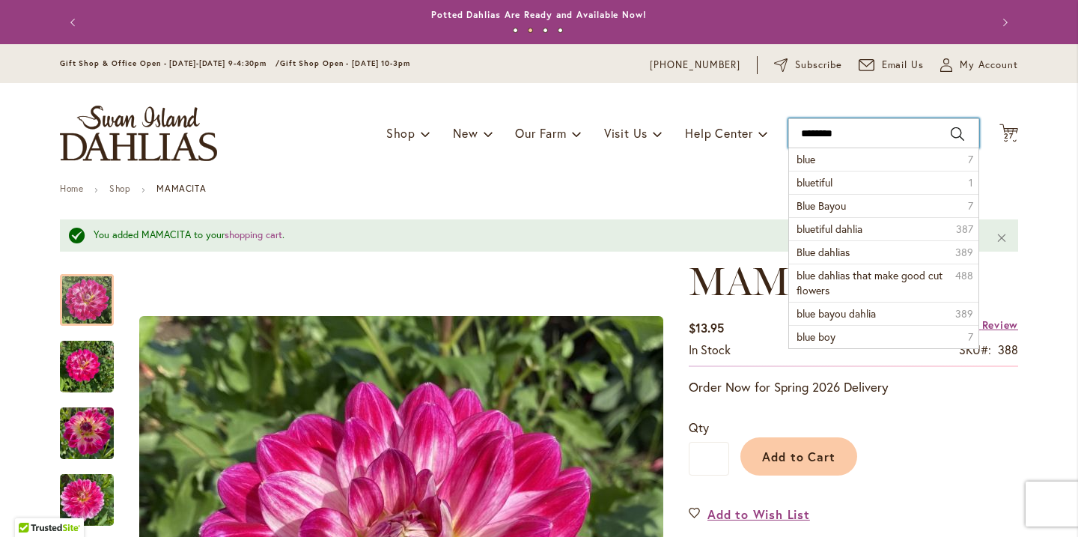
type input "*********"
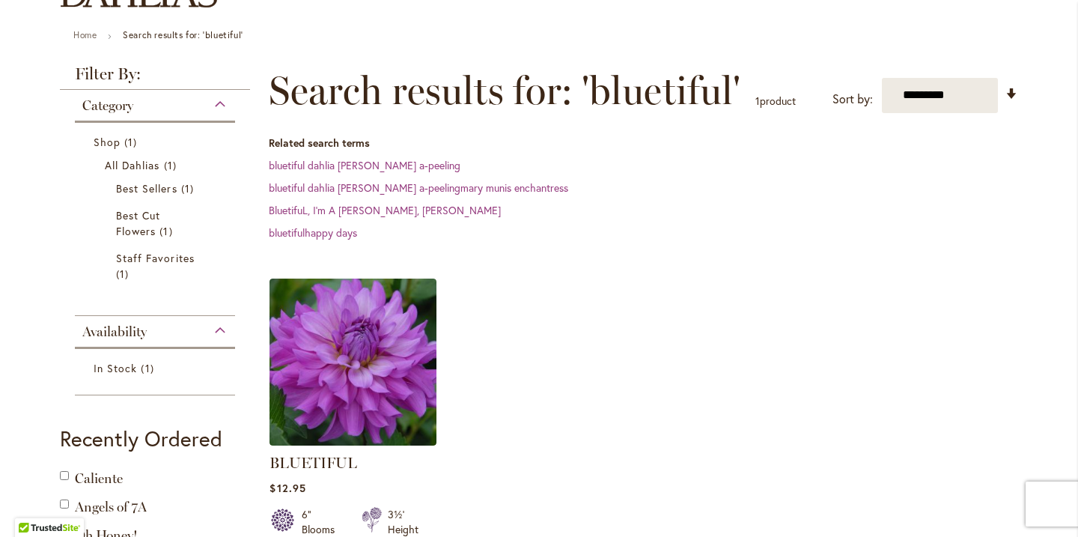
scroll to position [153, 0]
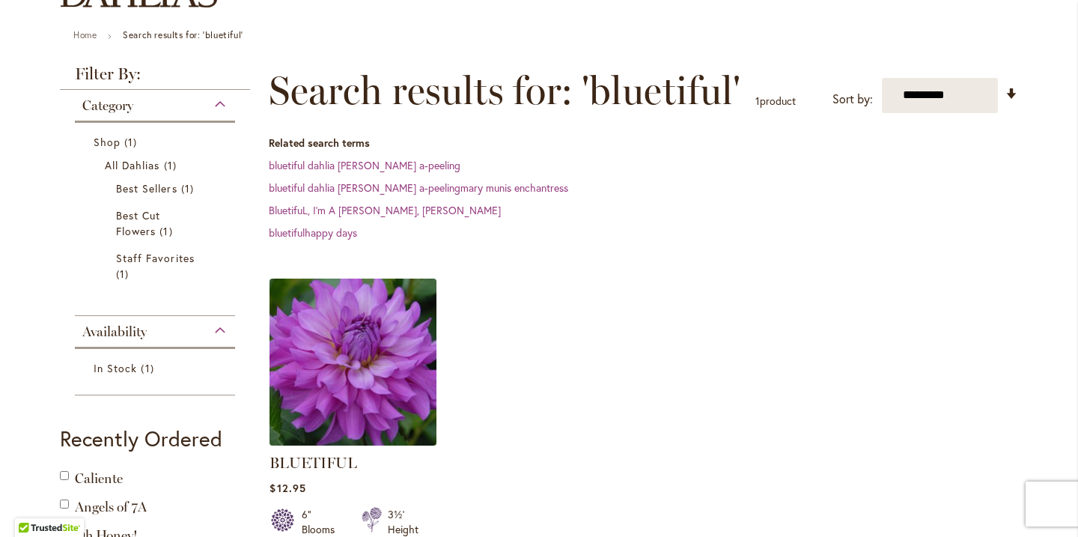
click at [385, 398] on img at bounding box center [353, 361] width 175 height 175
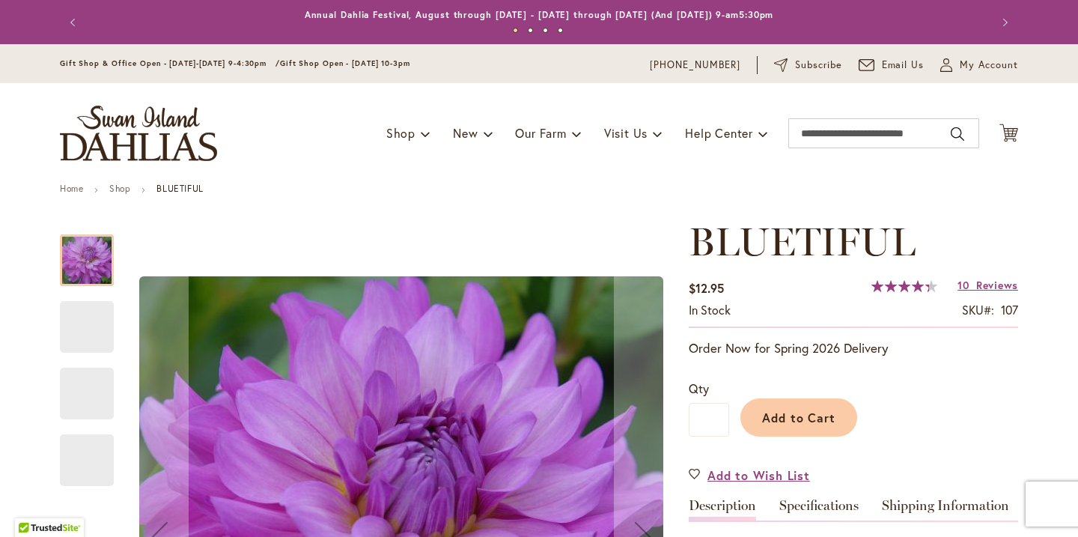
type input "****"
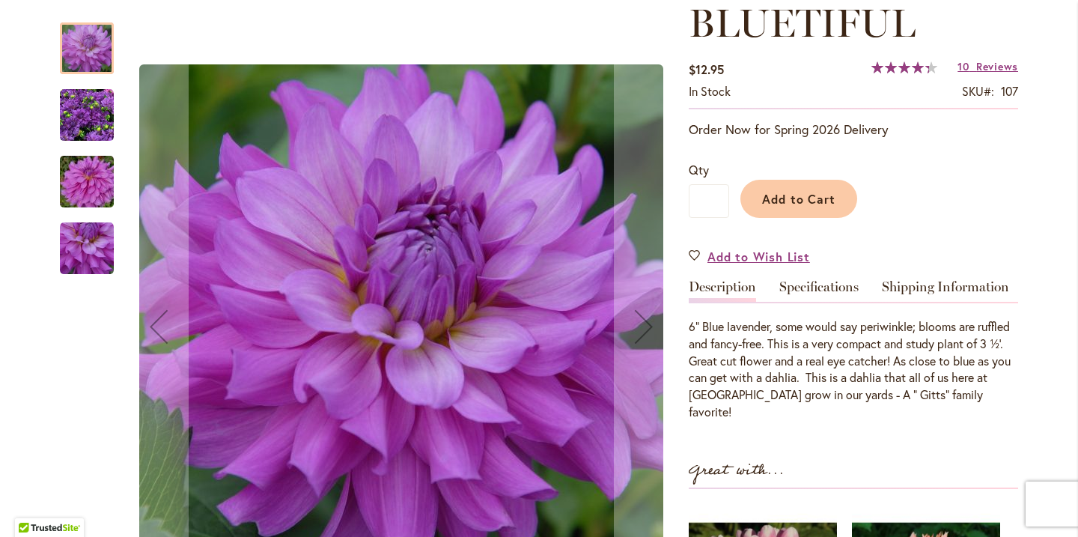
scroll to position [232, 0]
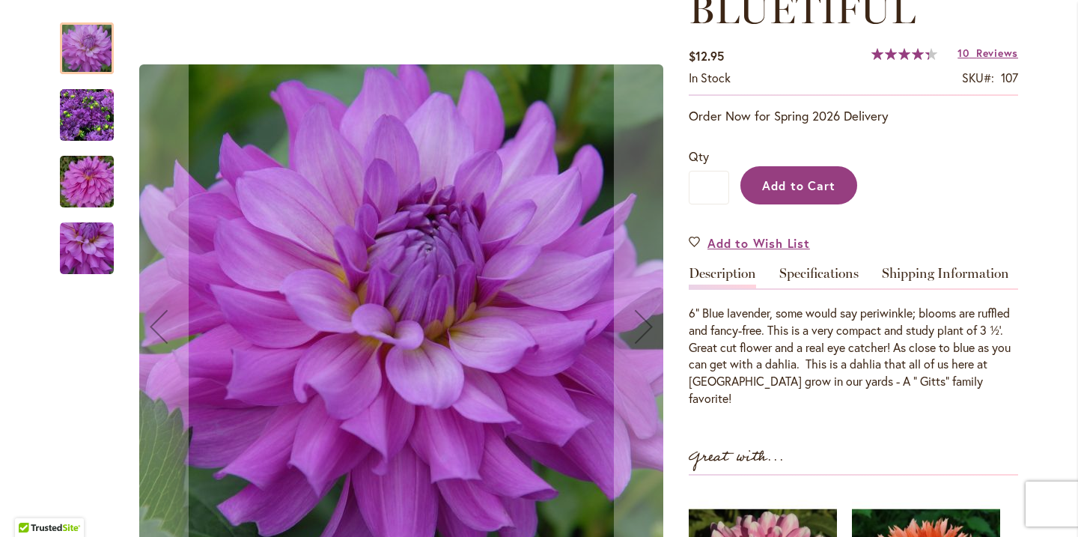
click at [796, 191] on span "Add to Cart" at bounding box center [799, 185] width 74 height 16
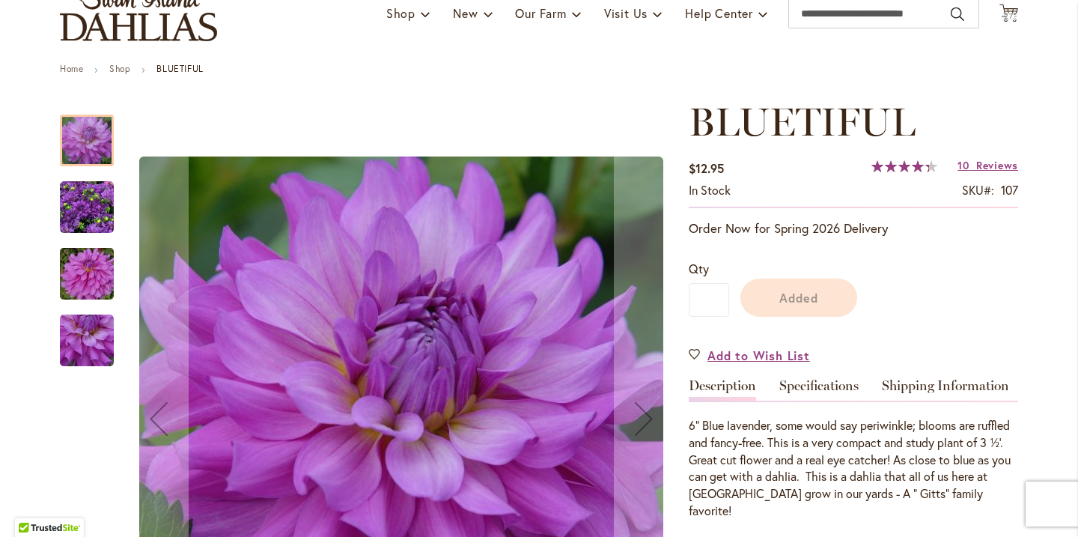
scroll to position [67, 0]
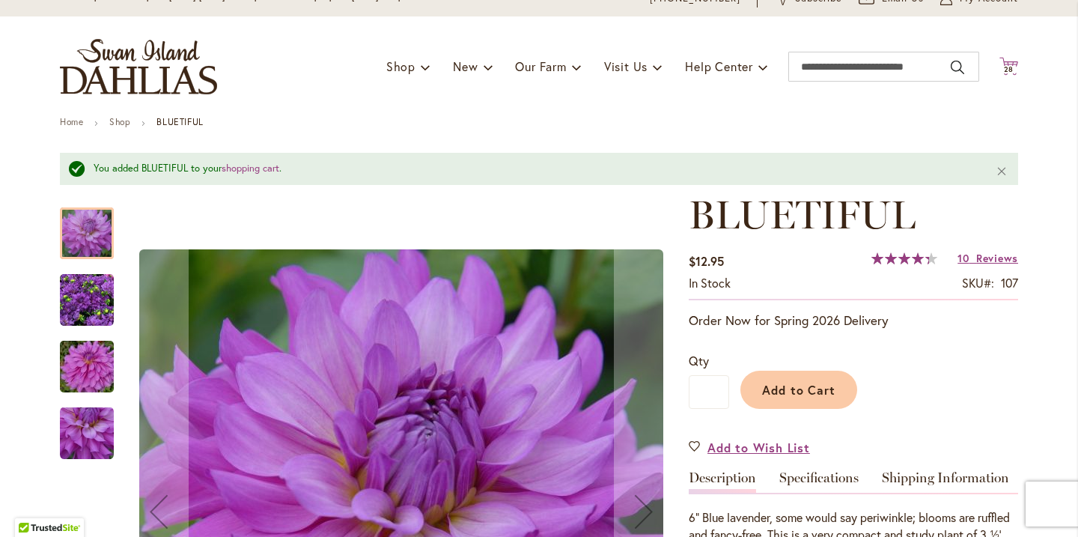
click at [1010, 67] on span "28" at bounding box center [1009, 69] width 10 height 10
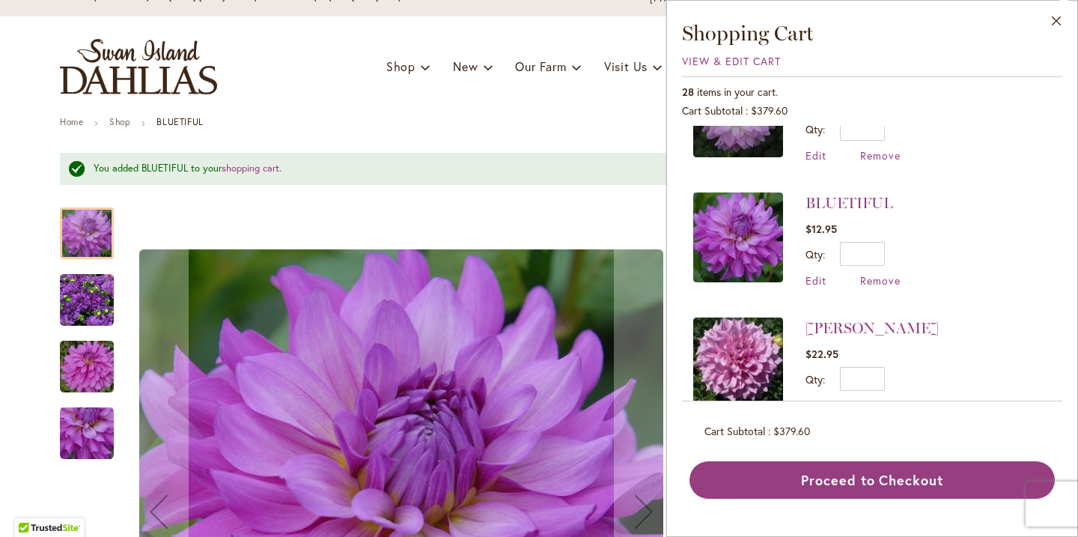
scroll to position [1842, 0]
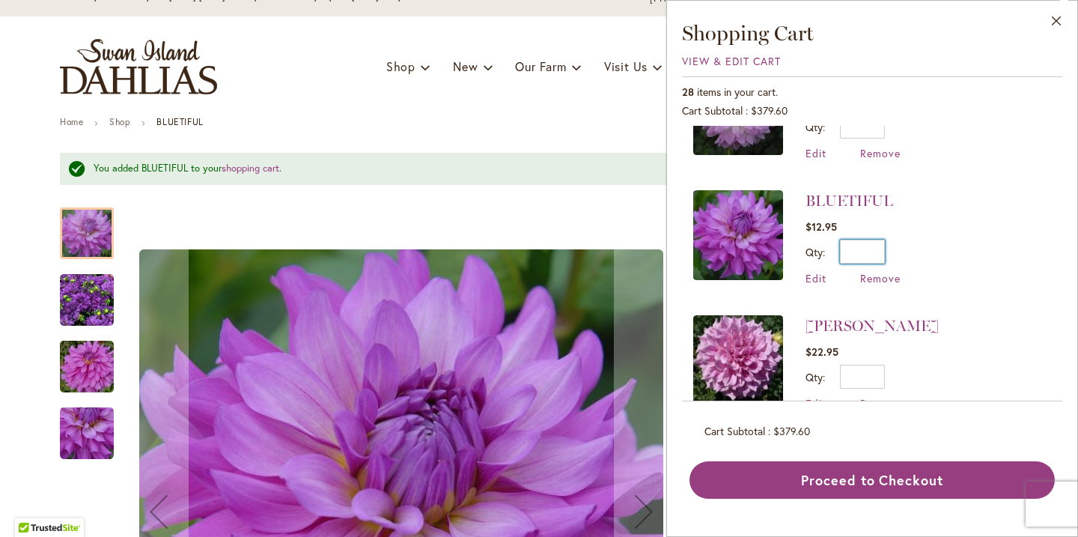
drag, startPoint x: 873, startPoint y: 233, endPoint x: 886, endPoint y: 233, distance: 12.7
click at [886, 239] on div "Qty * Update" at bounding box center [852, 251] width 95 height 24
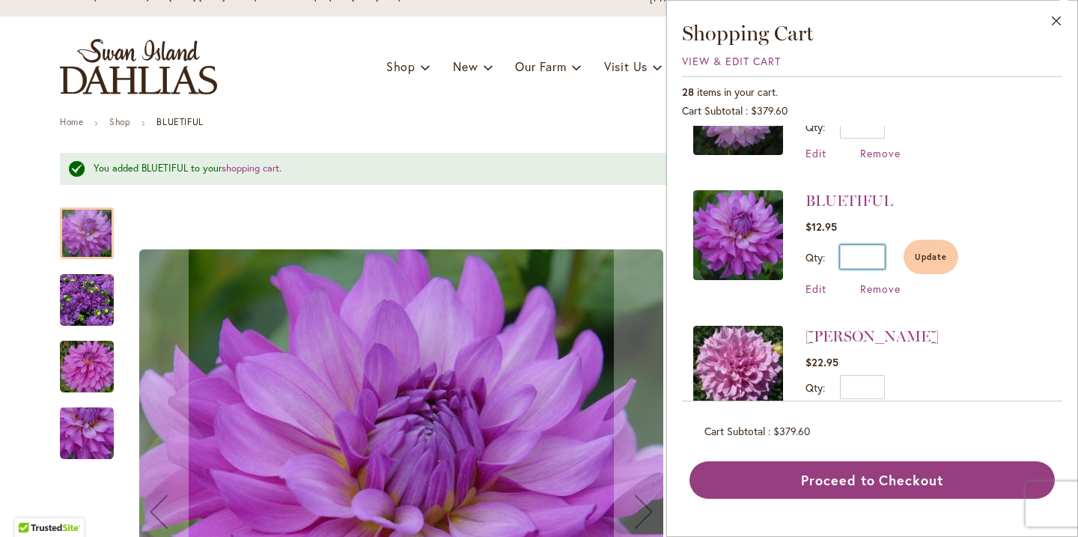
drag, startPoint x: 870, startPoint y: 236, endPoint x: 885, endPoint y: 236, distance: 15.0
click at [885, 239] on div "Qty * Update" at bounding box center [881, 256] width 153 height 34
type input "*"
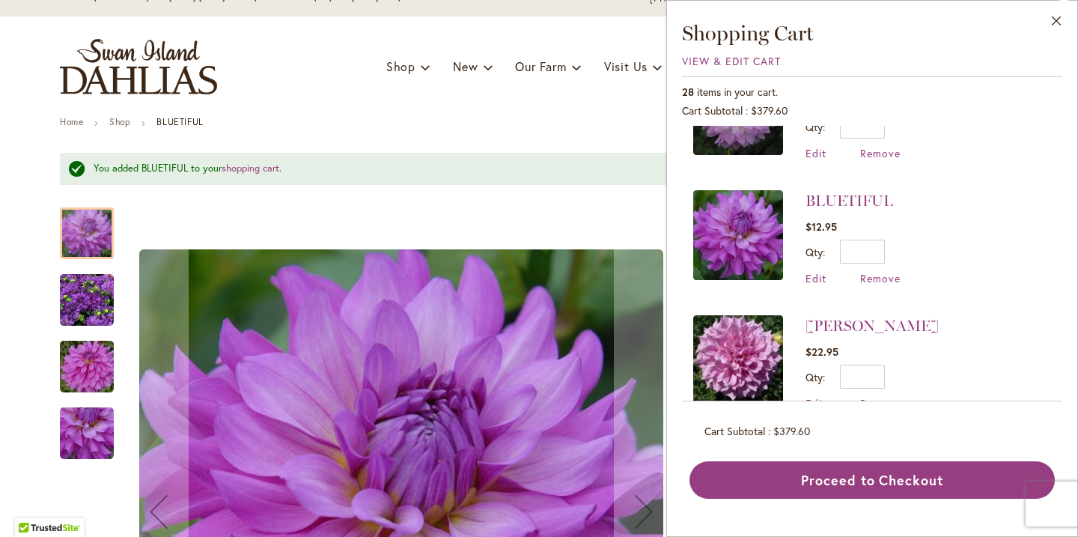
click at [946, 189] on li "BLUETIFUL $12.95 Qty * Update Edit Remove" at bounding box center [872, 237] width 358 height 125
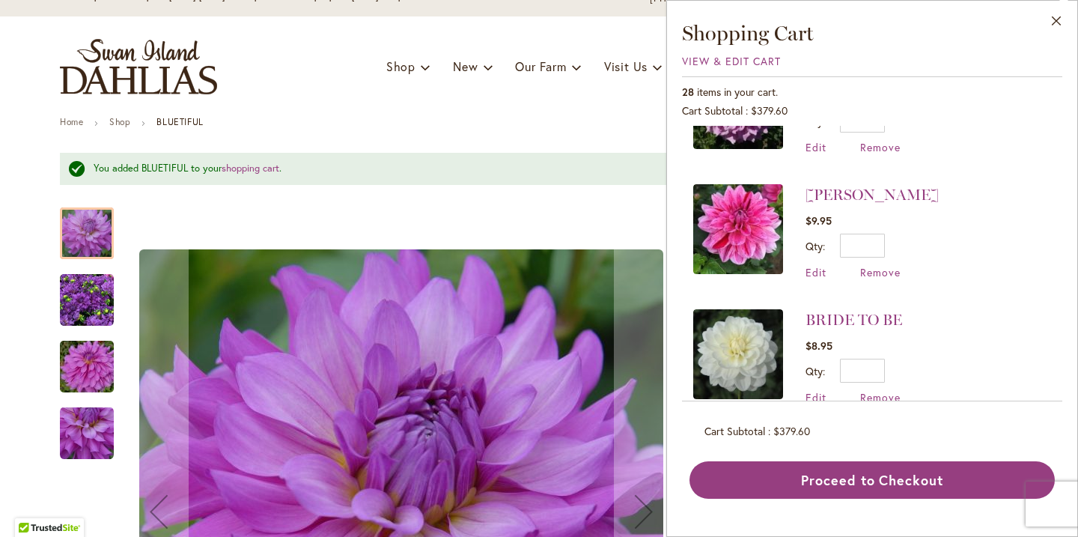
scroll to position [2106, 0]
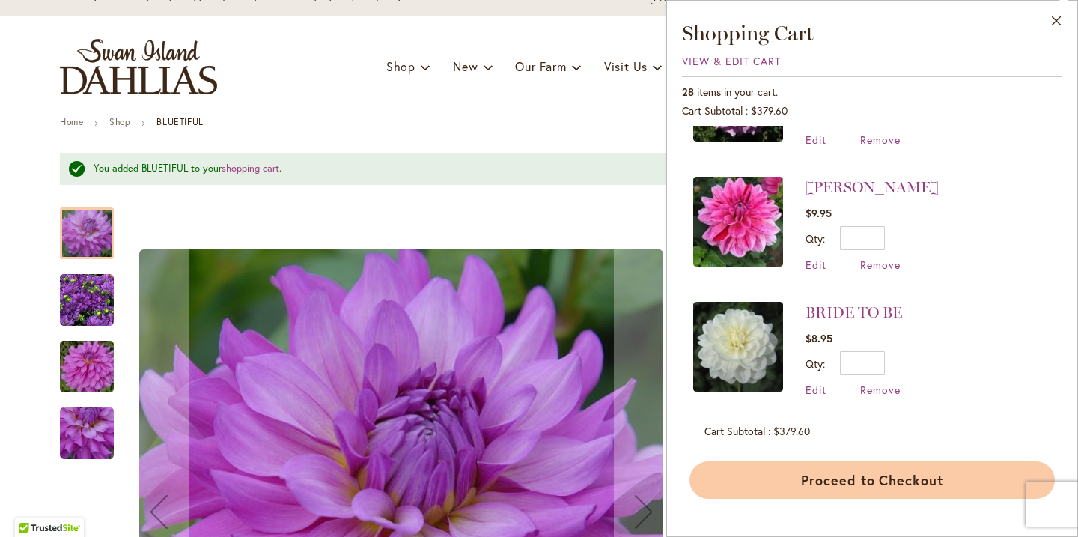
click at [870, 486] on button "Proceed to Checkout" at bounding box center [871, 479] width 365 height 37
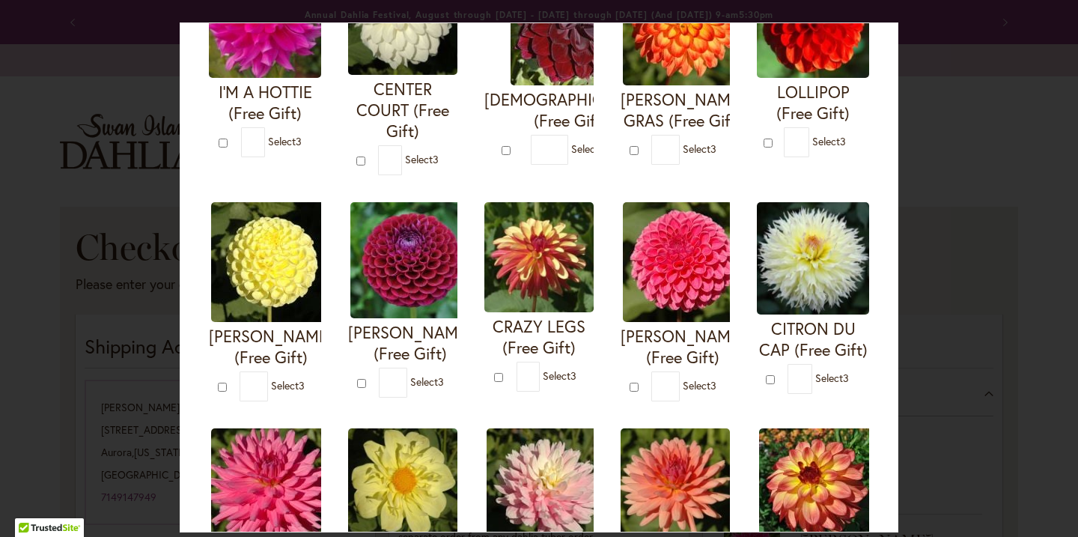
scroll to position [183, 0]
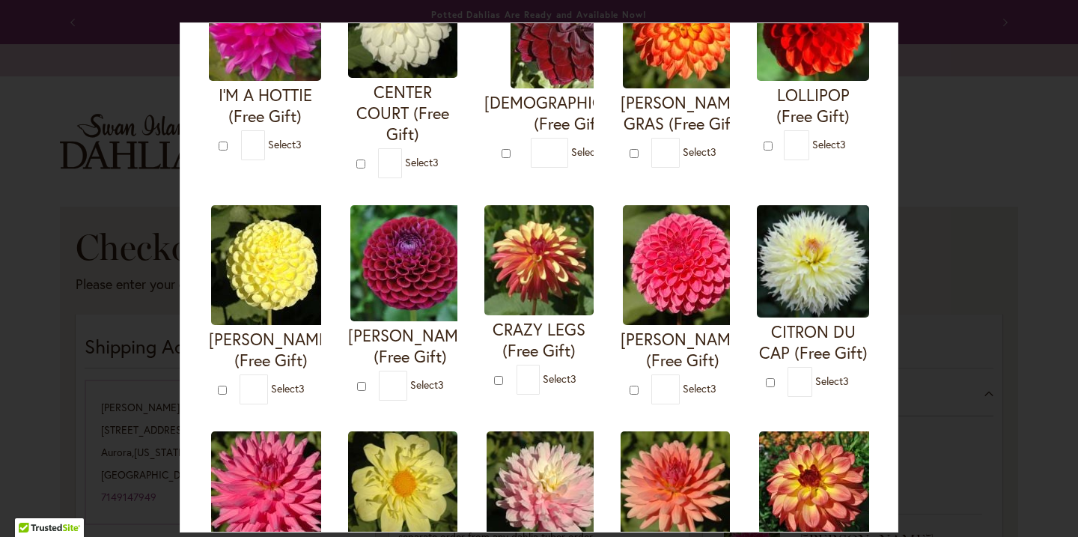
type input "*"
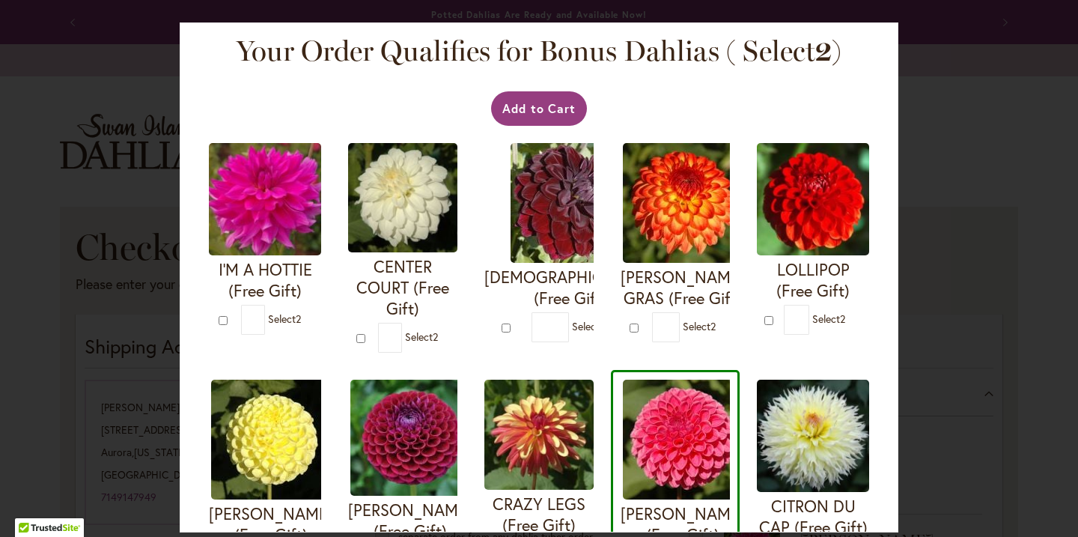
scroll to position [0, 0]
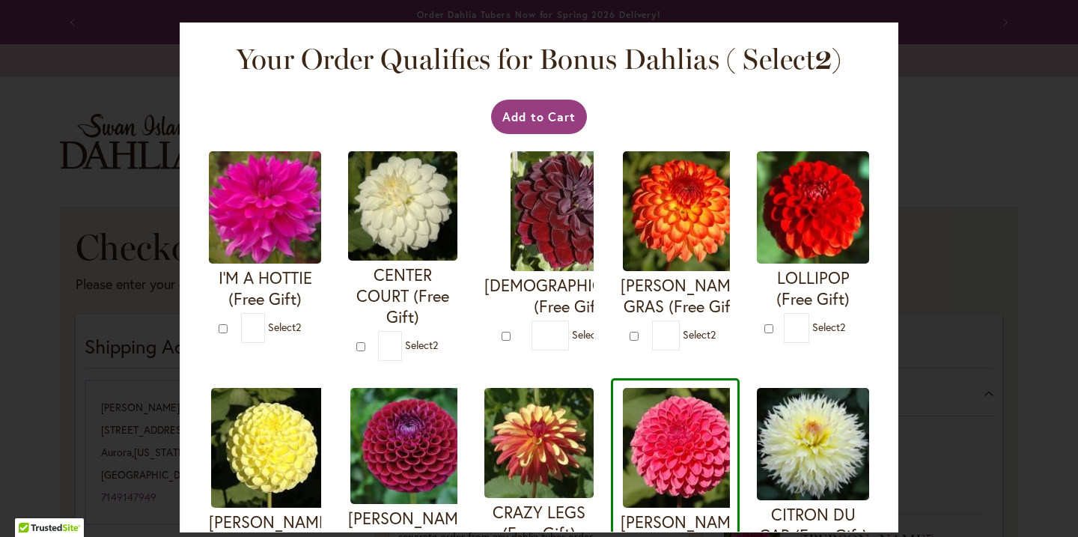
type input "*"
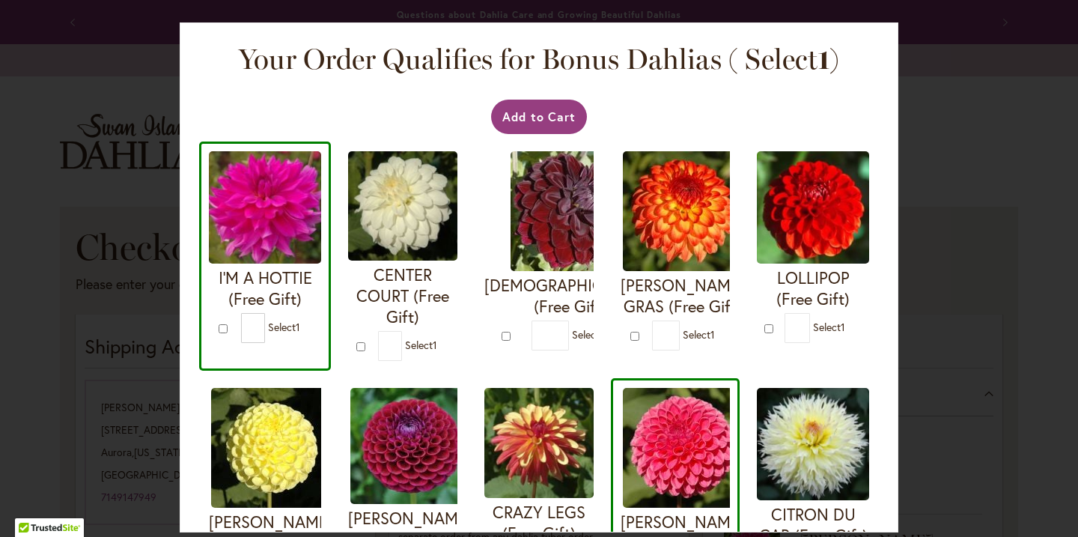
type input "*"
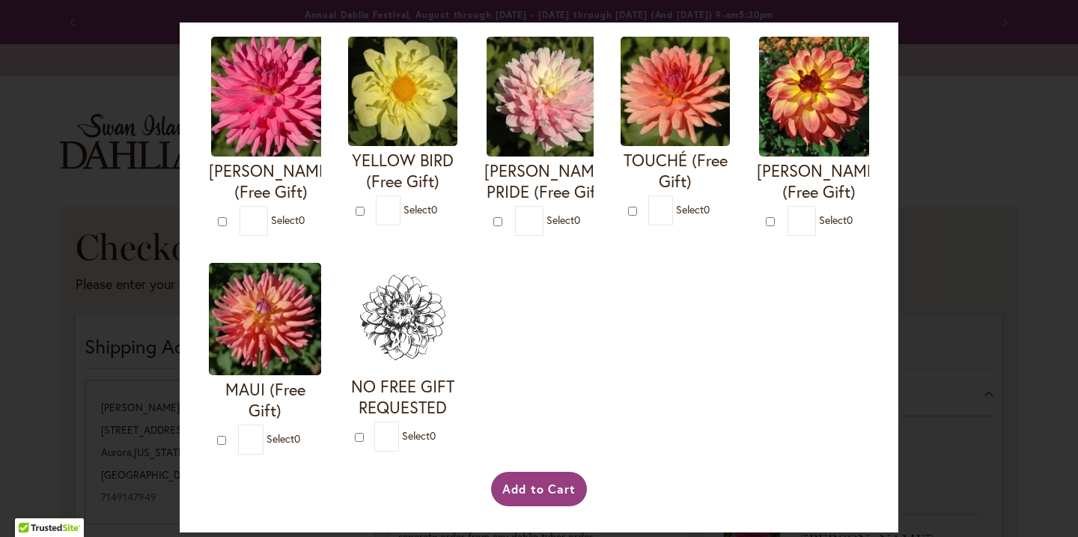
scroll to position [596, 0]
click at [528, 486] on button "Add to Cart" at bounding box center [539, 488] width 97 height 34
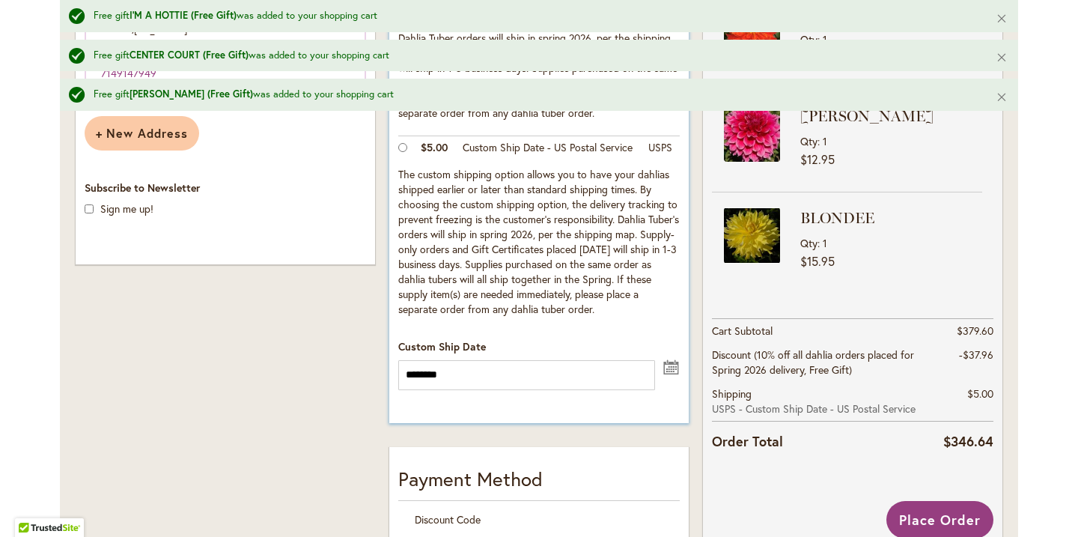
scroll to position [536, 0]
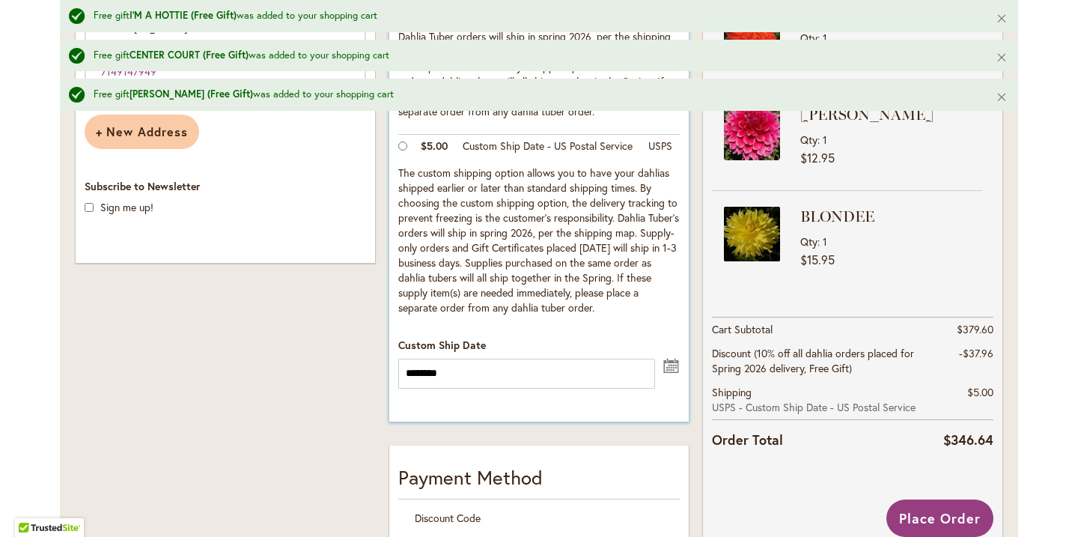
click at [671, 374] on button "undefined" at bounding box center [671, 364] width 18 height 19
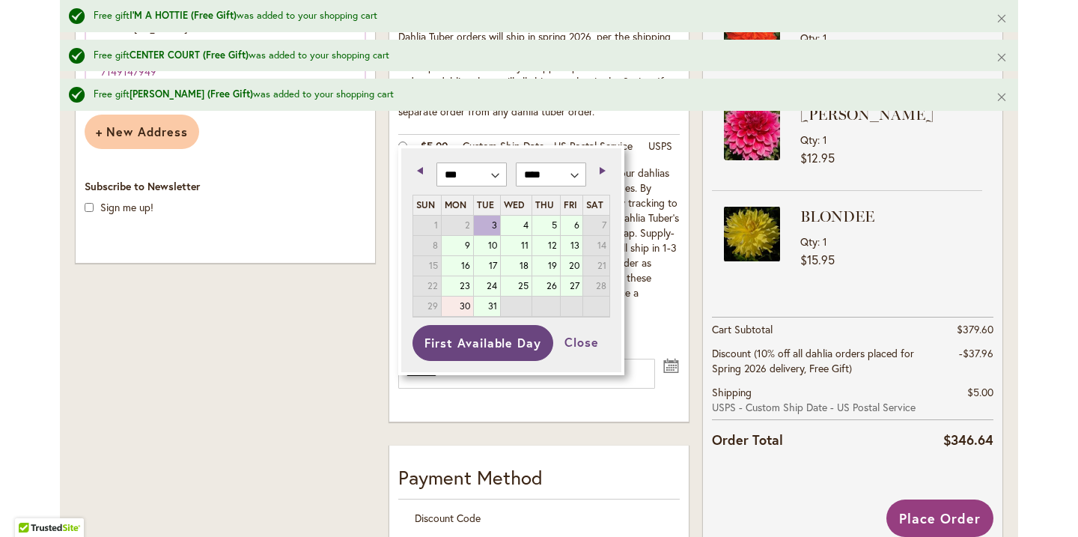
click at [462, 302] on link "30" at bounding box center [457, 305] width 31 height 19
type input "*********"
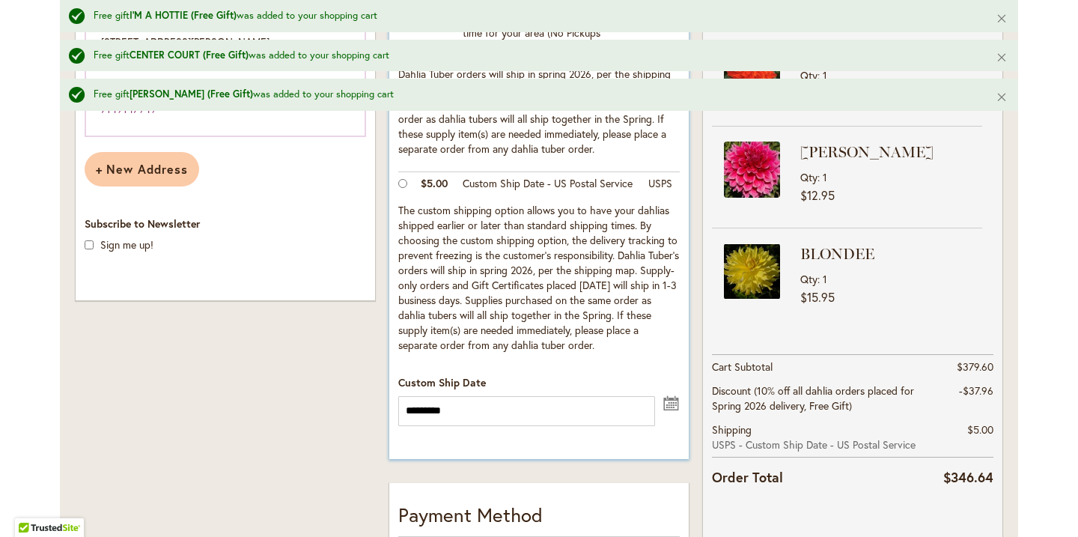
scroll to position [500, 0]
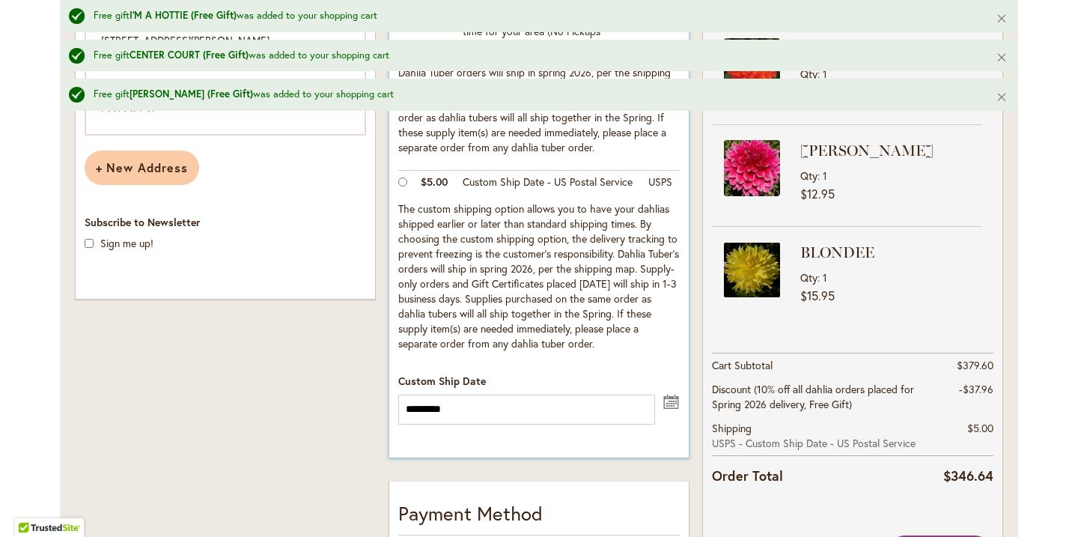
click at [668, 410] on button "undefined" at bounding box center [671, 400] width 18 height 19
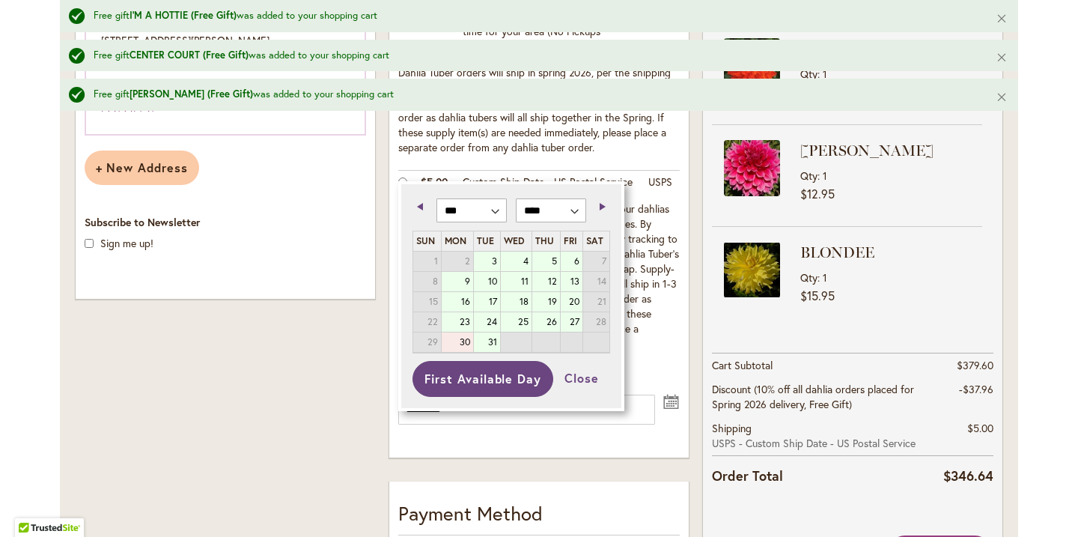
click at [461, 339] on link "30" at bounding box center [457, 341] width 31 height 19
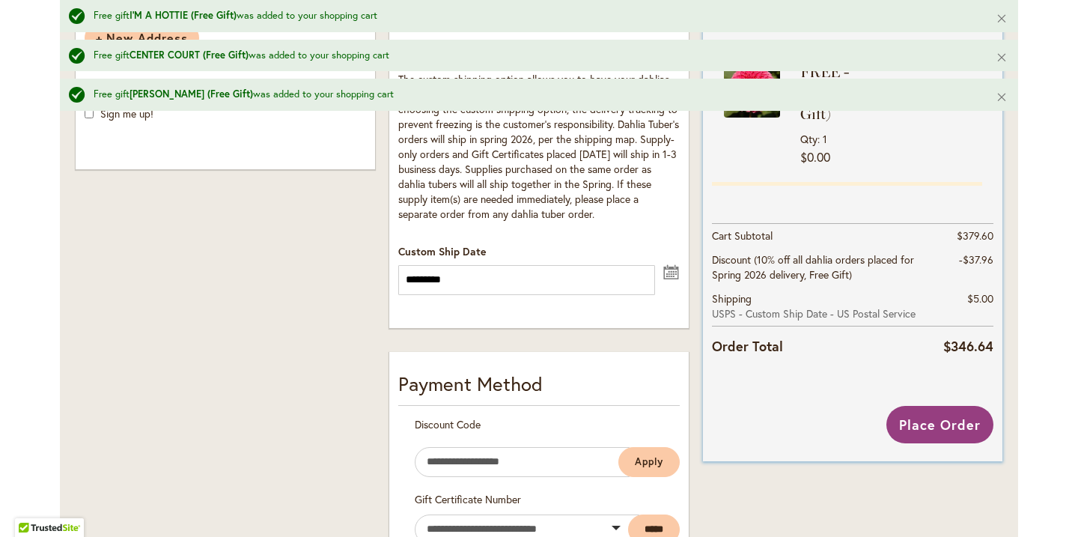
scroll to position [637, 0]
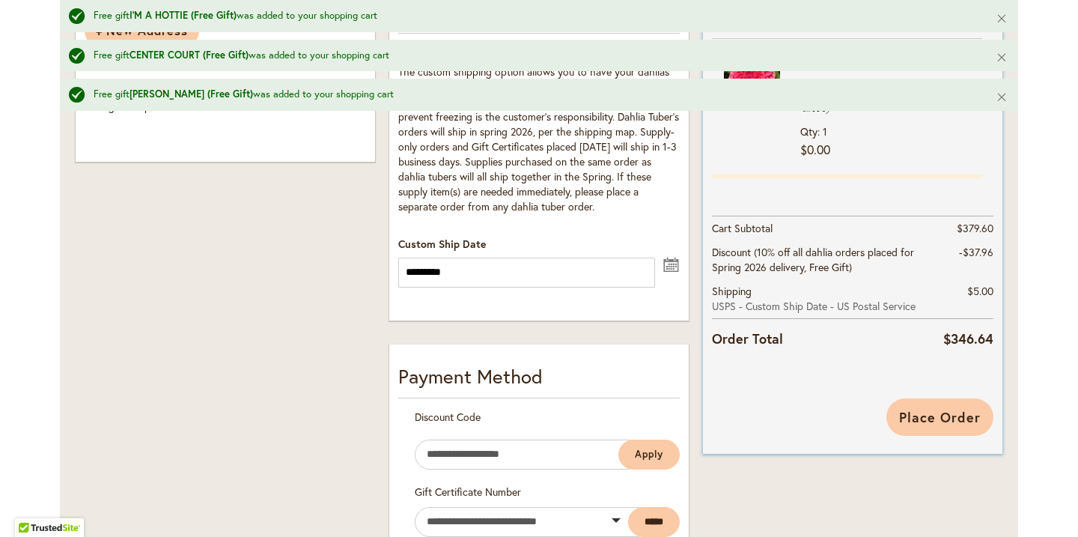
click at [947, 412] on span "Place Order" at bounding box center [940, 417] width 82 height 18
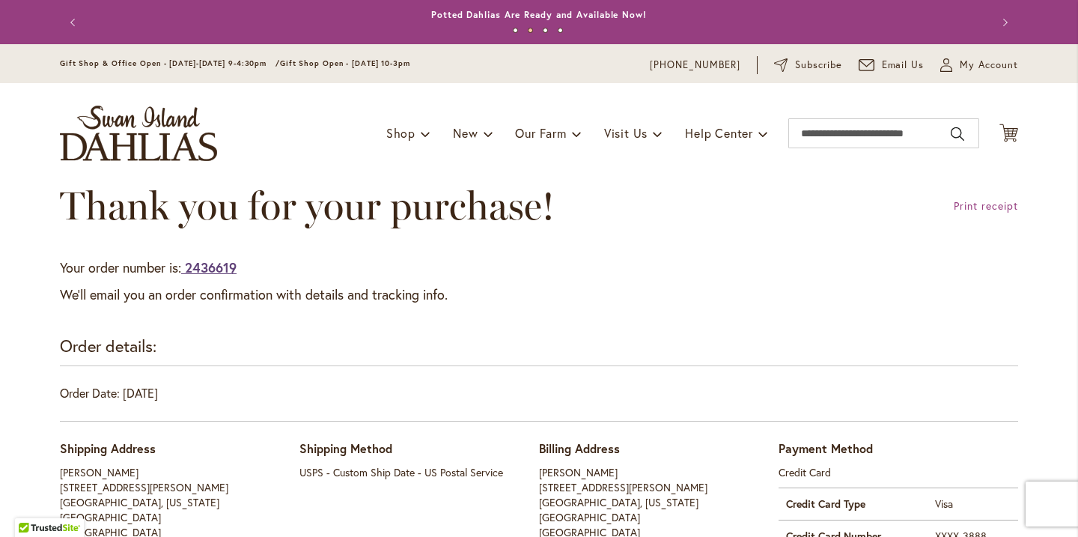
drag, startPoint x: 250, startPoint y: 269, endPoint x: 189, endPoint y: 266, distance: 61.4
click at [189, 266] on p "Your order number is: 2436619" at bounding box center [539, 267] width 958 height 19
copy p "2436619"
click at [611, 299] on p "We'll email you an order confirmation with details and tracking info." at bounding box center [539, 294] width 958 height 19
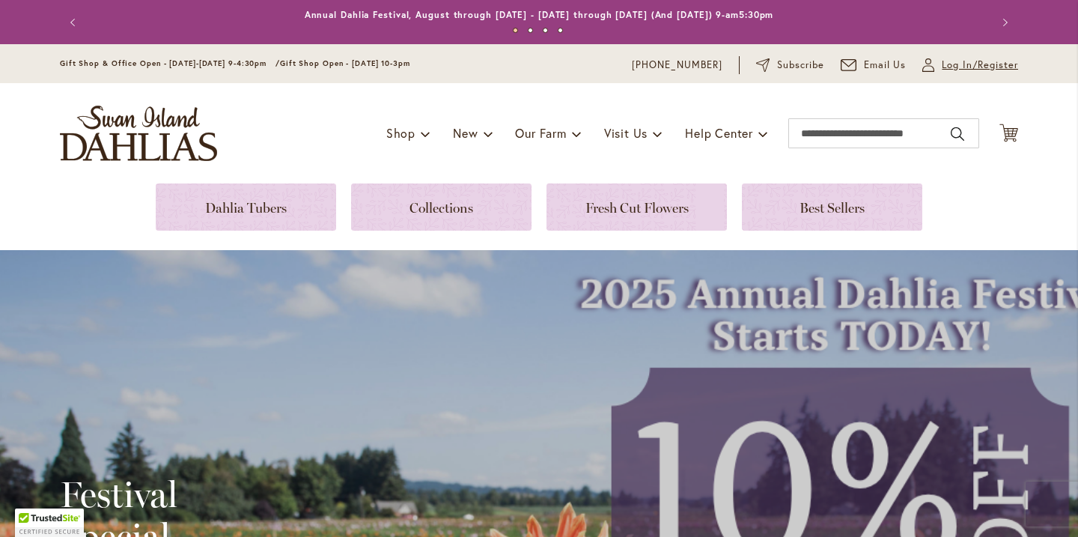
click at [933, 71] on icon at bounding box center [928, 68] width 12 height 7
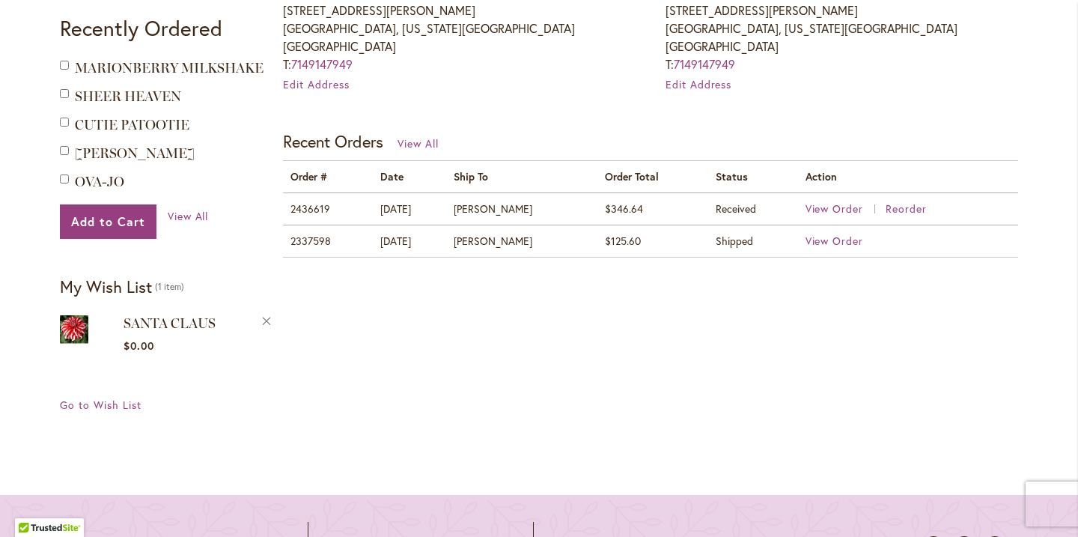
scroll to position [534, 0]
click at [831, 204] on span "View Order" at bounding box center [834, 207] width 58 height 14
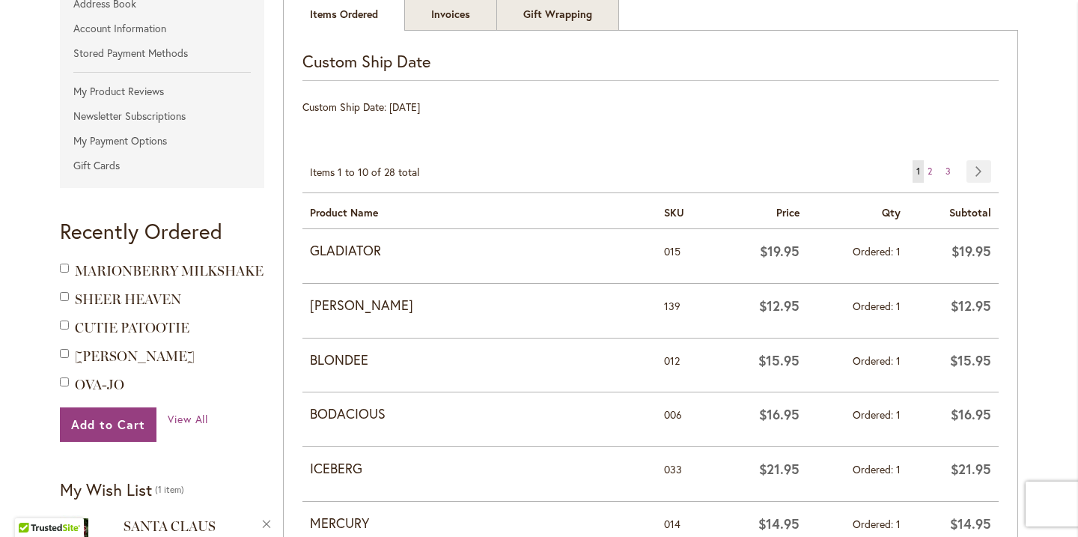
scroll to position [341, 0]
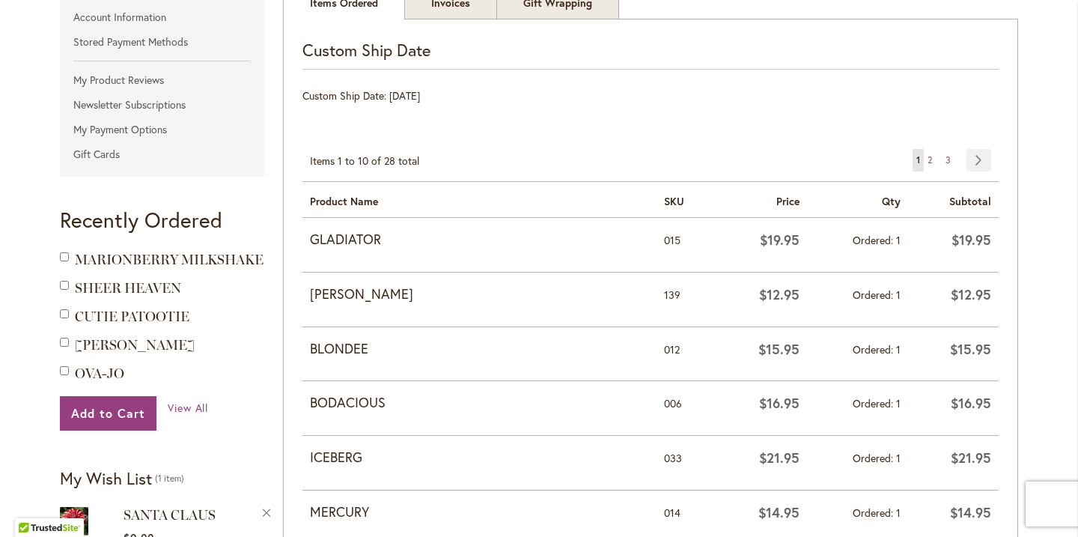
click at [349, 241] on strong "GLADIATOR" at bounding box center [479, 239] width 339 height 19
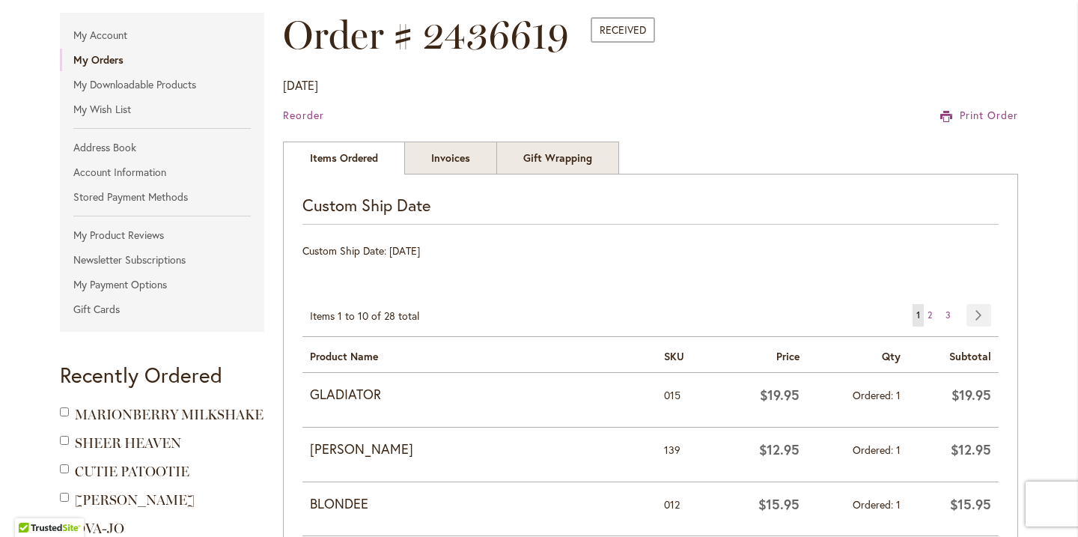
scroll to position [105, 0]
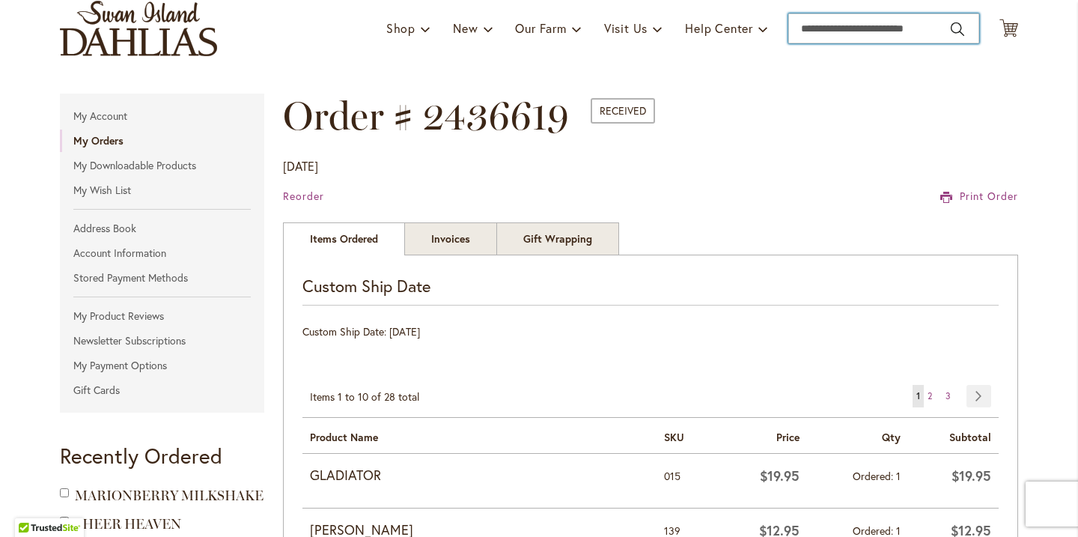
click at [854, 38] on input "Search" at bounding box center [883, 28] width 191 height 30
type input "*********"
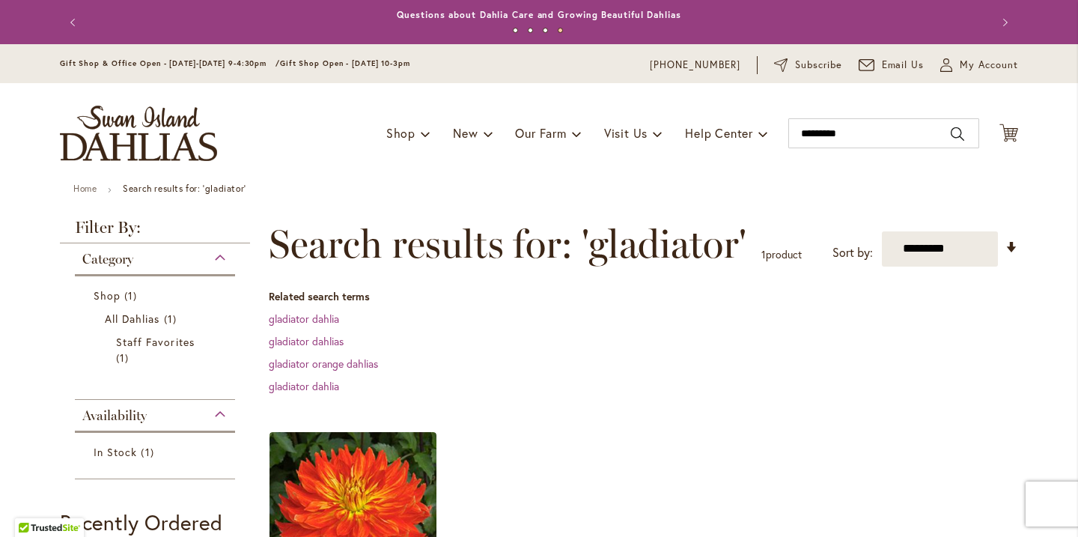
scroll to position [117, 0]
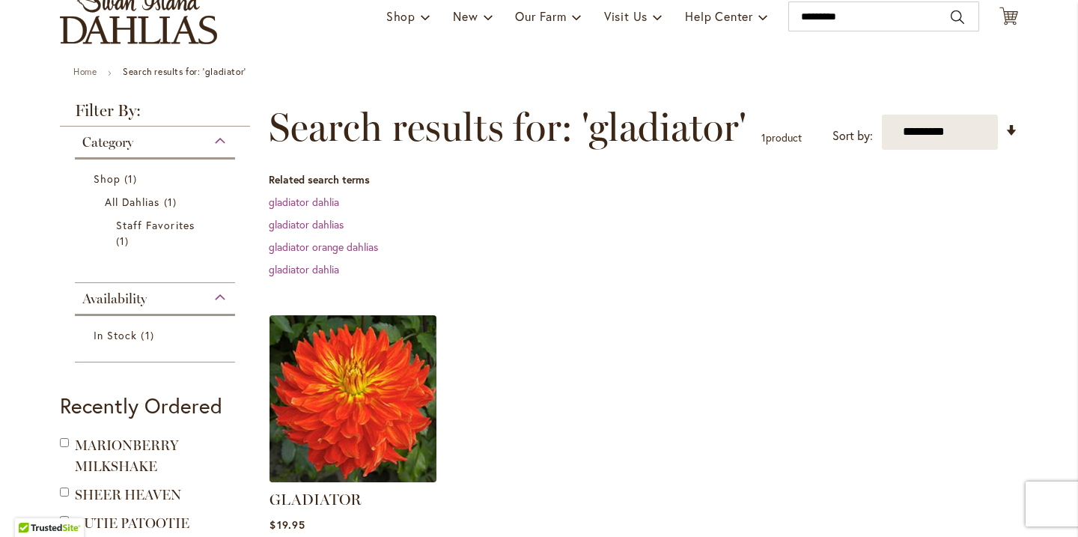
click at [324, 464] on img at bounding box center [353, 398] width 175 height 175
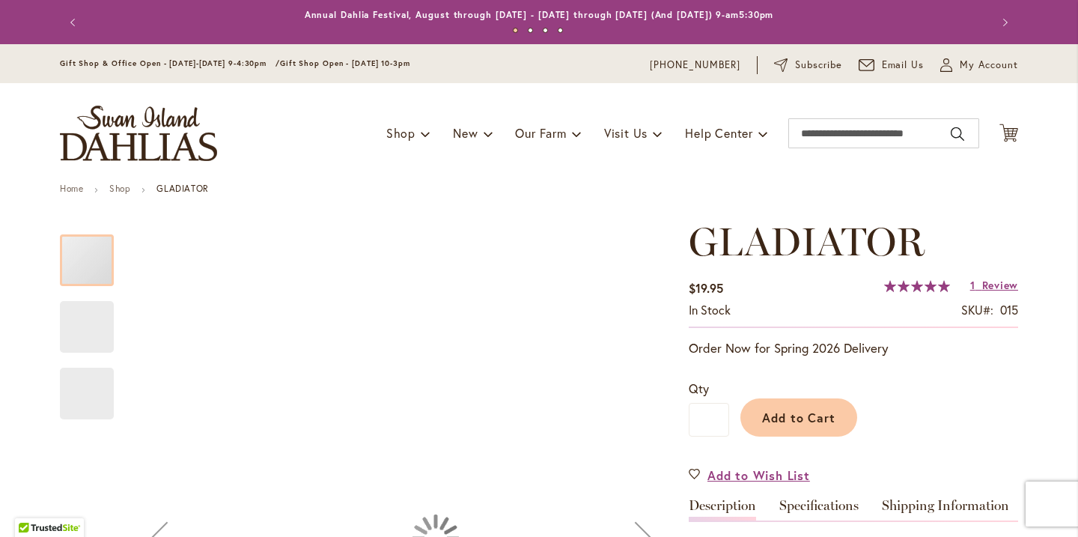
type input "****"
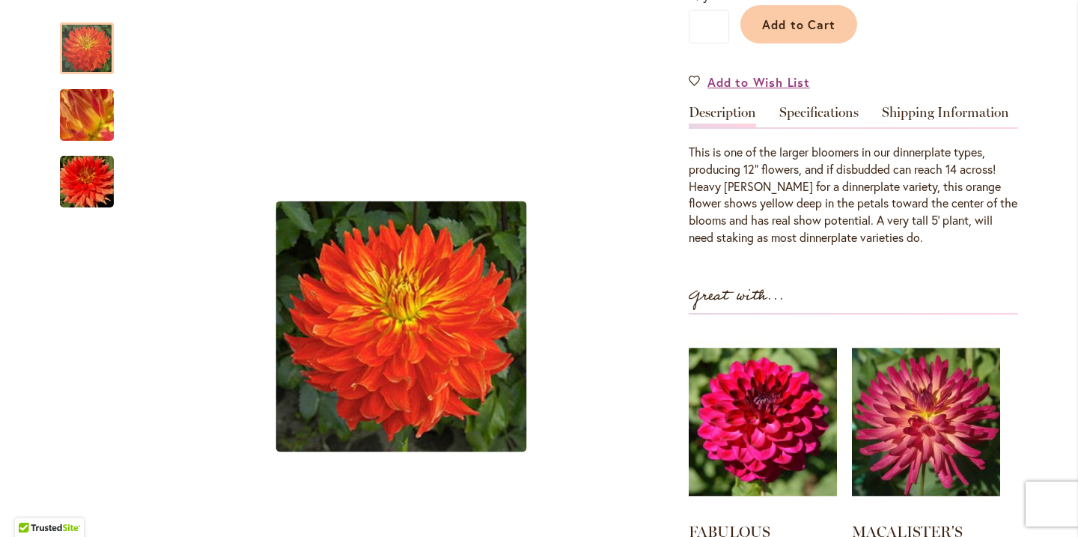
scroll to position [394, 0]
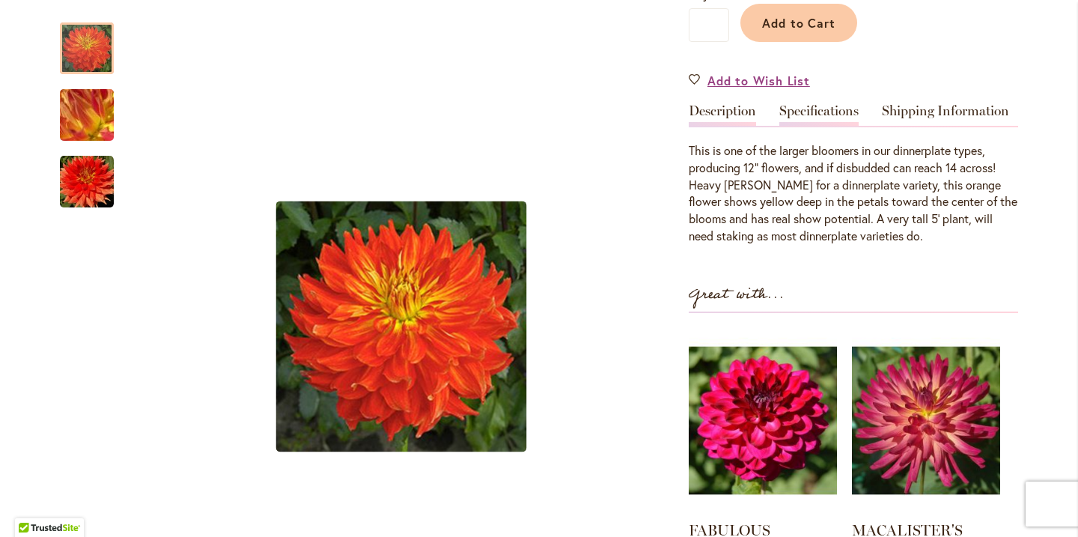
click at [834, 117] on link "Specifications" at bounding box center [818, 115] width 79 height 22
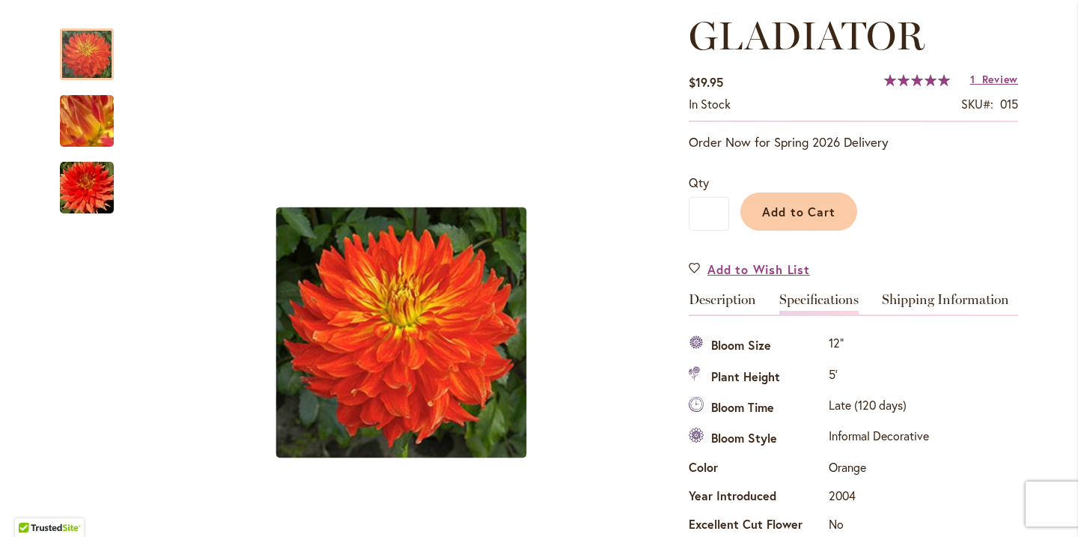
scroll to position [182, 0]
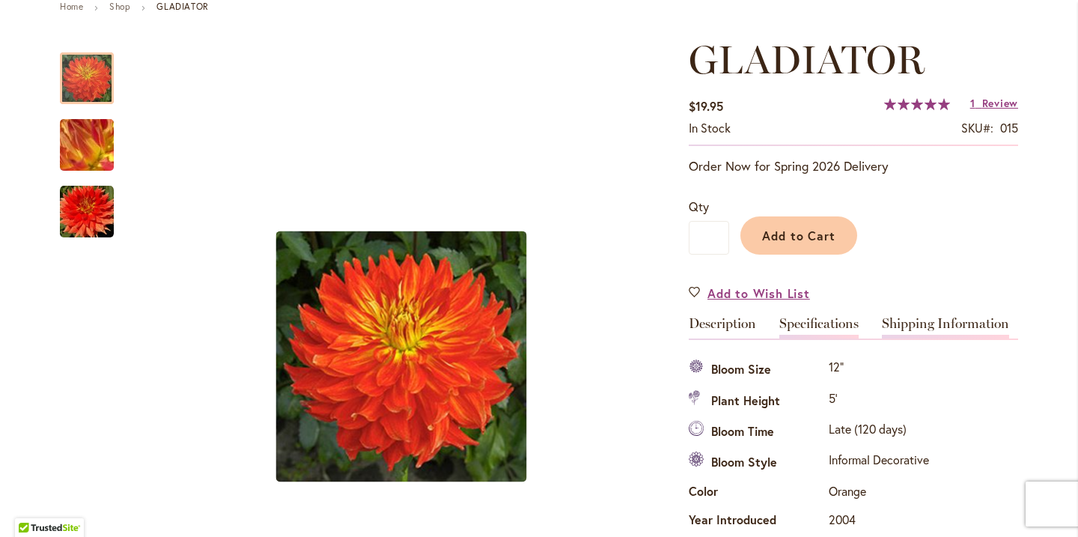
click at [925, 325] on link "Shipping Information" at bounding box center [945, 328] width 127 height 22
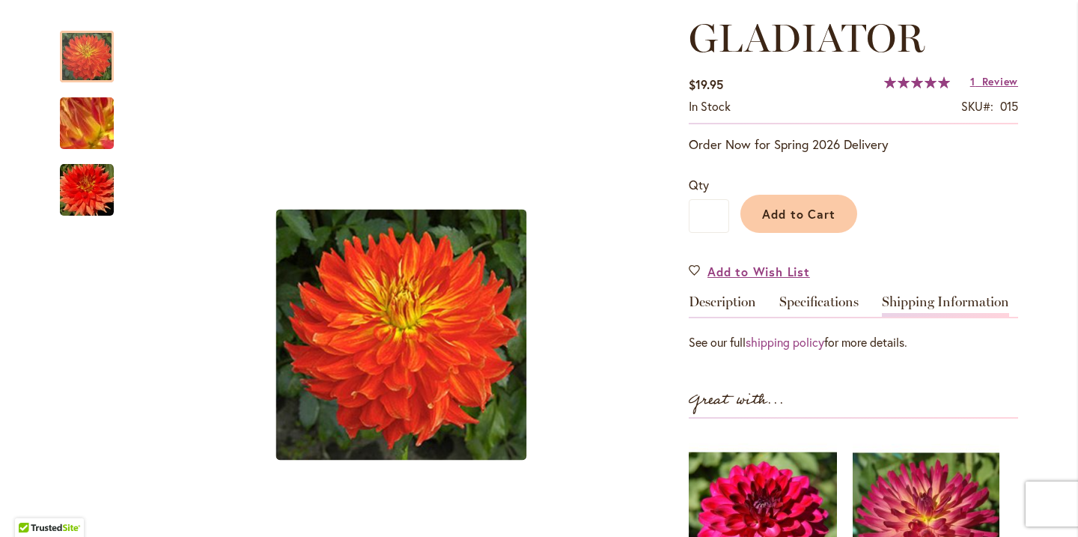
scroll to position [200, 0]
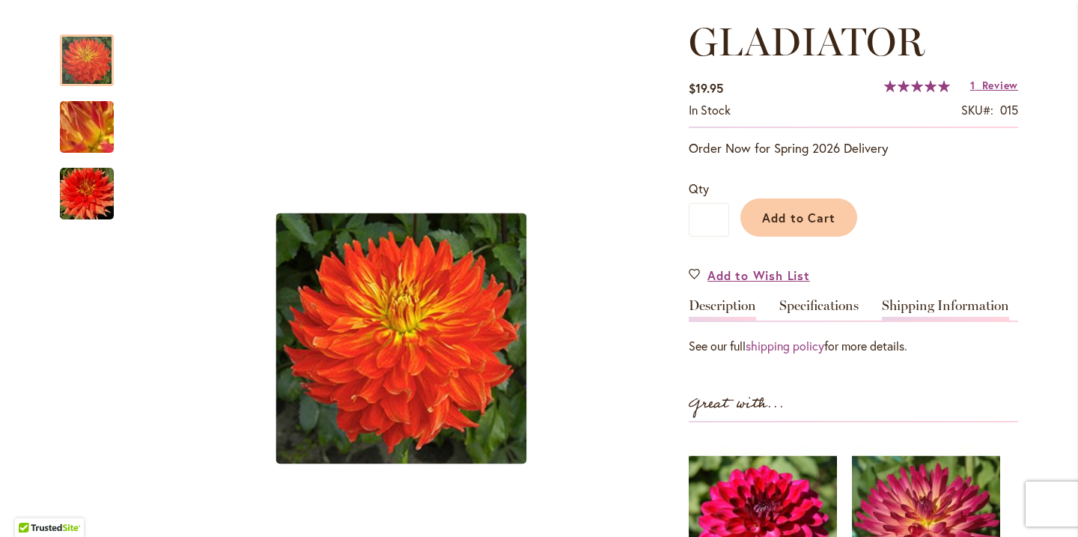
click at [712, 303] on link "Description" at bounding box center [722, 310] width 67 height 22
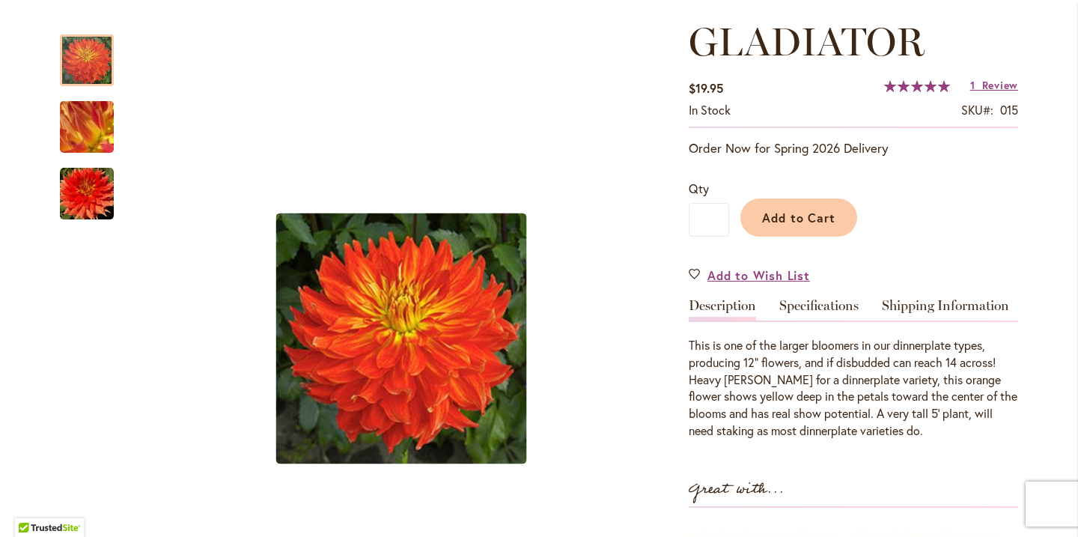
click at [747, 342] on div "This is one of the larger bloomers in our dinnerplate types, producing 12" flow…" at bounding box center [853, 388] width 329 height 103
click at [986, 88] on span "Review" at bounding box center [1000, 85] width 36 height 14
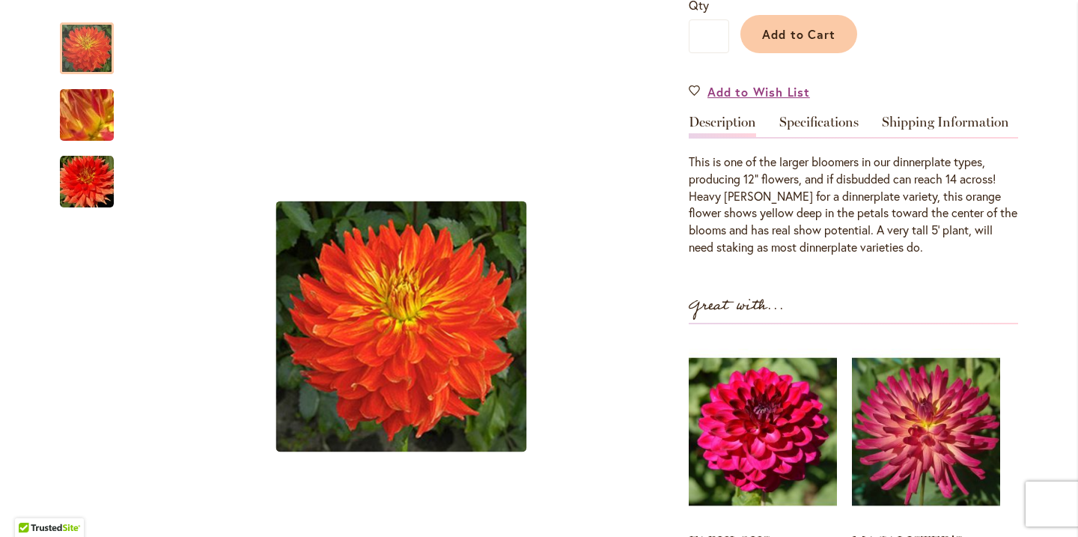
scroll to position [451, 0]
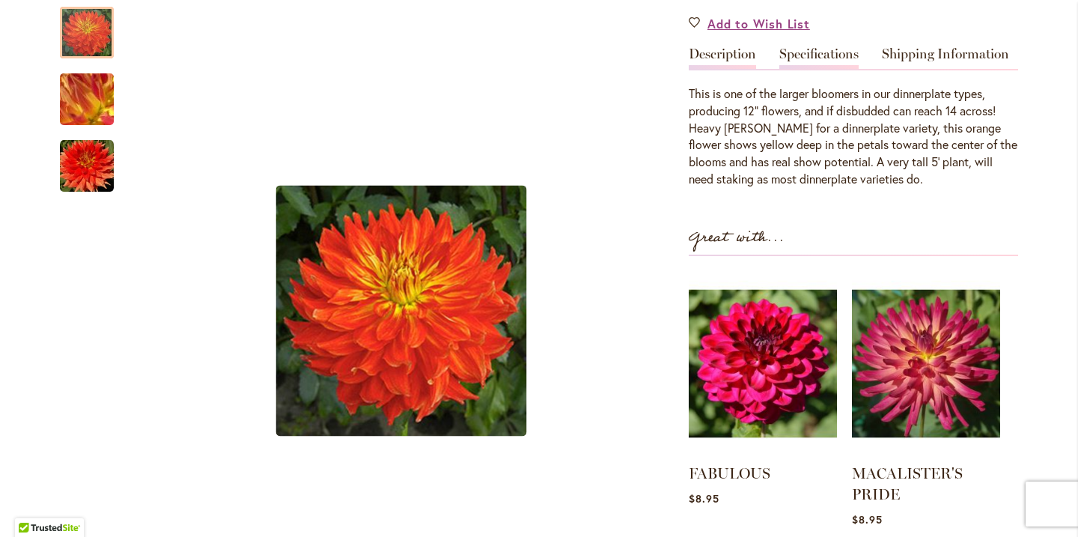
click at [798, 60] on link "Specifications" at bounding box center [818, 58] width 79 height 22
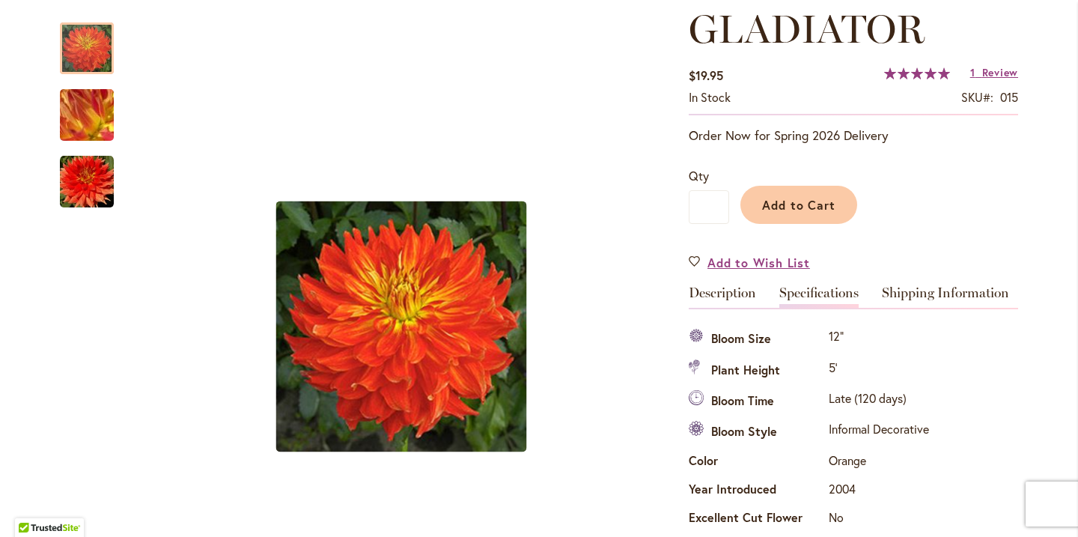
scroll to position [210, 0]
